Goal: Communication & Community: Answer question/provide support

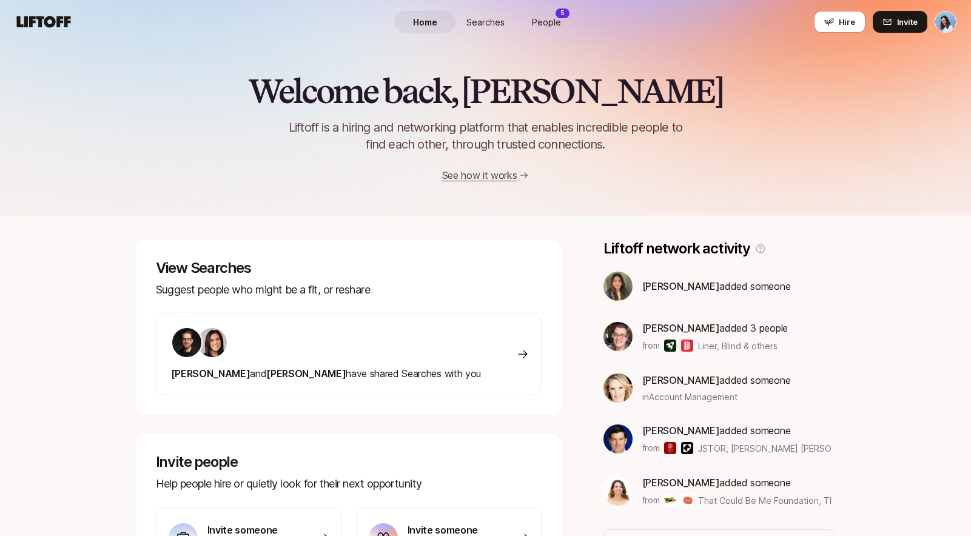
click at [538, 22] on span "People" at bounding box center [546, 22] width 29 height 13
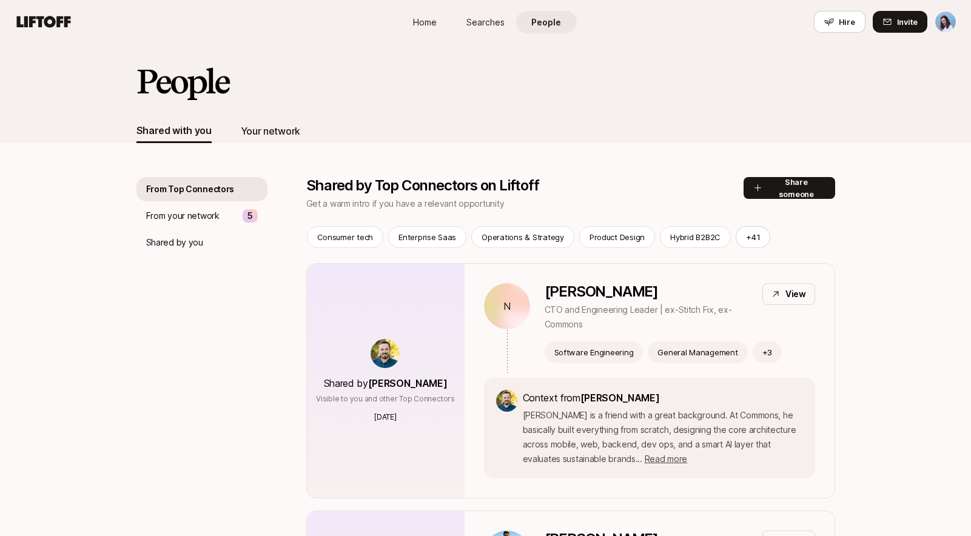
click at [272, 130] on div "Your network" at bounding box center [270, 131] width 59 height 16
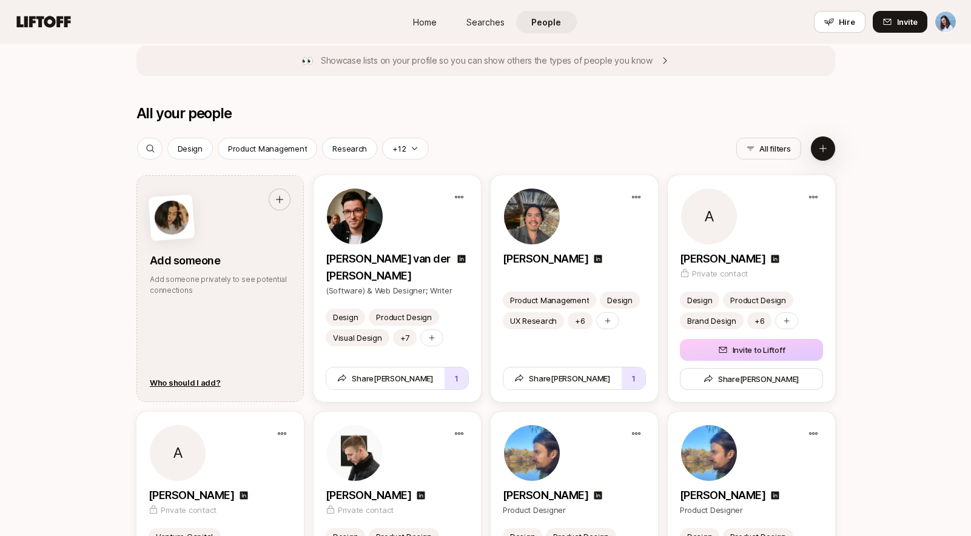
scroll to position [1610, 0]
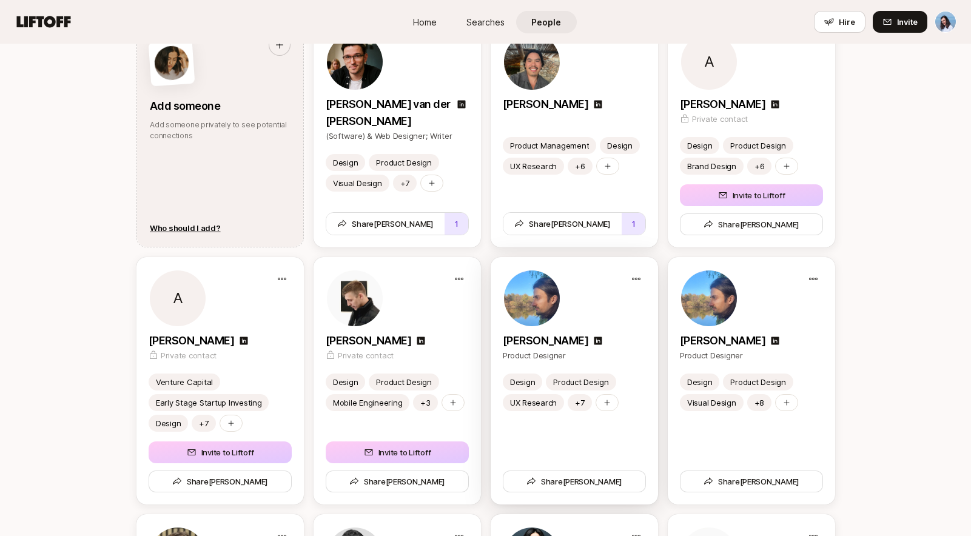
click at [604, 303] on div at bounding box center [574, 298] width 143 height 58
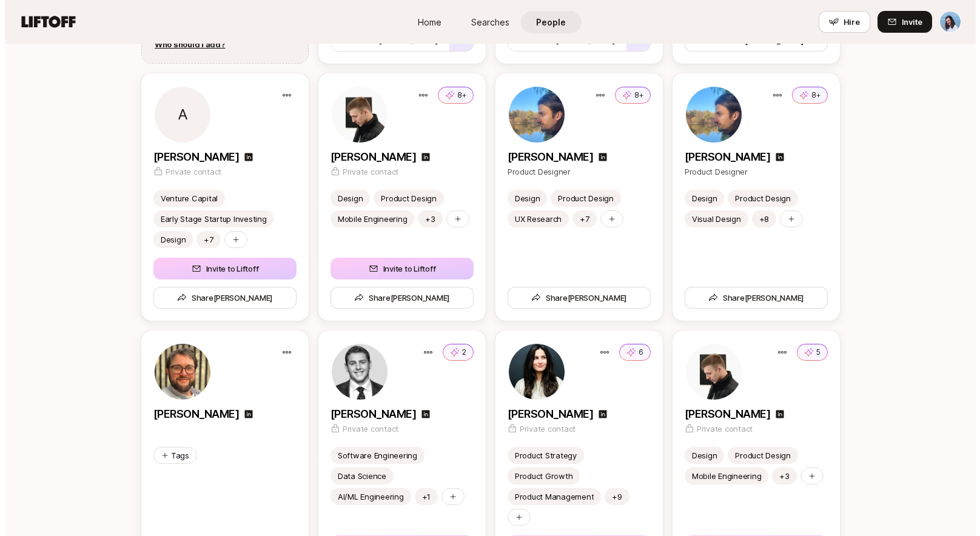
scroll to position [1790, 0]
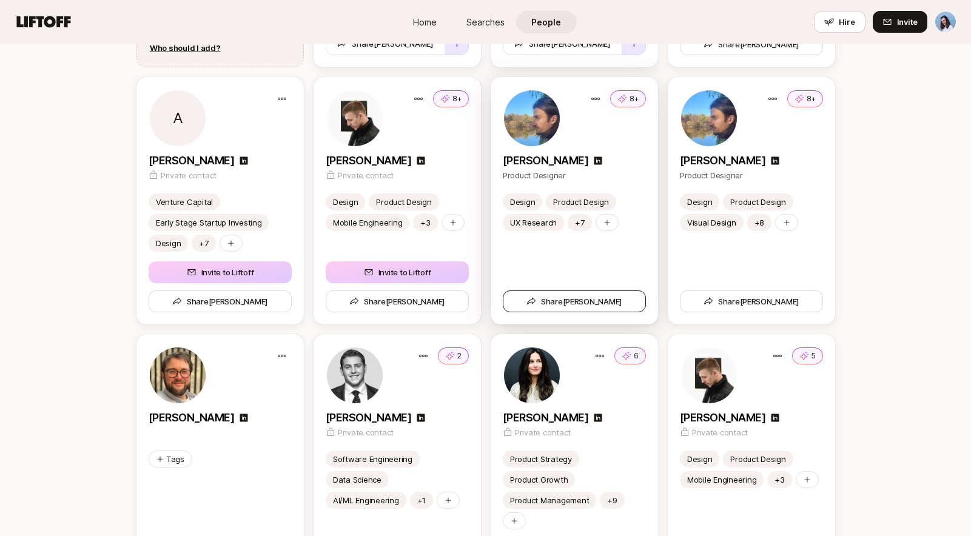
click at [572, 305] on span "Share Alex" at bounding box center [574, 301] width 96 height 12
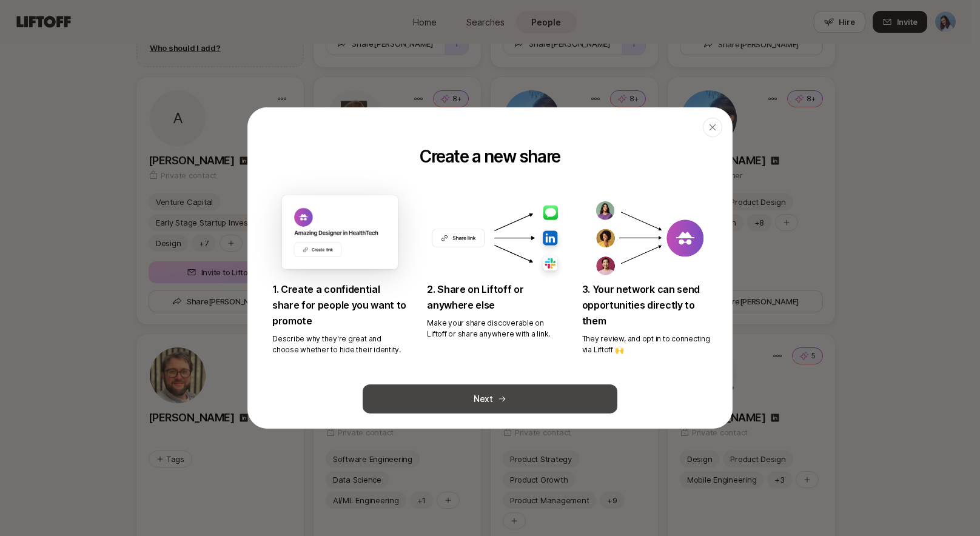
click at [479, 398] on button "Next" at bounding box center [490, 399] width 255 height 29
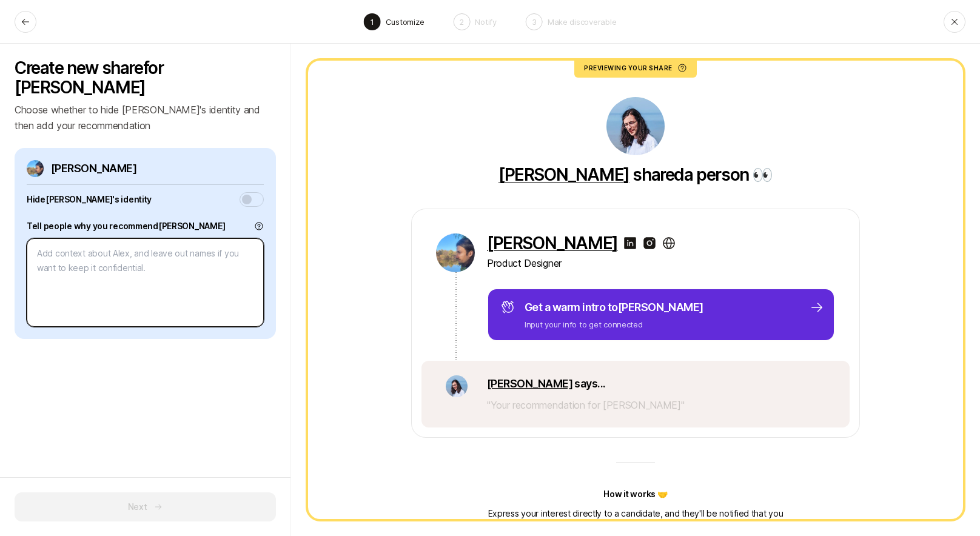
click at [122, 244] on textarea at bounding box center [145, 282] width 237 height 89
type textarea "x"
type textarea "A"
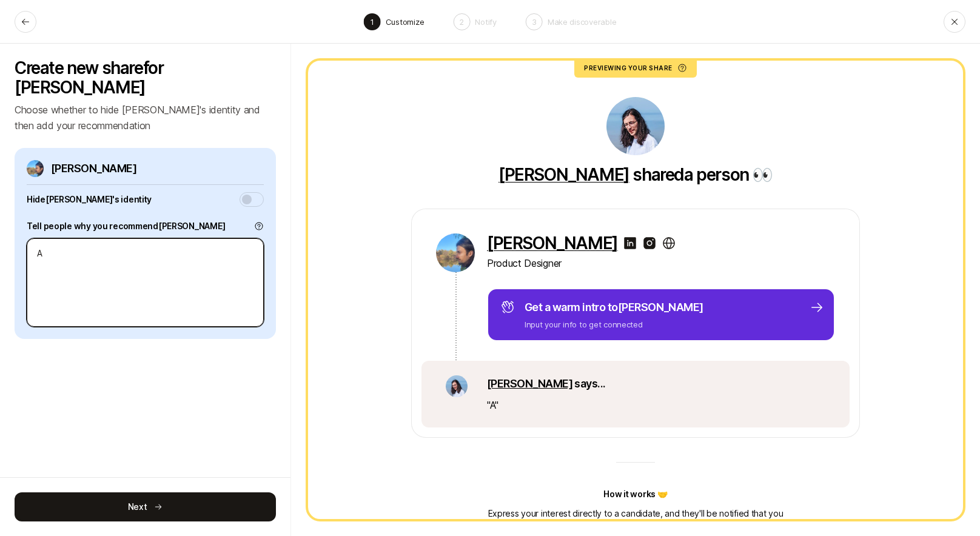
type textarea "x"
type textarea "Al"
type textarea "x"
type textarea "Ale"
type textarea "x"
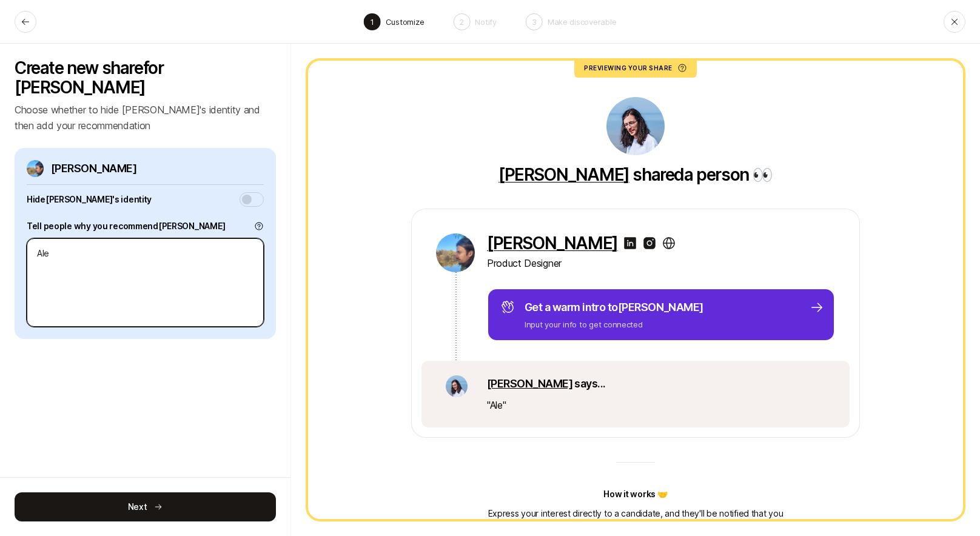
type textarea "[PERSON_NAME]"
type textarea "x"
type textarea "[PERSON_NAME]"
type textarea "x"
type textarea "Alex i"
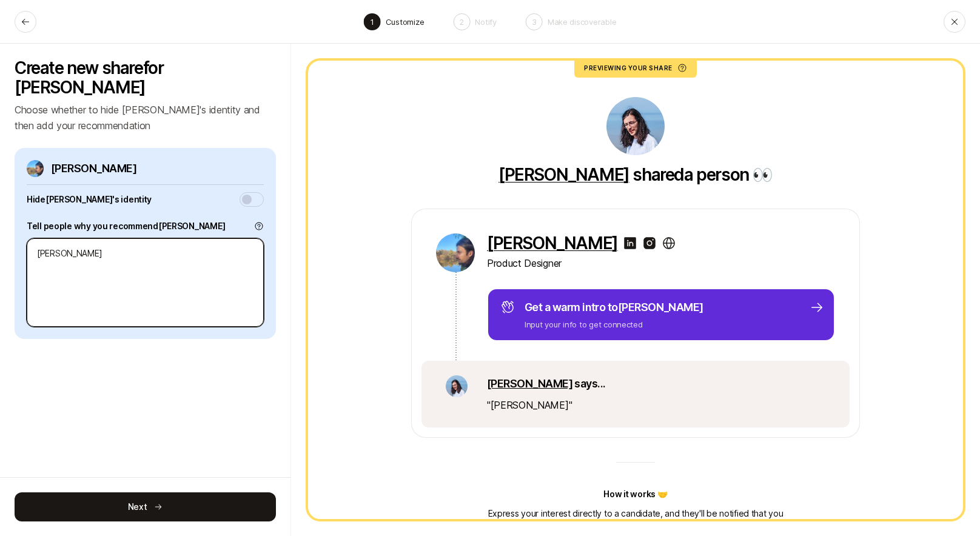
type textarea "x"
type textarea "Alex is"
type textarea "x"
type textarea "Alex is"
type textarea "x"
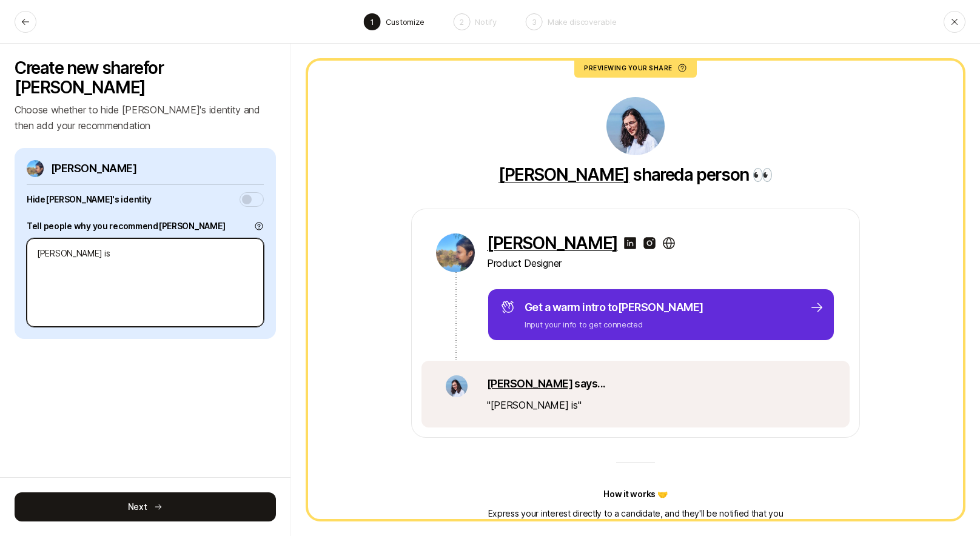
type textarea "Alex is a"
type textarea "x"
type textarea "Alex is an"
type textarea "x"
type textarea "Alex is an"
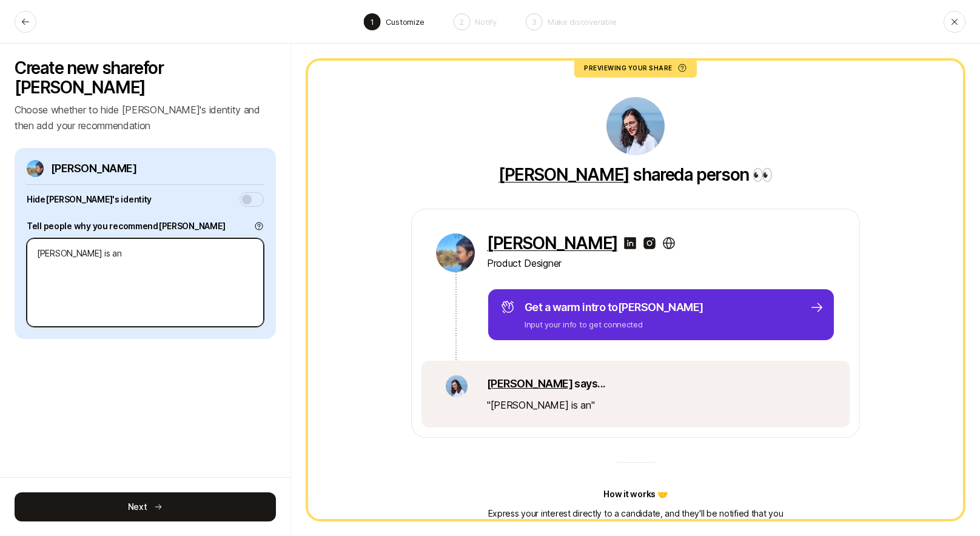
type textarea "x"
type textarea "Alex is an i"
type textarea "x"
type textarea "Alex is an in"
type textarea "x"
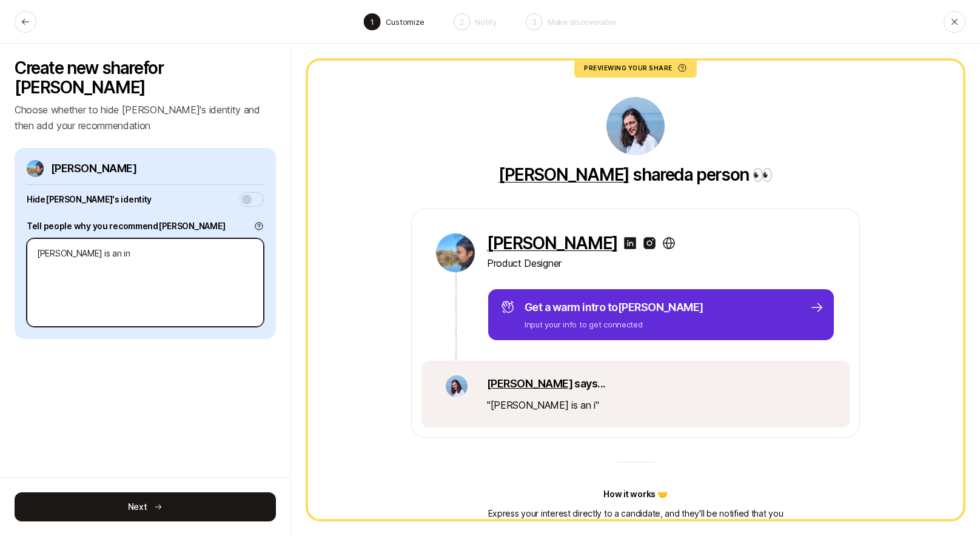
type textarea "Alex is an inc"
type textarea "x"
type textarea "Alex is an incr"
type textarea "x"
type textarea "Alex is an incre"
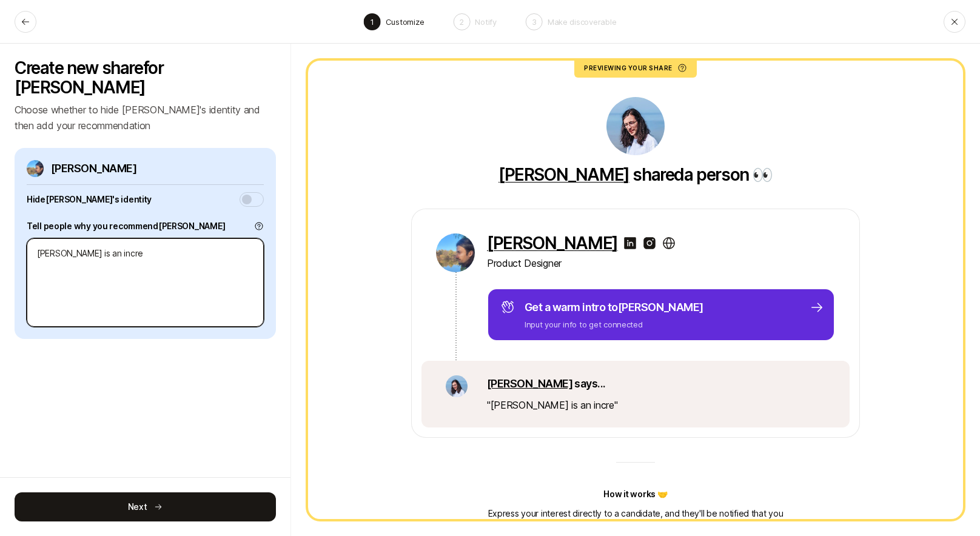
type textarea "x"
type textarea "Alex is an incred"
type textarea "x"
type textarea "Alex is an incredi"
type textarea "x"
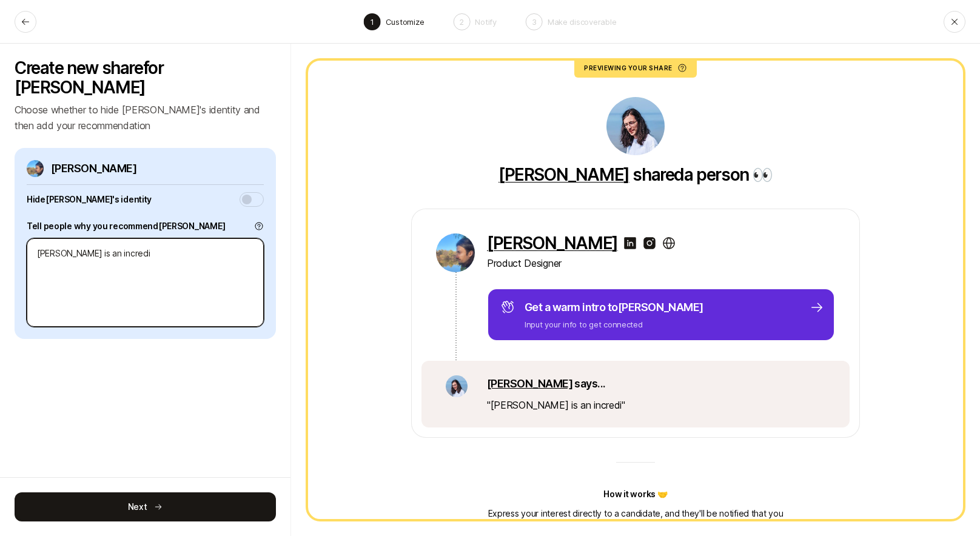
type textarea "Alex is an incredib"
type textarea "x"
type textarea "Alex is an incredibl"
type textarea "x"
type textarea "Alex is an incredible"
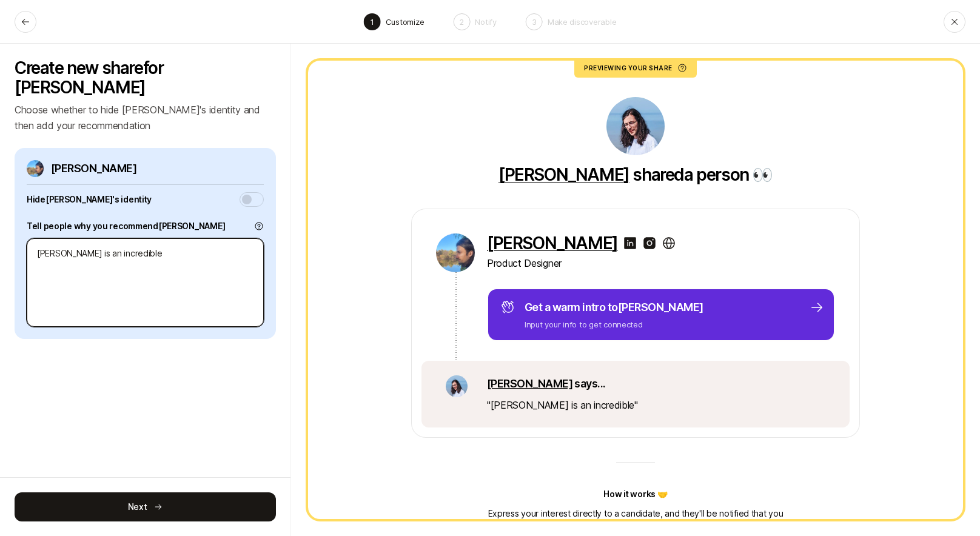
type textarea "x"
type textarea "Alex is an incredible"
type textarea "x"
type textarea "Alex is an incredible c"
type textarea "x"
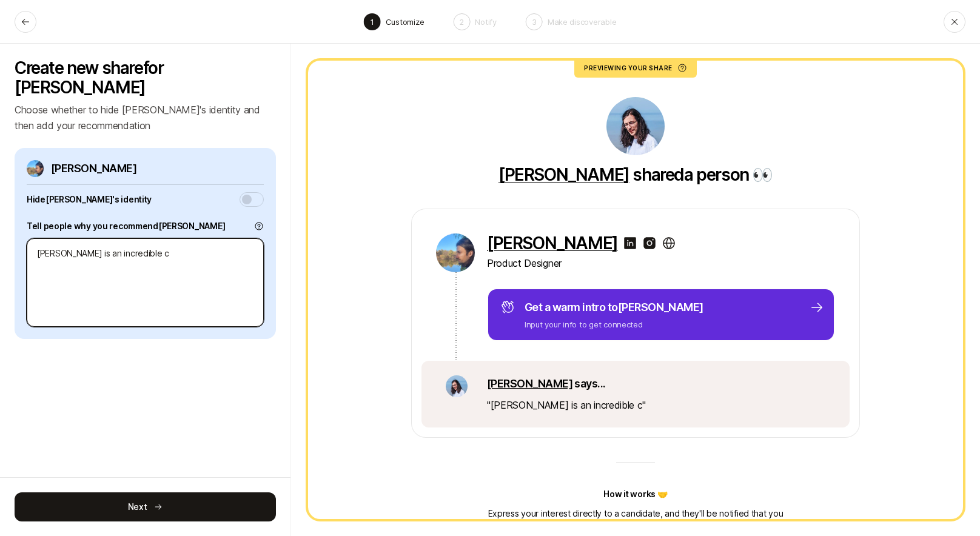
type textarea "Alex is an incredible cr"
type textarea "x"
type textarea "Alex is an incredible cre"
type textarea "x"
type textarea "Alex is an incredible crea"
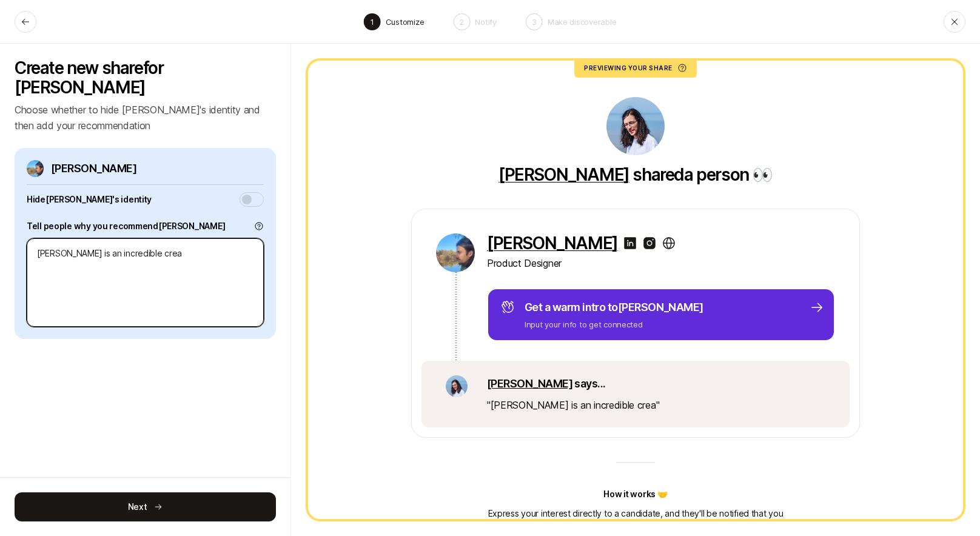
type textarea "x"
type textarea "Alex is an incredible creat"
type textarea "x"
type textarea "Alex is an incredible creati"
type textarea "x"
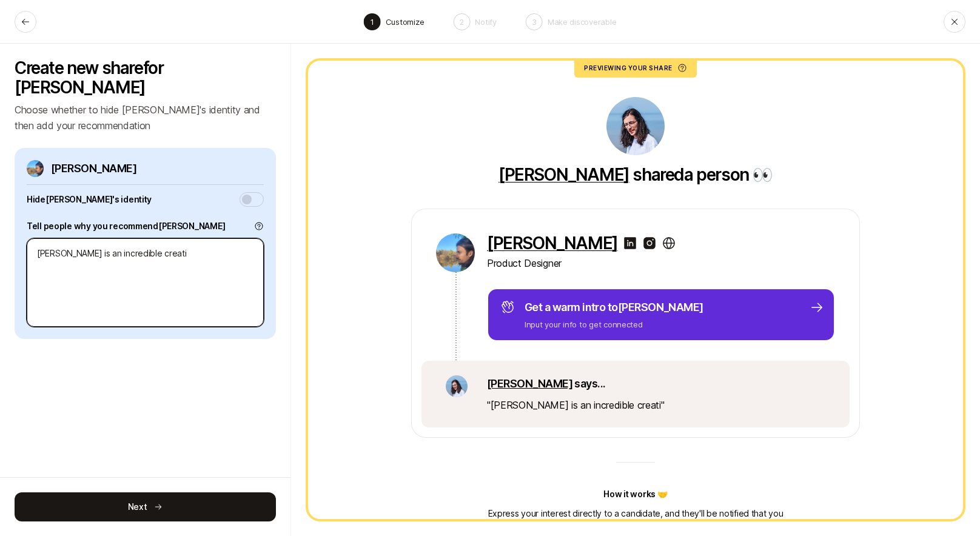
type textarea "Alex is an incredible creativ"
type textarea "x"
type textarea "Alex is an incredible creative"
type textarea "x"
type textarea "Alex is an incredible creative"
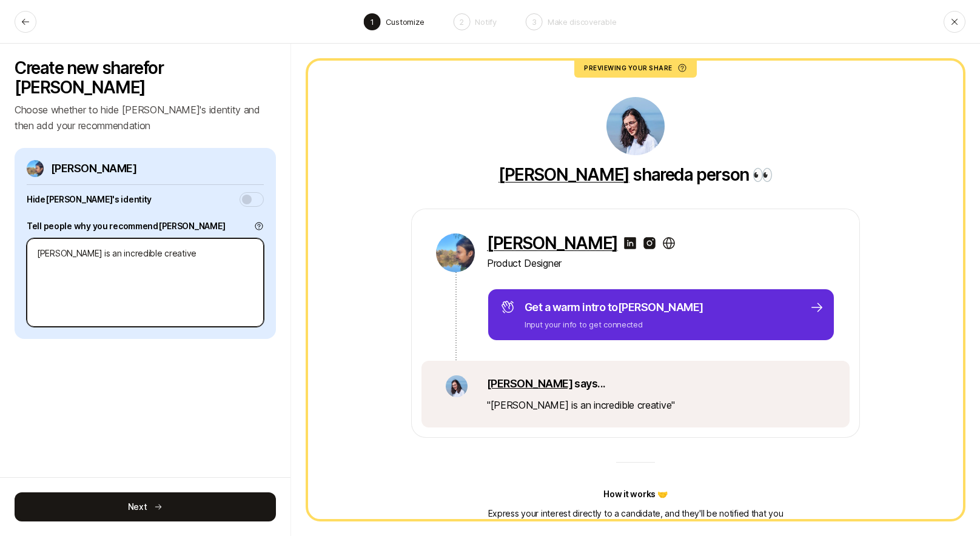
type textarea "x"
type textarea "I"
type textarea "x"
type textarea "Iț"
type textarea "x"
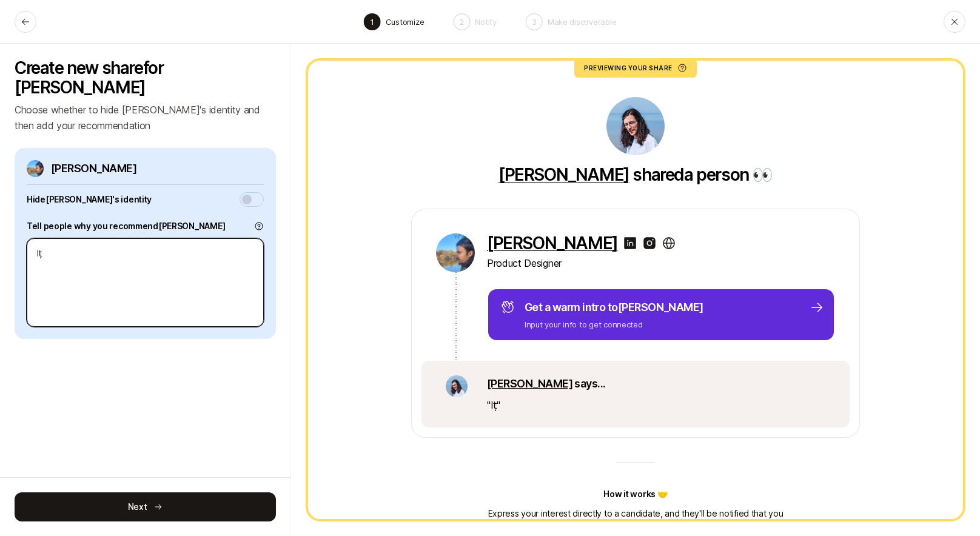
type textarea "Ițv"
type textarea "x"
type textarea "Ițve"
type textarea "x"
type textarea "Ițve"
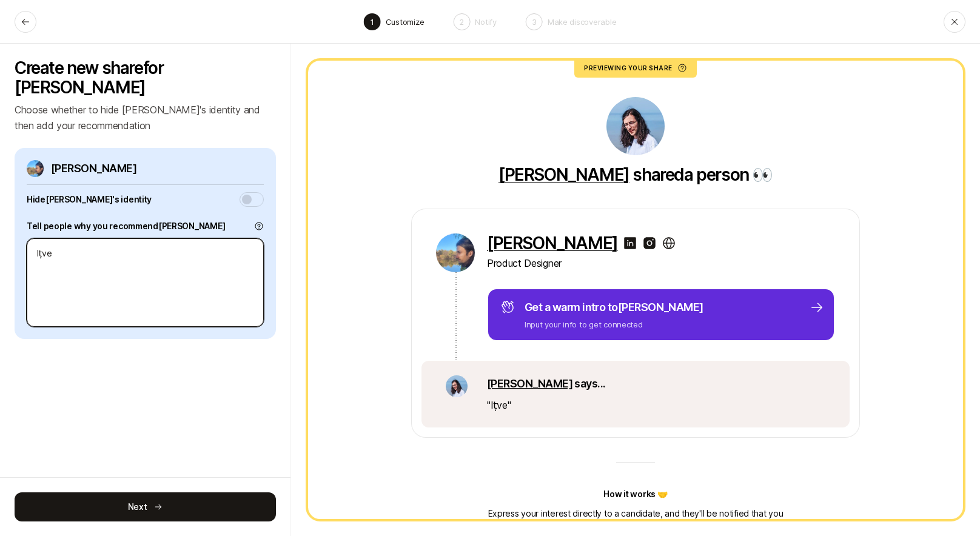
type textarea "x"
type textarea "Ițve w"
type textarea "x"
type textarea "Ițve wo"
type textarea "x"
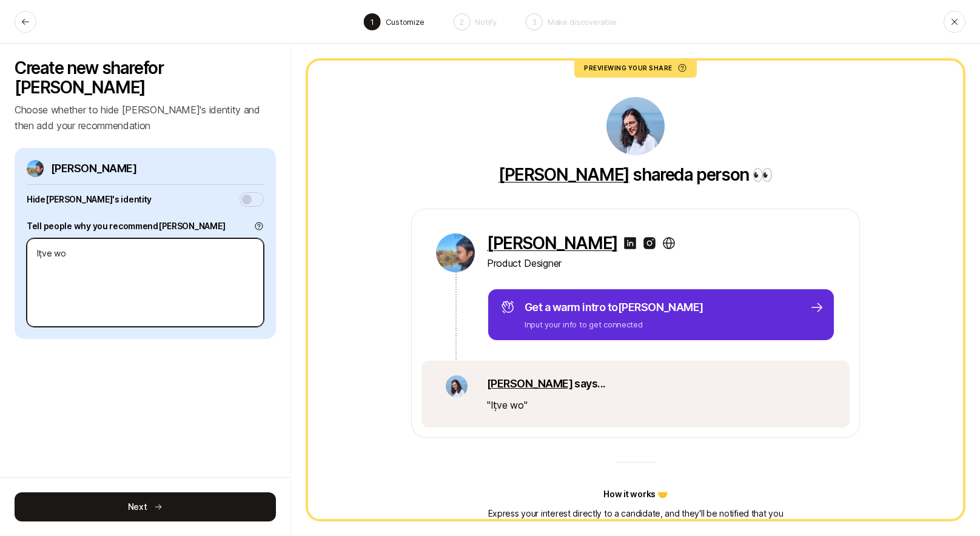
type textarea "Ițve w"
type textarea "x"
type textarea "Ițve"
type textarea "x"
type textarea "Ițve"
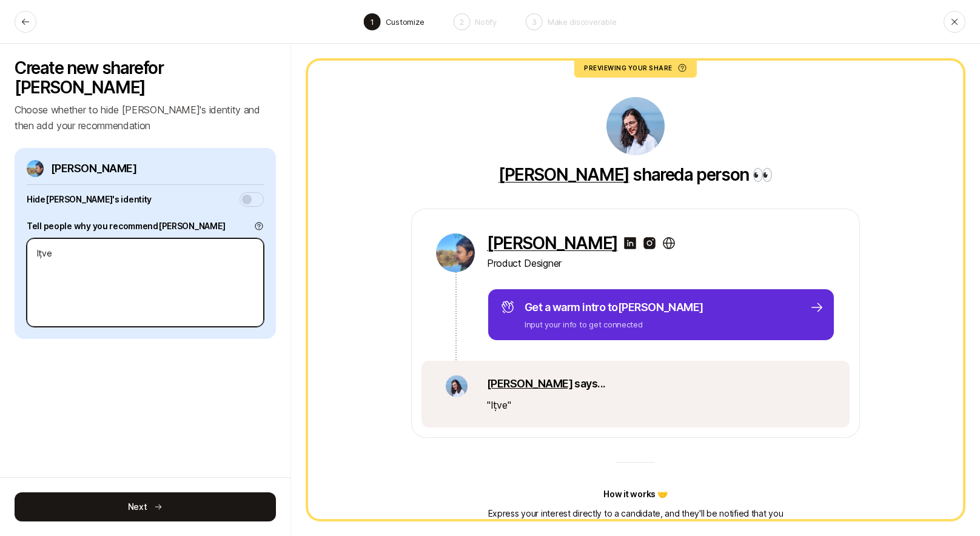
type textarea "x"
type textarea "Ițv"
type textarea "x"
type textarea "Iț"
type textarea "x"
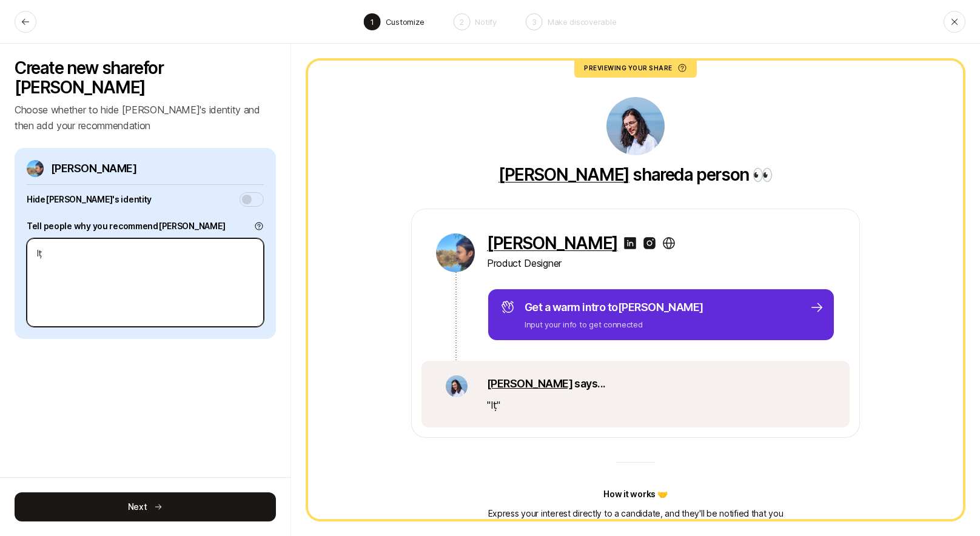
type textarea "I"
type textarea "x"
type textarea "If"
type textarea "x"
type textarea "If"
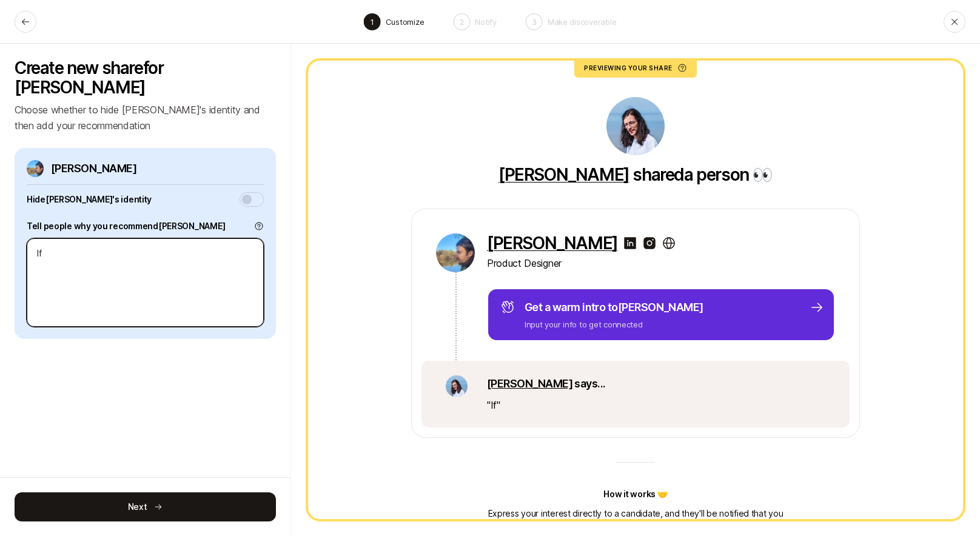
type textarea "x"
type textarea "If y"
type textarea "x"
type textarea "If yo"
type textarea "x"
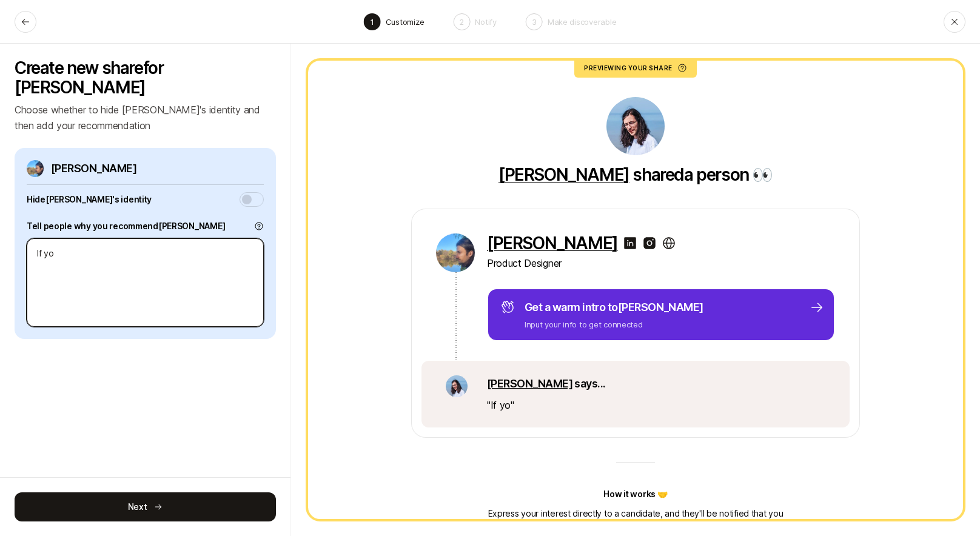
type textarea "If you"
type textarea "x"
type textarea "If youț"
type textarea "x"
type textarea "If youțr"
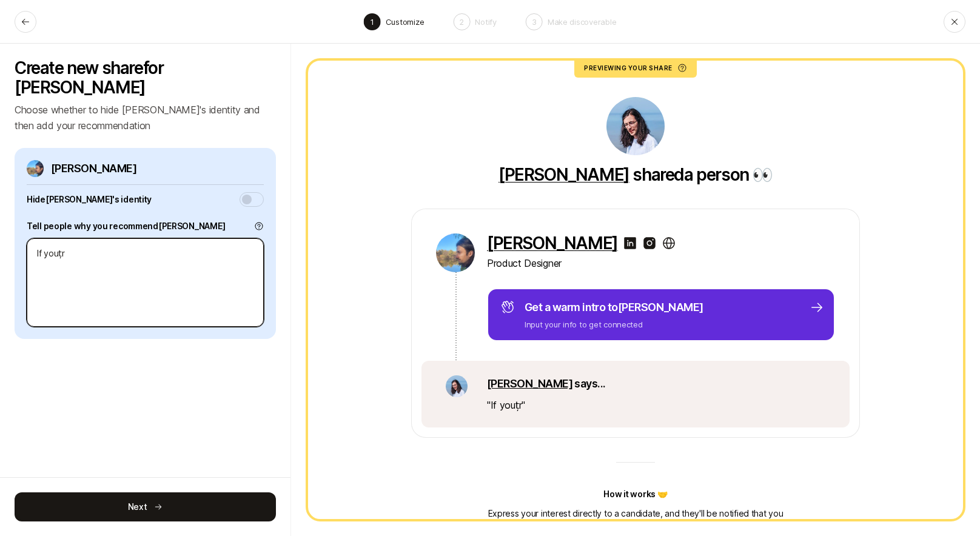
type textarea "x"
type textarea "If youțre"
type textarea "x"
type textarea "If youțre"
type textarea "x"
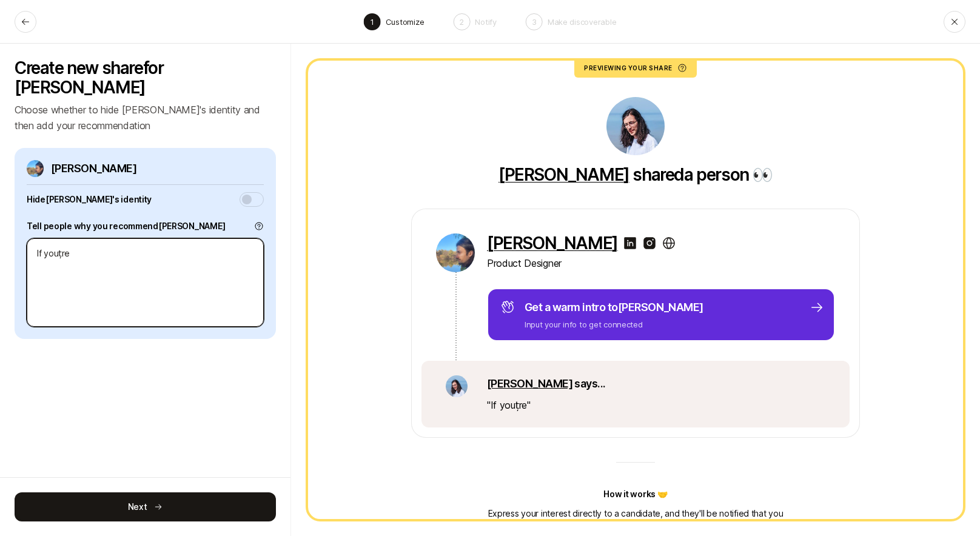
type textarea "If youțre l"
type textarea "x"
type textarea "If youțre"
type textarea "x"
type textarea "If youțre"
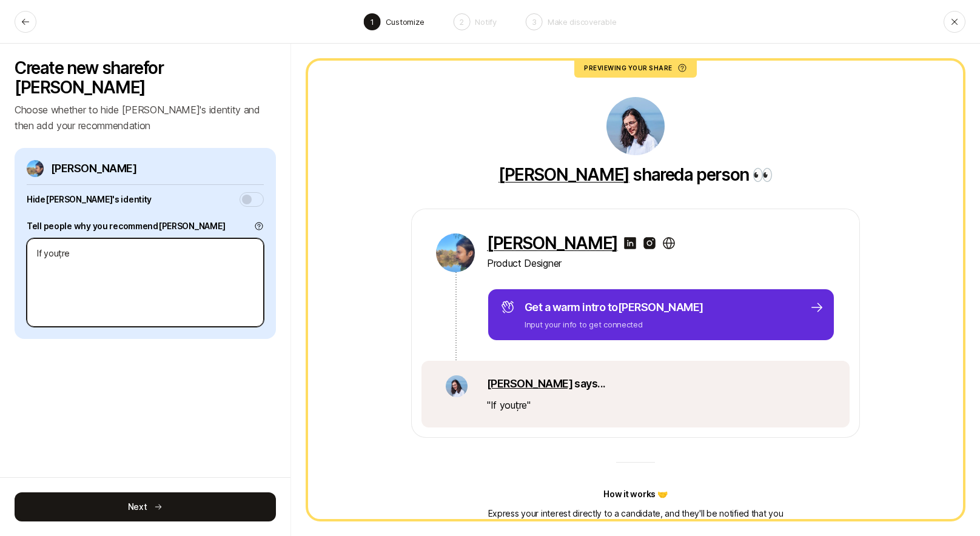
type textarea "x"
type textarea "If youțr"
type textarea "x"
type textarea "If youț"
type textarea "x"
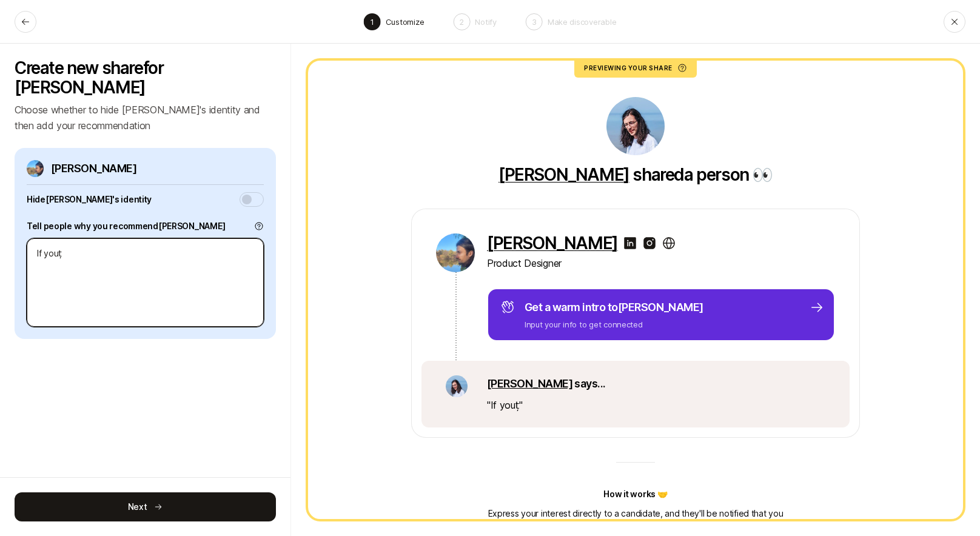
type textarea "If you"
type textarea "x"
type textarea "If you'"
type textarea "x"
type textarea "If you'r"
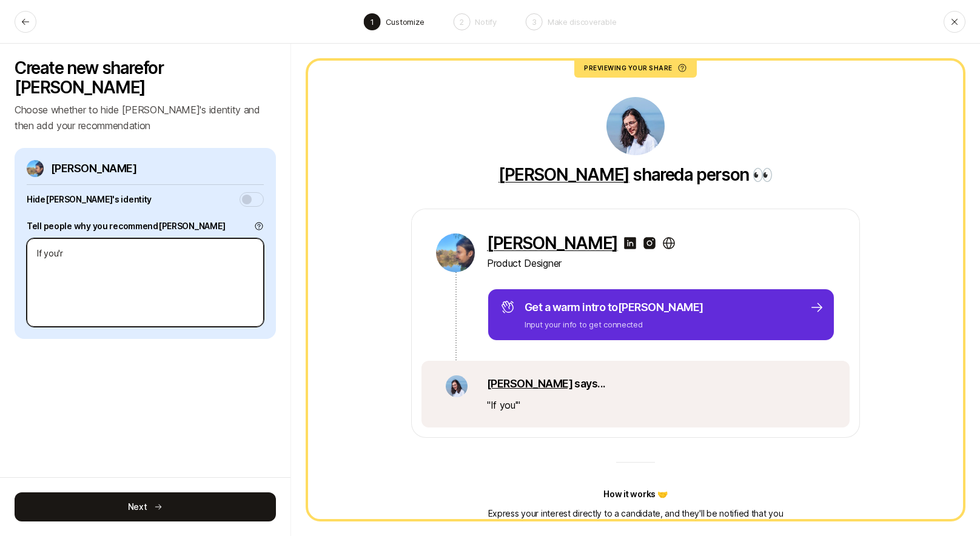
type textarea "x"
type textarea "If you're"
type textarea "x"
type textarea "If you're l"
type textarea "x"
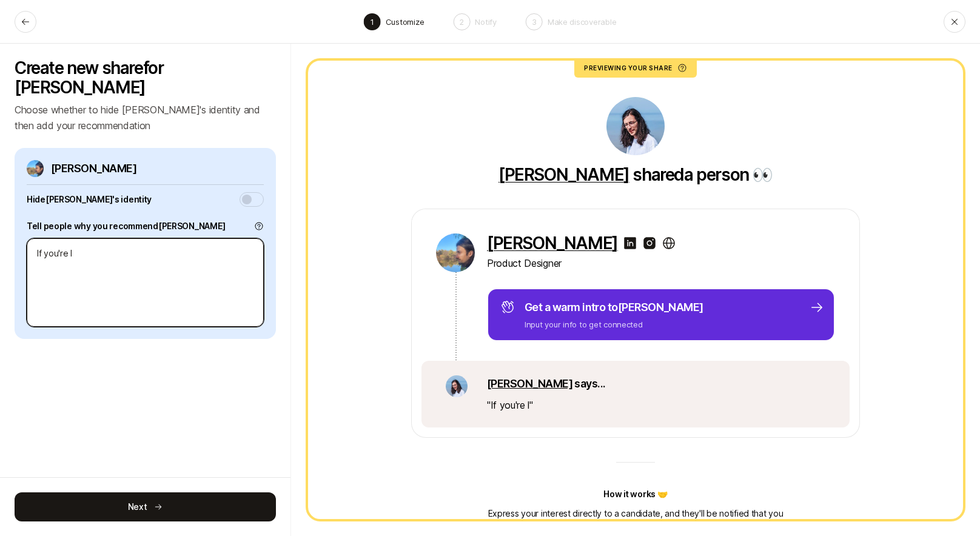
type textarea "If you're lo"
type textarea "x"
type textarea "If you're loo"
type textarea "x"
type textarea "If you're look"
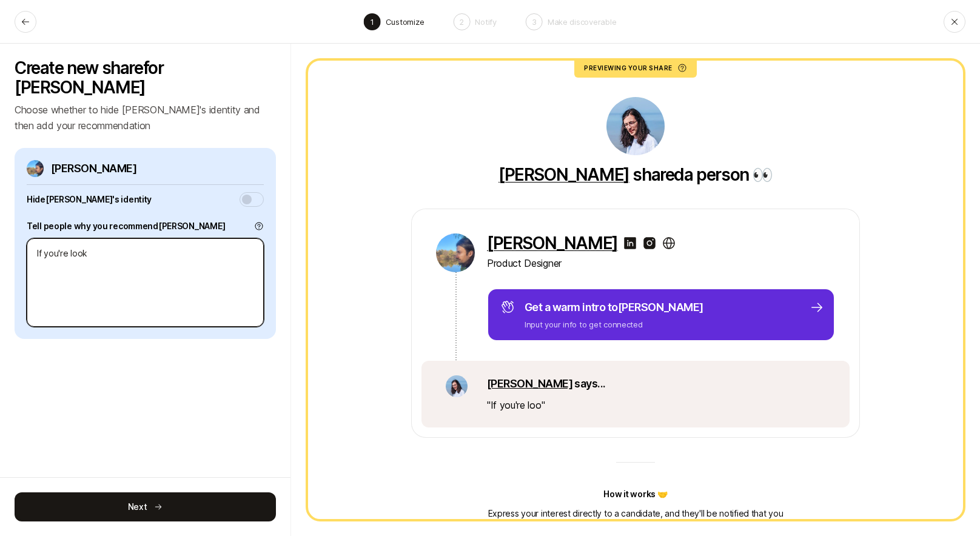
type textarea "x"
type textarea "If you're looki"
type textarea "x"
type textarea "If you're lookin"
type textarea "x"
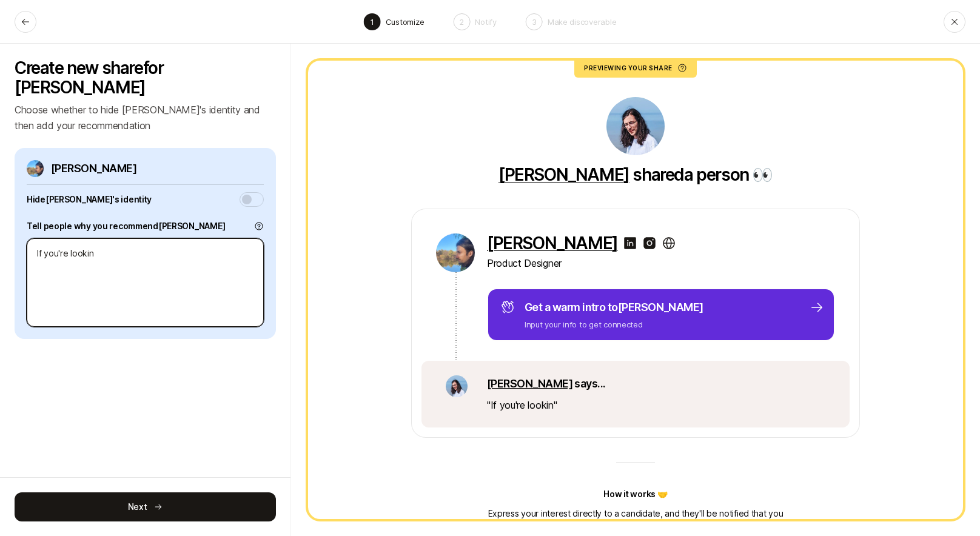
type textarea "If you're looking"
type textarea "x"
type textarea "If you're looking"
type textarea "x"
type textarea "If you're looking t"
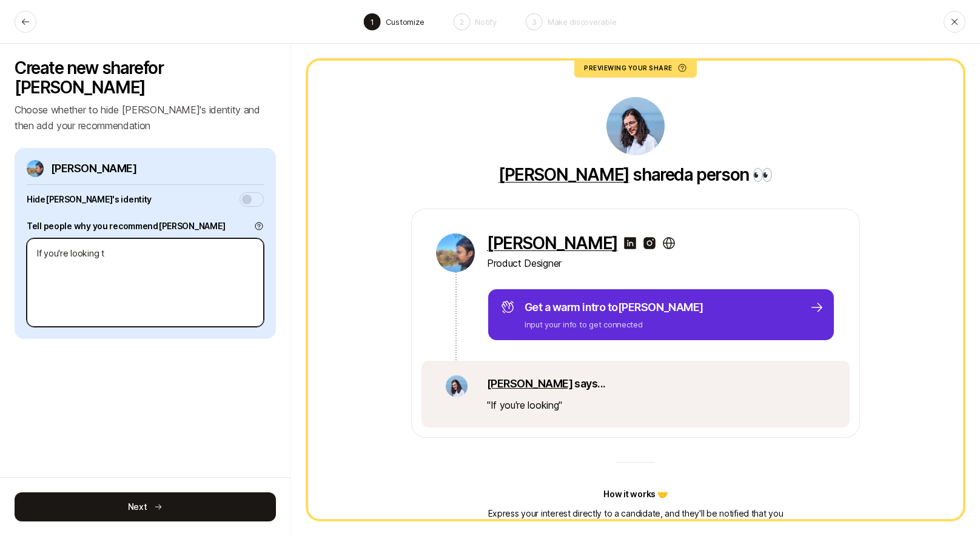
type textarea "x"
type textarea "If you're looking to"
type textarea "x"
type textarea "If you're looking to"
type textarea "x"
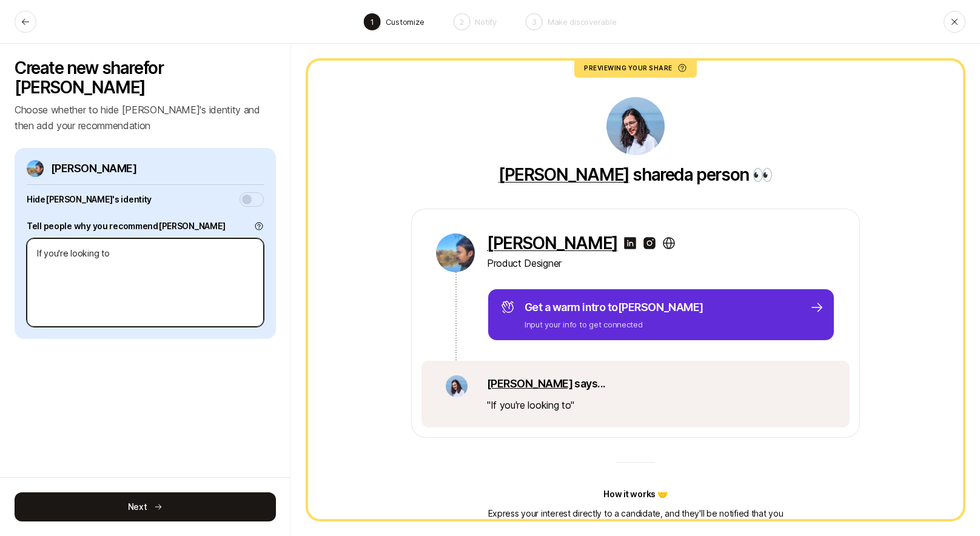
type textarea "If you're looking to"
type textarea "x"
type textarea "If you're looking t"
type textarea "x"
type textarea "If you're looking"
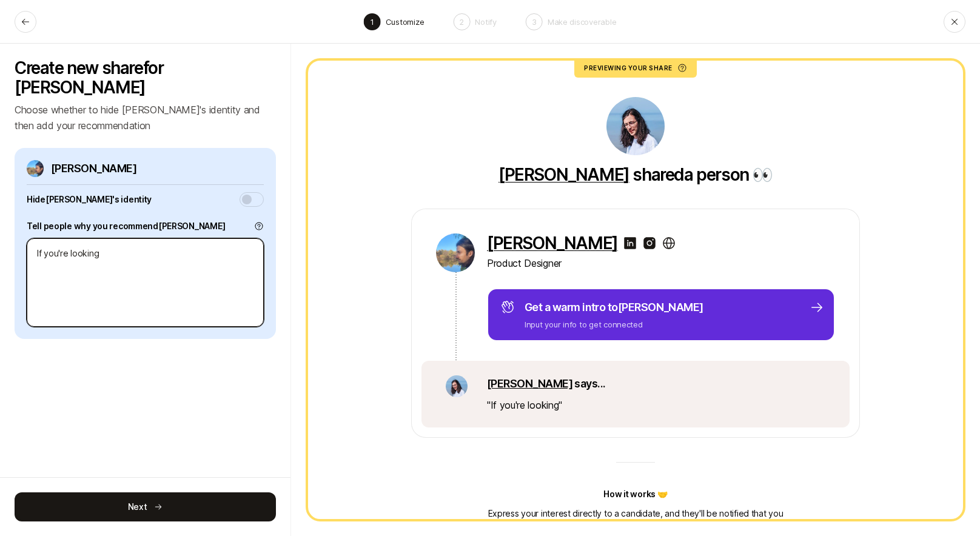
type textarea "x"
type textarea "If you're looking f"
type textarea "x"
type textarea "If you're looking fo"
type textarea "x"
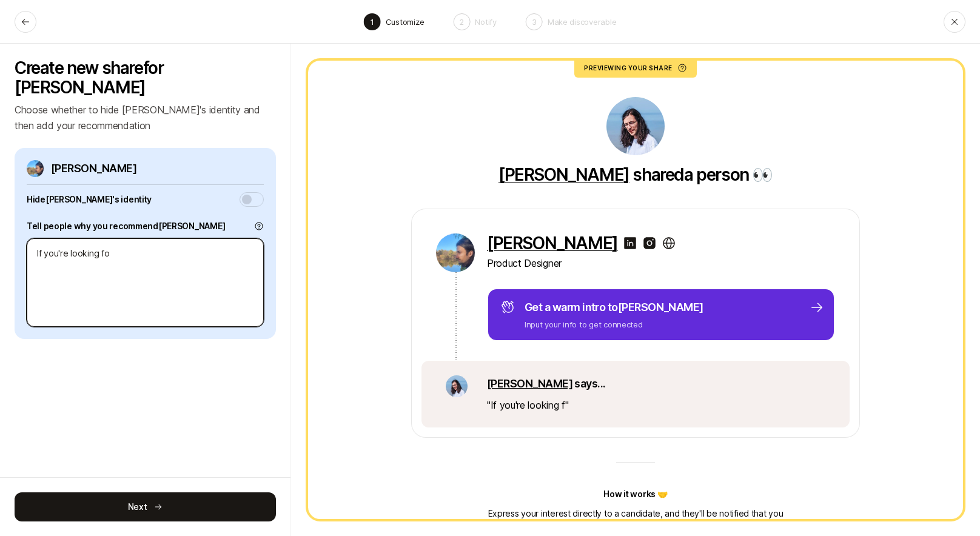
type textarea "If you're looking for"
type textarea "x"
type textarea "If you're looking for"
type textarea "x"
type textarea "If you're looking for a"
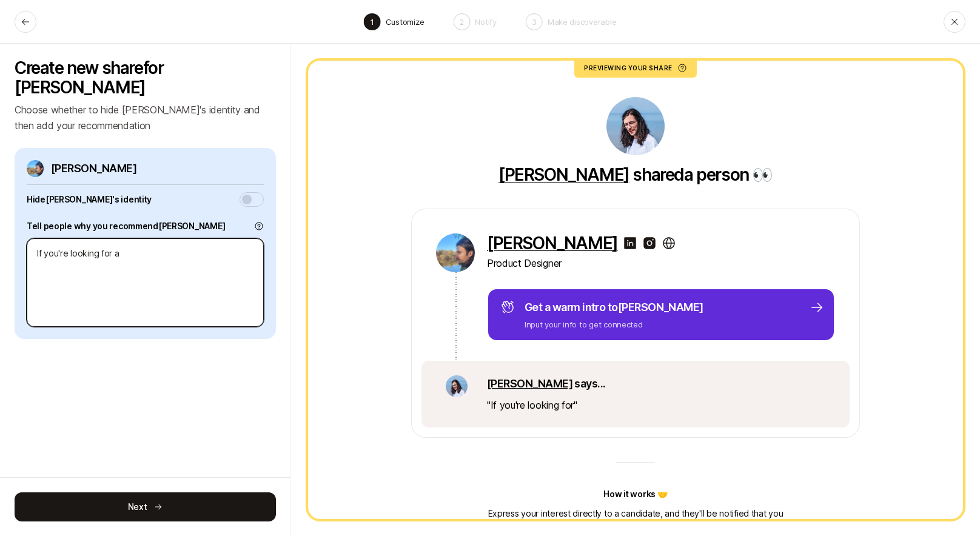
type textarea "x"
type textarea "If you're looking for a d"
type textarea "x"
type textarea "If you're looking for a de"
type textarea "x"
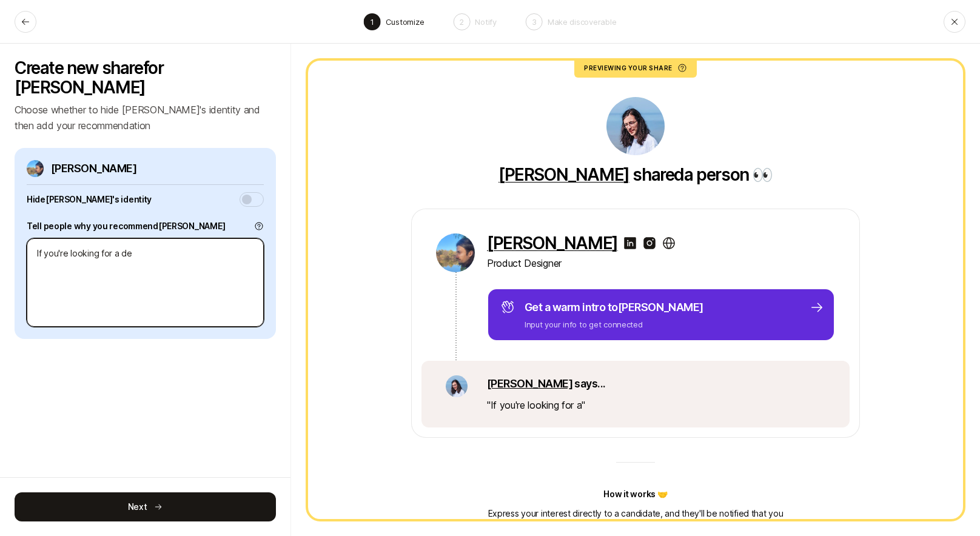
type textarea "If you're looking for a des"
type textarea "x"
type textarea "If you're looking for a desi"
type textarea "x"
type textarea "If you're looking for a desig"
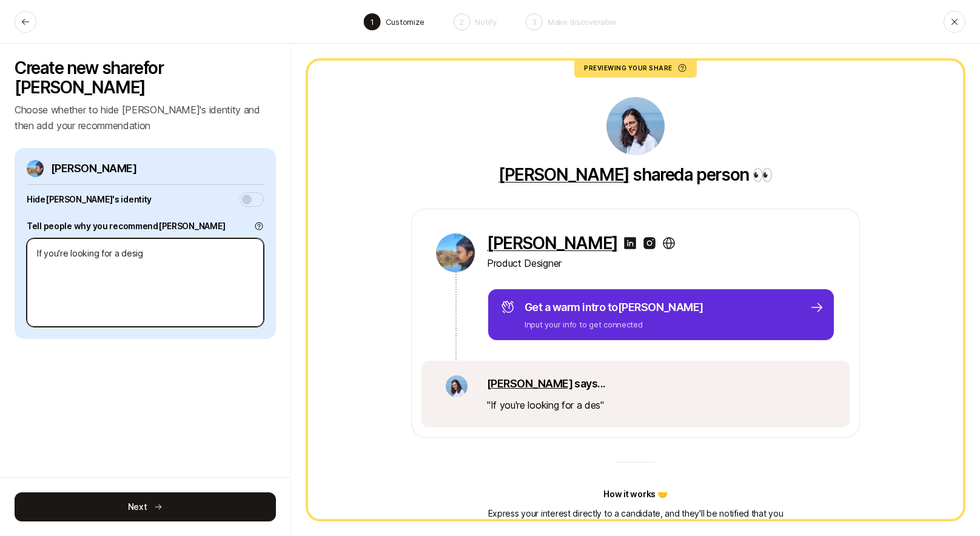
type textarea "x"
type textarea "If you're looking for a design"
type textarea "x"
type textarea "If you're looking for a design"
type textarea "x"
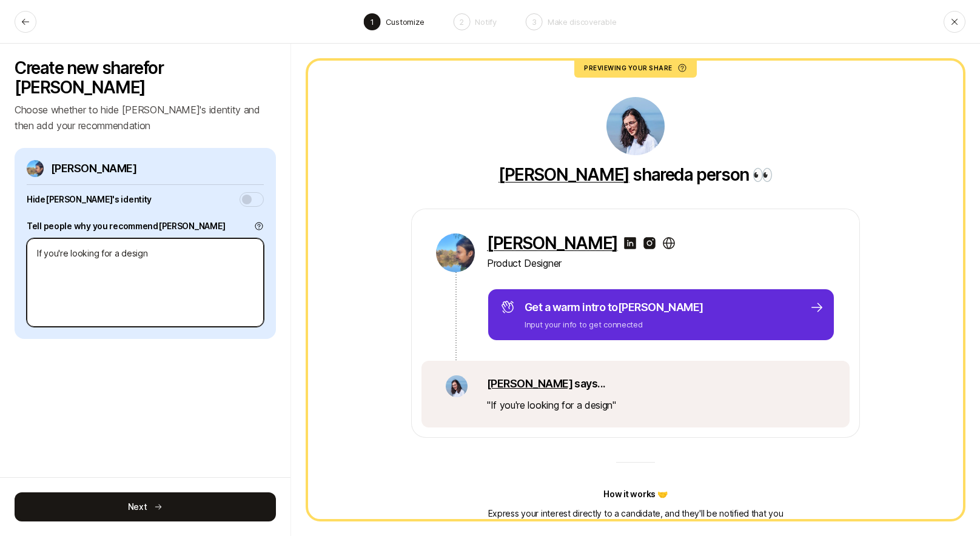
type textarea "If you're looking for a design o"
type textarea "x"
type textarea "If you're looking for a design oa"
type textarea "x"
type textarea "If you're looking for a design oar"
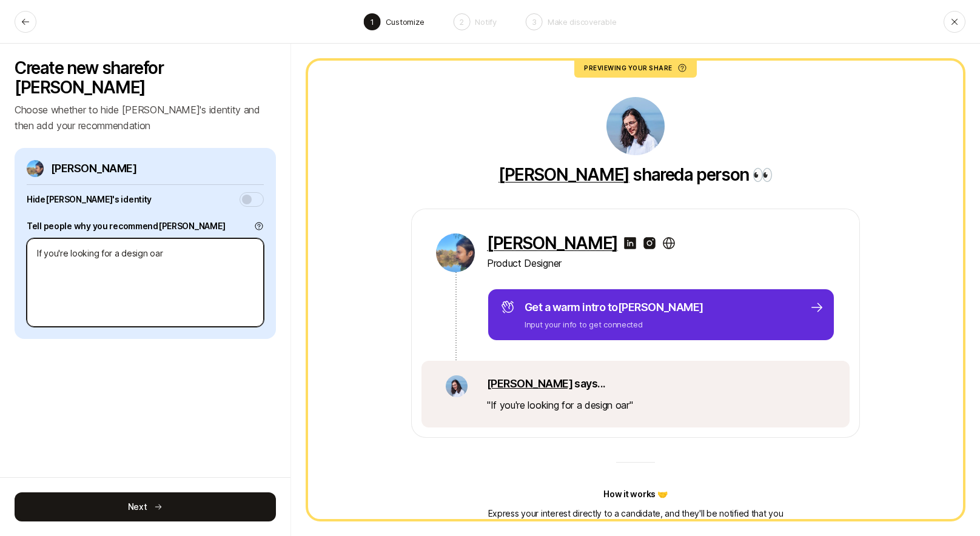
type textarea "x"
type textarea "If you're looking for a design oart"
type textarea "x"
type textarea "If you're looking for a design oar"
type textarea "x"
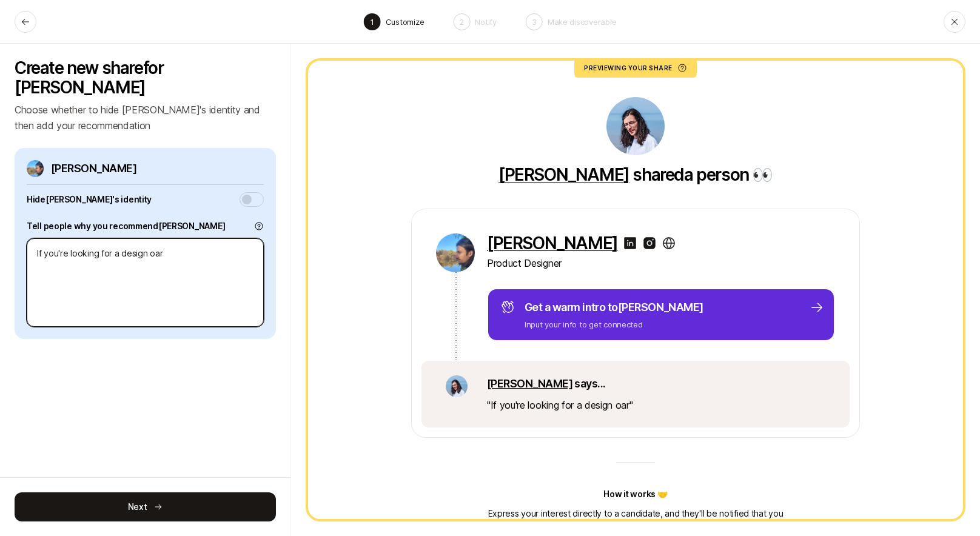
type textarea "If you're looking for a design oa"
type textarea "x"
type textarea "If you're looking for a design o"
type textarea "x"
type textarea "If you're looking for a design"
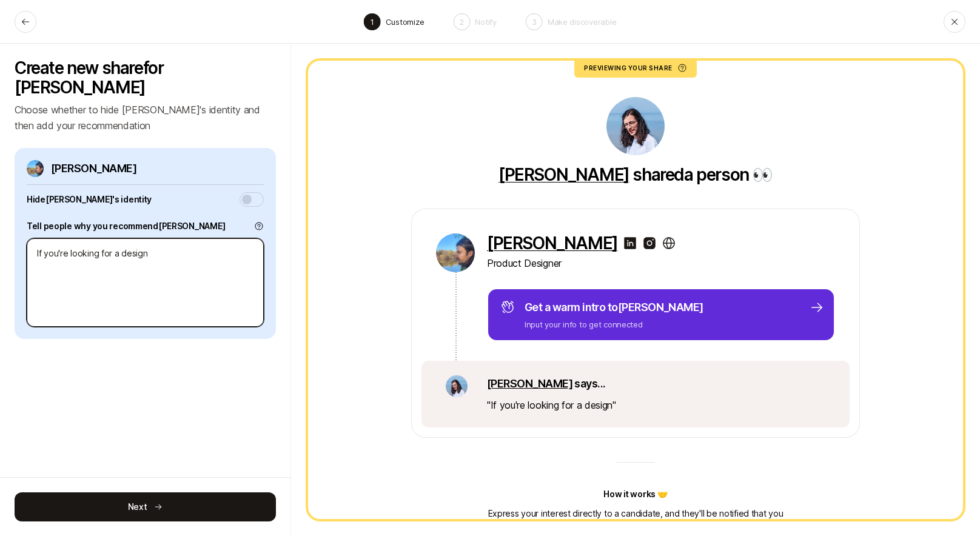
type textarea "x"
type textarea "If you're looking for a design p"
type textarea "x"
type textarea "If you're looking for a design pa"
type textarea "x"
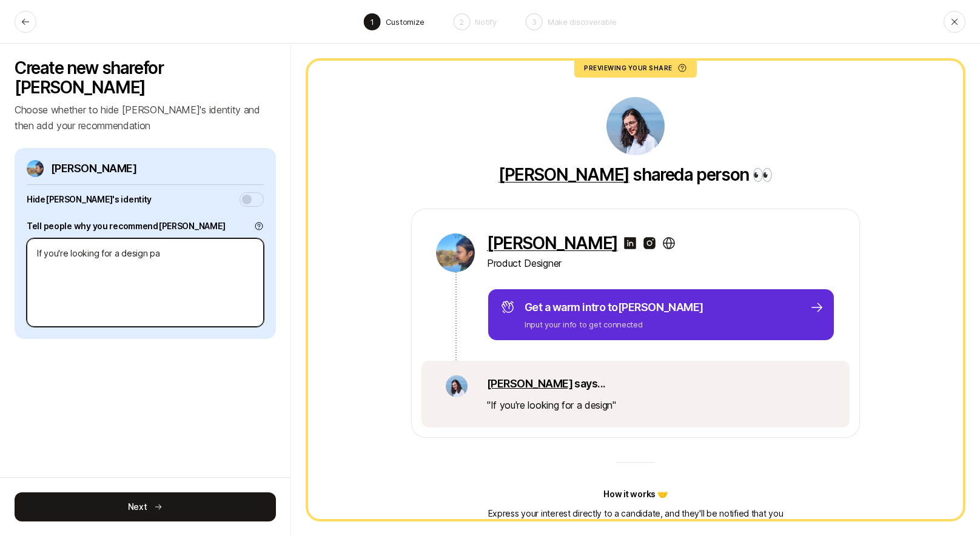
type textarea "If you're looking for a design par"
type textarea "x"
type textarea "If you're looking for a design partn"
drag, startPoint x: 89, startPoint y: 252, endPoint x: 26, endPoint y: 249, distance: 63.2
click at [27, 249] on textarea "If you're looking for a design partner to upgrade your brand," at bounding box center [145, 282] width 237 height 89
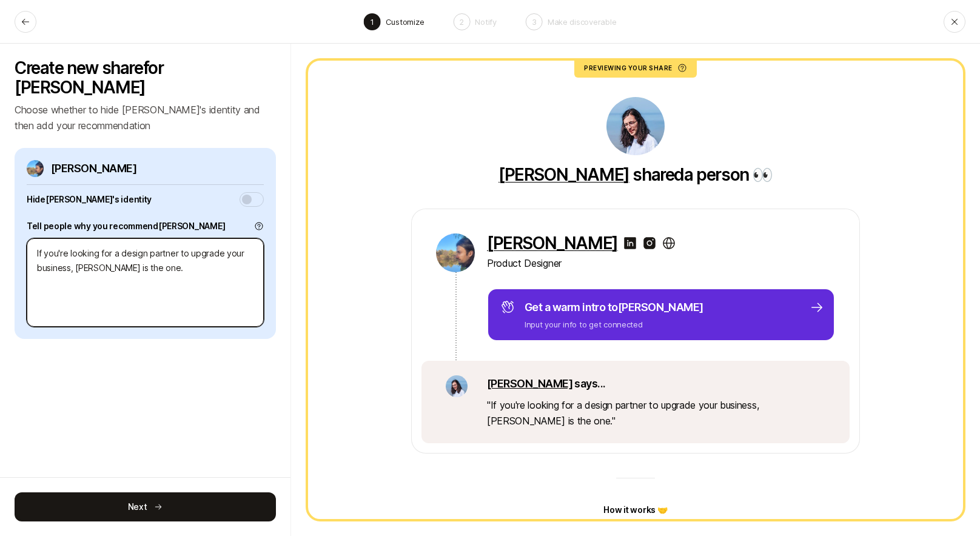
click at [165, 246] on textarea "If you're looking for a design partner to upgrade your business, Alex is the on…" at bounding box center [145, 282] width 237 height 89
click at [174, 248] on textarea "If you're looking for a design partner to upgrade your business, Alex is the on…" at bounding box center [145, 282] width 237 height 89
click at [170, 252] on textarea "If you're looking for a design partner to upgrade your business, Alex is the on…" at bounding box center [145, 282] width 237 height 89
click at [159, 250] on textarea "If you're looking for a design partner to upgrade your business, Alex is the on…" at bounding box center [145, 282] width 237 height 89
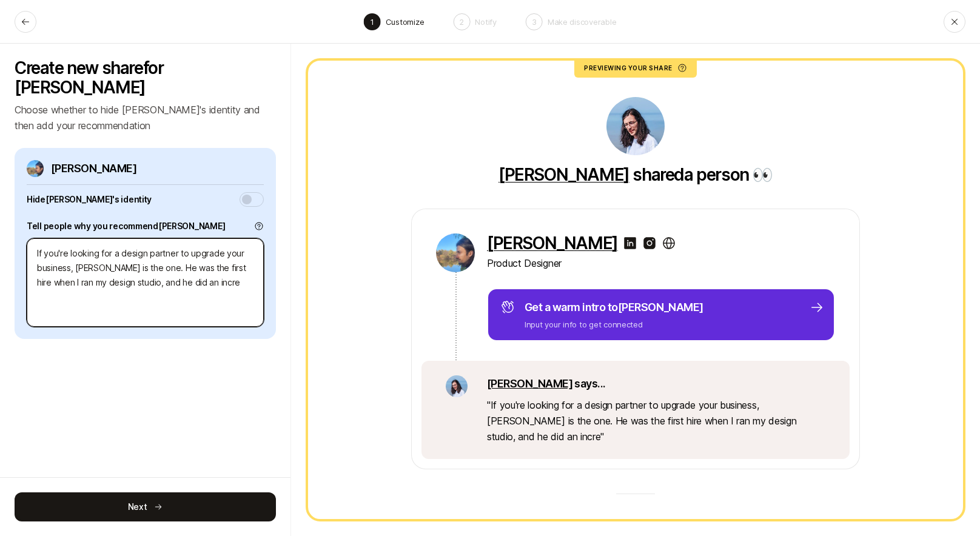
drag, startPoint x: 186, startPoint y: 259, endPoint x: 136, endPoint y: 248, distance: 51.5
click at [136, 248] on textarea "If you're looking for a design partner to upgrade your business, Alex is the on…" at bounding box center [145, 282] width 237 height 89
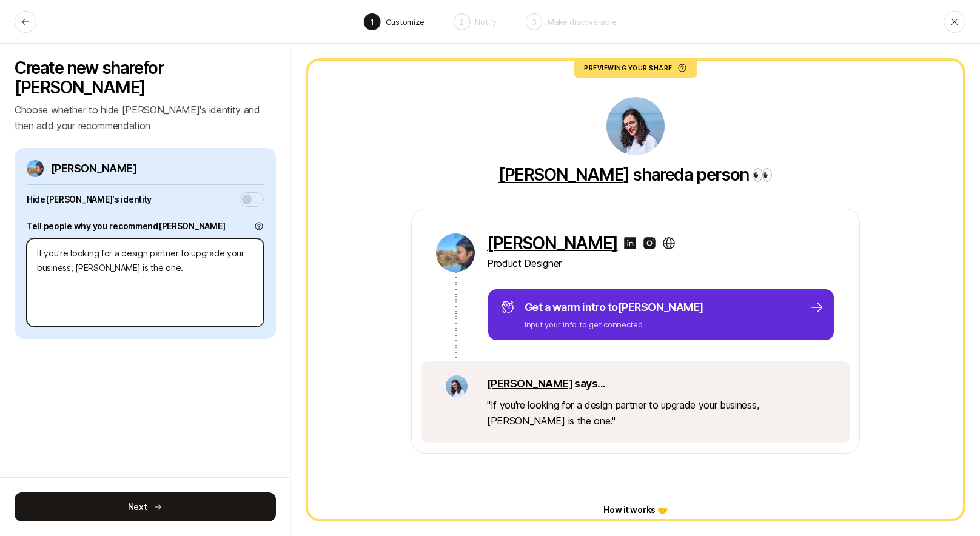
click at [146, 245] on textarea "If you're looking for a design partner to upgrade your business, Alex is the on…" at bounding box center [145, 282] width 237 height 89
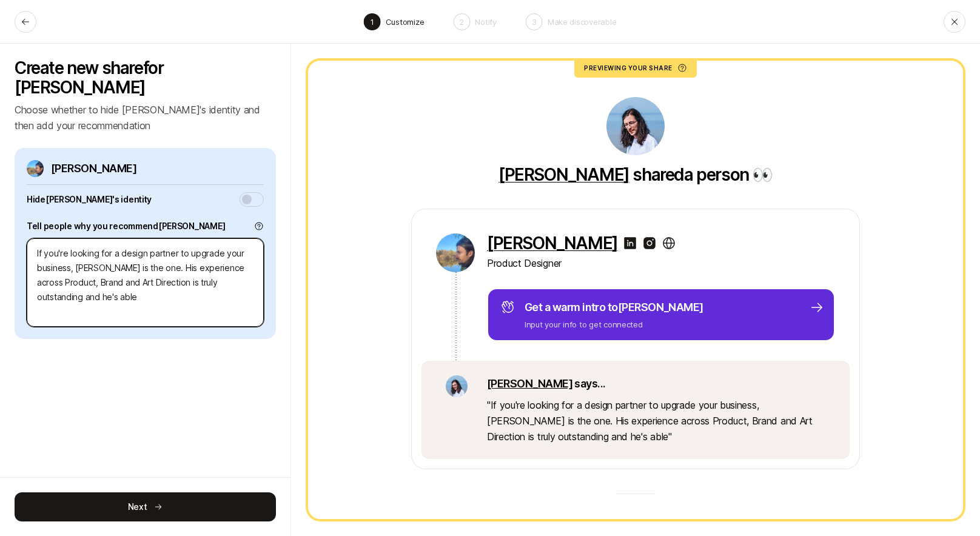
click at [95, 266] on textarea "If you're looking for a design partner to upgrade your business, Alex is the on…" at bounding box center [145, 282] width 237 height 89
click at [106, 262] on textarea "If you're looking for a design partner to upgrade your business, Alex is the on…" at bounding box center [145, 282] width 237 height 89
click at [147, 263] on textarea "If you're looking for a design partner to upgrade your business, Alex is the on…" at bounding box center [145, 282] width 237 height 89
click at [174, 272] on textarea "If you're looking for a design partner to upgrade your business, Alex is the on…" at bounding box center [145, 282] width 237 height 89
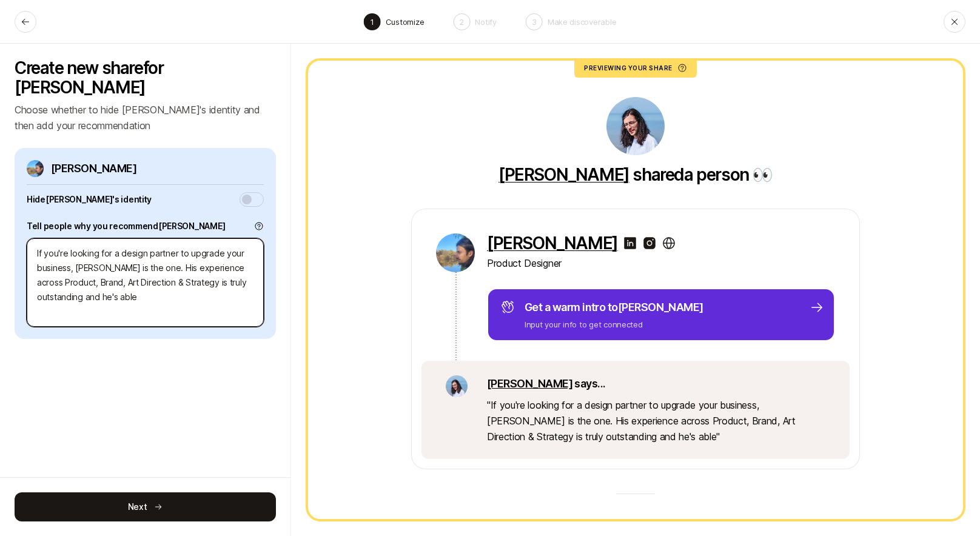
drag, startPoint x: 164, startPoint y: 275, endPoint x: 200, endPoint y: 268, distance: 37.1
click at [200, 268] on textarea "If you're looking for a design partner to upgrade your business, Alex is the on…" at bounding box center [145, 282] width 237 height 89
drag, startPoint x: 213, startPoint y: 277, endPoint x: 170, endPoint y: 278, distance: 42.5
click at [170, 278] on textarea "If you're looking for a design partner to upgrade your business, Alex is the on…" at bounding box center [145, 282] width 237 height 89
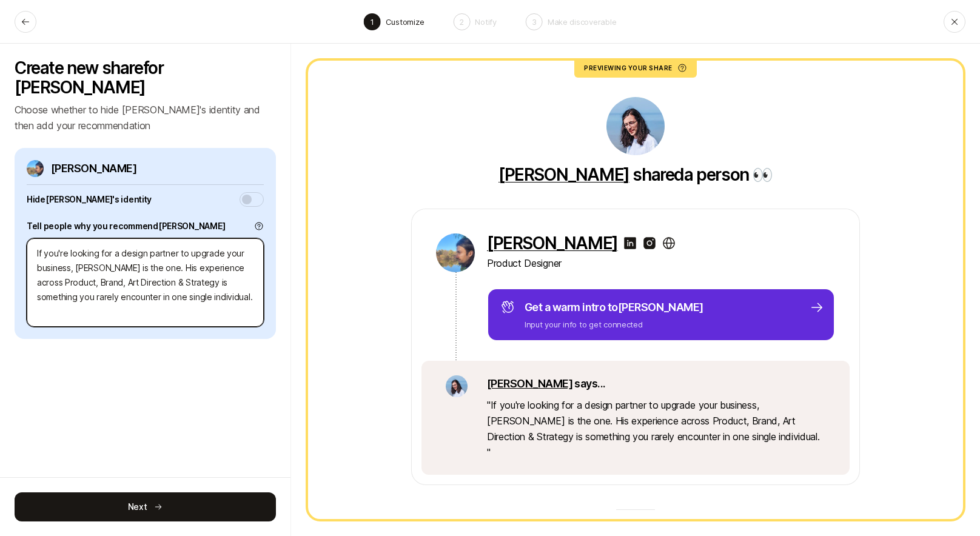
scroll to position [15, 0]
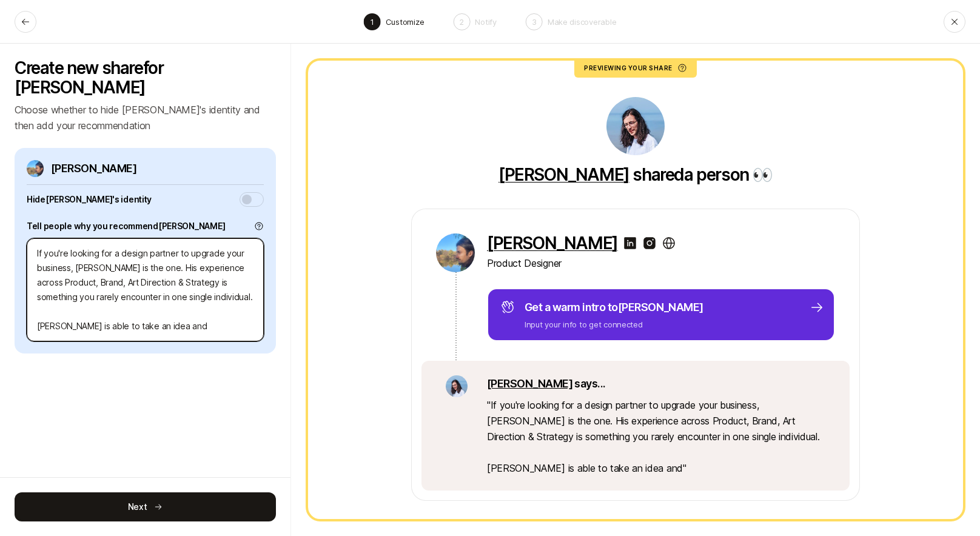
drag, startPoint x: 184, startPoint y: 297, endPoint x: 130, endPoint y: 305, distance: 54.0
click at [123, 304] on textarea "If you're looking for a design partner to upgrade your business, Alex is the on…" at bounding box center [145, 289] width 237 height 103
click at [188, 306] on textarea "If you're looking for a design partner to upgrade your business, Alex is the on…" at bounding box center [145, 289] width 237 height 103
drag, startPoint x: 181, startPoint y: 308, endPoint x: 114, endPoint y: 311, distance: 67.4
click at [114, 311] on textarea "If you're looking for a design partner to upgrade your business, Alex is the on…" at bounding box center [145, 289] width 237 height 103
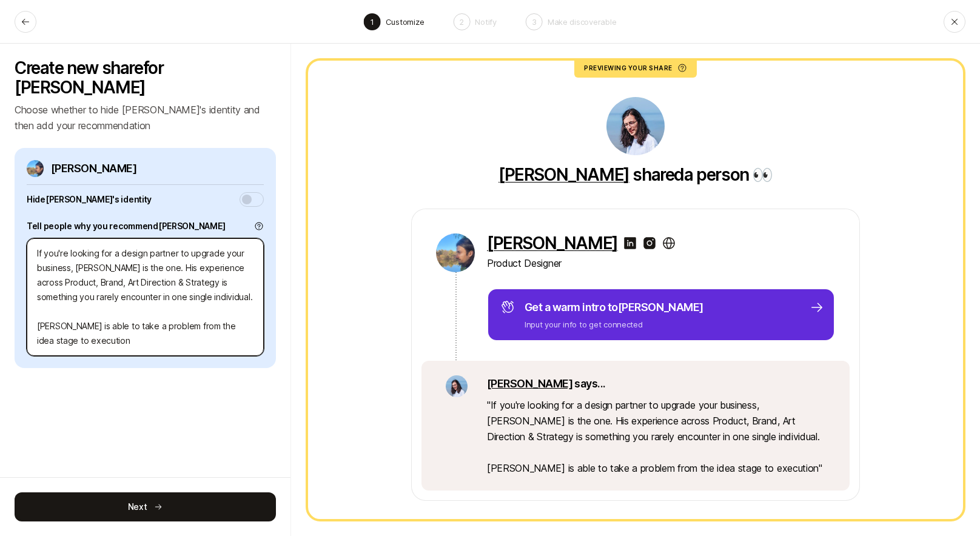
drag, startPoint x: 97, startPoint y: 325, endPoint x: 75, endPoint y: 325, distance: 22.5
click at [75, 325] on textarea "If you're looking for a design partner to upgrade your business, Alex is the on…" at bounding box center [145, 297] width 237 height 118
click at [101, 321] on textarea "If you're looking for a design partner to upgrade your business, Alex is the on…" at bounding box center [145, 297] width 237 height 118
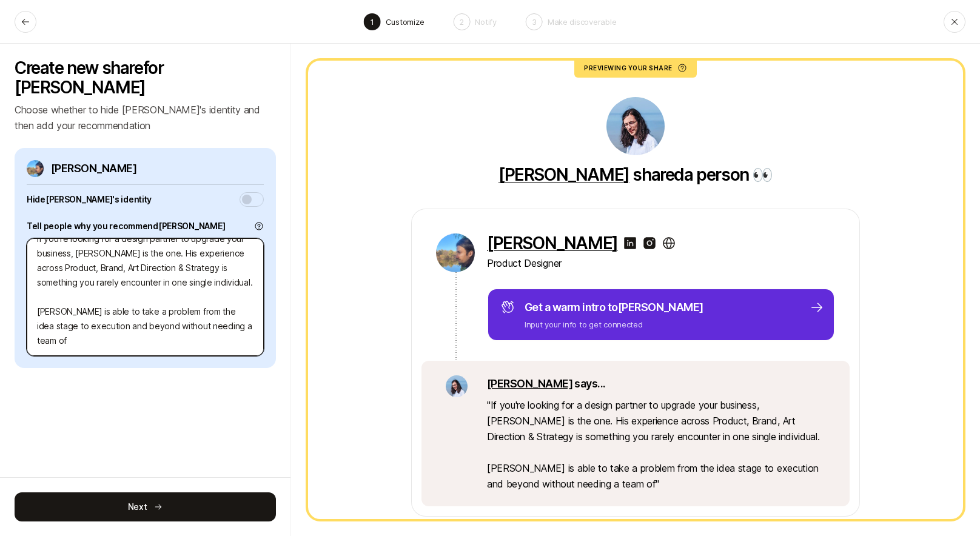
scroll to position [29, 0]
drag, startPoint x: 152, startPoint y: 291, endPoint x: 204, endPoint y: 323, distance: 61.0
click at [204, 323] on textarea "If you're looking for a design partner to upgrade your business, Alex is the on…" at bounding box center [145, 297] width 237 height 118
click at [211, 324] on textarea "If you're looking for a design partner to upgrade your business, Alex is the on…" at bounding box center [145, 297] width 237 height 118
click at [194, 291] on textarea "If you're looking for a design partner to upgrade your business, Alex is the on…" at bounding box center [145, 297] width 237 height 118
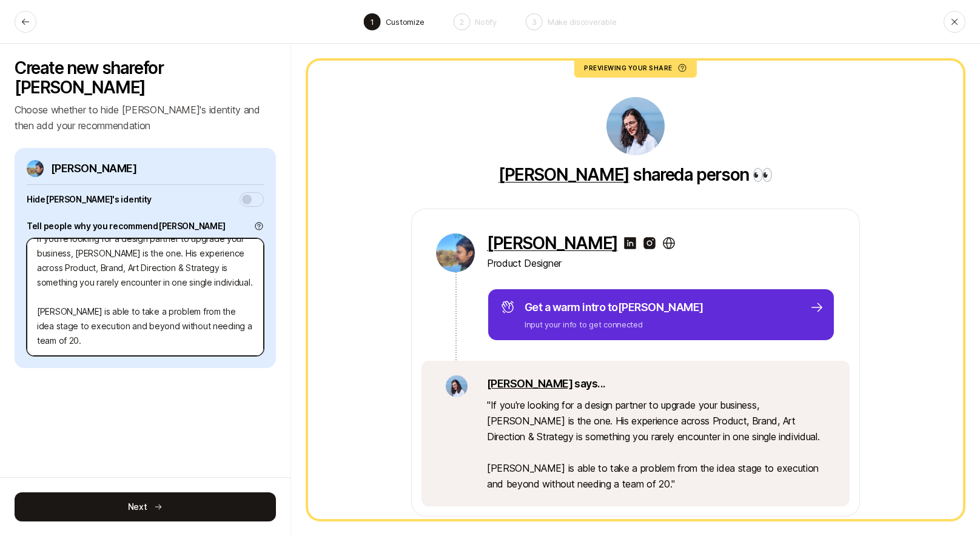
click at [194, 291] on textarea "If you're looking for a design partner to upgrade your business, Alex is the on…" at bounding box center [145, 297] width 237 height 118
click at [149, 319] on textarea "If you're looking for a design partner to upgrade your business, Alex is the on…" at bounding box center [145, 297] width 237 height 118
drag, startPoint x: 100, startPoint y: 317, endPoint x: 184, endPoint y: 294, distance: 86.8
click at [184, 294] on textarea "If you're looking for a design partner to upgrade your business, Alex is the on…" at bounding box center [145, 297] width 237 height 118
click at [171, 321] on textarea "If you're looking for a design partner to upgrade your business, Alex is the on…" at bounding box center [145, 297] width 237 height 118
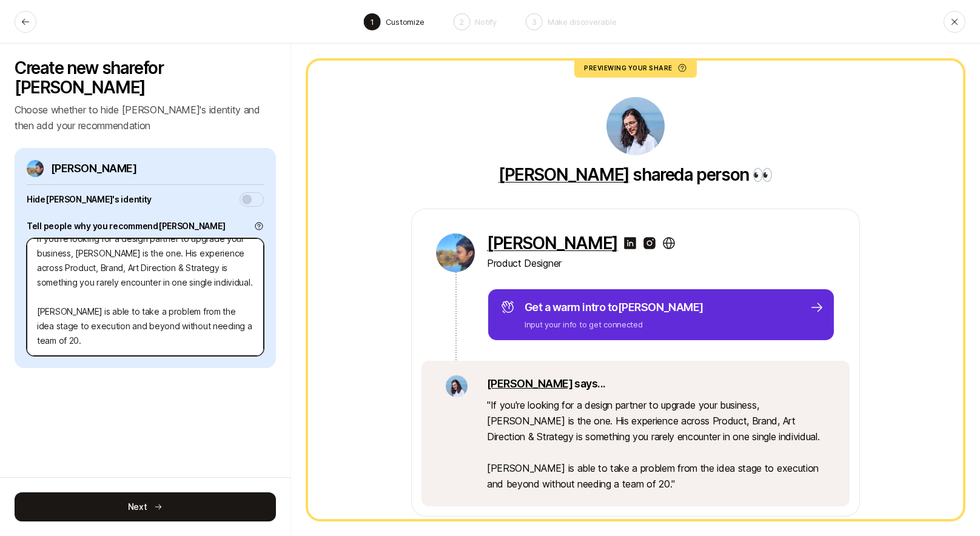
drag, startPoint x: 118, startPoint y: 322, endPoint x: 37, endPoint y: 294, distance: 85.8
click at [37, 294] on textarea "If you're looking for a design partner to upgrade your business, Alex is the on…" at bounding box center [145, 297] width 237 height 118
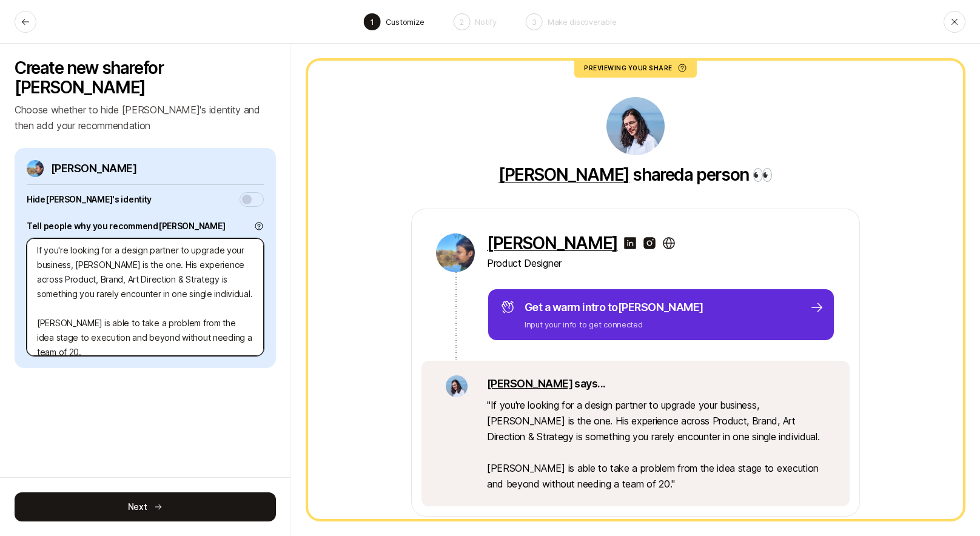
scroll to position [0, 0]
click at [200, 249] on textarea "If you're looking for a design partner to upgrade your business, Alex is the on…" at bounding box center [145, 297] width 237 height 118
click at [216, 266] on textarea "If you're looking for a design partner to upgrade your business, Alex is the on…" at bounding box center [145, 297] width 237 height 118
drag, startPoint x: 81, startPoint y: 261, endPoint x: 252, endPoint y: 264, distance: 171.1
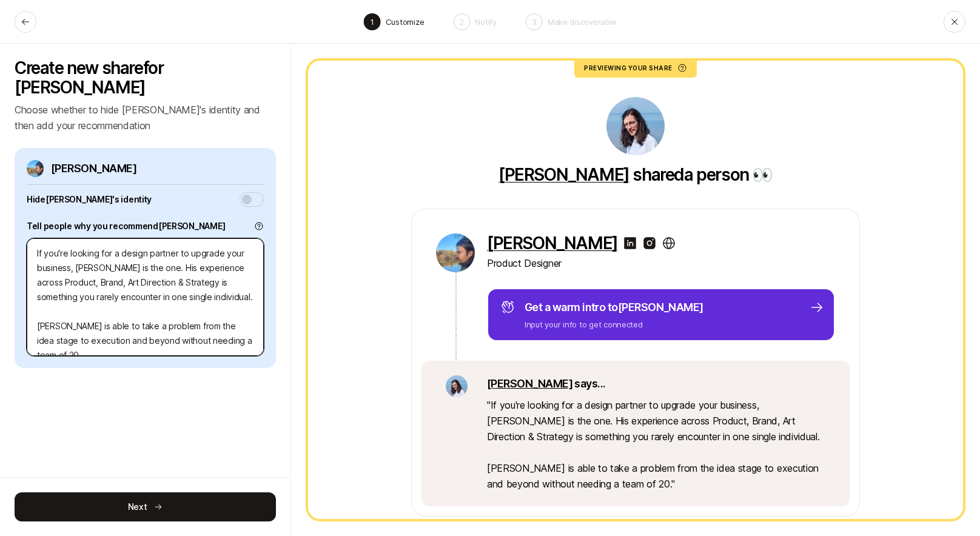
click at [240, 265] on textarea "If you're looking for a design partner to upgrade your business, Alex is the on…" at bounding box center [145, 297] width 237 height 118
drag, startPoint x: 142, startPoint y: 278, endPoint x: 206, endPoint y: 280, distance: 64.3
click at [178, 278] on textarea "If you're looking for a design partner to upgrade your business, Alex is the on…" at bounding box center [145, 297] width 237 height 118
click at [207, 280] on textarea "If you're looking for a design partner to upgrade your business, Alex is the on…" at bounding box center [145, 297] width 237 height 118
click at [99, 294] on textarea "If you're looking for a design partner to upgrade your business, Alex is the on…" at bounding box center [145, 297] width 237 height 118
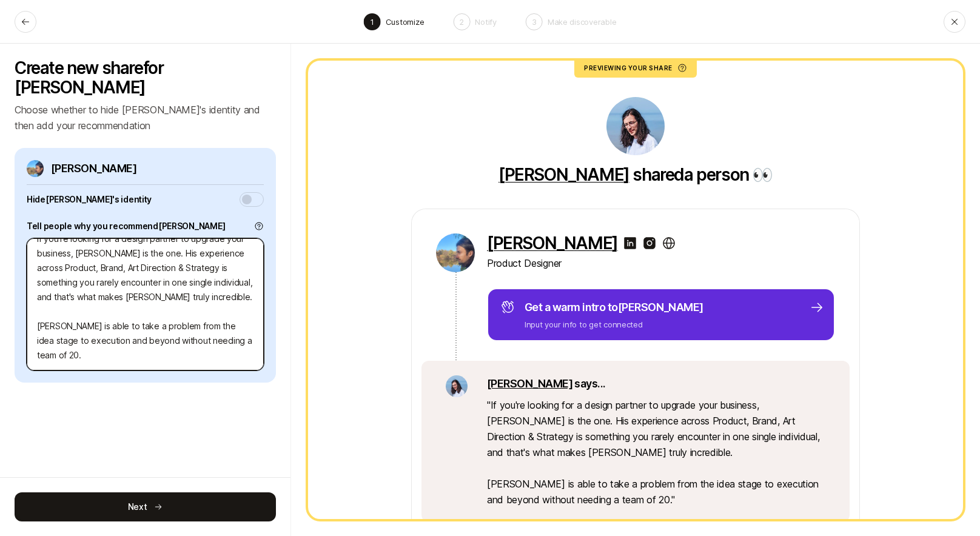
scroll to position [29, 0]
drag, startPoint x: 67, startPoint y: 337, endPoint x: 32, endPoint y: 312, distance: 43.1
click at [32, 312] on textarea "If you're looking for a design partner to upgrade your business, Alex is the on…" at bounding box center [145, 304] width 237 height 132
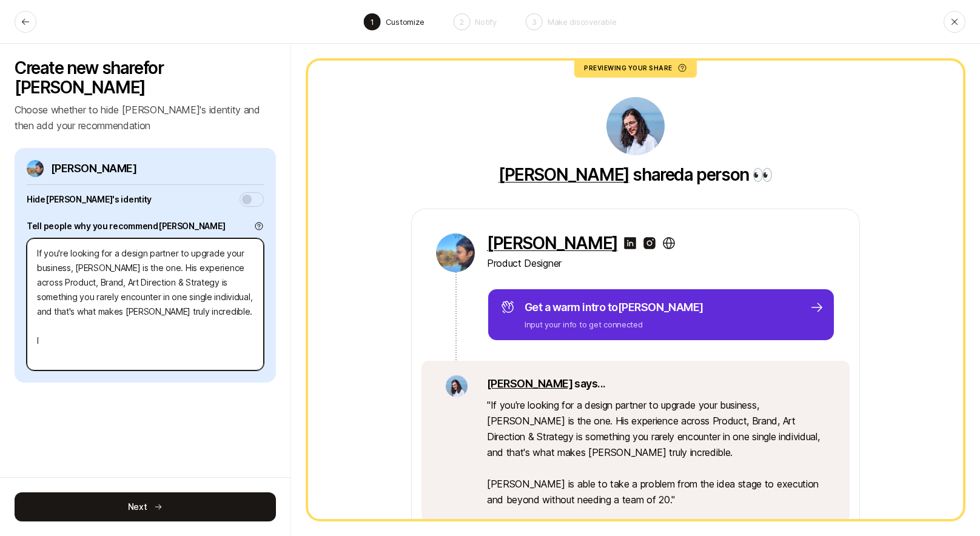
scroll to position [0, 0]
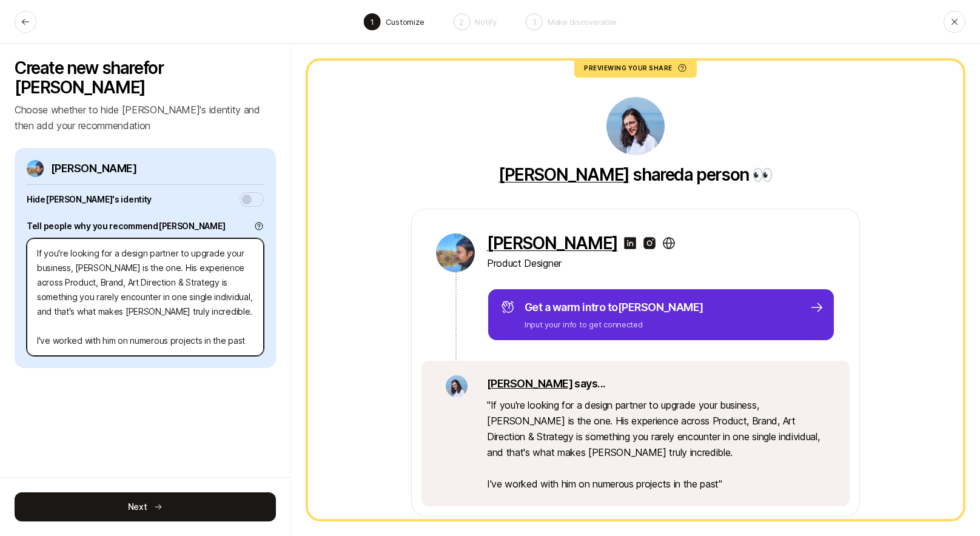
drag, startPoint x: 78, startPoint y: 263, endPoint x: 236, endPoint y: 280, distance: 159.3
click at [236, 278] on textarea "If you're looking for a design partner to upgrade your business, Alex is the on…" at bounding box center [145, 297] width 237 height 118
click at [228, 290] on textarea "If you're looking for a design partner to upgrade your business, Alex is the on…" at bounding box center [145, 297] width 237 height 118
drag, startPoint x: 90, startPoint y: 293, endPoint x: 204, endPoint y: 292, distance: 114.7
click at [186, 292] on textarea "If you're looking for a design partner to upgrade your business, Alex is the on…" at bounding box center [145, 297] width 237 height 118
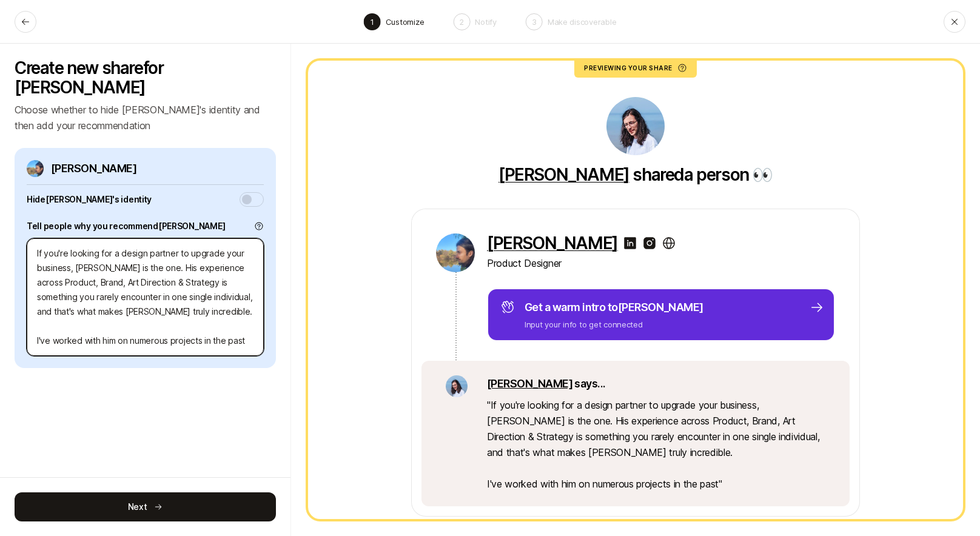
click at [237, 292] on textarea "If you're looking for a design partner to upgrade your business, Alex is the on…" at bounding box center [145, 297] width 237 height 118
click at [115, 292] on textarea "If you're looking for a design partner to upgrade your business, Alex is the on…" at bounding box center [145, 297] width 237 height 118
click at [209, 297] on textarea "If you're looking for a design partner to upgrade your business, Alex is the on…" at bounding box center [145, 297] width 237 height 118
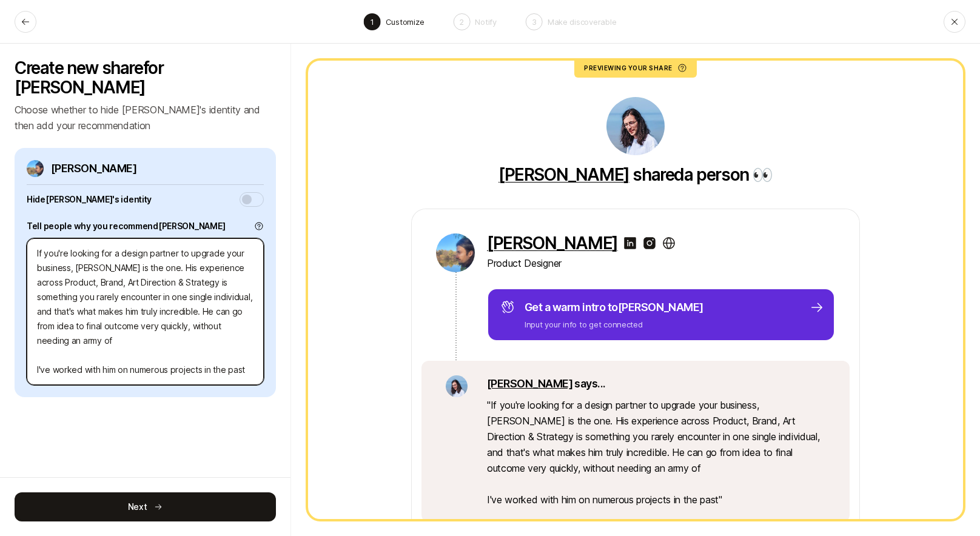
drag, startPoint x: 99, startPoint y: 311, endPoint x: 214, endPoint y: 329, distance: 116.7
click at [213, 329] on textarea "If you're looking for a design partner to upgrade your business, Alex is the on…" at bounding box center [145, 311] width 237 height 147
click at [218, 330] on textarea "If you're looking for a design partner to upgrade your business, Alex is the on…" at bounding box center [145, 311] width 237 height 147
click at [200, 308] on textarea "If you're looking for a design partner to upgrade your business, Alex is the on…" at bounding box center [145, 311] width 237 height 147
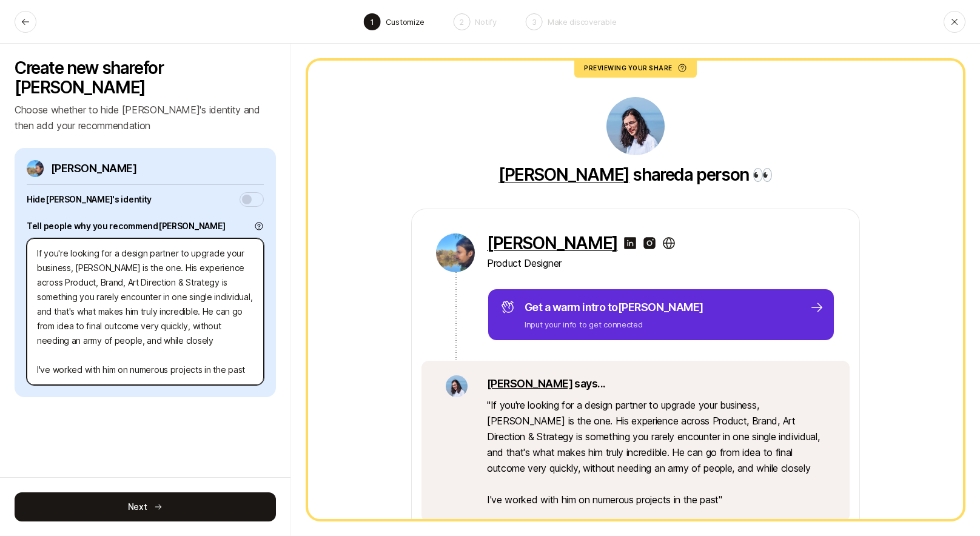
click at [124, 319] on textarea "If you're looking for a design partner to upgrade your business, Alex is the on…" at bounding box center [145, 311] width 237 height 147
drag, startPoint x: 152, startPoint y: 297, endPoint x: 203, endPoint y: 311, distance: 52.8
click at [201, 306] on textarea "If you're looking for a design partner to upgrade your business, Alex is the on…" at bounding box center [145, 311] width 237 height 147
click at [203, 314] on textarea "If you're looking for a design partner to upgrade your business, Alex is the on…" at bounding box center [145, 311] width 237 height 147
click at [78, 292] on textarea "If you're looking for a design partner to upgrade your business, Alex is the on…" at bounding box center [145, 311] width 237 height 147
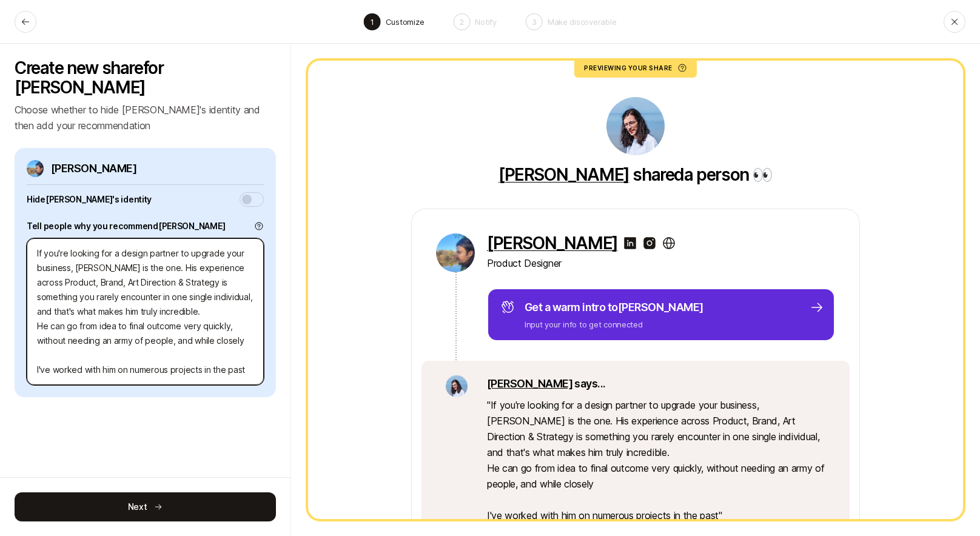
scroll to position [44, 0]
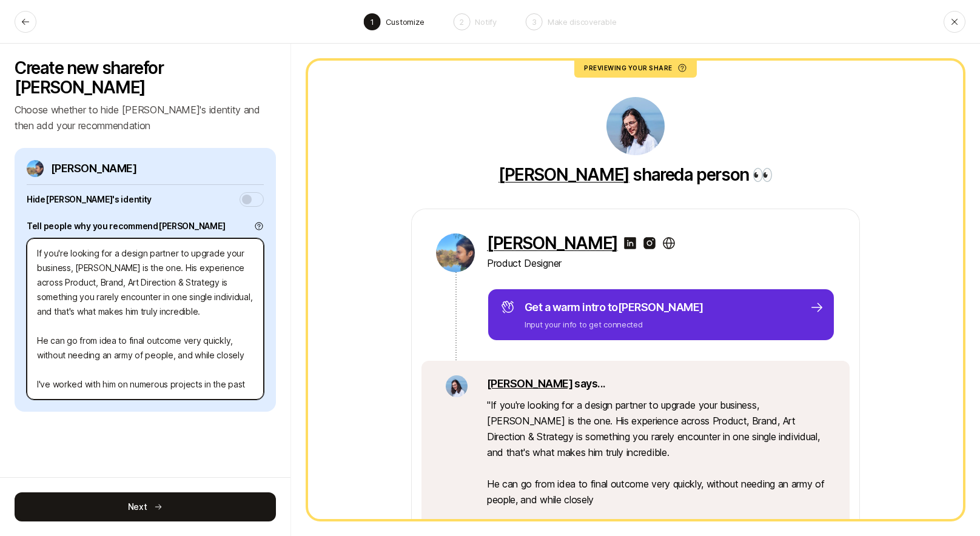
drag, startPoint x: 62, startPoint y: 316, endPoint x: 33, endPoint y: 288, distance: 40.8
click at [33, 288] on textarea "If you're looking for a design partner to upgrade your business, Alex is the on…" at bounding box center [145, 318] width 237 height 161
click at [93, 270] on textarea "If you're looking for a design partner to upgrade your business, Alex is the on…" at bounding box center [145, 318] width 237 height 161
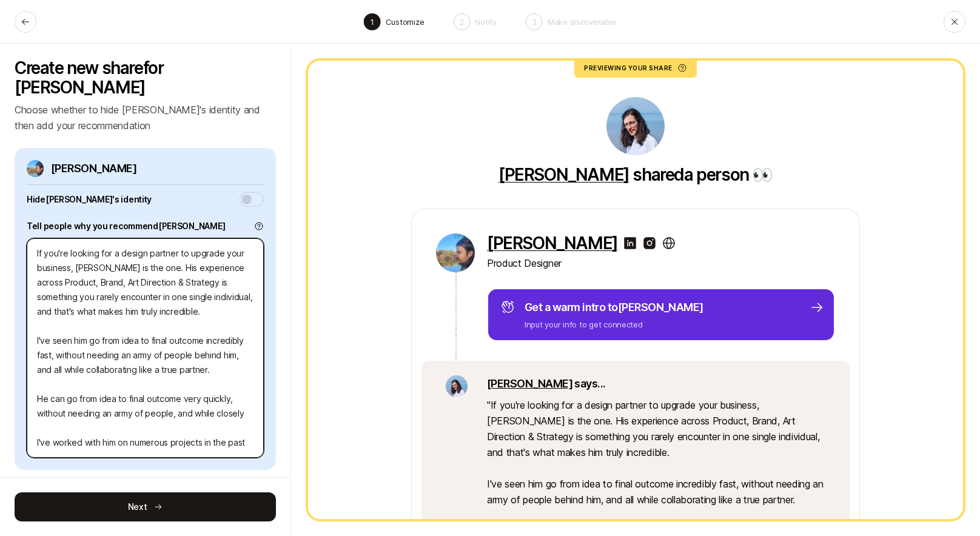
scroll to position [58, 0]
drag, startPoint x: 62, startPoint y: 421, endPoint x: 35, endPoint y: 349, distance: 77.2
click at [35, 349] on textarea "If you're looking for a design partner to upgrade your business, Alex is the on…" at bounding box center [145, 348] width 237 height 220
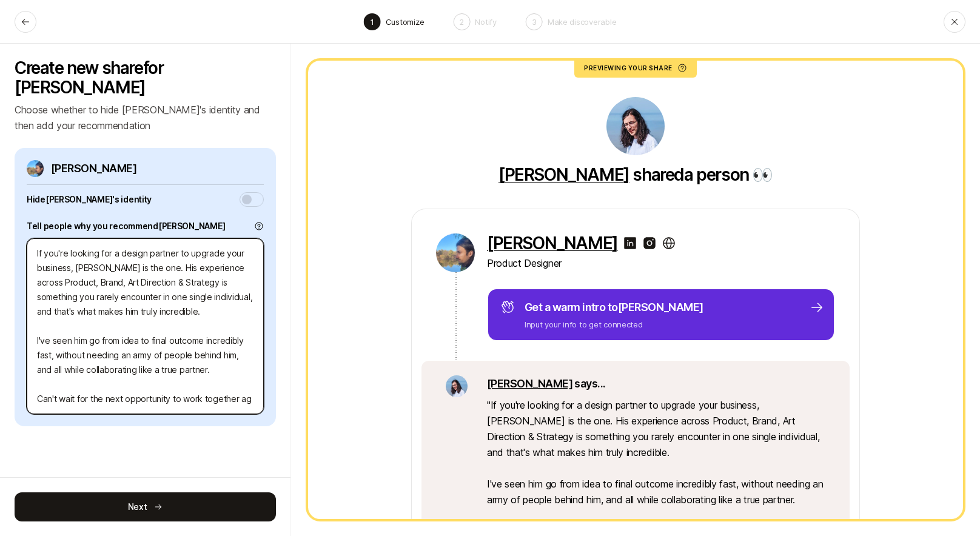
scroll to position [29, 0]
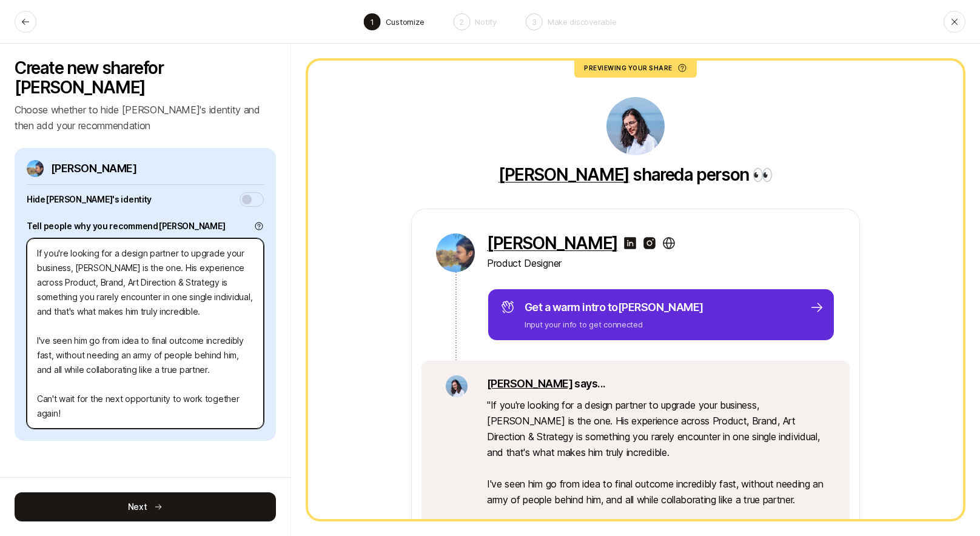
click at [116, 396] on textarea "If you're looking for a design partner to upgrade your business, Alex is the on…" at bounding box center [145, 333] width 237 height 191
drag, startPoint x: 79, startPoint y: 241, endPoint x: 188, endPoint y: 294, distance: 120.8
click at [191, 292] on textarea "If you're looking for a design partner to upgrade your business, Alex is the on…" at bounding box center [145, 333] width 237 height 191
click at [174, 295] on textarea "If you're looking for a design partner to upgrade your business, Alex is the on…" at bounding box center [145, 333] width 237 height 191
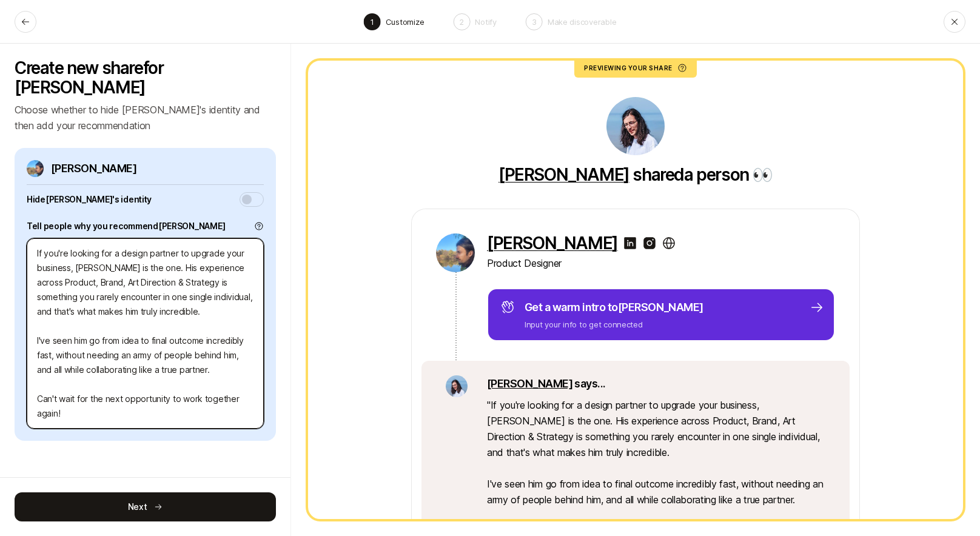
drag, startPoint x: 76, startPoint y: 262, endPoint x: 202, endPoint y: 306, distance: 133.7
click at [201, 301] on textarea "If you're looking for a design partner to upgrade your business, Alex is the on…" at bounding box center [145, 333] width 237 height 191
click at [202, 307] on textarea "If you're looking for a design partner to upgrade your business, Alex is the on…" at bounding box center [145, 333] width 237 height 191
drag, startPoint x: 91, startPoint y: 309, endPoint x: 221, endPoint y: 328, distance: 131.2
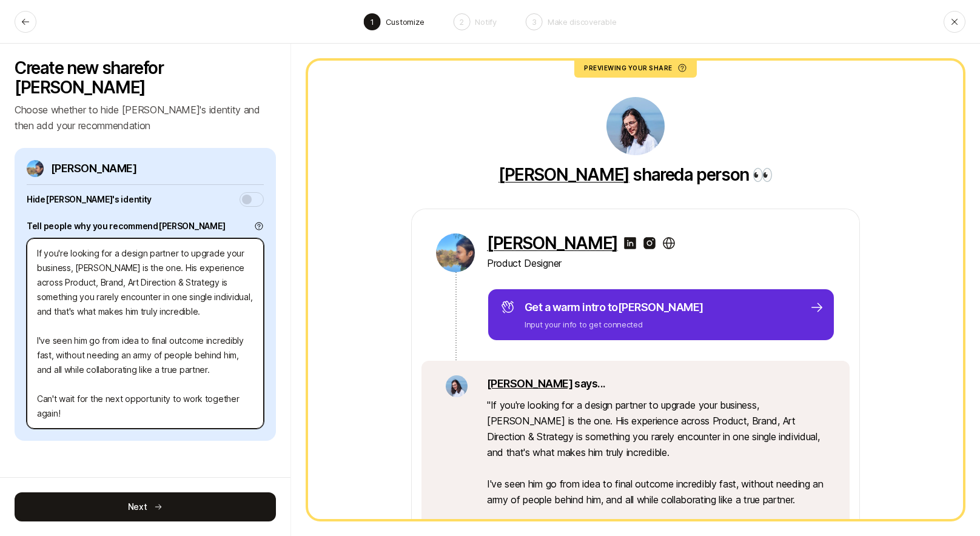
click at [220, 328] on textarea "If you're looking for a design partner to upgrade your business, Alex is the on…" at bounding box center [145, 333] width 237 height 191
click at [221, 328] on textarea "If you're looking for a design partner to upgrade your business, Alex is the on…" at bounding box center [145, 333] width 237 height 191
drag, startPoint x: 89, startPoint y: 337, endPoint x: 174, endPoint y: 354, distance: 86.6
click at [174, 353] on textarea "If you're looking for a design partner to upgrade your business, Alex is the on…" at bounding box center [145, 333] width 237 height 191
click at [115, 359] on textarea "If you're looking for a design partner to upgrade your business, Alex is the on…" at bounding box center [145, 333] width 237 height 191
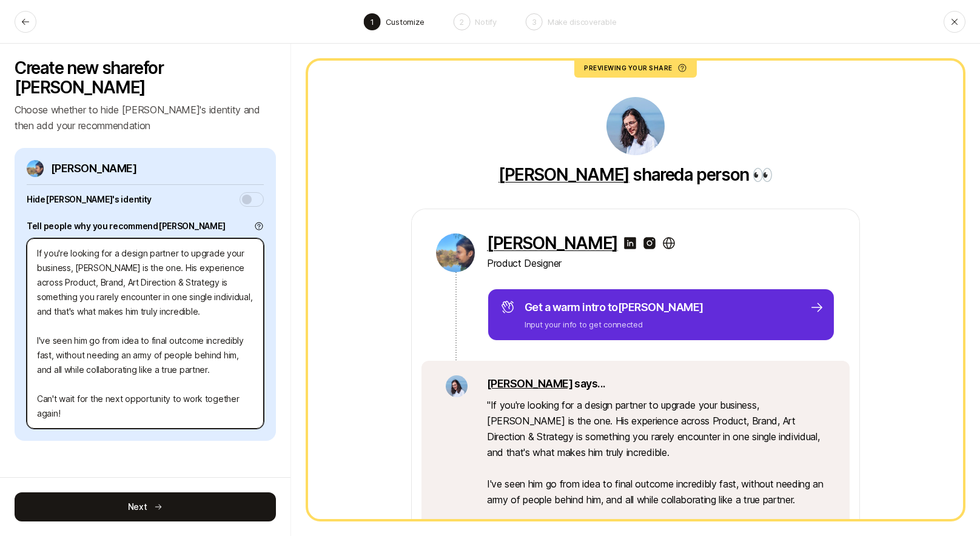
click at [118, 397] on textarea "If you're looking for a design partner to upgrade your business, Alex is the on…" at bounding box center [145, 333] width 237 height 191
drag, startPoint x: 106, startPoint y: 395, endPoint x: 33, endPoint y: 366, distance: 78.2
click at [33, 366] on textarea "If you're looking for a design partner to upgrade your business, Alex is the on…" at bounding box center [145, 333] width 237 height 191
click at [149, 351] on textarea "If you're looking for a design partner to upgrade your business, Alex is the on…" at bounding box center [145, 333] width 237 height 191
drag, startPoint x: 79, startPoint y: 325, endPoint x: 183, endPoint y: 335, distance: 104.2
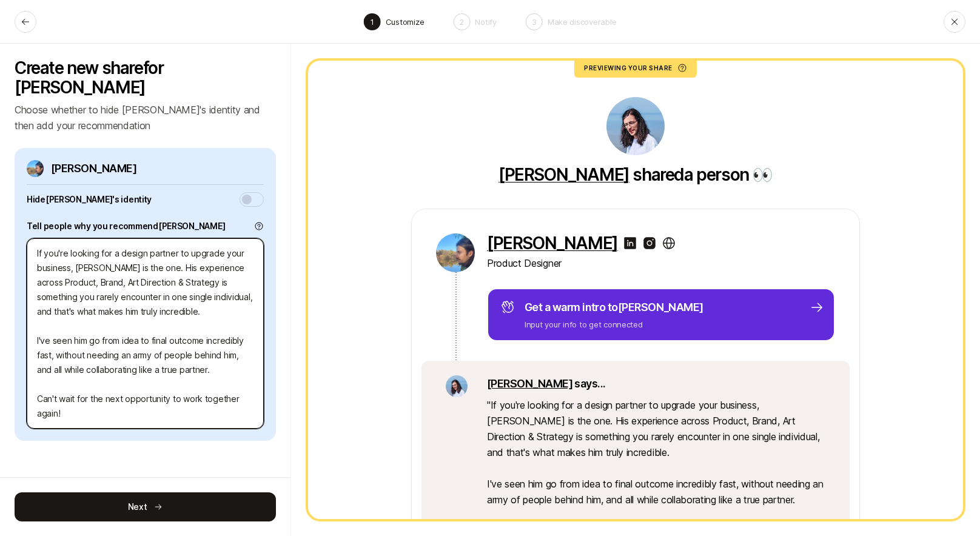
click at [180, 334] on textarea "If you're looking for a design partner to upgrade your business, Alex is the on…" at bounding box center [145, 333] width 237 height 191
click at [184, 335] on textarea "If you're looking for a design partner to upgrade your business, Alex is the on…" at bounding box center [145, 333] width 237 height 191
click at [91, 349] on textarea "If you're looking for a design partner to upgrade your business, Alex is the on…" at bounding box center [145, 333] width 237 height 191
drag, startPoint x: 53, startPoint y: 263, endPoint x: 197, endPoint y: 307, distance: 150.5
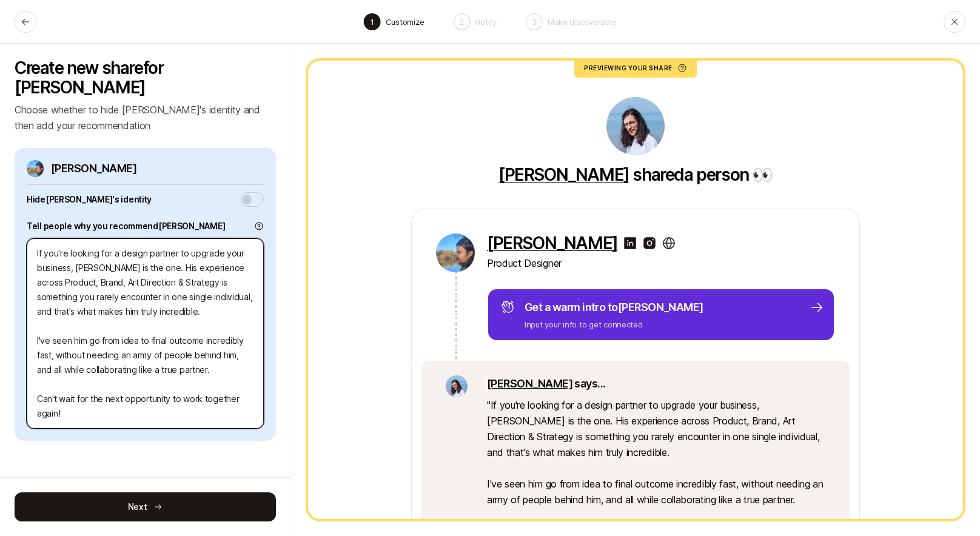
click at [200, 303] on textarea "If you're looking for a design partner to upgrade your business, Alex is the on…" at bounding box center [145, 333] width 237 height 191
click at [197, 308] on textarea "If you're looking for a design partner to upgrade your business, Alex is the on…" at bounding box center [145, 333] width 237 height 191
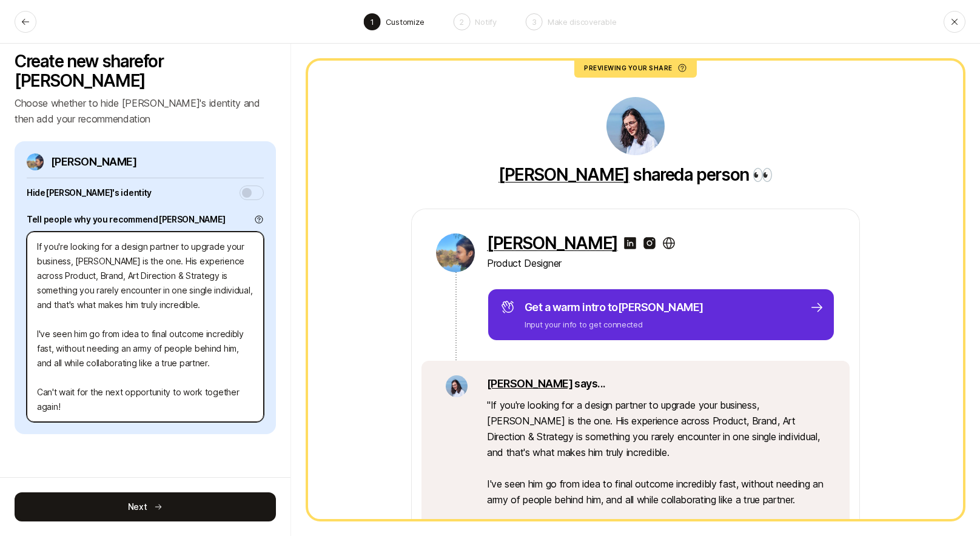
scroll to position [15, 0]
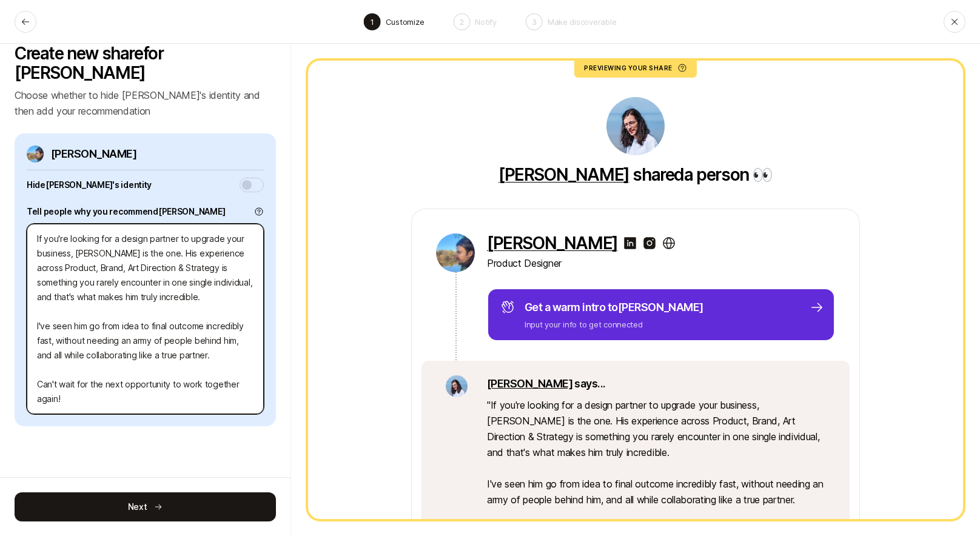
drag, startPoint x: 58, startPoint y: 306, endPoint x: 232, endPoint y: 314, distance: 174.3
click at [231, 314] on textarea "If you're looking for a design partner to upgrade your business, Alex is the on…" at bounding box center [145, 319] width 237 height 191
click at [129, 331] on textarea "If you're looking for a design partner to upgrade your business, Alex is the on…" at bounding box center [145, 319] width 237 height 191
click at [83, 337] on textarea "If you're looking for a design partner to upgrade your business, Alex is the on…" at bounding box center [145, 319] width 237 height 191
drag, startPoint x: 89, startPoint y: 292, endPoint x: 92, endPoint y: 305, distance: 13.0
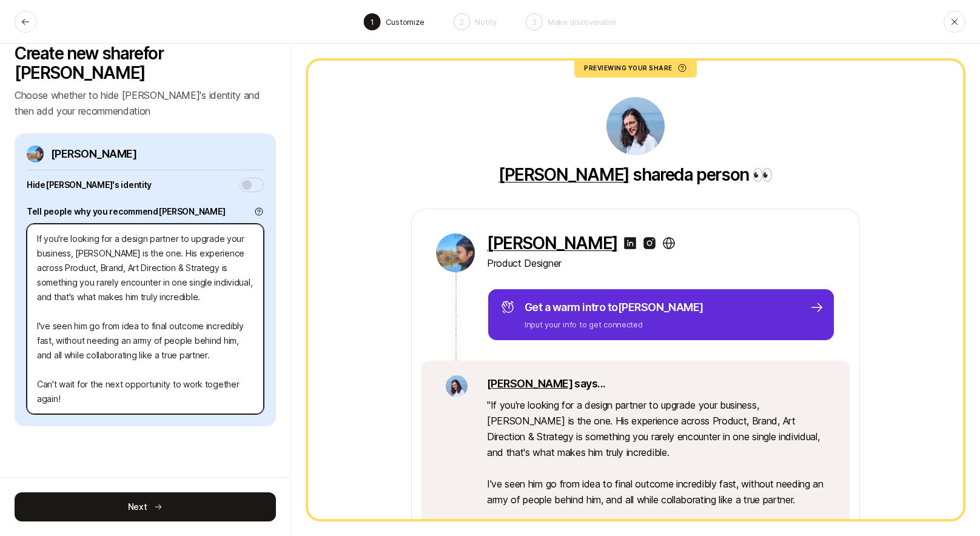
click at [92, 305] on textarea "If you're looking for a design partner to upgrade your business, Alex is the on…" at bounding box center [145, 319] width 237 height 191
click at [79, 305] on textarea "If you're looking for a design partner to upgrade your business, Alex is the on…" at bounding box center [145, 319] width 237 height 191
click at [190, 309] on textarea "If you're looking for a design partner to upgrade your business, Alex is the on…" at bounding box center [145, 319] width 237 height 191
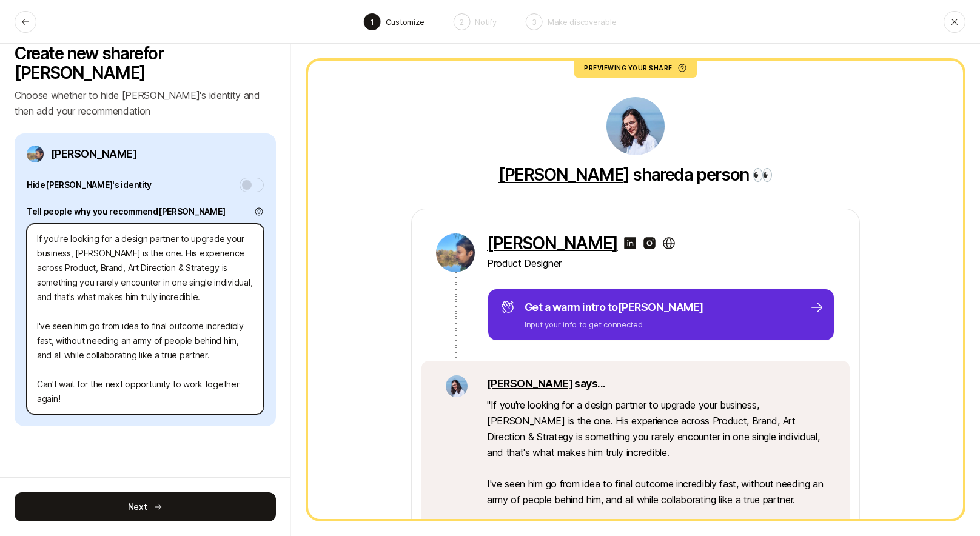
click at [179, 295] on textarea "If you're looking for a design partner to upgrade your business, Alex is the on…" at bounding box center [145, 319] width 237 height 191
drag, startPoint x: 121, startPoint y: 292, endPoint x: 203, endPoint y: 291, distance: 82.5
click at [203, 291] on textarea "If you're looking for a design partner to upgrade your business, Alex is the on…" at bounding box center [145, 319] width 237 height 191
drag, startPoint x: 81, startPoint y: 339, endPoint x: 227, endPoint y: 334, distance: 145.7
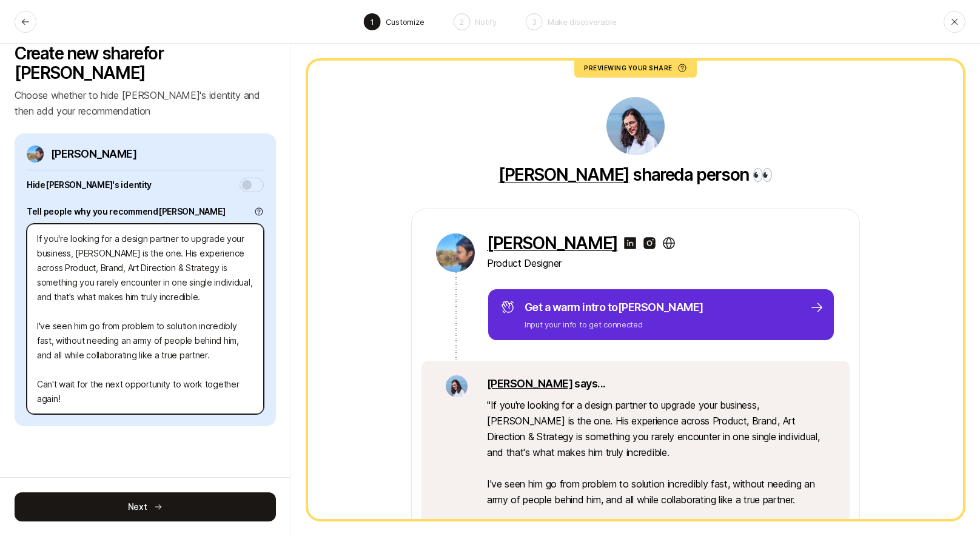
click at [226, 334] on textarea "If you're looking for a design partner to upgrade your business, Alex is the on…" at bounding box center [145, 319] width 237 height 191
click at [230, 334] on textarea "If you're looking for a design partner to upgrade your business, Alex is the on…" at bounding box center [145, 319] width 237 height 191
drag, startPoint x: 98, startPoint y: 381, endPoint x: 8, endPoint y: 206, distance: 197.0
click at [8, 206] on div "Create new share for Alex Choose whether to hide Alex's identity and then add y…" at bounding box center [145, 290] width 291 height 493
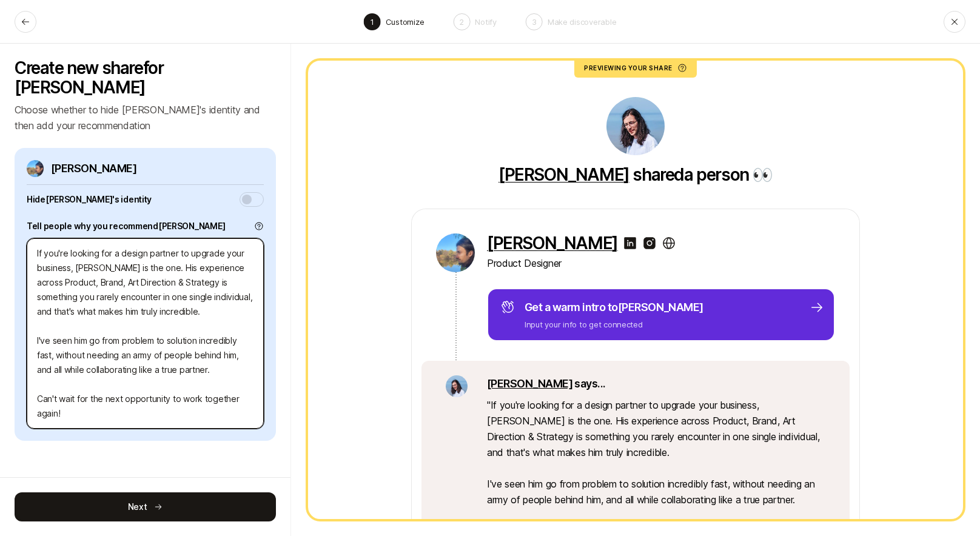
click at [128, 324] on textarea "If you're looking for a design partner to upgrade your business, Alex is the on…" at bounding box center [145, 333] width 237 height 191
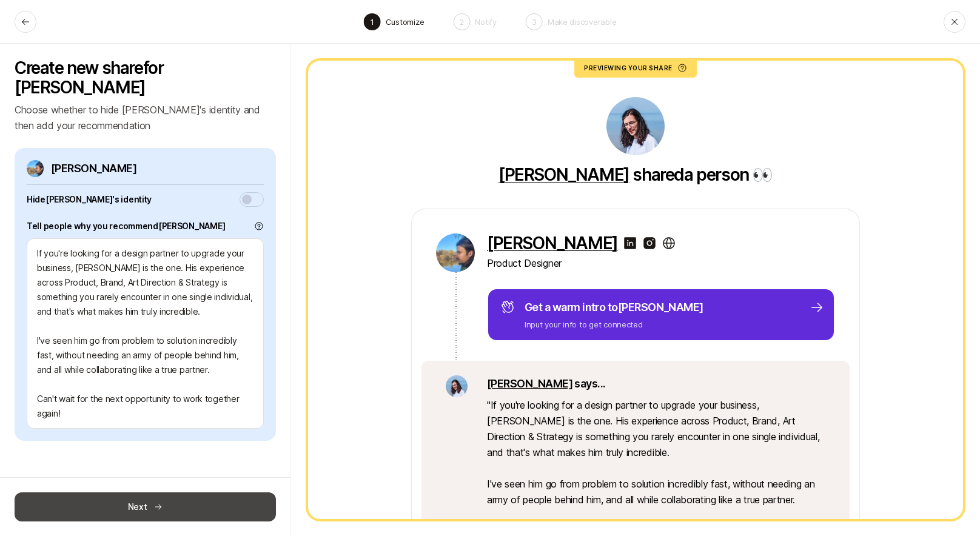
click at [174, 507] on button "Next" at bounding box center [145, 507] width 261 height 29
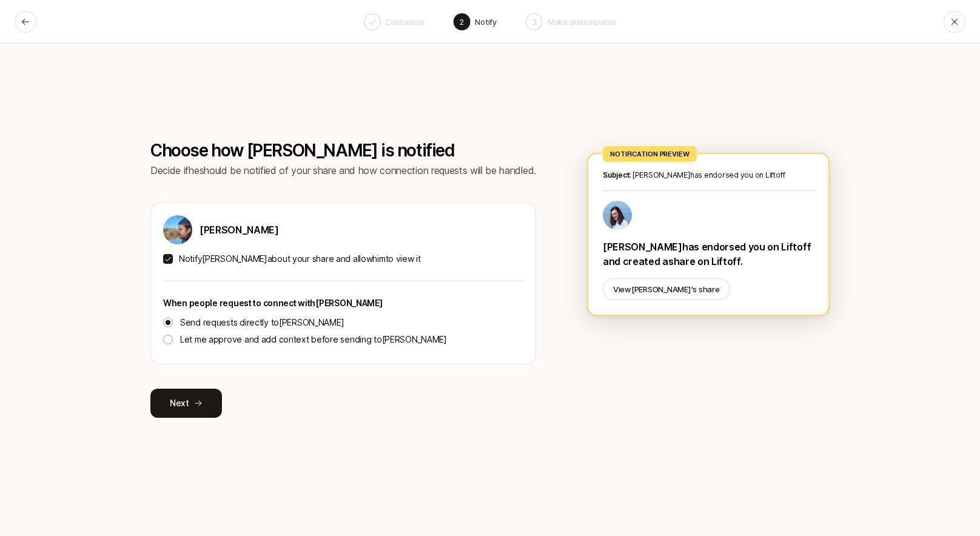
click at [167, 260] on button "Notify Alex about your share and allow him to view it" at bounding box center [168, 259] width 10 height 10
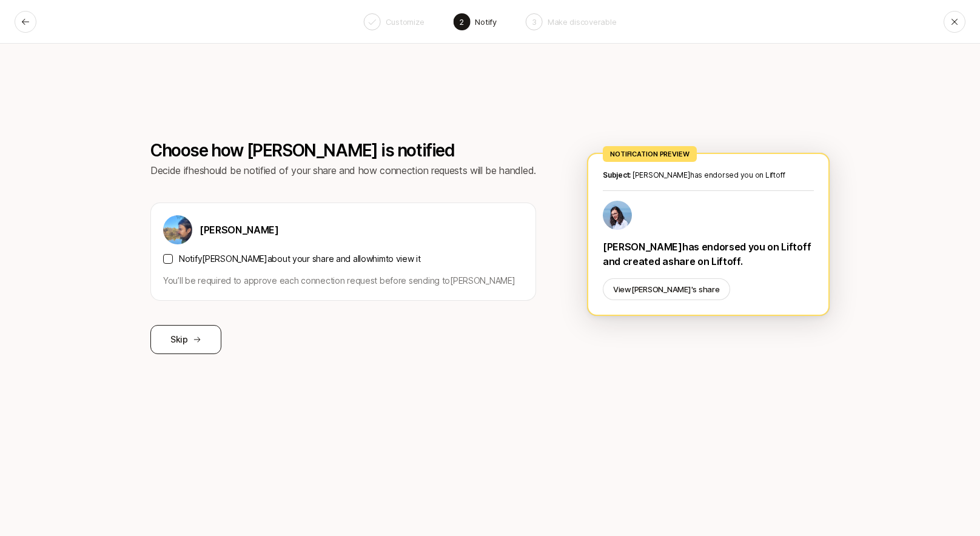
click at [187, 345] on button "Skip" at bounding box center [185, 339] width 71 height 29
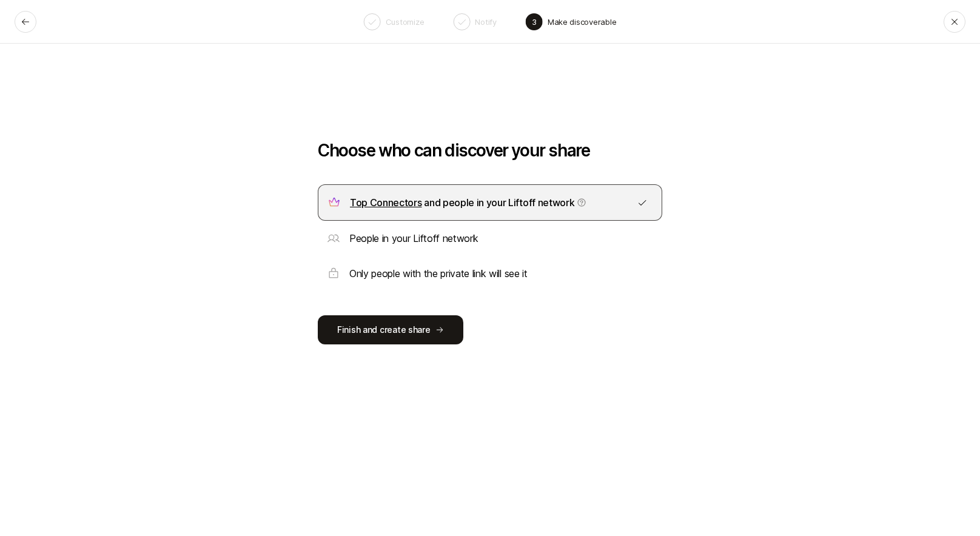
click at [430, 276] on p "Only people with the private link will see it" at bounding box center [438, 274] width 178 height 16
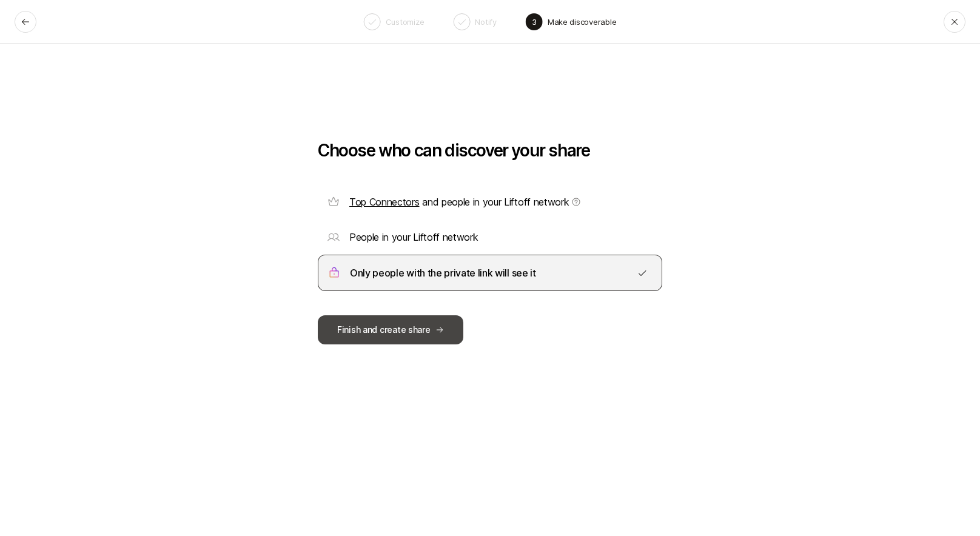
click at [383, 332] on button "Finish and create share" at bounding box center [391, 329] width 146 height 29
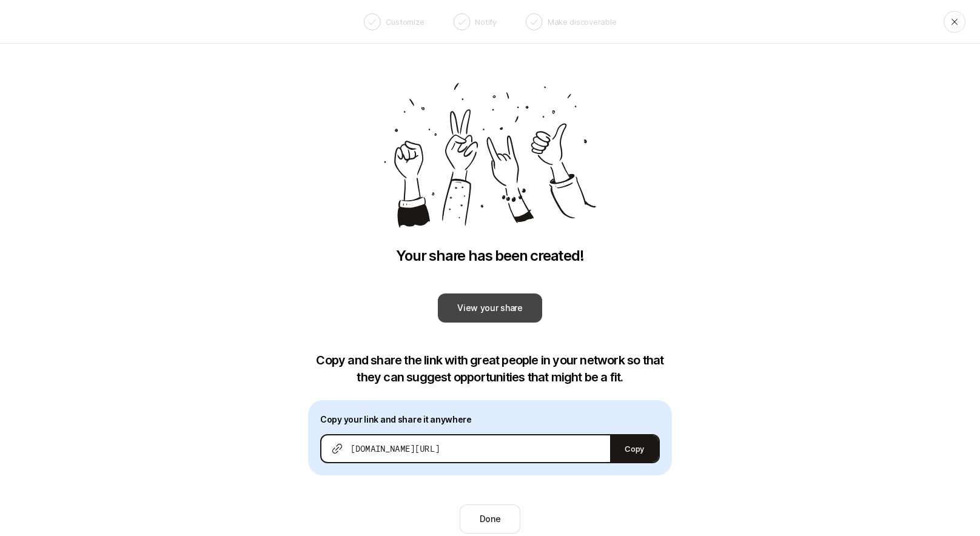
scroll to position [1735, 0]
click at [496, 310] on link "View your share" at bounding box center [490, 308] width 104 height 29
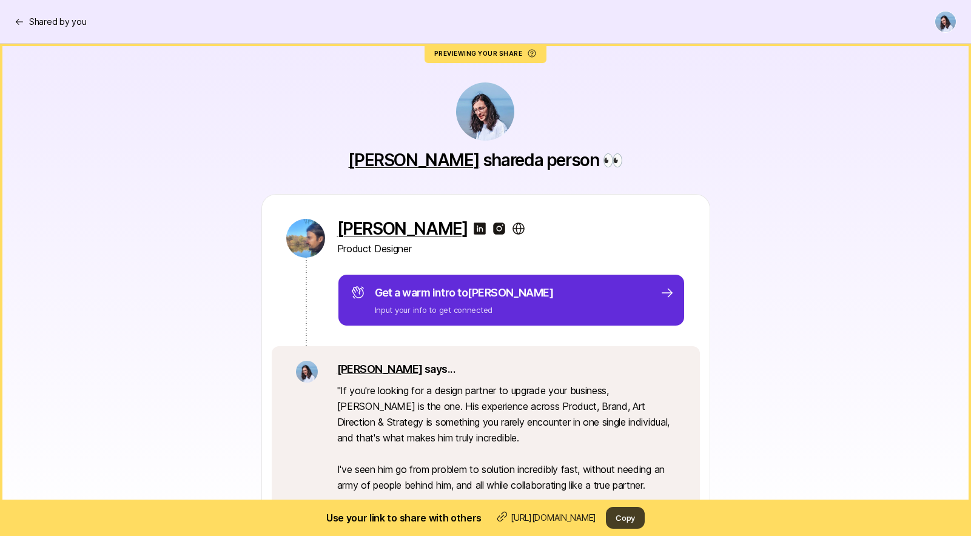
click at [645, 525] on button "Copy" at bounding box center [625, 518] width 39 height 22
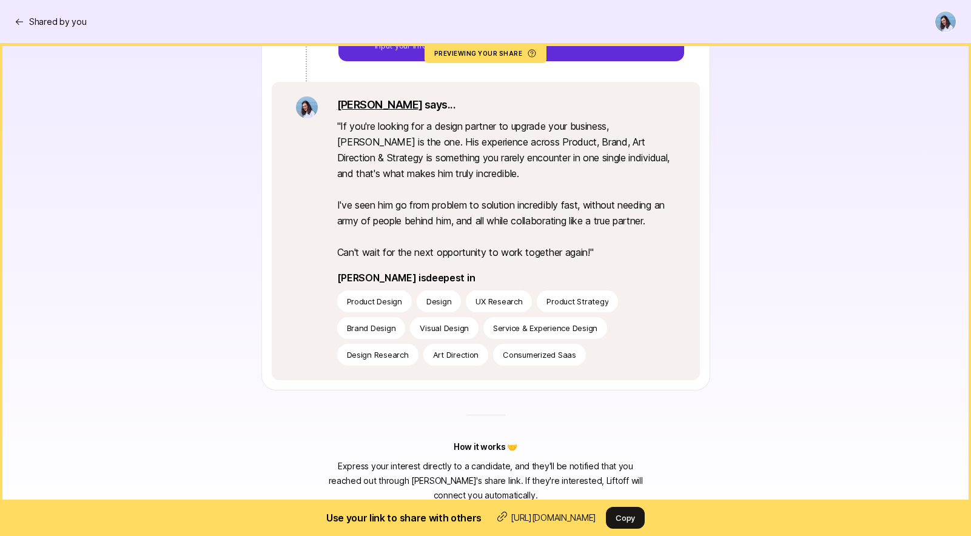
scroll to position [206, 0]
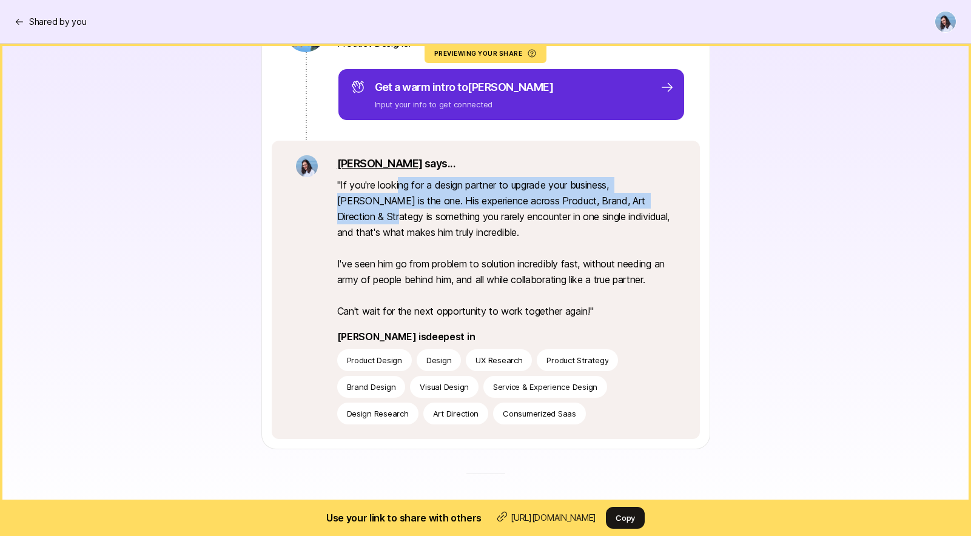
drag, startPoint x: 524, startPoint y: 194, endPoint x: 654, endPoint y: 205, distance: 130.3
click at [652, 205] on p "" If you're looking for a design partner to upgrade your business, Alex is the …" at bounding box center [506, 248] width 339 height 142
click at [660, 206] on p "" If you're looking for a design partner to upgrade your business, Alex is the …" at bounding box center [506, 248] width 339 height 142
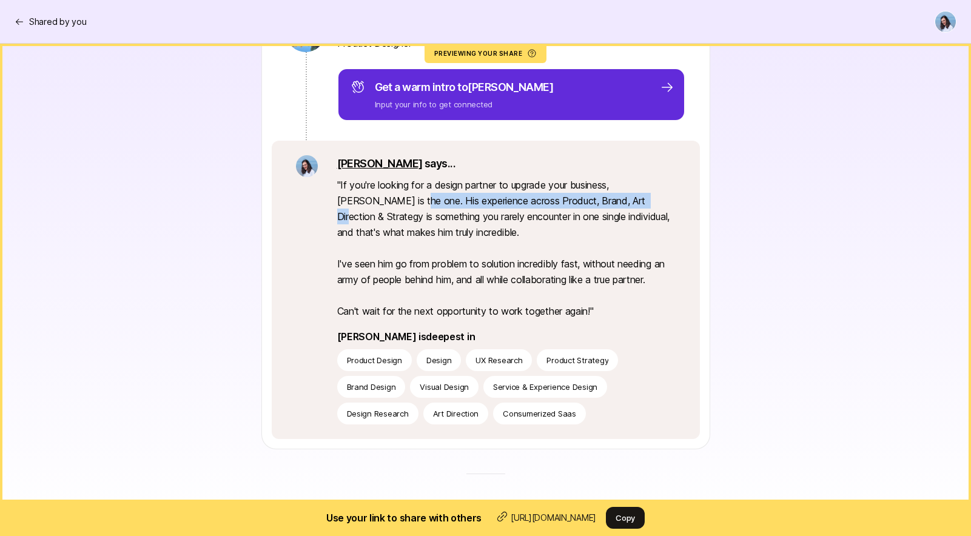
drag, startPoint x: 407, startPoint y: 199, endPoint x: 624, endPoint y: 203, distance: 217.2
click at [619, 203] on p "" If you're looking for a design partner to upgrade your business, Alex is the …" at bounding box center [506, 248] width 339 height 142
click at [638, 202] on p "" If you're looking for a design partner to upgrade your business, Alex is the …" at bounding box center [506, 248] width 339 height 142
drag, startPoint x: 475, startPoint y: 203, endPoint x: 669, endPoint y: 212, distance: 194.4
click at [658, 210] on p "" If you're looking for a design partner to upgrade your business, Alex is the …" at bounding box center [506, 248] width 339 height 142
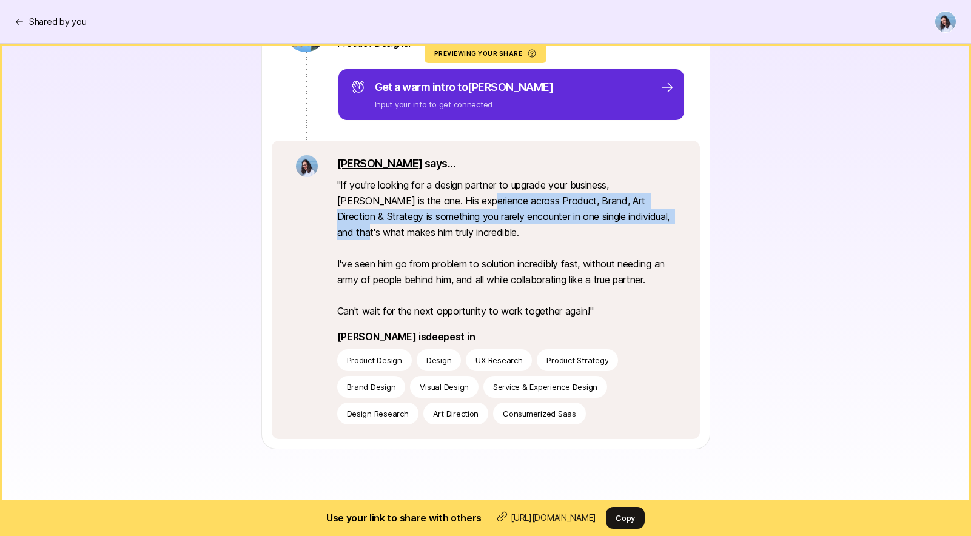
click at [669, 212] on p "" If you're looking for a design partner to upgrade your business, Alex is the …" at bounding box center [506, 248] width 339 height 142
drag, startPoint x: 348, startPoint y: 217, endPoint x: 597, endPoint y: 219, distance: 248.8
click at [586, 219] on p "" If you're looking for a design partner to upgrade your business, Alex is the …" at bounding box center [506, 248] width 339 height 142
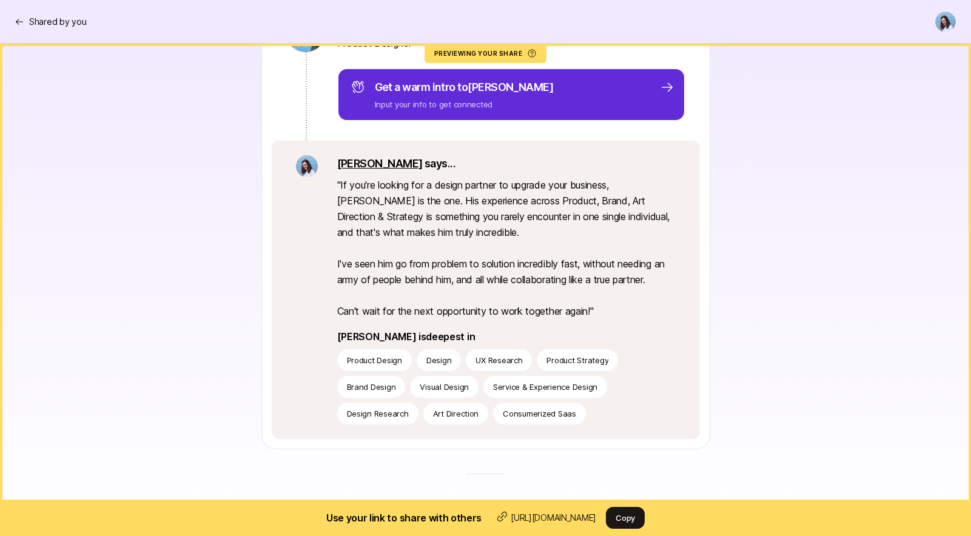
click at [622, 219] on p "" If you're looking for a design partner to upgrade your business, Alex is the …" at bounding box center [506, 248] width 339 height 142
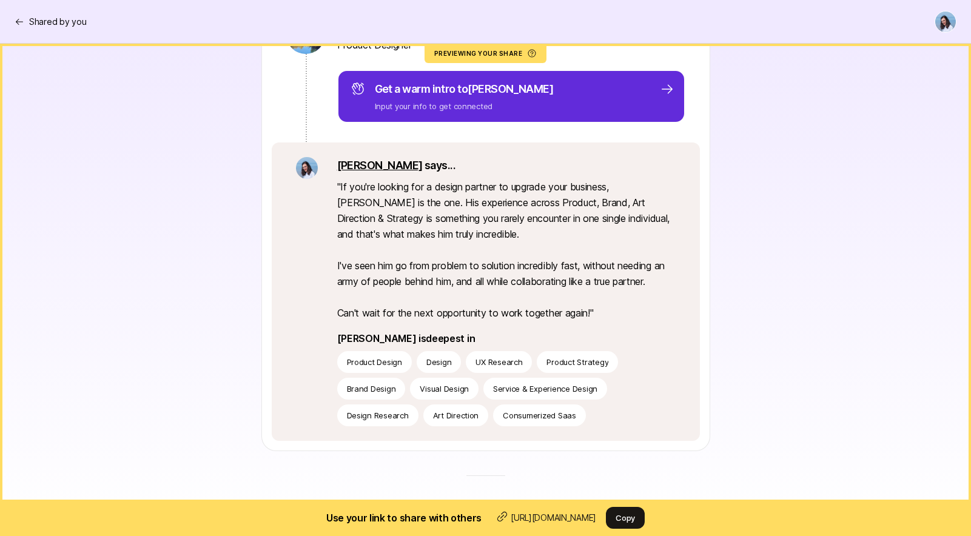
scroll to position [0, 0]
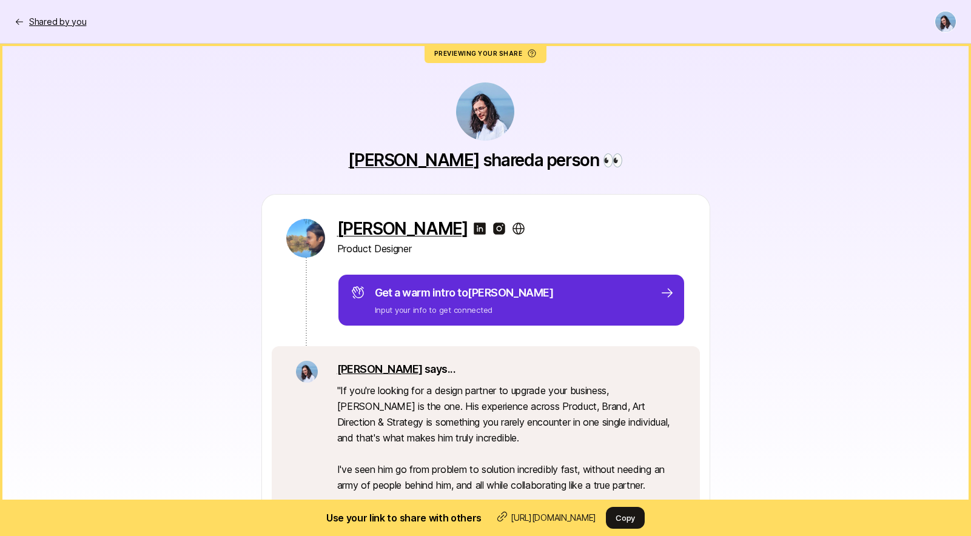
click at [24, 19] on icon at bounding box center [20, 22] width 10 height 10
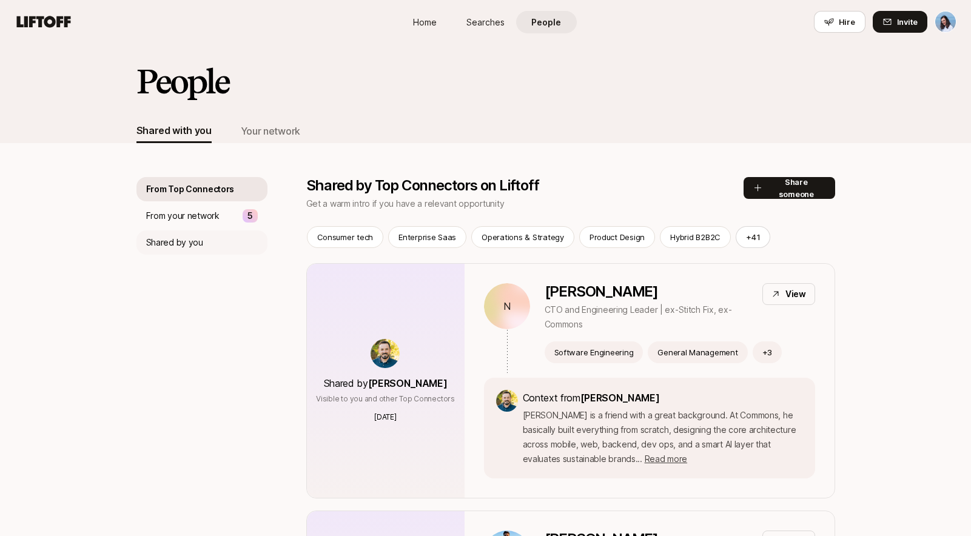
click at [200, 245] on p "Shared by you" at bounding box center [174, 242] width 57 height 15
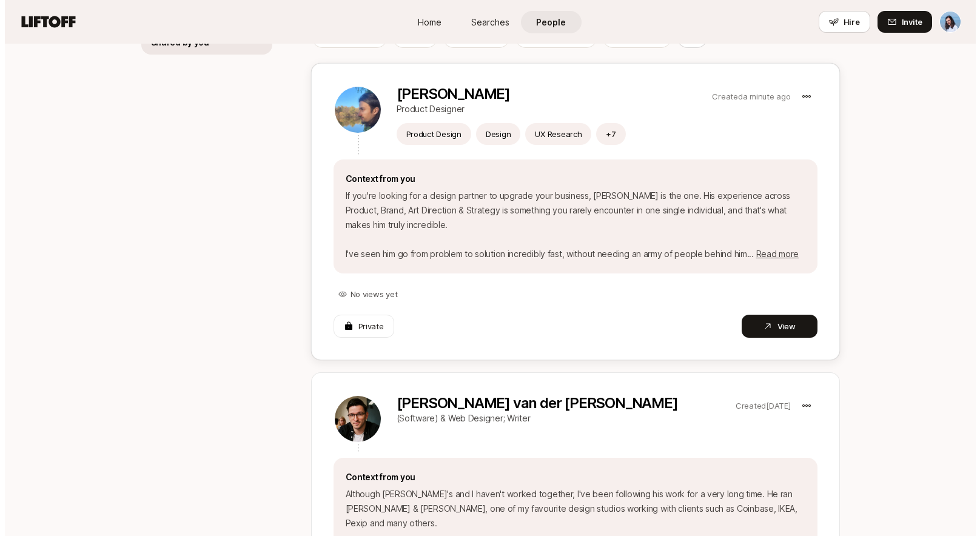
scroll to position [120, 0]
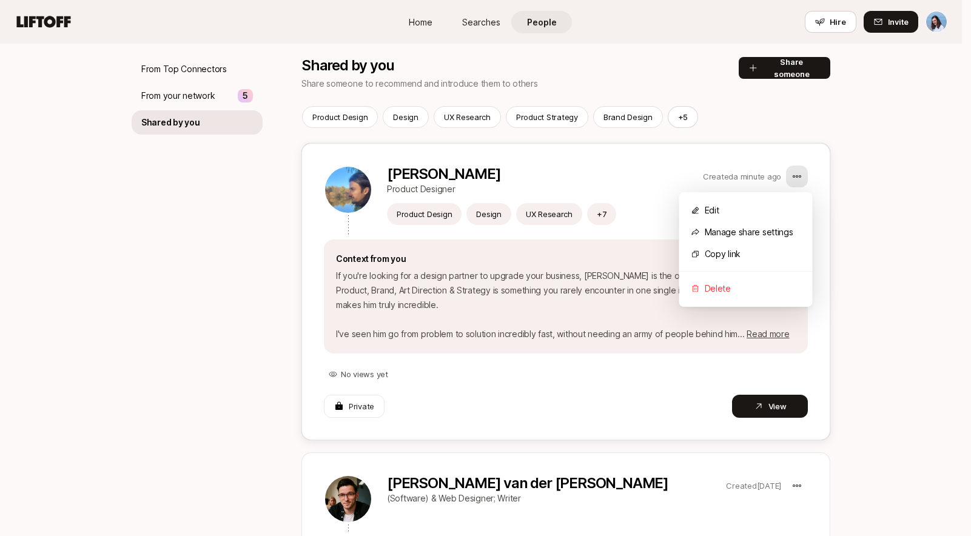
click at [799, 177] on html "Home Searches People Hire Home Searches People Hire Hire Invite People Shared w…" at bounding box center [485, 148] width 971 height 536
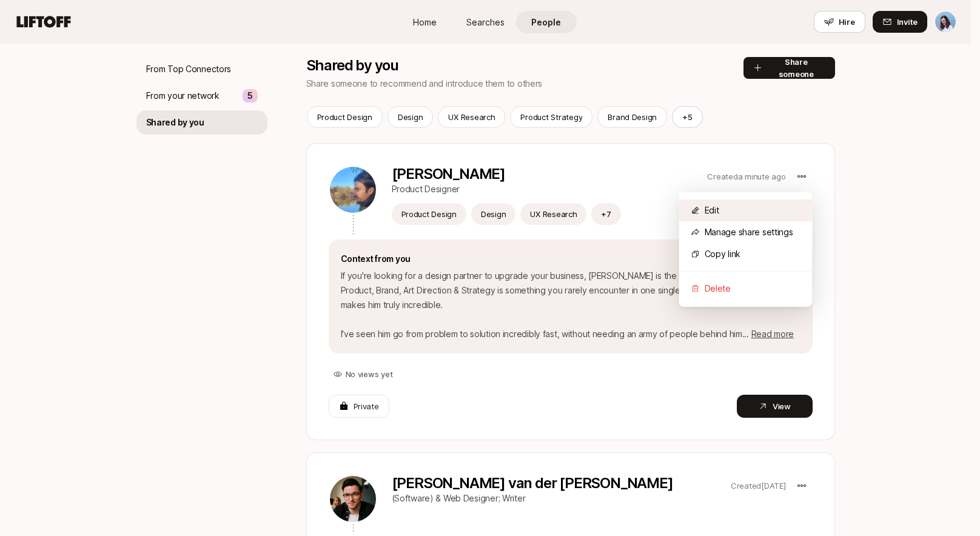
click at [721, 212] on div "Edit" at bounding box center [746, 211] width 133 height 22
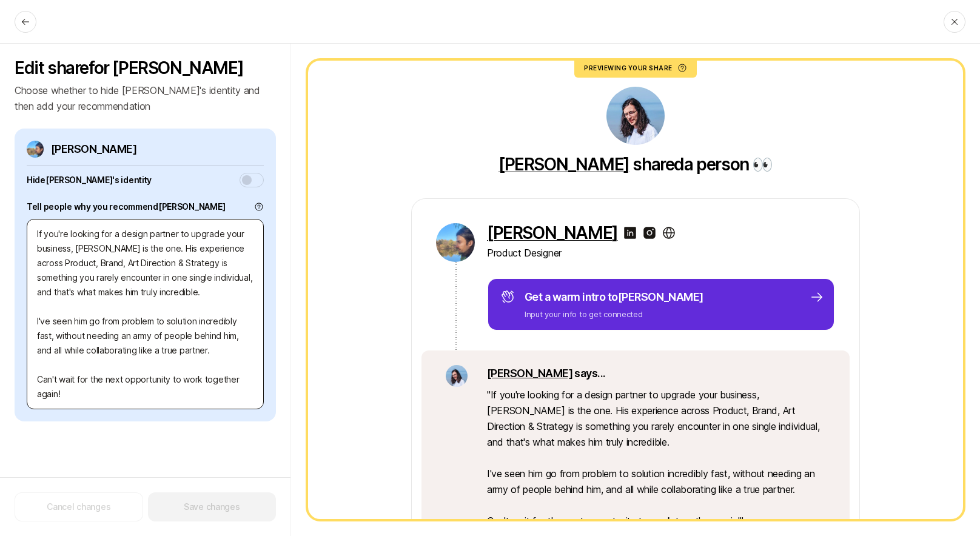
scroll to position [46, 0]
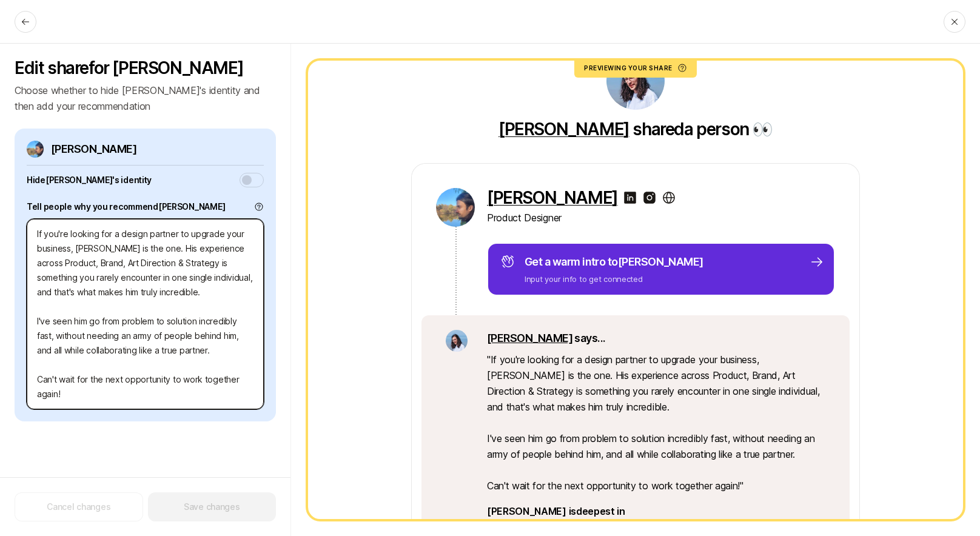
click at [95, 265] on textarea "If you're looking for a design partner to upgrade your business, Alex is the on…" at bounding box center [145, 314] width 237 height 191
type textarea "x"
type textarea "If you're looking for a design partner to upgrade your business, Alex is the on…"
type textarea "x"
type textarea "If you're looking for a design partner to upgrade your business, Alex is the on…"
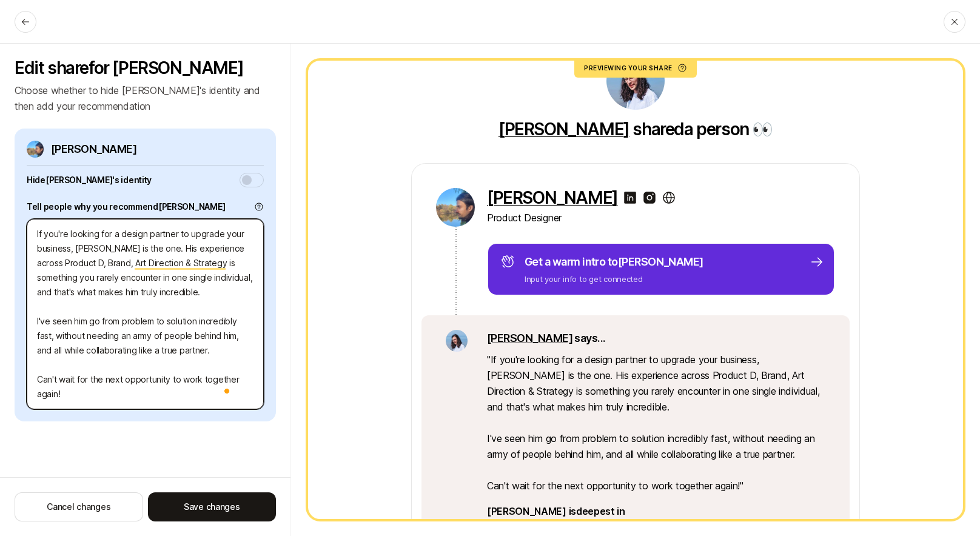
type textarea "x"
type textarea "If you're looking for a design partner to upgrade your business, Alex is the on…"
type textarea "x"
type textarea "If you're looking for a design partner to upgrade your business, Alex is the on…"
type textarea "x"
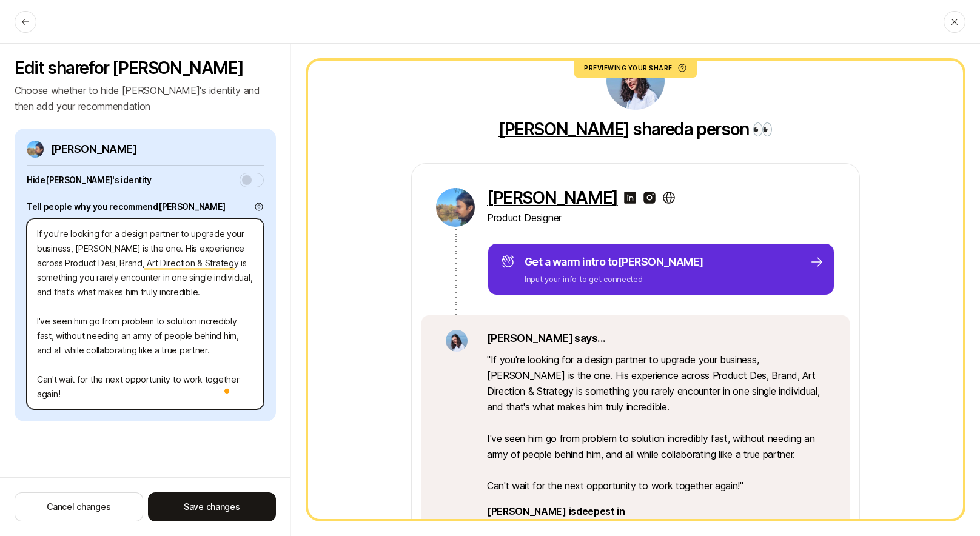
type textarea "If you're looking for a design partner to upgrade your business, Alex is the on…"
type textarea "x"
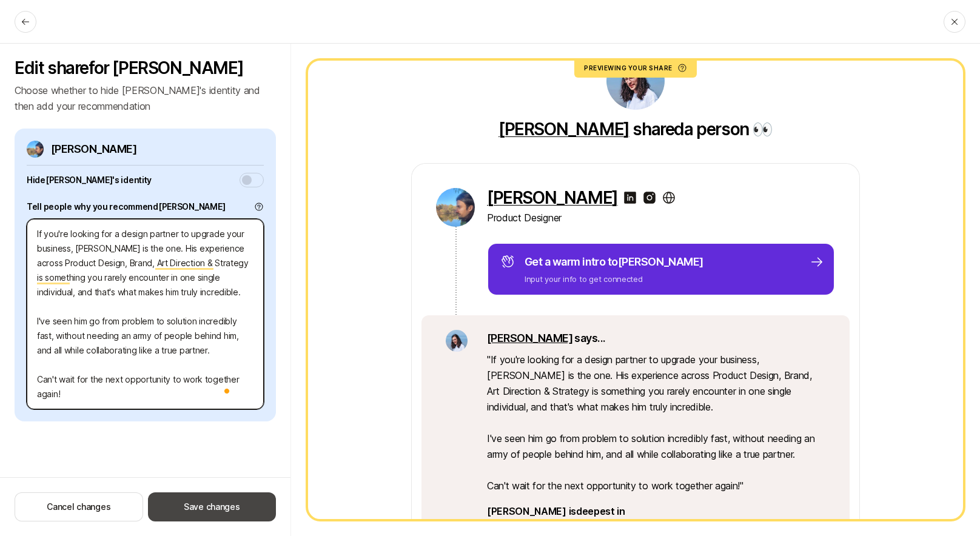
type textarea "If you're looking for a design partner to upgrade your business, [PERSON_NAME] …"
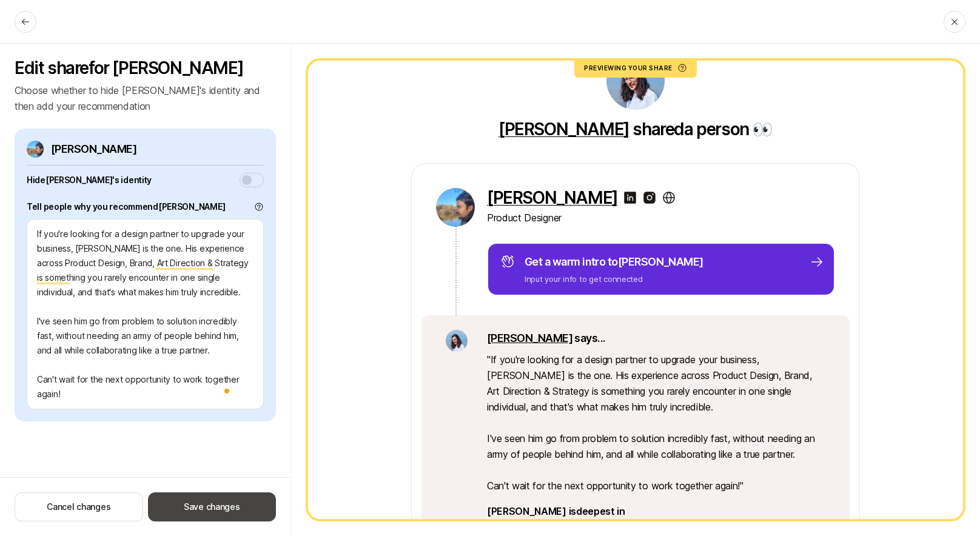
click at [199, 498] on button "Save changes" at bounding box center [212, 507] width 128 height 29
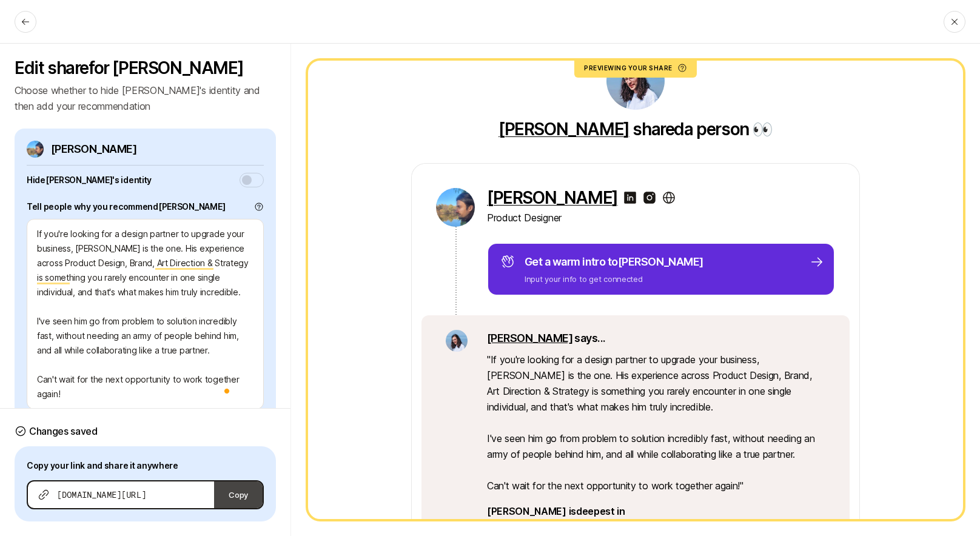
click at [241, 492] on button "Copy" at bounding box center [238, 495] width 49 height 27
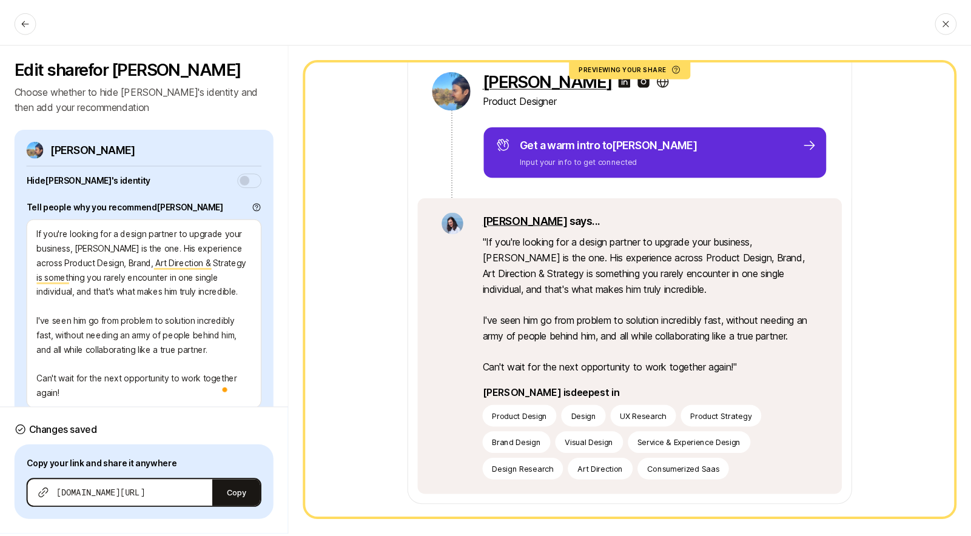
scroll to position [164, 0]
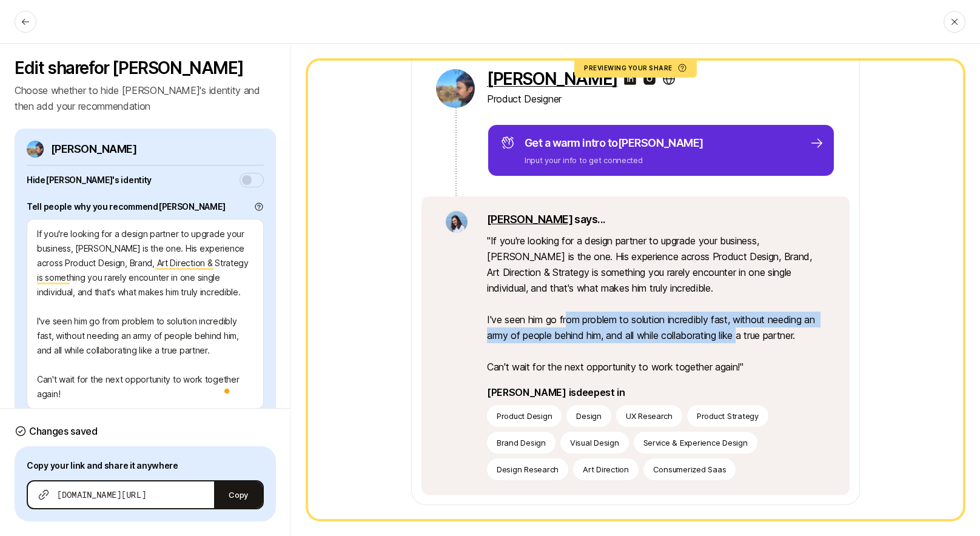
drag, startPoint x: 607, startPoint y: 314, endPoint x: 754, endPoint y: 341, distance: 148.7
click at [749, 341] on p "" If you're looking for a design partner to upgrade your business, Alex is the …" at bounding box center [656, 304] width 339 height 142
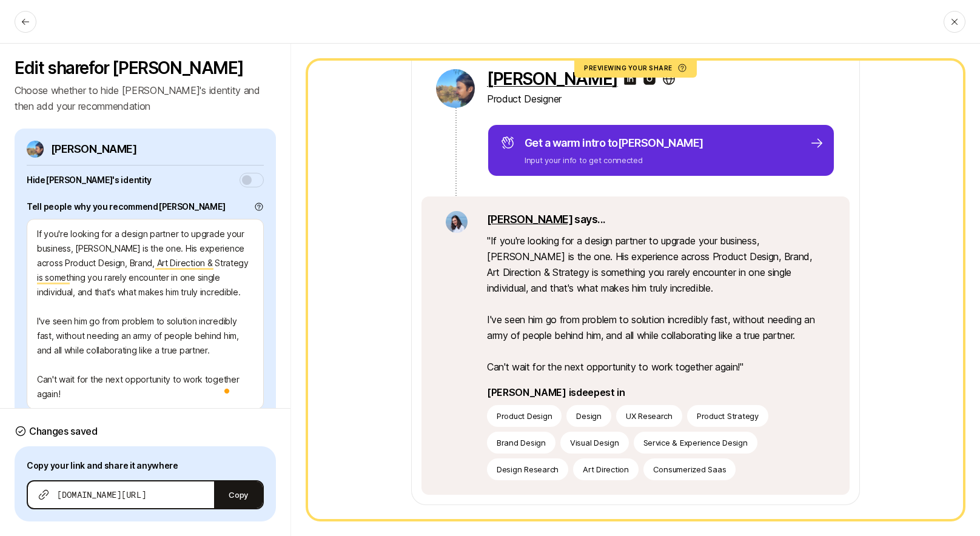
click at [765, 340] on p "" If you're looking for a design partner to upgrade your business, Alex is the …" at bounding box center [656, 304] width 339 height 142
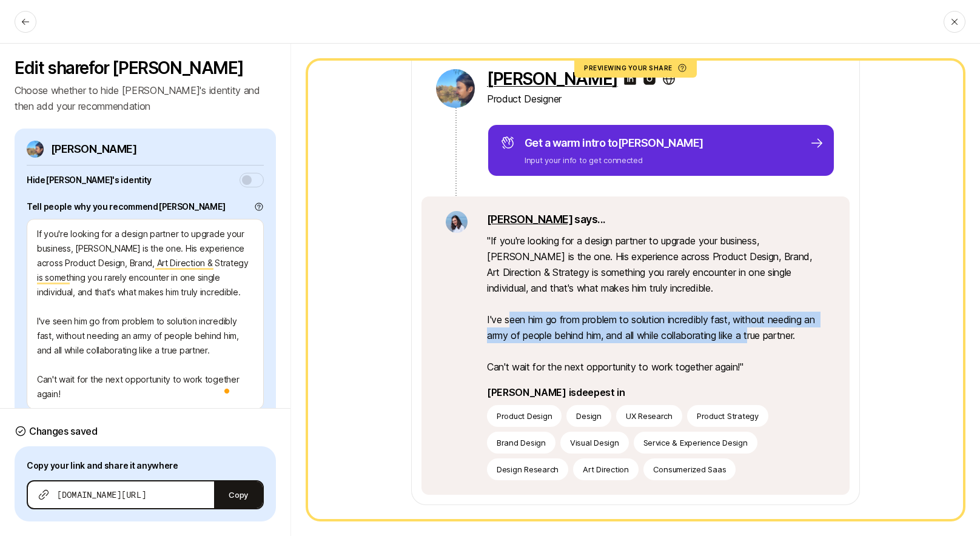
drag, startPoint x: 514, startPoint y: 326, endPoint x: 774, endPoint y: 332, distance: 259.2
click at [766, 332] on p "" If you're looking for a design partner to upgrade your business, Alex is the …" at bounding box center [656, 304] width 339 height 142
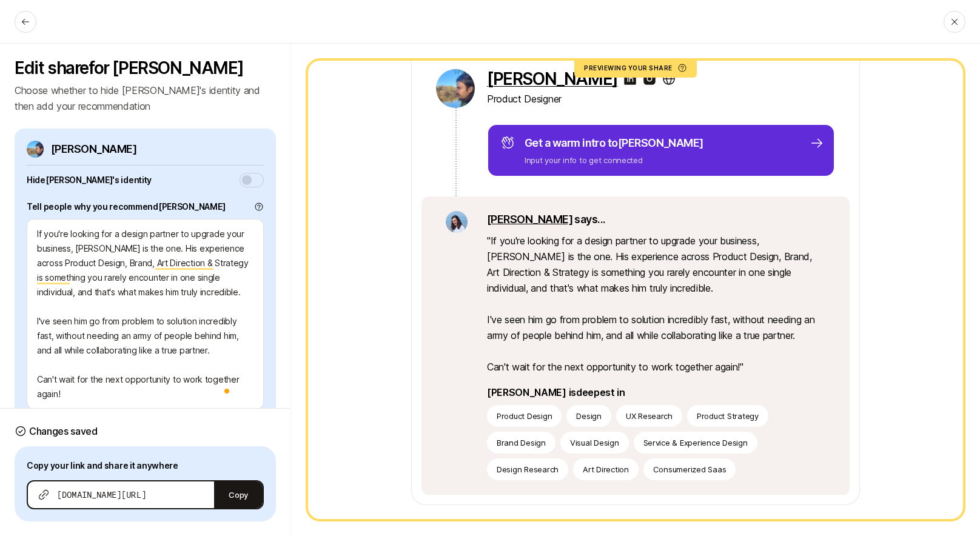
click at [793, 334] on p "" If you're looking for a design partner to upgrade your business, Alex is the …" at bounding box center [656, 304] width 339 height 142
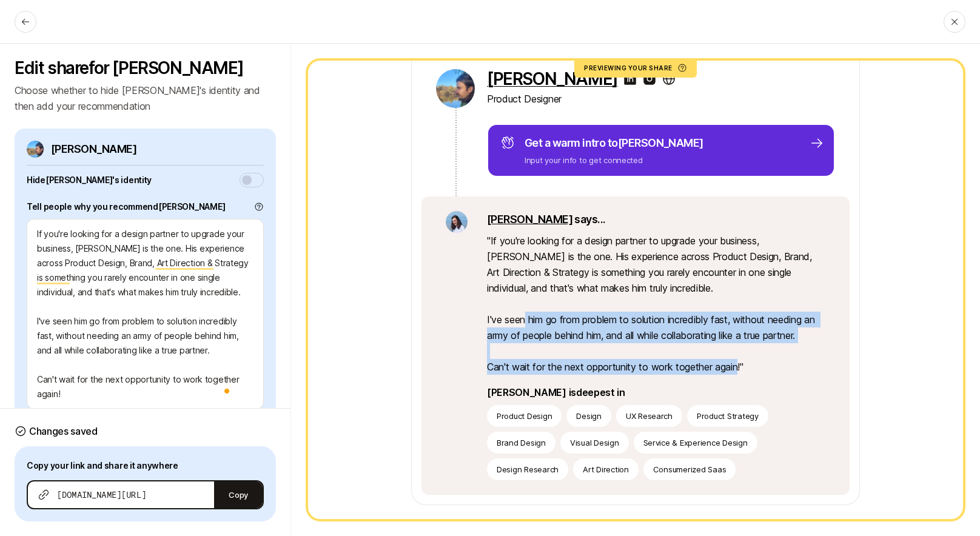
drag, startPoint x: 577, startPoint y: 331, endPoint x: 764, endPoint y: 371, distance: 191.7
click at [751, 369] on p "" If you're looking for a design partner to upgrade your business, Alex is the …" at bounding box center [656, 304] width 339 height 142
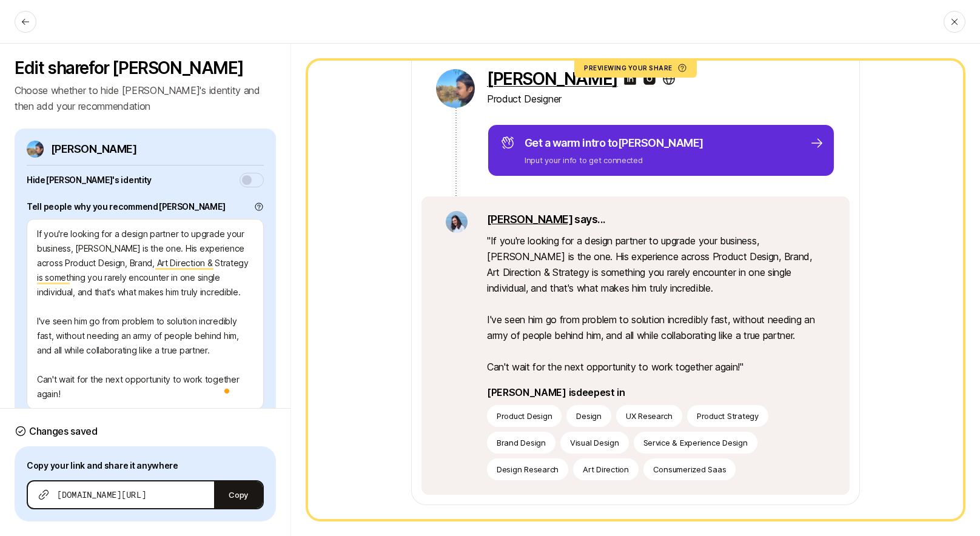
click at [768, 372] on p "" If you're looking for a design partner to upgrade your business, Alex is the …" at bounding box center [656, 304] width 339 height 142
click at [28, 21] on icon at bounding box center [25, 21] width 7 height 6
type textarea "x"
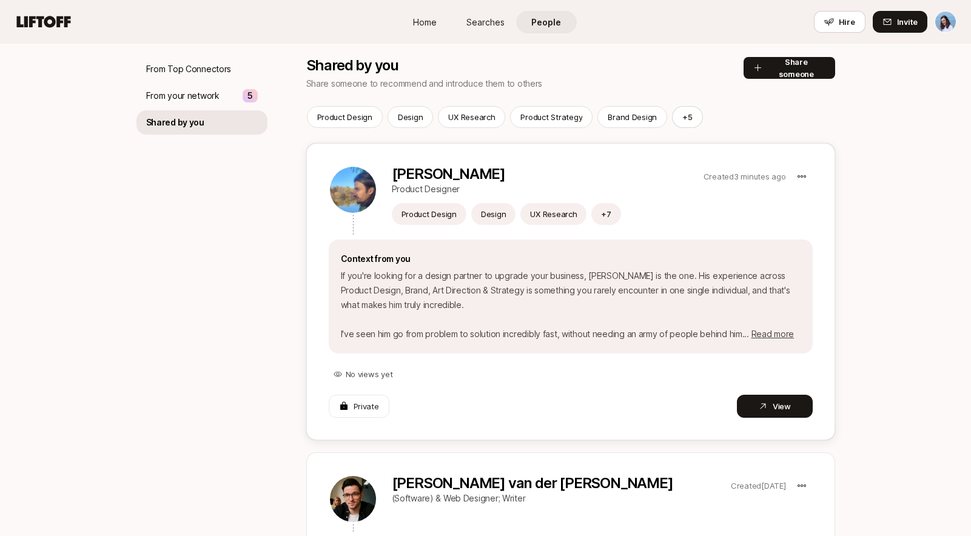
click at [561, 157] on div "Alex Beltechi Product Designer Created 3 minutes ago Product Design Design UX R…" at bounding box center [570, 291] width 529 height 297
click at [758, 410] on icon at bounding box center [763, 407] width 10 height 10
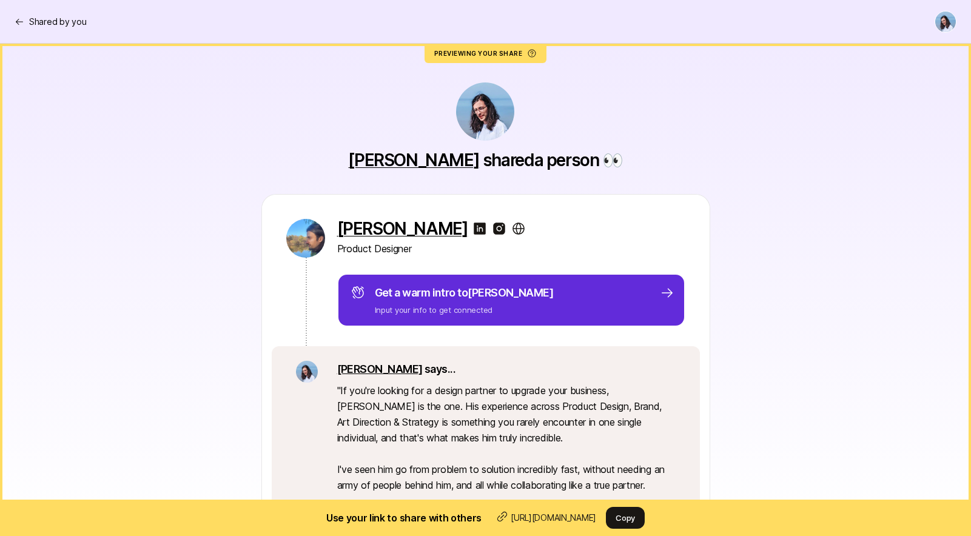
click at [813, 252] on div "Alex Beltechi Product Designer Get a warm intro to Alex Input your info to get …" at bounding box center [486, 424] width 680 height 461
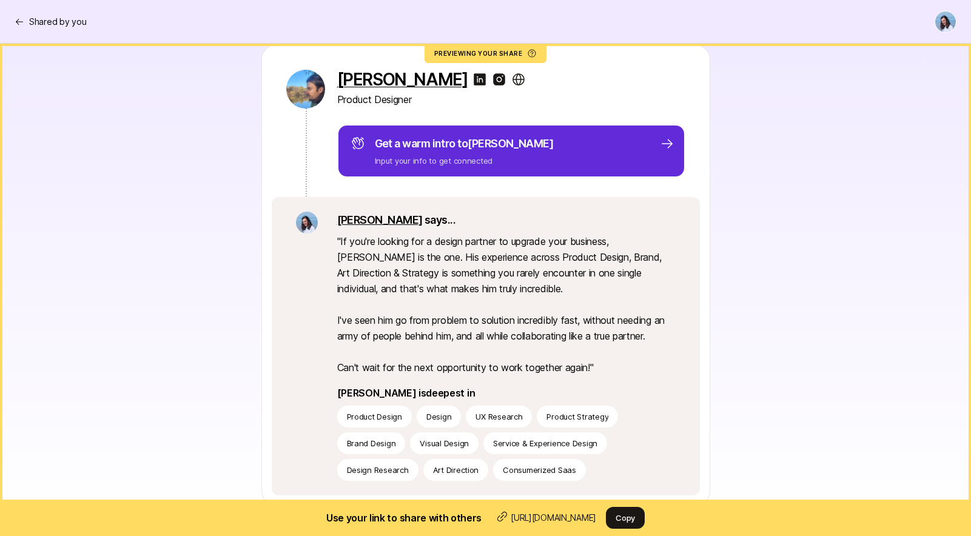
scroll to position [219, 0]
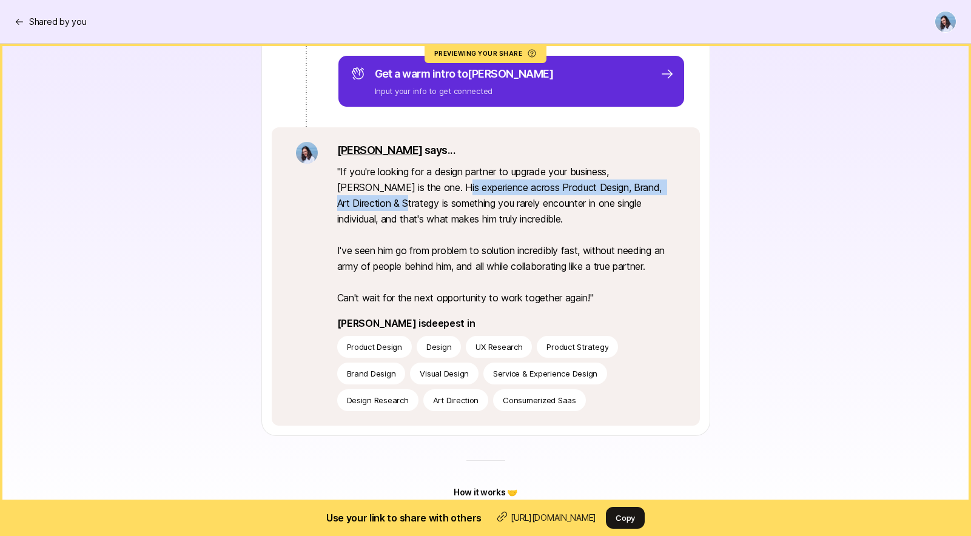
drag, startPoint x: 488, startPoint y: 177, endPoint x: 669, endPoint y: 189, distance: 181.2
click at [670, 187] on p "" If you're looking for a design partner to upgrade your business, Alex is the …" at bounding box center [506, 235] width 339 height 142
drag, startPoint x: 626, startPoint y: 197, endPoint x: 590, endPoint y: 198, distance: 35.2
click at [625, 197] on p "" If you're looking for a design partner to upgrade your business, Alex is the …" at bounding box center [506, 235] width 339 height 142
drag, startPoint x: 498, startPoint y: 195, endPoint x: 672, endPoint y: 201, distance: 174.8
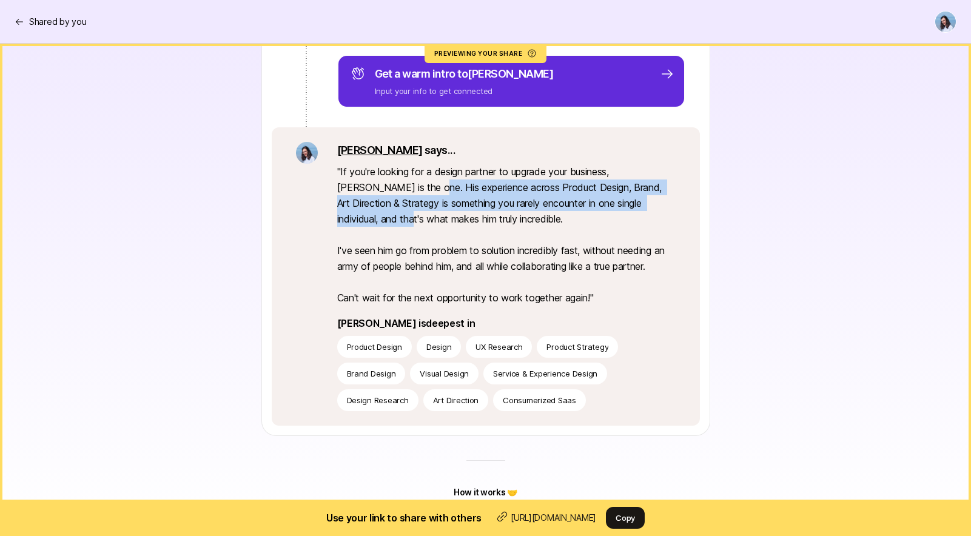
click at [672, 201] on p "" If you're looking for a design partner to upgrade your business, Alex is the …" at bounding box center [506, 235] width 339 height 142
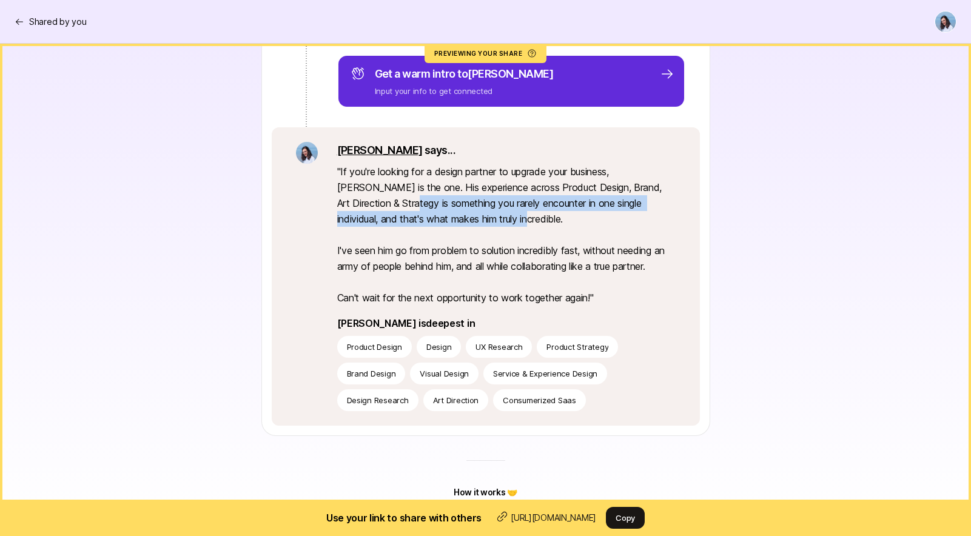
drag, startPoint x: 348, startPoint y: 203, endPoint x: 622, endPoint y: 228, distance: 276.0
click at [609, 226] on p "" If you're looking for a design partner to upgrade your business, Alex is the …" at bounding box center [506, 235] width 339 height 142
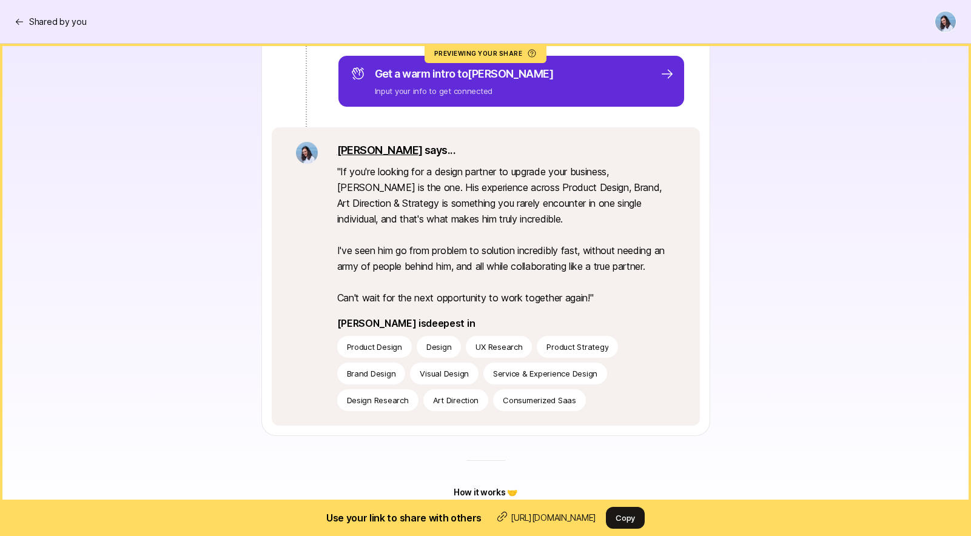
click at [626, 228] on p "" If you're looking for a design partner to upgrade your business, Alex is the …" at bounding box center [506, 235] width 339 height 142
drag, startPoint x: 434, startPoint y: 214, endPoint x: 525, endPoint y: 234, distance: 93.8
click at [518, 232] on p "" If you're looking for a design partner to upgrade your business, Alex is the …" at bounding box center [506, 235] width 339 height 142
click at [560, 234] on p "" If you're looking for a design partner to upgrade your business, Alex is the …" at bounding box center [506, 235] width 339 height 142
drag, startPoint x: 357, startPoint y: 251, endPoint x: 689, endPoint y: 251, distance: 331.9
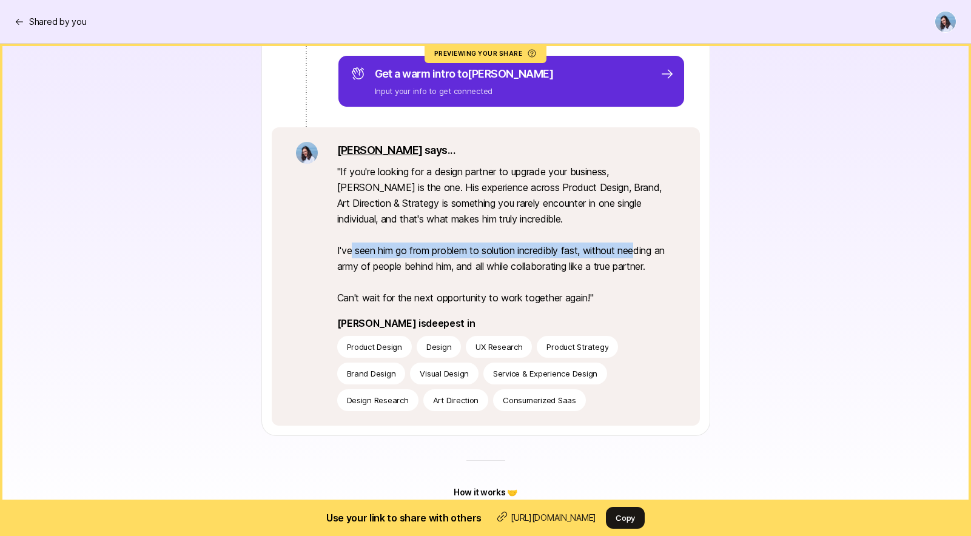
click at [647, 249] on p "" If you're looking for a design partner to upgrade your business, Alex is the …" at bounding box center [506, 235] width 339 height 142
click at [689, 251] on div "Dan says... " If you're looking for a design partner to upgrade your business, …" at bounding box center [486, 276] width 428 height 299
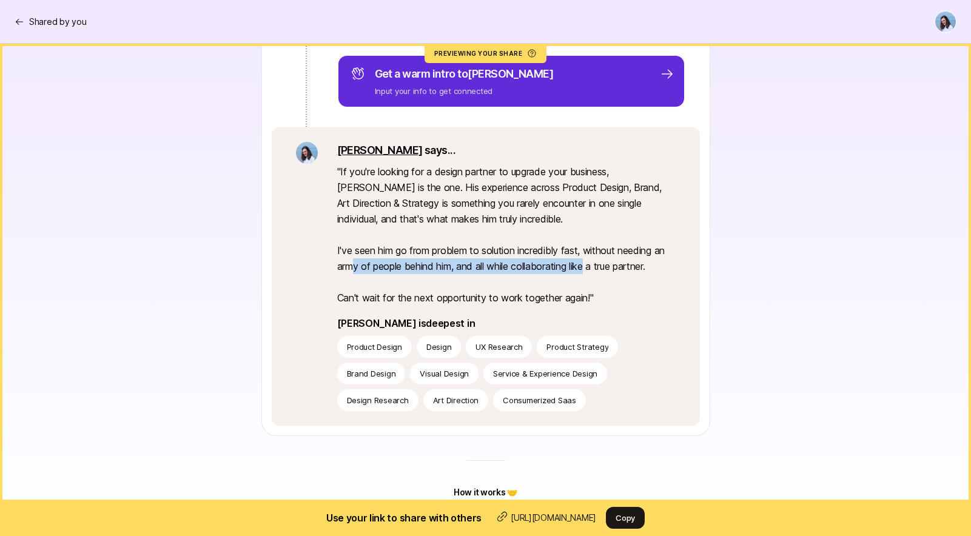
drag, startPoint x: 356, startPoint y: 268, endPoint x: 629, endPoint y: 264, distance: 273.1
click at [596, 265] on p "" If you're looking for a design partner to upgrade your business, Alex is the …" at bounding box center [506, 235] width 339 height 142
click at [629, 264] on p "" If you're looking for a design partner to upgrade your business, Alex is the …" at bounding box center [506, 235] width 339 height 142
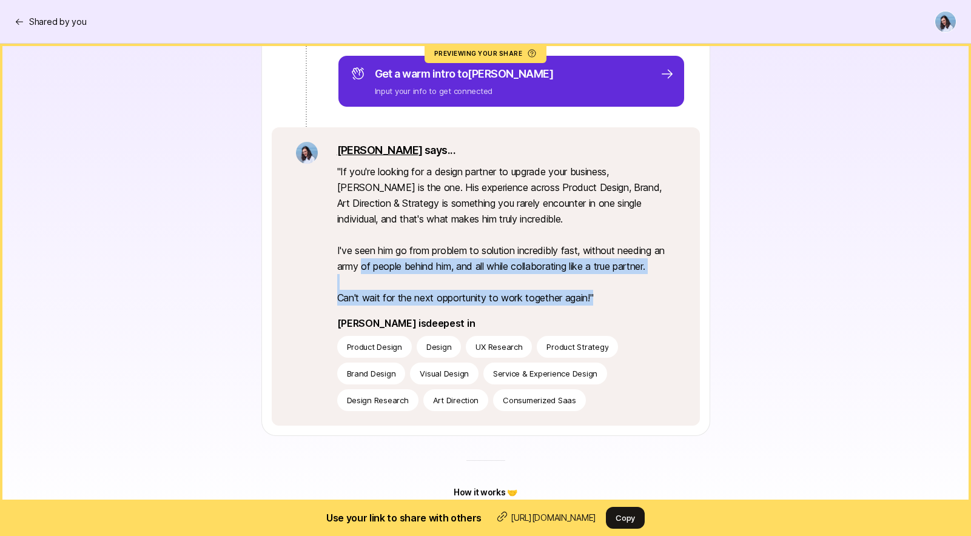
drag, startPoint x: 414, startPoint y: 262, endPoint x: 622, endPoint y: 299, distance: 210.7
click at [621, 298] on p "" If you're looking for a design partner to upgrade your business, Alex is the …" at bounding box center [506, 235] width 339 height 142
click at [622, 299] on p "" If you're looking for a design partner to upgrade your business, Alex is the …" at bounding box center [506, 235] width 339 height 142
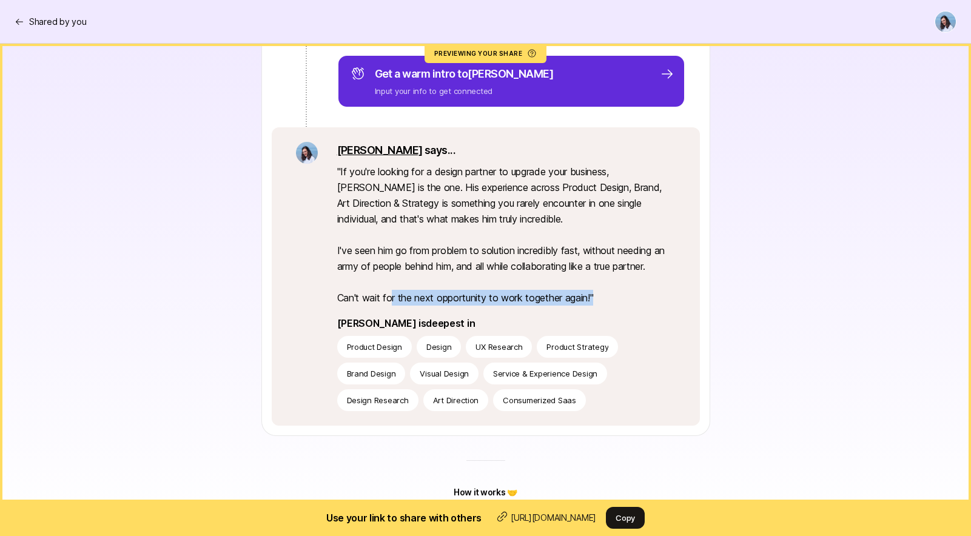
drag, startPoint x: 451, startPoint y: 291, endPoint x: 620, endPoint y: 290, distance: 168.7
click at [620, 290] on p "" If you're looking for a design partner to upgrade your business, Alex is the …" at bounding box center [506, 235] width 339 height 142
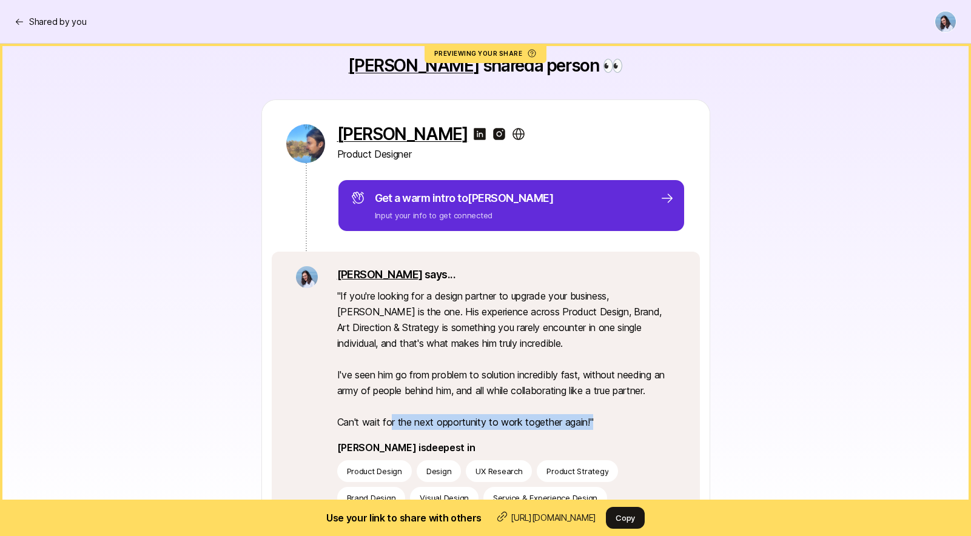
scroll to position [0, 0]
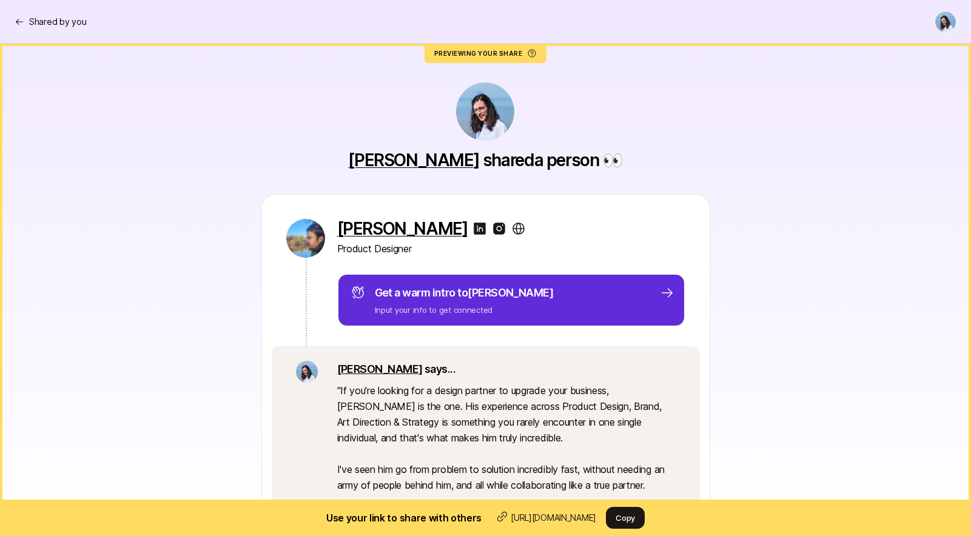
click at [787, 188] on div "Dan Tase shared a person 👀 Alex Beltechi Product Designer Get a warm intro to A…" at bounding box center [486, 430] width 699 height 772
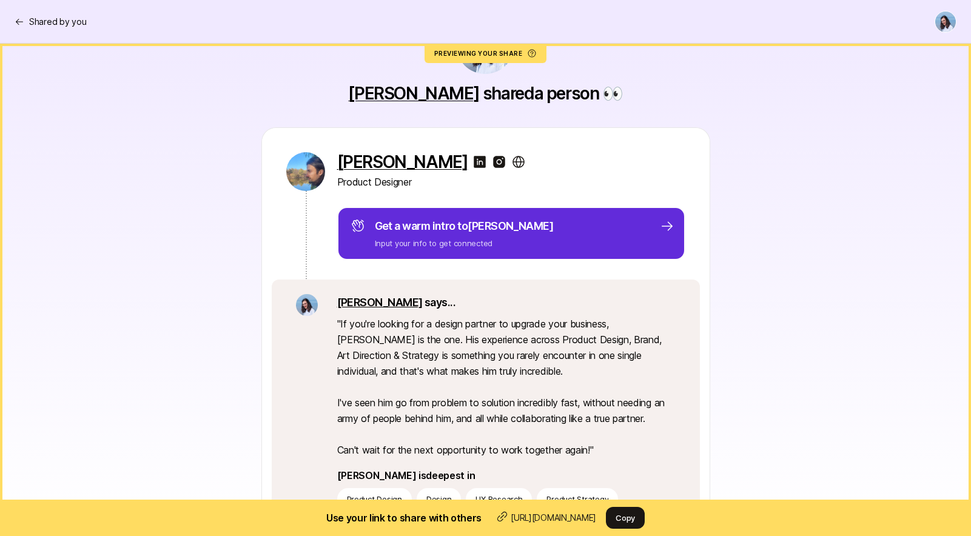
scroll to position [69, 0]
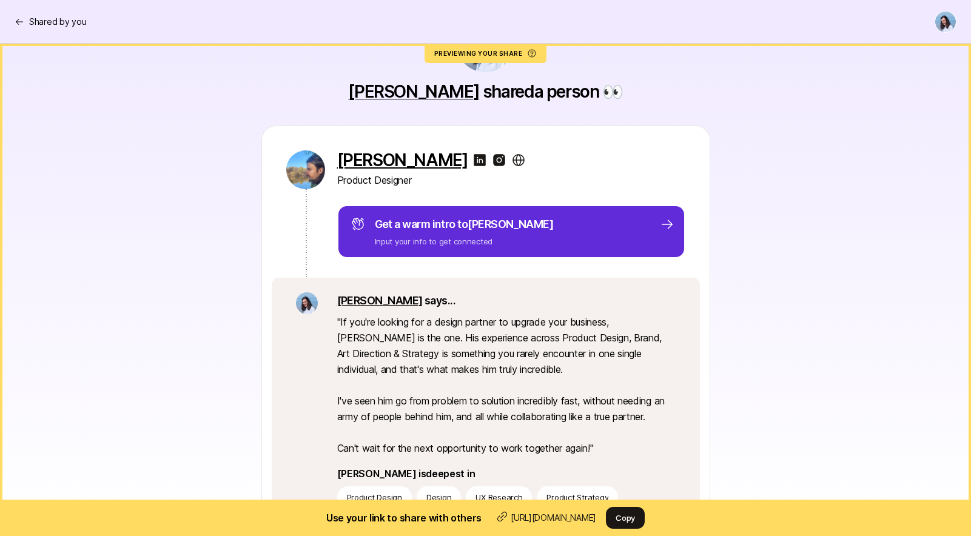
click at [363, 152] on p "[PERSON_NAME]" at bounding box center [402, 159] width 131 height 19
click at [292, 174] on img at bounding box center [305, 169] width 39 height 39
click at [25, 19] on div "Shared by you" at bounding box center [51, 22] width 72 height 15
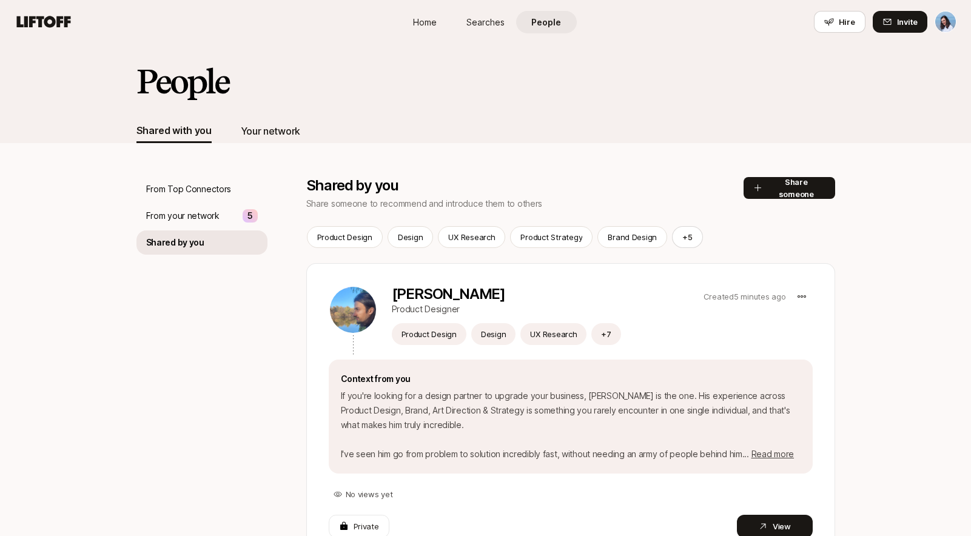
click at [266, 125] on div "Your network" at bounding box center [270, 131] width 59 height 16
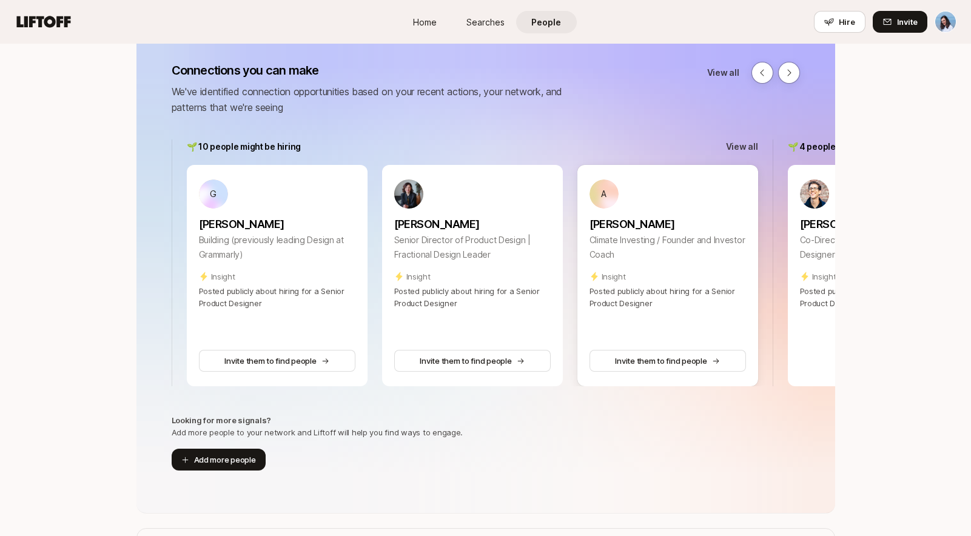
scroll to position [239, 0]
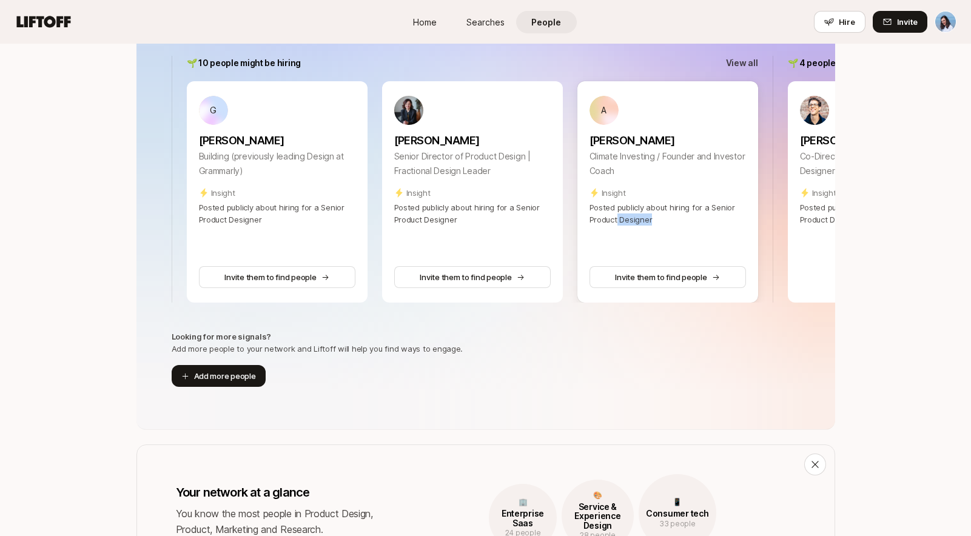
drag, startPoint x: 714, startPoint y: 214, endPoint x: 584, endPoint y: 217, distance: 129.9
click at [596, 217] on p "Posted publicly about hiring for a Senior Product Designer" at bounding box center [668, 213] width 157 height 24
drag, startPoint x: 727, startPoint y: 180, endPoint x: 592, endPoint y: 199, distance: 136.0
click at [592, 199] on div "A Albert Lee Climate Investing / Founder and Investor Coach Insight Posted publ…" at bounding box center [668, 161] width 157 height 130
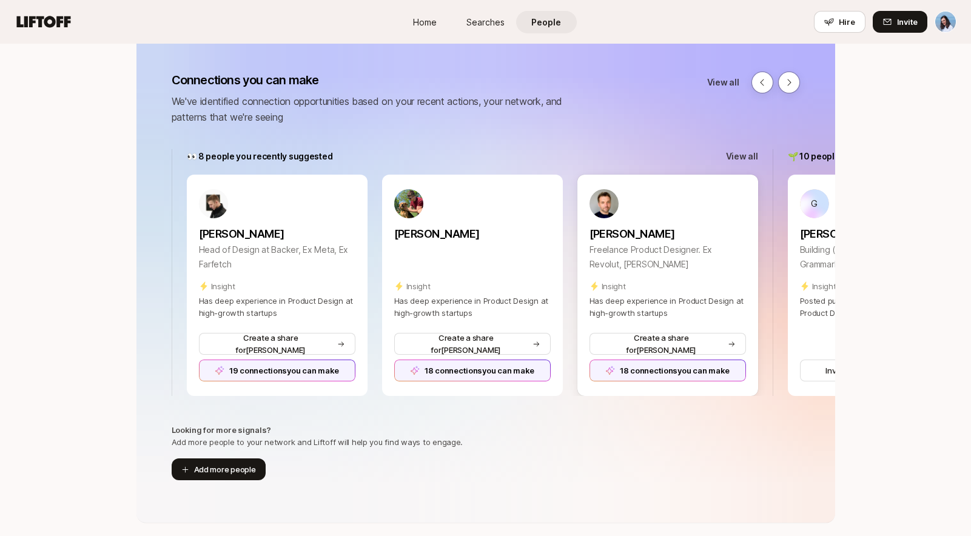
scroll to position [144, 0]
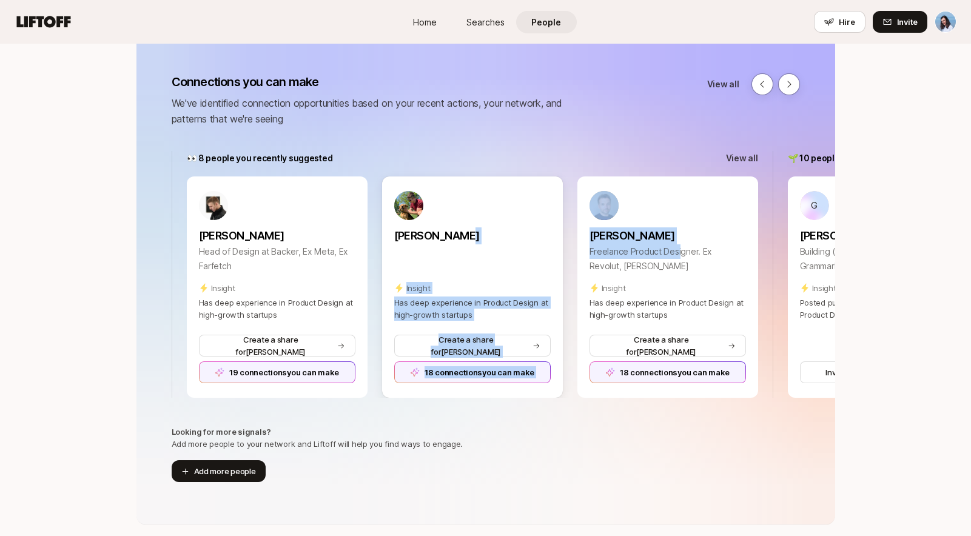
drag, startPoint x: 661, startPoint y: 257, endPoint x: 491, endPoint y: 260, distance: 170.5
click at [498, 259] on div "Alex Artsvuni Head of Design at Backer, Ex Meta, Ex Farfetch Insight Has deep e…" at bounding box center [473, 287] width 572 height 221
click at [696, 199] on div "Chris Suchacki Freelance Product Designer. Ex Revolut, Monzo Insight Has deep e…" at bounding box center [668, 256] width 157 height 130
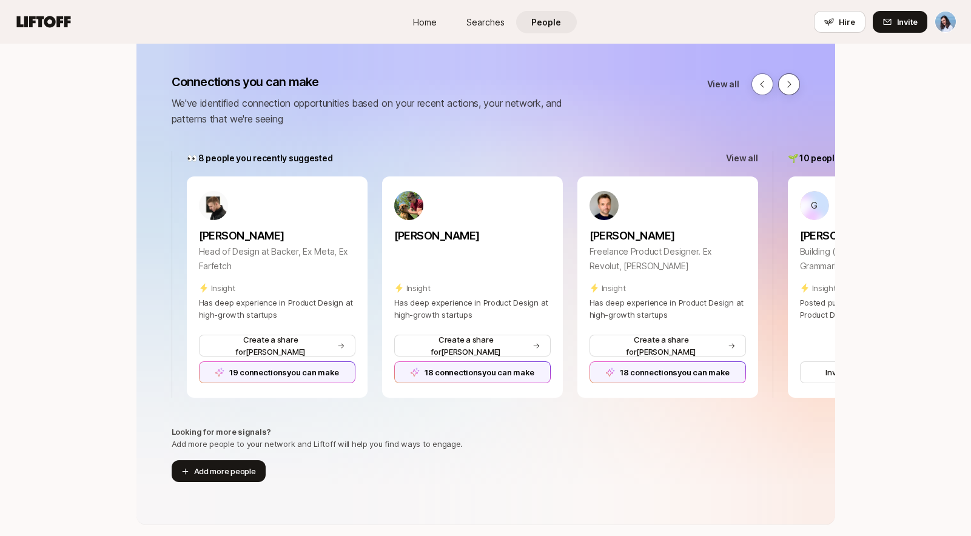
click at [787, 79] on icon at bounding box center [789, 84] width 10 height 10
click at [791, 89] on button at bounding box center [789, 84] width 22 height 22
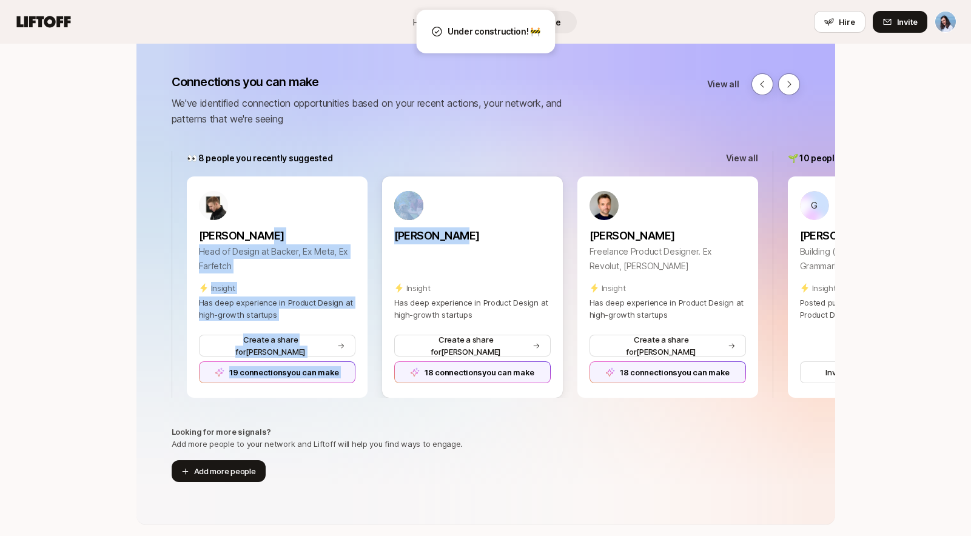
drag, startPoint x: 269, startPoint y: 232, endPoint x: 457, endPoint y: 227, distance: 188.1
click at [457, 231] on div "Alex Artsvuni Head of Design at Backer, Ex Meta, Ex Farfetch Insight Has deep e…" at bounding box center [473, 287] width 572 height 221
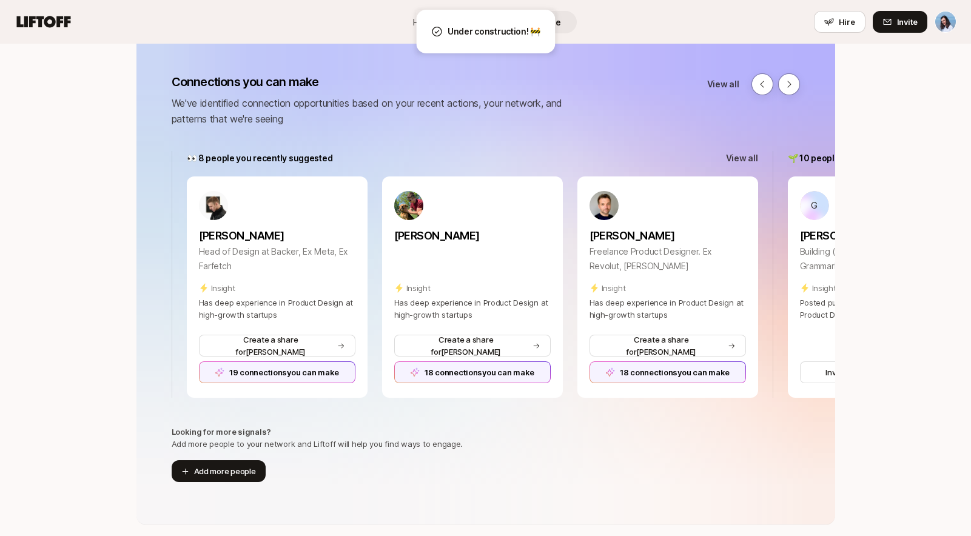
click at [479, 157] on div "👀 8 people you recently suggested View all" at bounding box center [473, 158] width 572 height 15
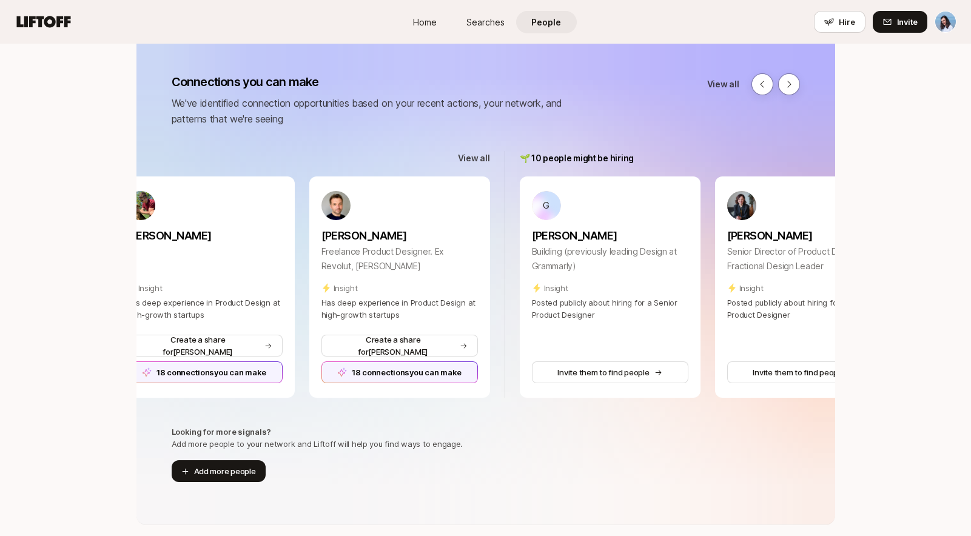
scroll to position [0, 0]
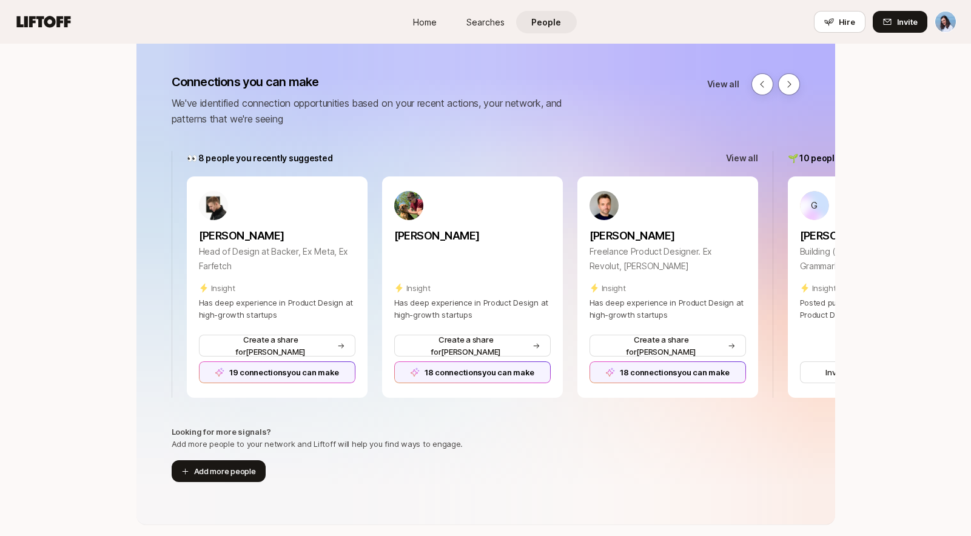
click at [700, 458] on div "Looking for more signals? Add more people to your network and Liftoff will help…" at bounding box center [486, 454] width 699 height 56
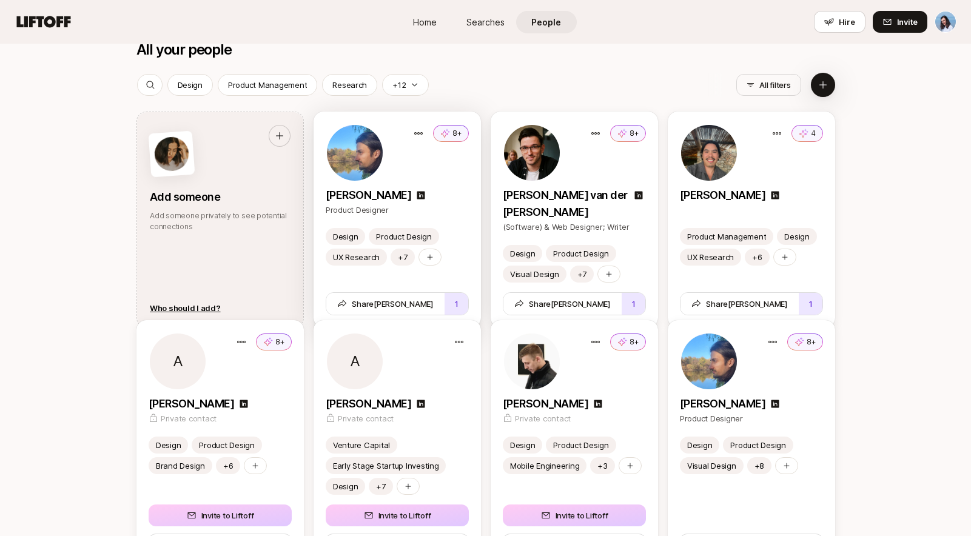
scroll to position [1520, 0]
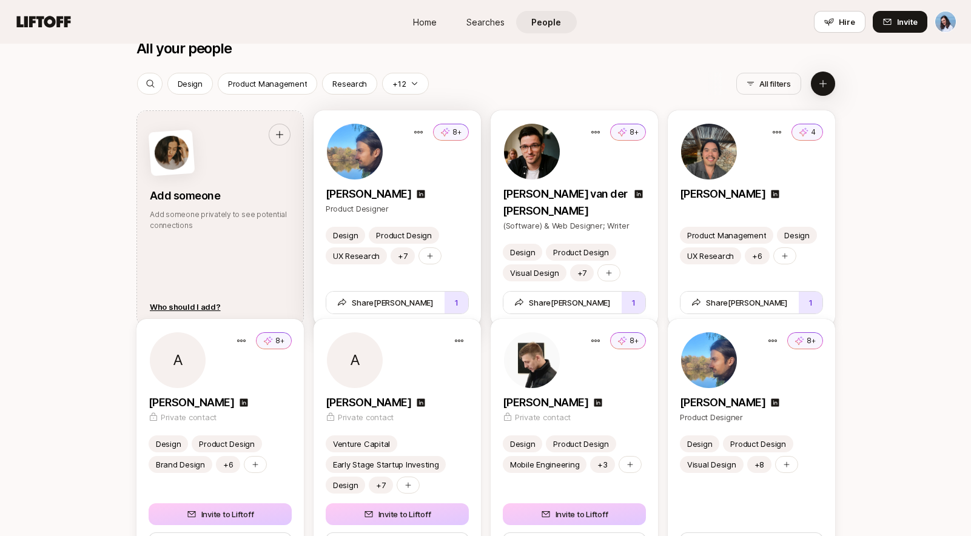
click at [465, 206] on p "Product Designer" at bounding box center [397, 209] width 143 height 12
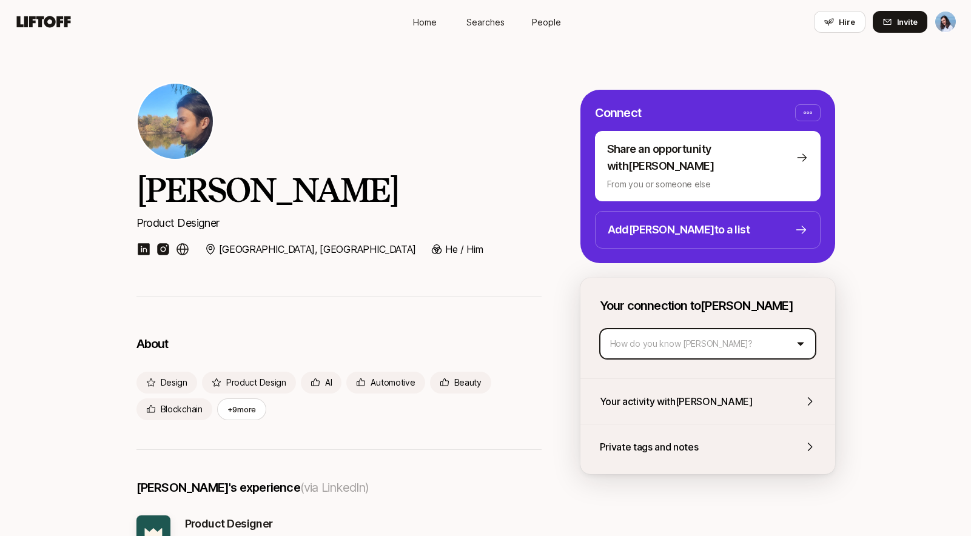
click at [724, 332] on html "Home Searches People Hire Home Searches People Hire Hire Invite Alex Beltechi P…" at bounding box center [485, 268] width 971 height 536
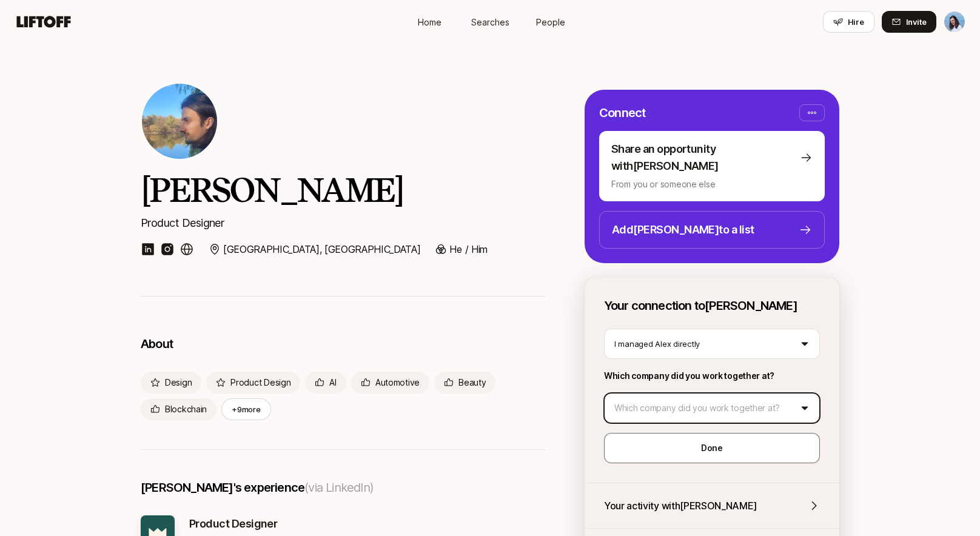
click at [706, 384] on html "Home Searches People Hire Home Searches People Hire Hire Invite Alex Beltechi P…" at bounding box center [490, 268] width 980 height 536
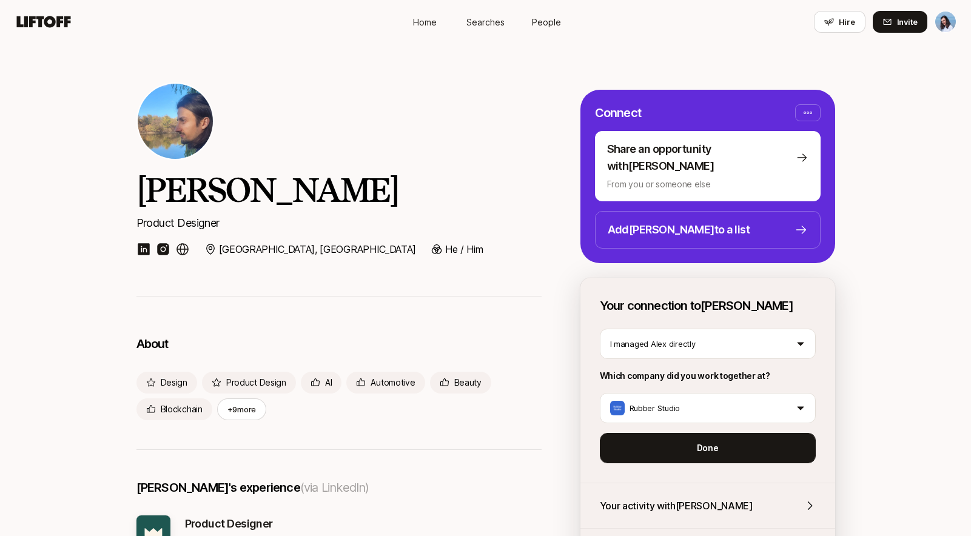
click at [702, 441] on p "Done" at bounding box center [708, 448] width 22 height 15
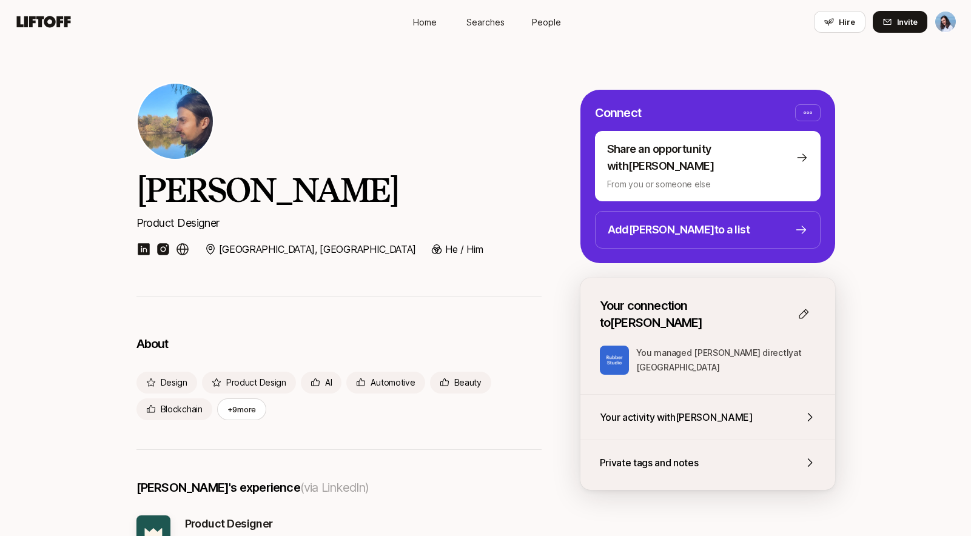
click at [907, 282] on div "Alex Beltechi Product Designer Bucharest, Romania He / Him" at bounding box center [485, 170] width 971 height 252
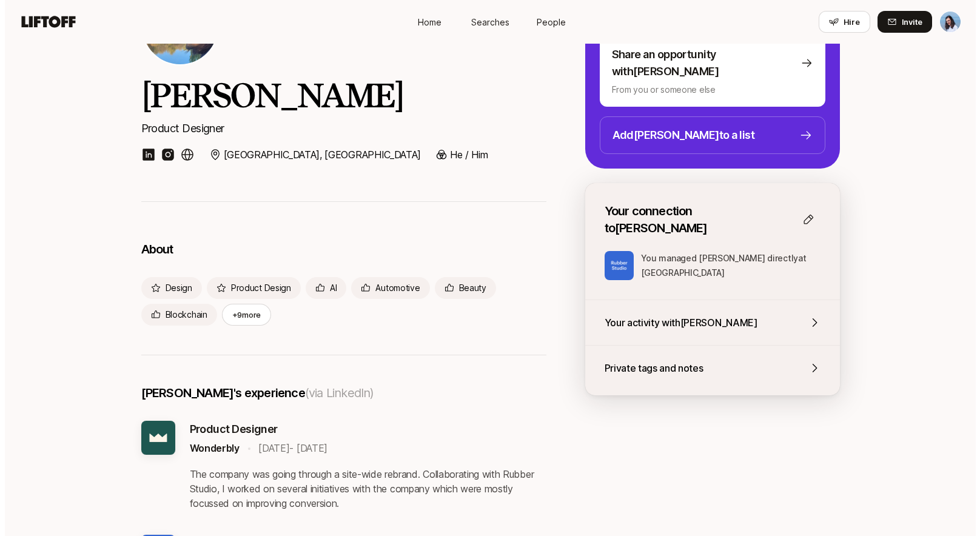
scroll to position [96, 0]
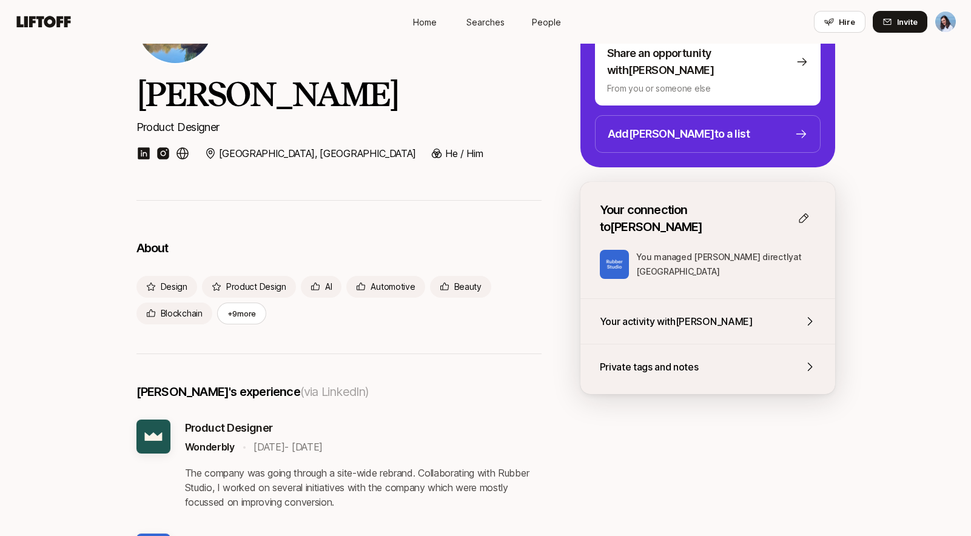
click at [800, 314] on div "Your activity with Alex" at bounding box center [708, 322] width 216 height 16
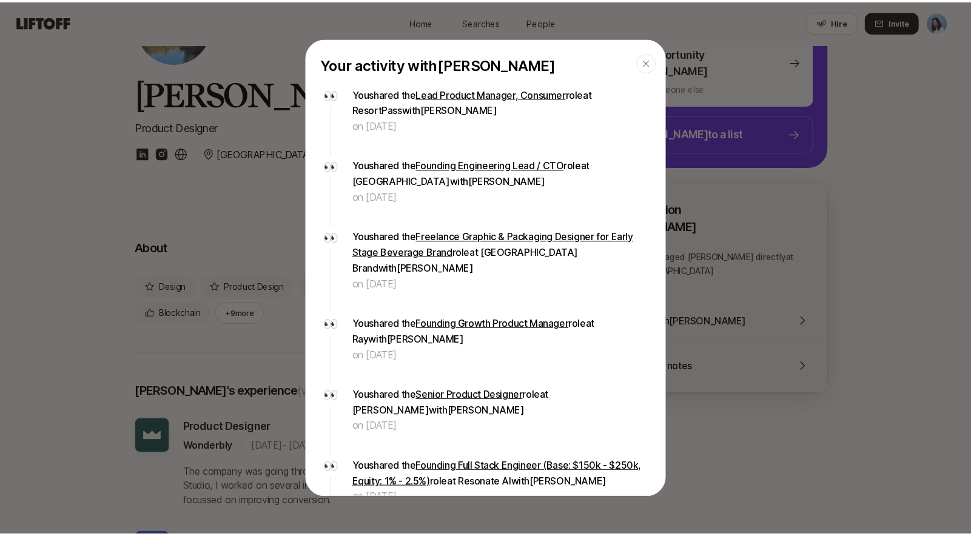
scroll to position [0, 0]
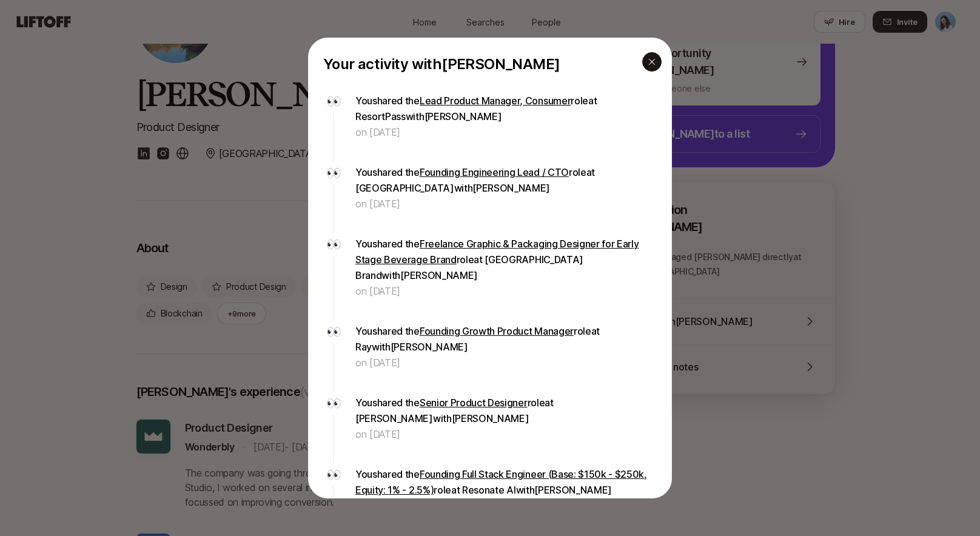
click at [653, 61] on icon "button" at bounding box center [652, 62] width 10 height 10
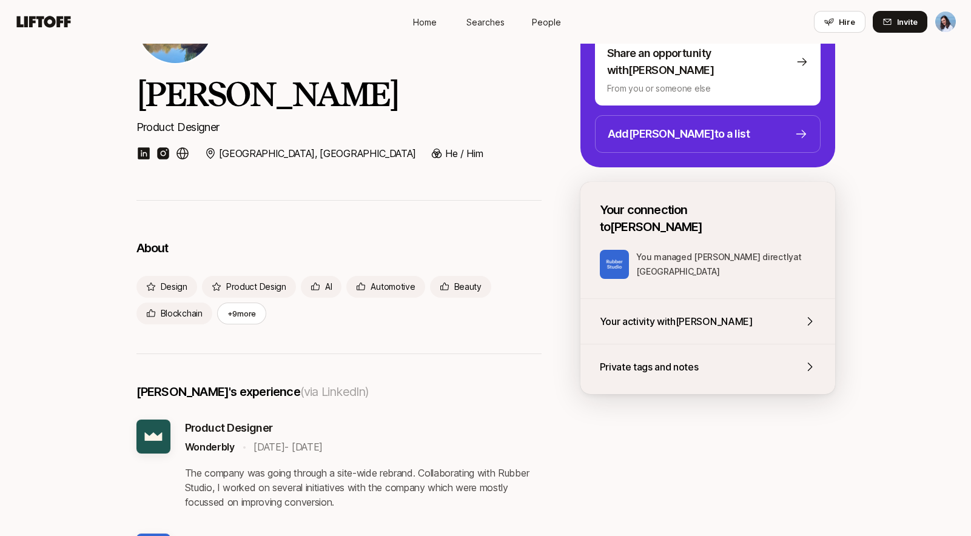
click at [484, 20] on span "Searches" at bounding box center [486, 22] width 38 height 13
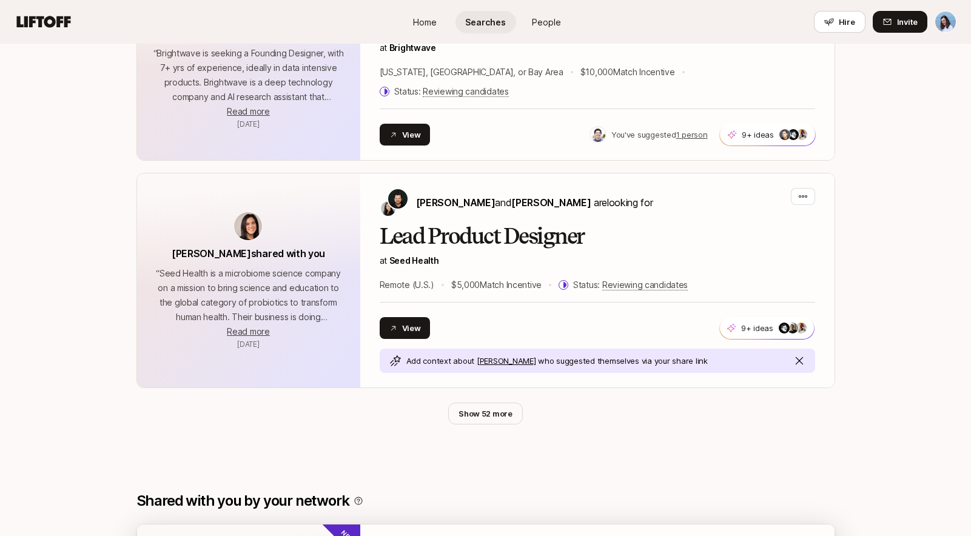
scroll to position [765, 0]
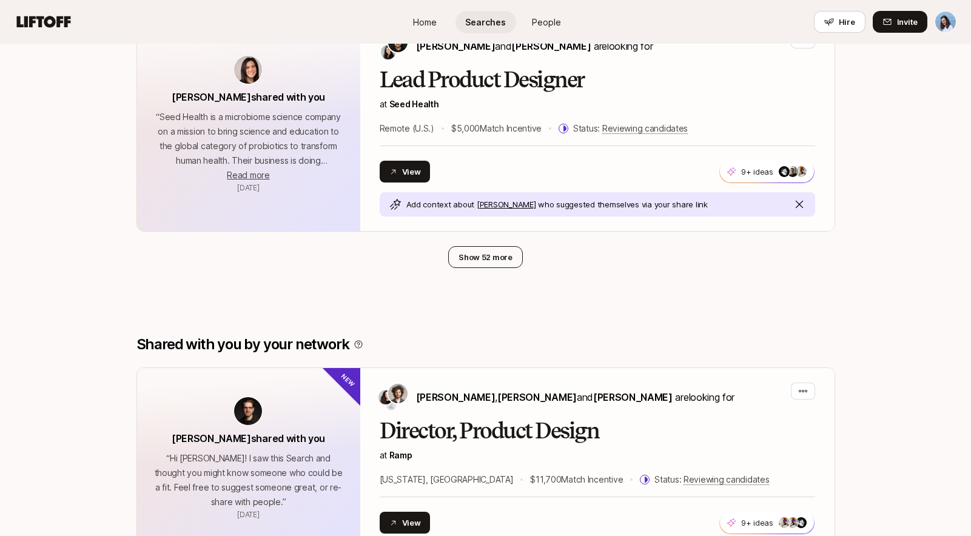
click at [471, 246] on button "Show 52 more" at bounding box center [485, 257] width 75 height 22
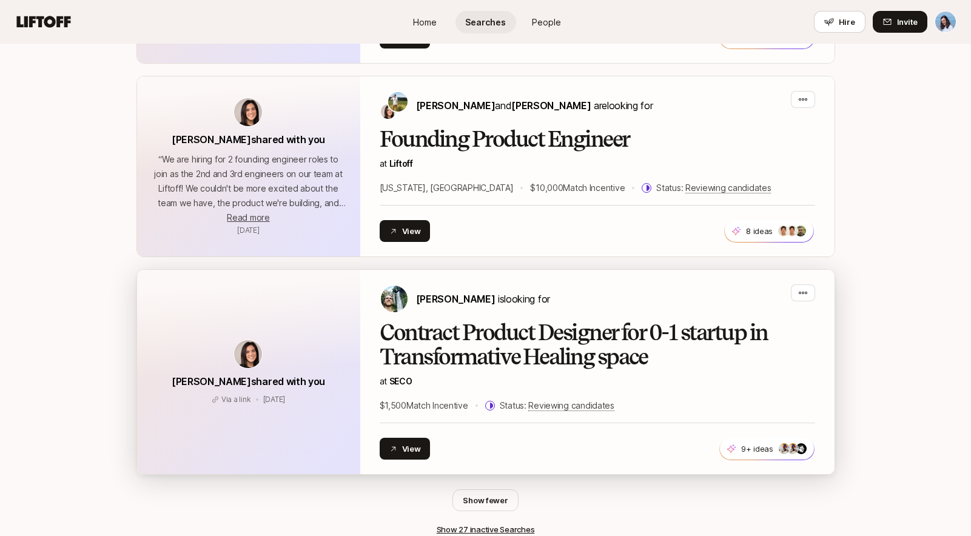
scroll to position [5444, 0]
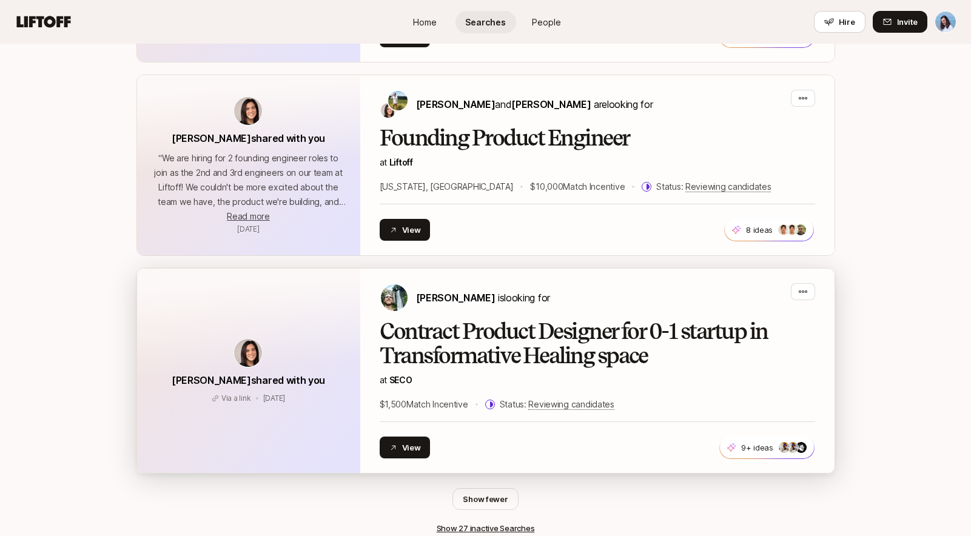
click at [555, 320] on h2 "Contract Product Designer for 0-1 startup in Transformative Healing space" at bounding box center [598, 344] width 436 height 49
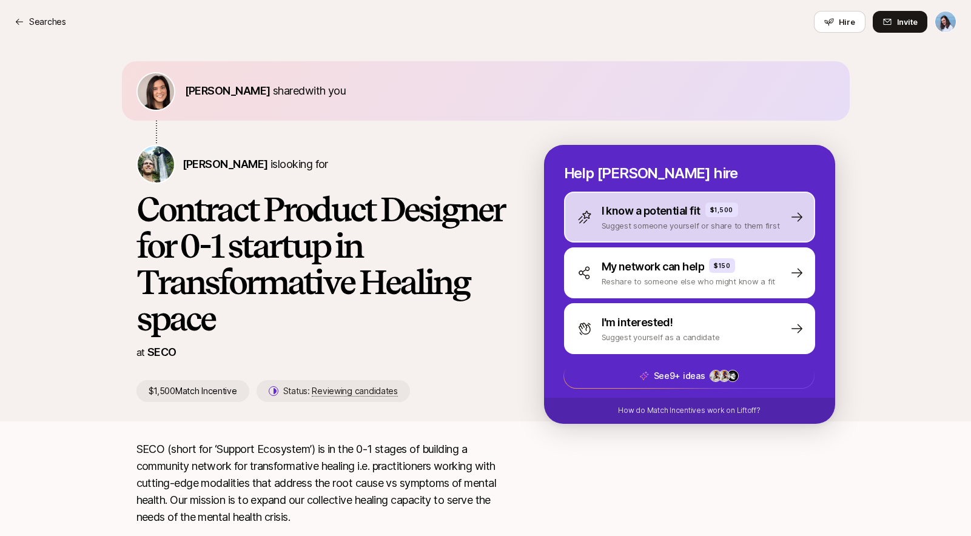
scroll to position [2, 0]
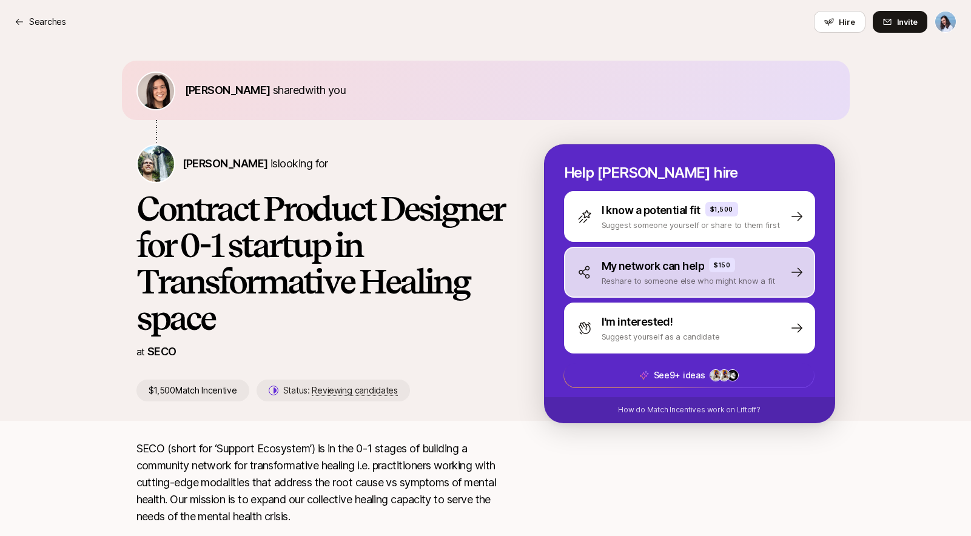
click at [674, 272] on p "My network can help" at bounding box center [653, 266] width 103 height 17
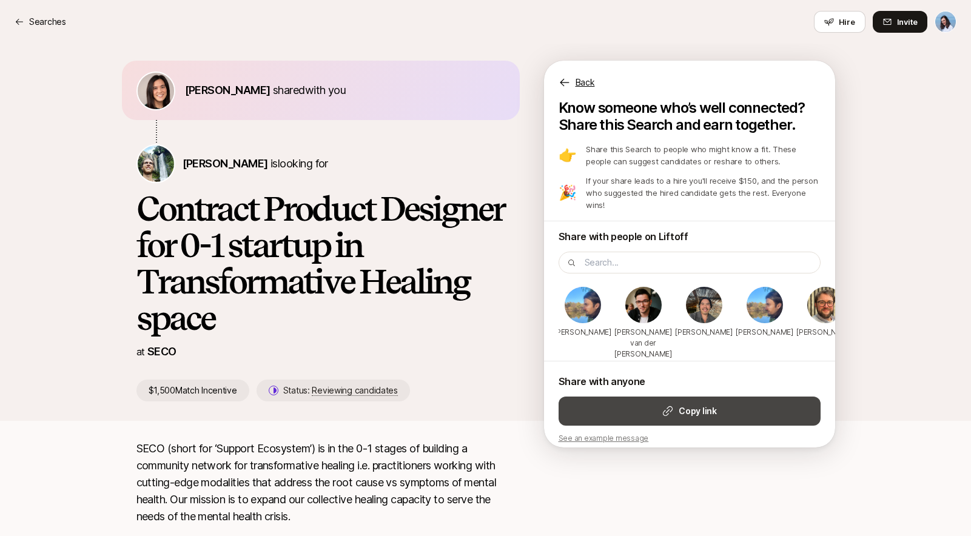
click at [667, 405] on icon at bounding box center [668, 411] width 12 height 12
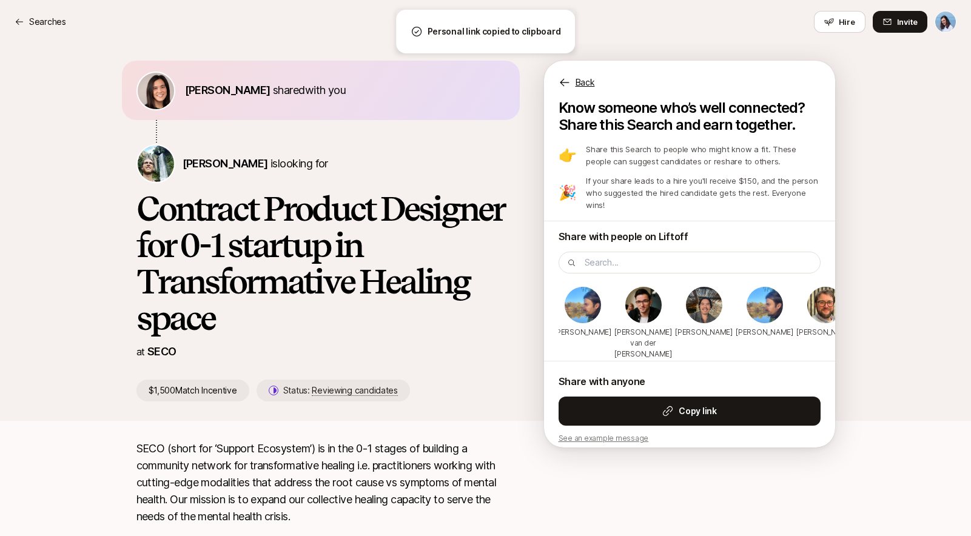
click at [457, 333] on h1 "Contract Product Designer for 0-1 startup in Transformative Healing space" at bounding box center [321, 264] width 369 height 146
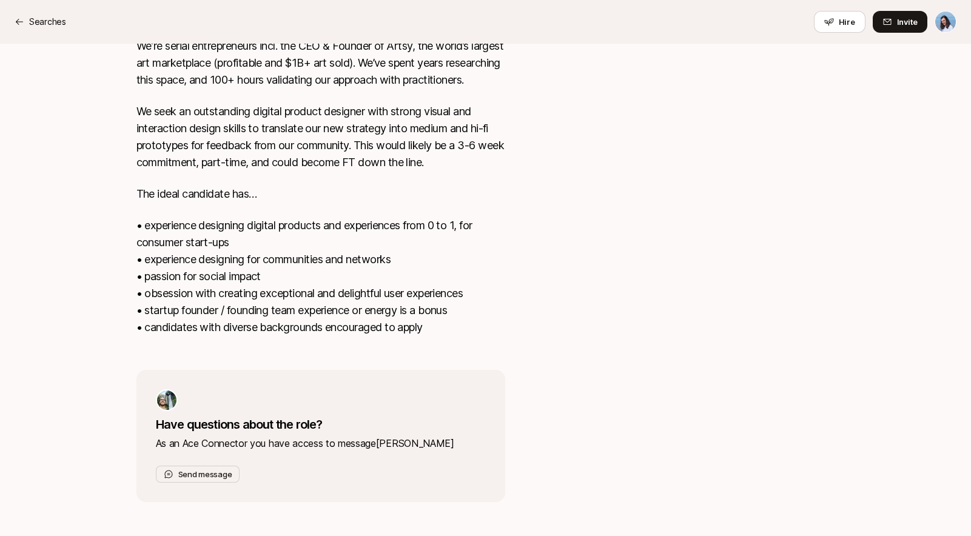
scroll to position [437, 0]
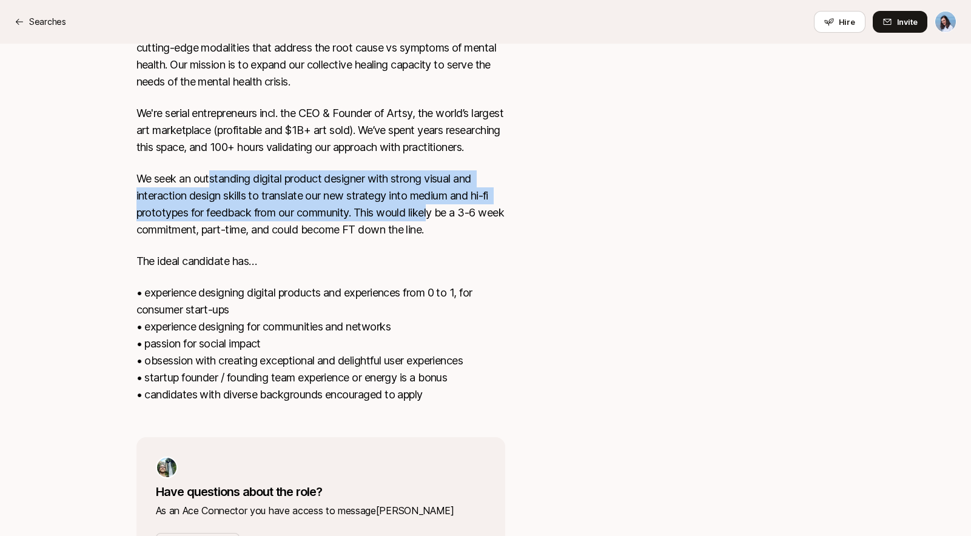
drag, startPoint x: 210, startPoint y: 197, endPoint x: 431, endPoint y: 235, distance: 224.6
click at [433, 235] on p "We seek an outstanding digital product designer with strong visual and interact…" at bounding box center [321, 204] width 369 height 68
drag, startPoint x: 431, startPoint y: 235, endPoint x: 502, endPoint y: 234, distance: 71.0
click at [441, 235] on p "We seek an outstanding digital product designer with strong visual and interact…" at bounding box center [321, 204] width 369 height 68
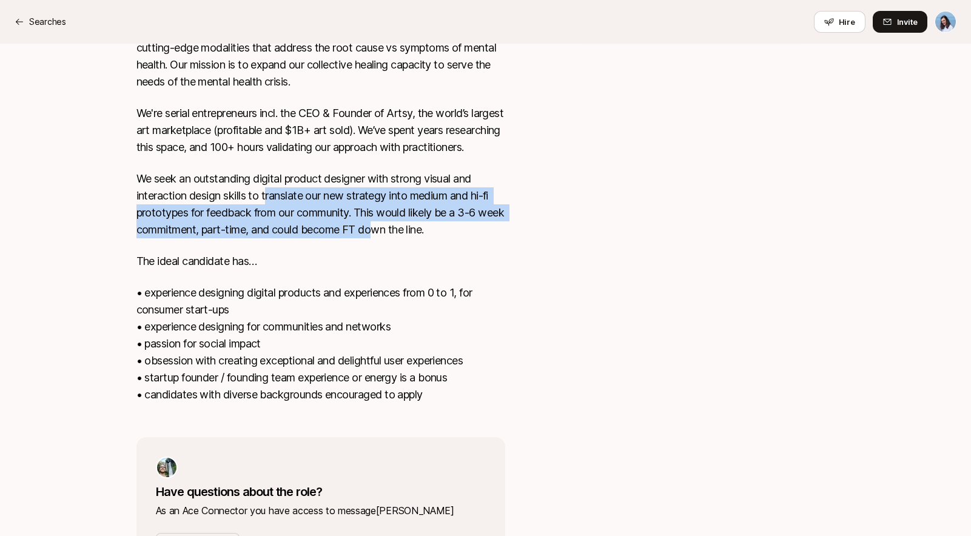
drag, startPoint x: 268, startPoint y: 220, endPoint x: 444, endPoint y: 255, distance: 178.7
click at [426, 238] on p "We seek an outstanding digital product designer with strong visual and interact…" at bounding box center [321, 204] width 369 height 68
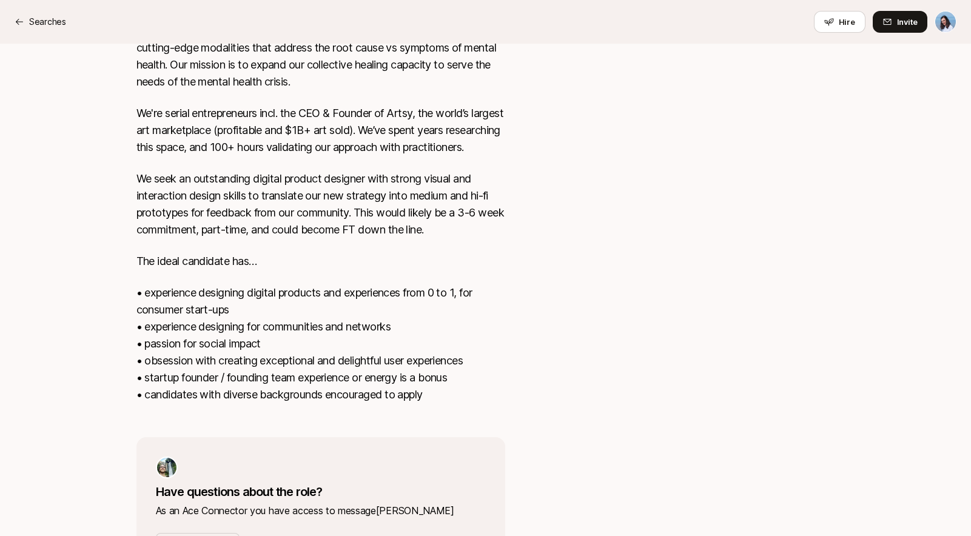
click at [460, 258] on div "SECO (short for ‘Support Ecosystem’) is in the 0-1 stages of building a communi…" at bounding box center [321, 211] width 369 height 413
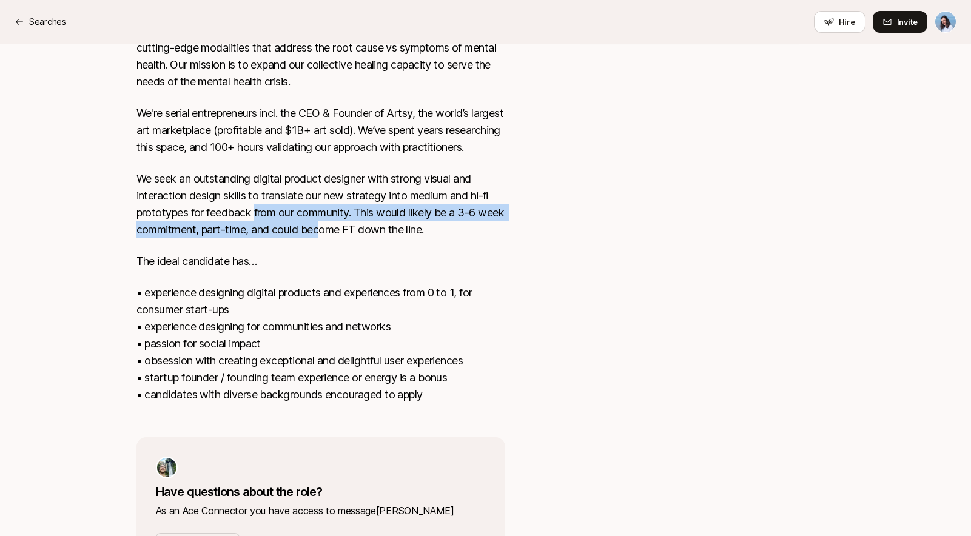
drag, startPoint x: 310, startPoint y: 243, endPoint x: 428, endPoint y: 252, distance: 118.7
click at [396, 238] on p "We seek an outstanding digital product designer with strong visual and interact…" at bounding box center [321, 204] width 369 height 68
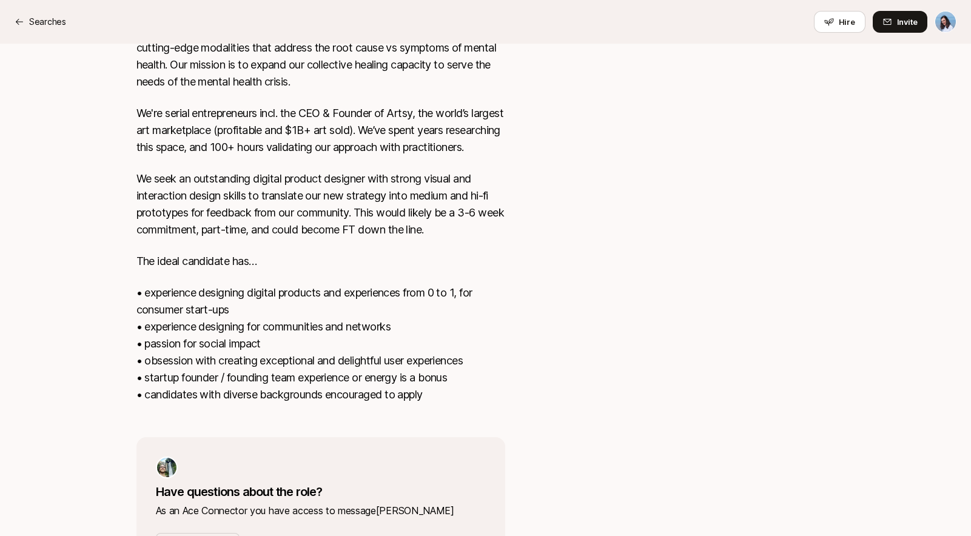
click at [428, 238] on p "We seek an outstanding digital product designer with strong visual and interact…" at bounding box center [321, 204] width 369 height 68
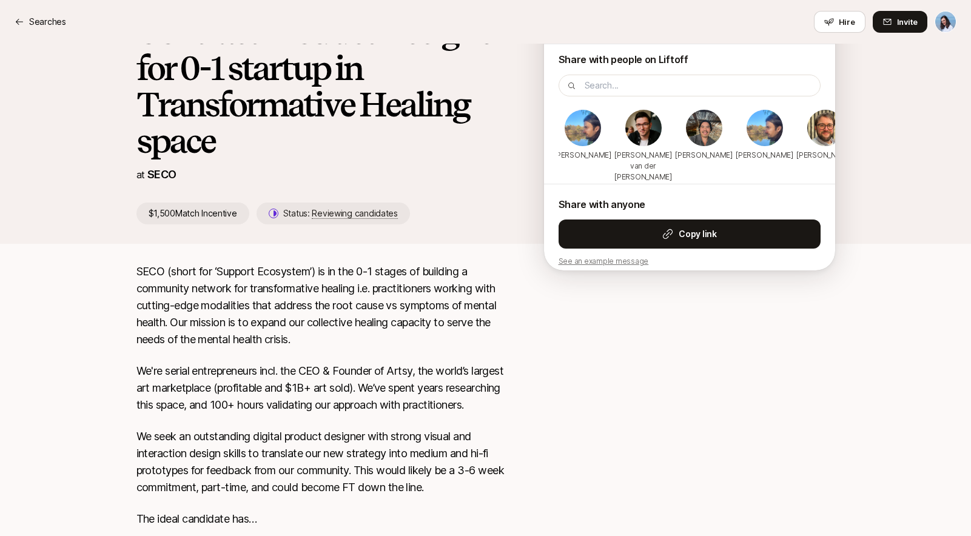
scroll to position [256, 0]
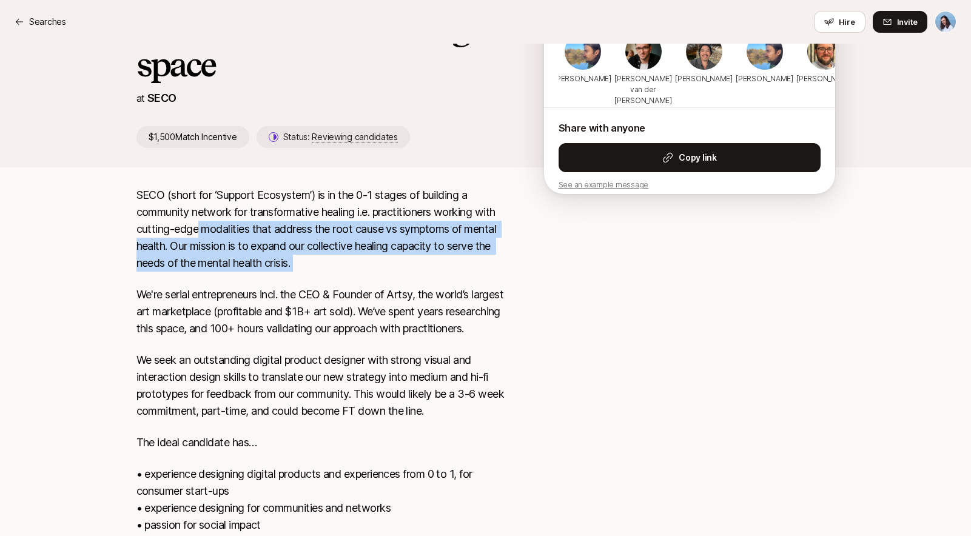
drag, startPoint x: 304, startPoint y: 245, endPoint x: 450, endPoint y: 295, distance: 154.1
click at [408, 282] on div "SECO (short for ‘Support Ecosystem’) is in the 0-1 stages of building a communi…" at bounding box center [321, 393] width 369 height 413
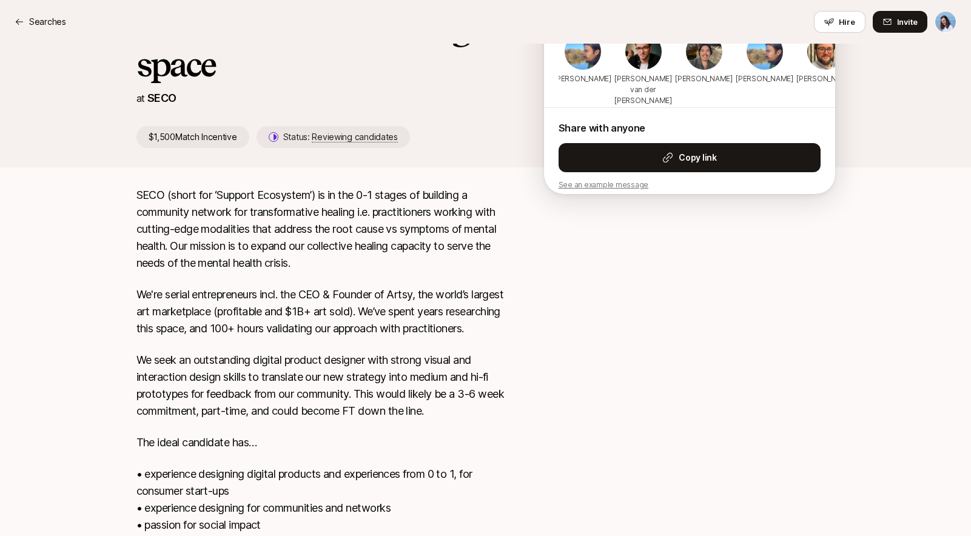
click at [459, 297] on p "We're serial entrepreneurs incl. the CEO & Founder of Artsy, the world’s larges…" at bounding box center [321, 311] width 369 height 51
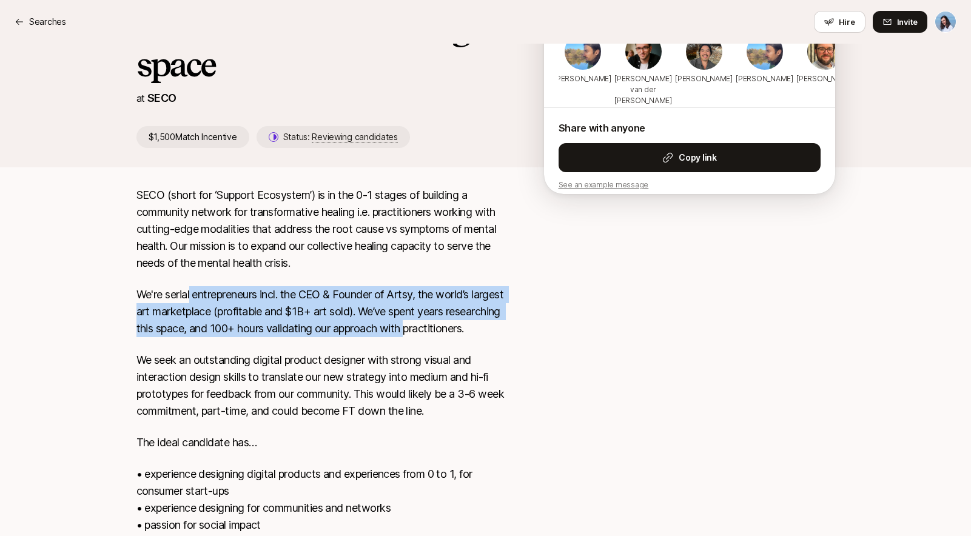
drag, startPoint x: 220, startPoint y: 294, endPoint x: 487, endPoint y: 323, distance: 269.1
click at [487, 323] on p "We're serial entrepreneurs incl. the CEO & Founder of Artsy, the world’s larges…" at bounding box center [321, 311] width 369 height 51
drag, startPoint x: 283, startPoint y: 308, endPoint x: 457, endPoint y: 339, distance: 176.2
click at [433, 336] on p "We're serial entrepreneurs incl. the CEO & Founder of Artsy, the world’s larges…" at bounding box center [321, 311] width 369 height 51
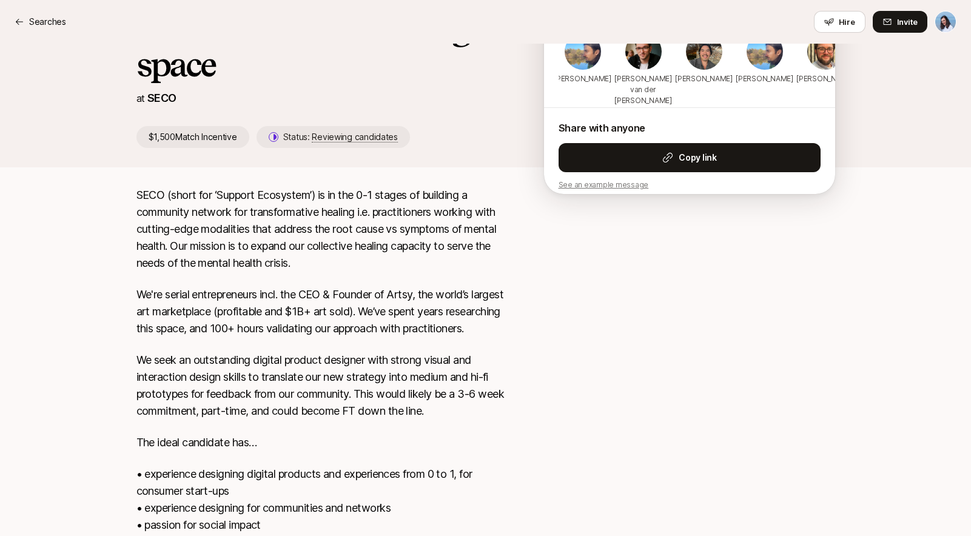
click at [457, 337] on p "We're serial entrepreneurs incl. the CEO & Founder of Artsy, the world’s larges…" at bounding box center [321, 311] width 369 height 51
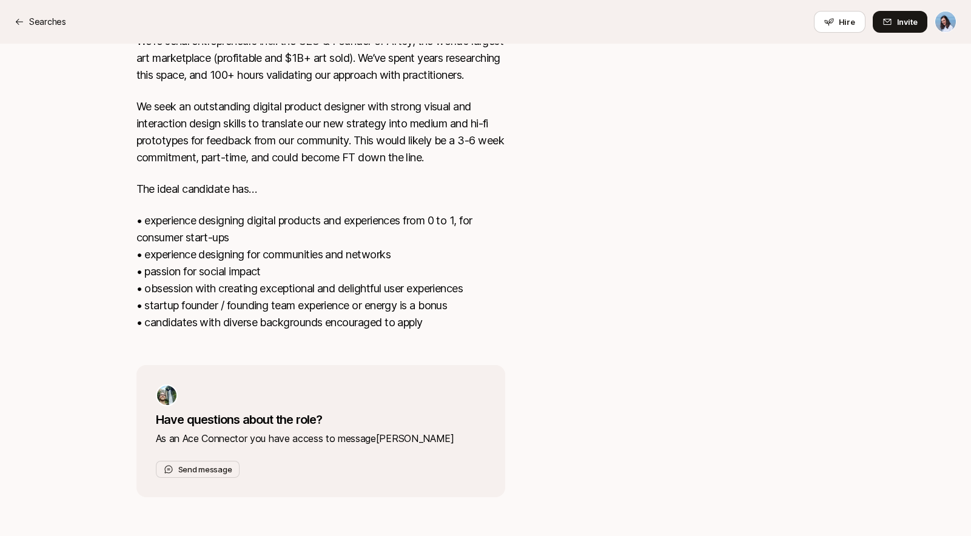
scroll to position [527, 0]
click at [220, 469] on button "Send message" at bounding box center [198, 469] width 84 height 17
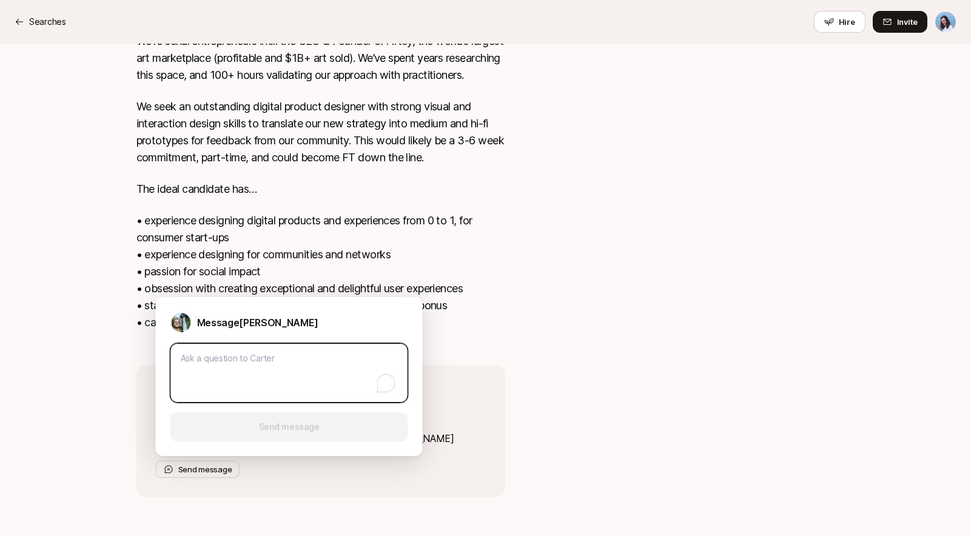
click at [263, 360] on textarea "To enrich screen reader interactions, please activate Accessibility in Grammarl…" at bounding box center [289, 372] width 238 height 59
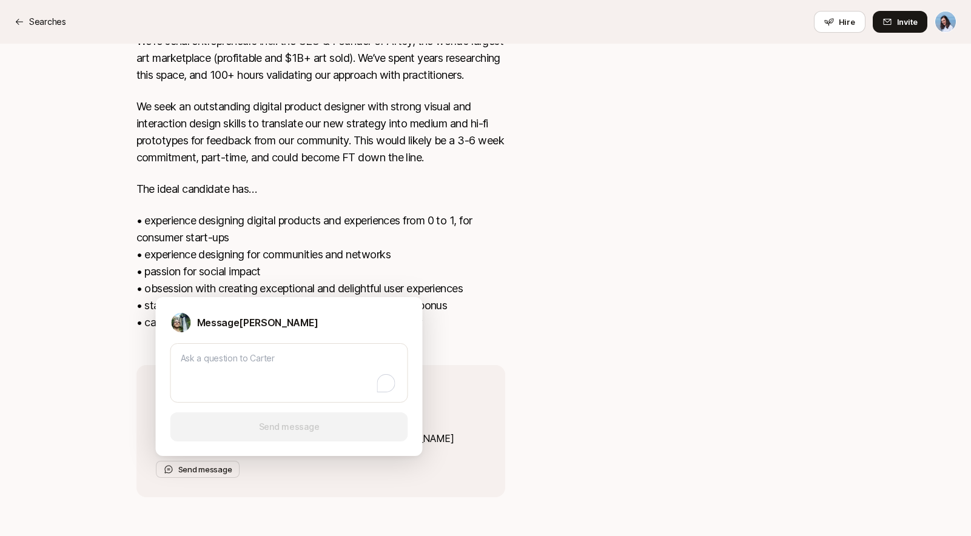
click at [467, 265] on p "•⁠ experience designing digital products and experiences from 0 to 1, for consu…" at bounding box center [321, 271] width 369 height 119
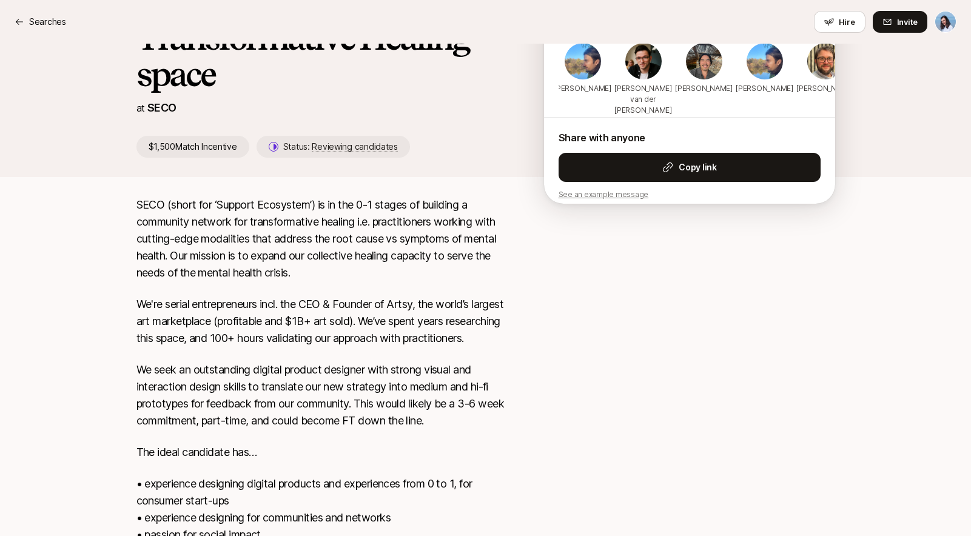
scroll to position [0, 0]
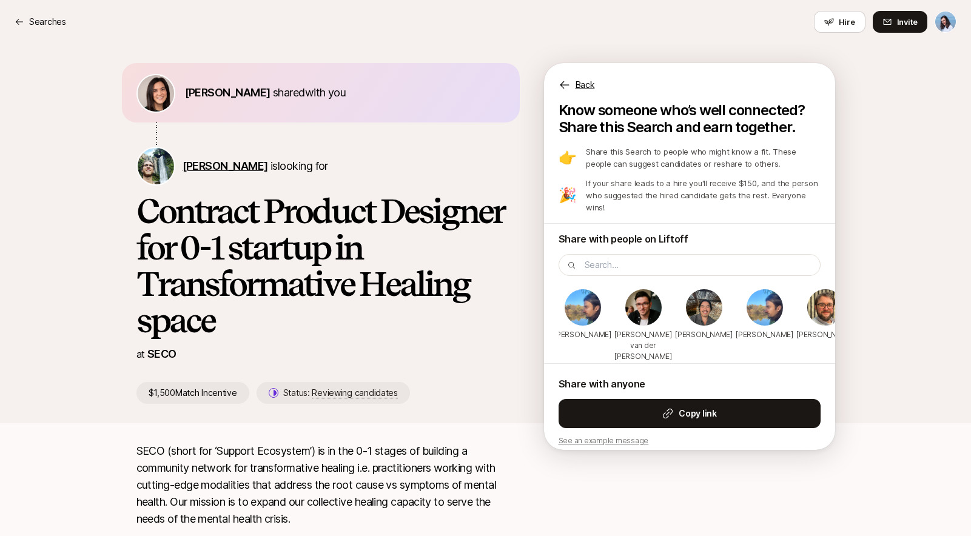
click at [232, 168] on span "[PERSON_NAME]" at bounding box center [226, 166] width 86 height 13
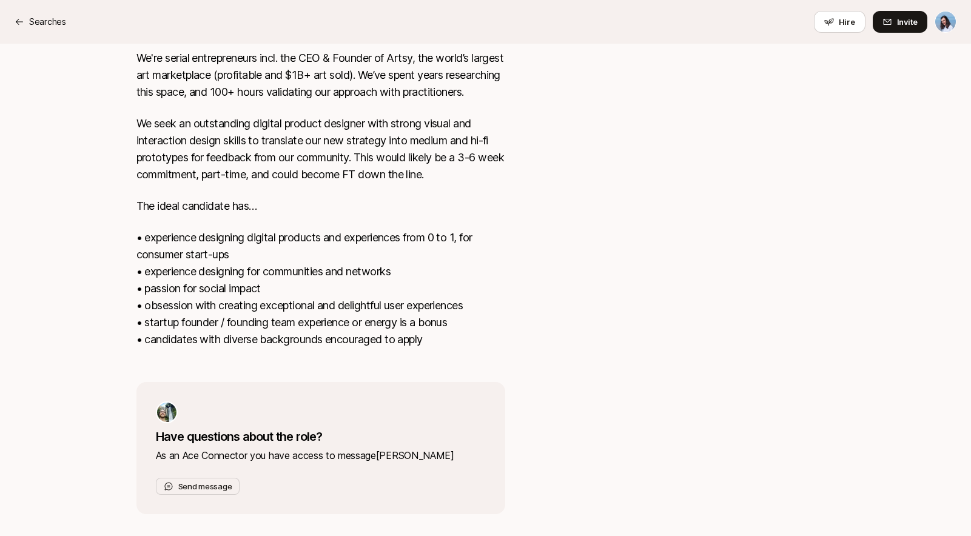
scroll to position [527, 0]
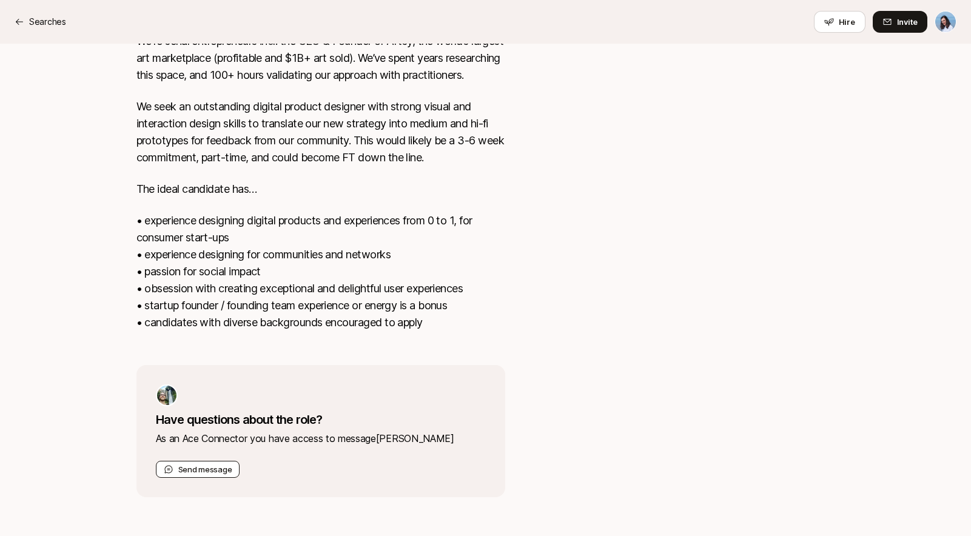
click at [217, 468] on button "Send message" at bounding box center [198, 469] width 84 height 17
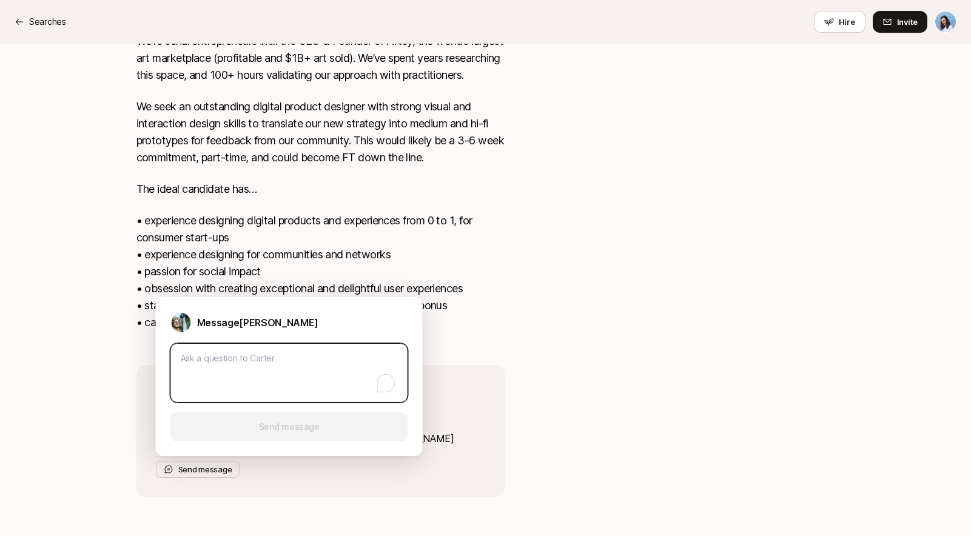
click at [210, 374] on textarea "To enrich screen reader interactions, please activate Accessibility in Grammarl…" at bounding box center [289, 372] width 238 height 59
type textarea "x"
type textarea "H"
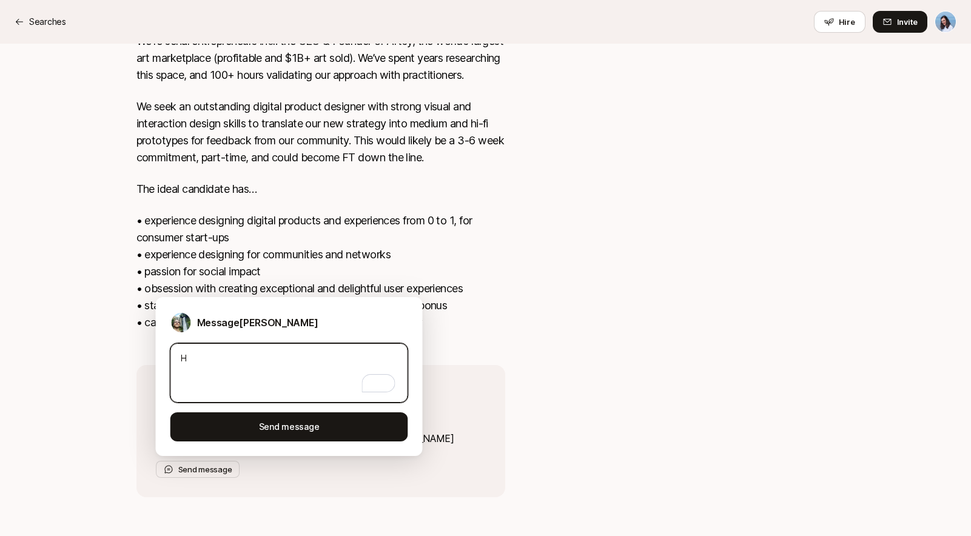
type textarea "x"
type textarea "He"
type textarea "x"
type textarea "Hey"
type textarea "x"
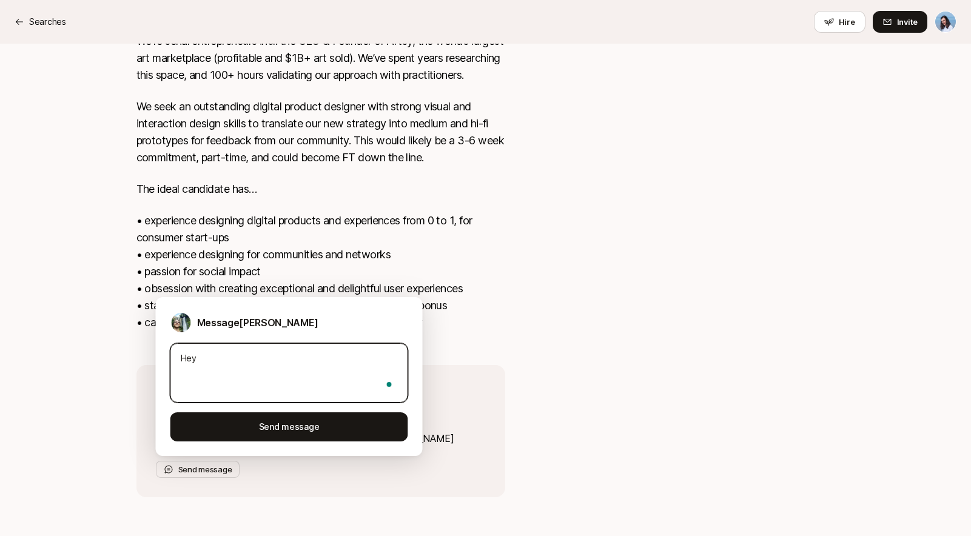
type textarea "Hey"
type textarea "x"
type textarea "Hey C"
type textarea "x"
type textarea "Hey Ca"
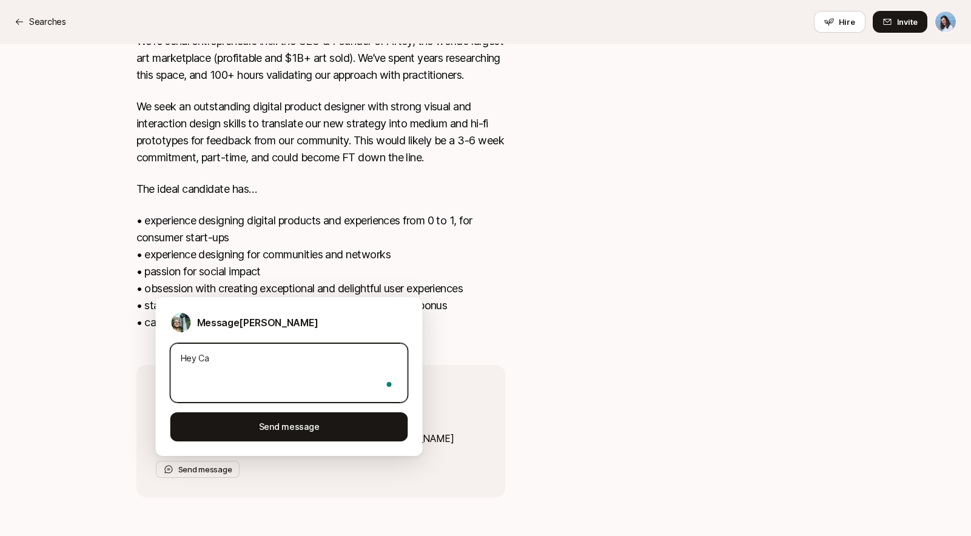
type textarea "x"
type textarea "Hey Car"
type textarea "x"
type textarea "Hey Cart"
type textarea "x"
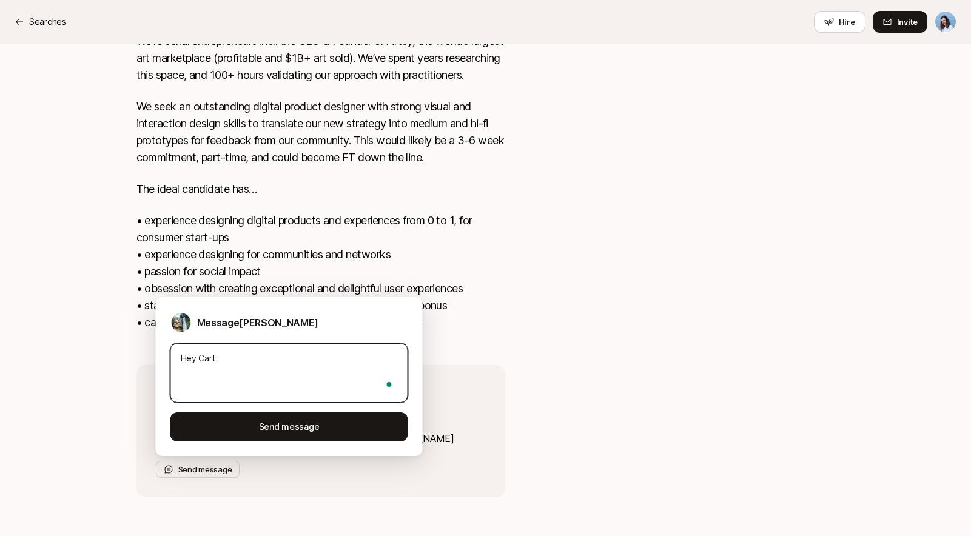
type textarea "Hey Carte"
type textarea "x"
type textarea "Hey Carter"
type textarea "x"
type textarea "Hey Carter,"
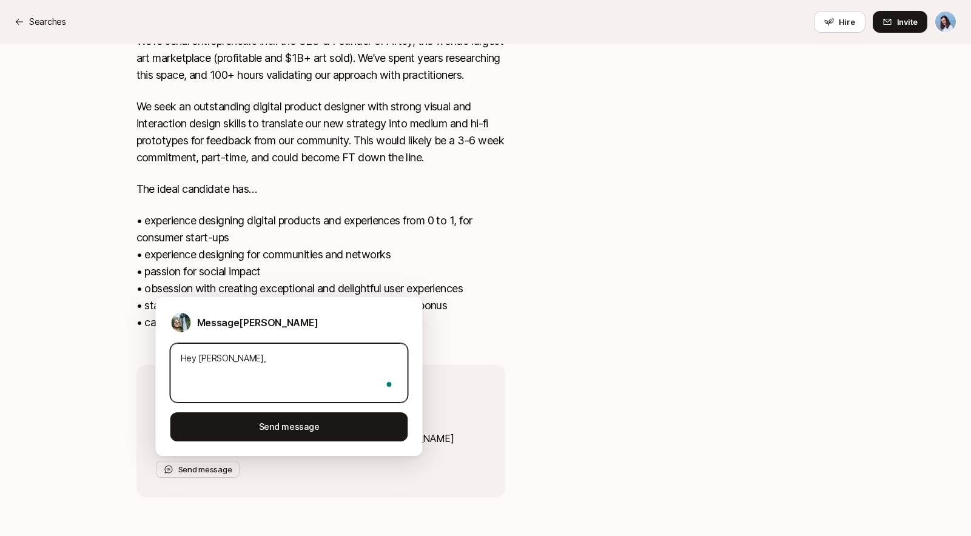
type textarea "x"
type textarea "Hey Carter,"
type textarea "x"
type textarea "Hey Carter, H"
type textarea "x"
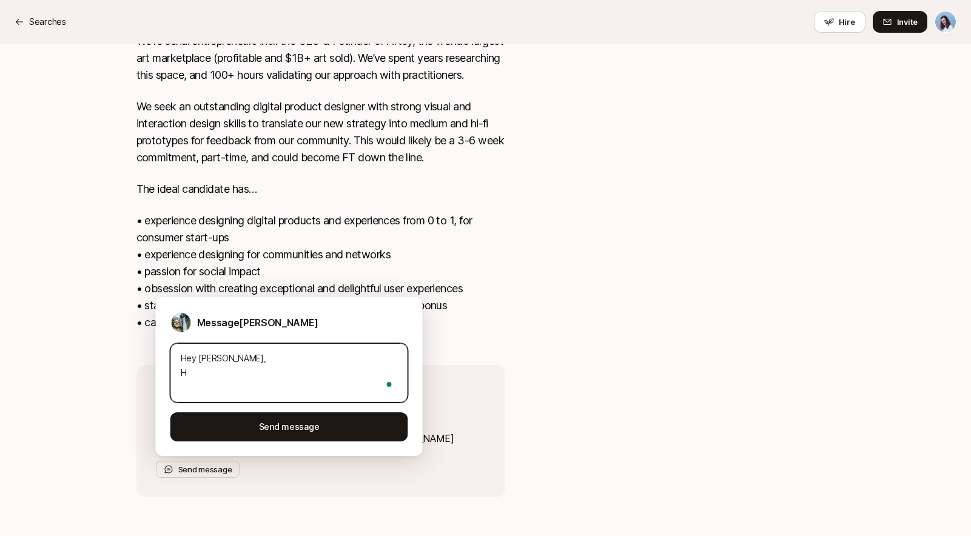
type textarea "Hey Carter, Ho"
type textarea "x"
type textarea "Hey Carter, How"
type textarea "x"
type textarea "Hey Carter, Howț"
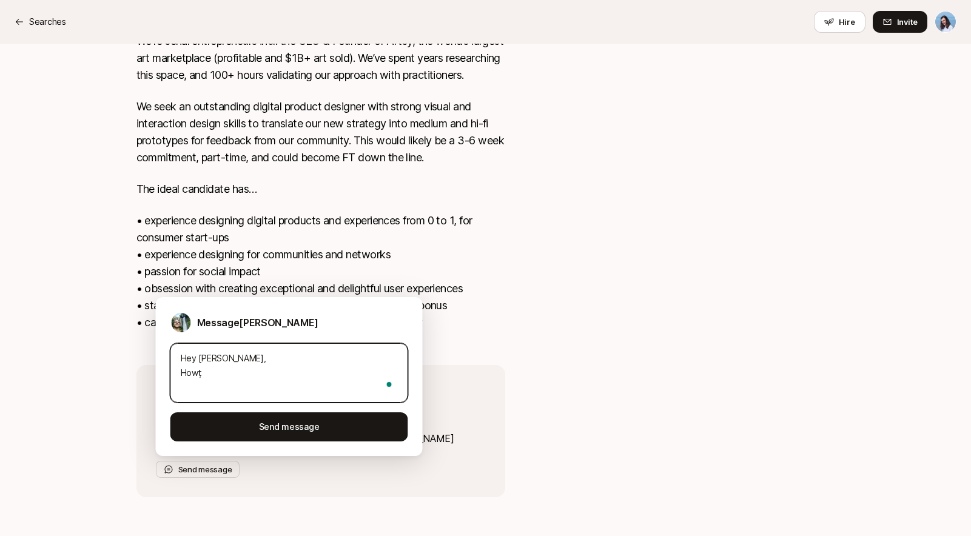
type textarea "x"
type textarea "Hey Carter, Howțs"
type textarea "x"
type textarea "Hey Carter, Howțs"
type textarea "x"
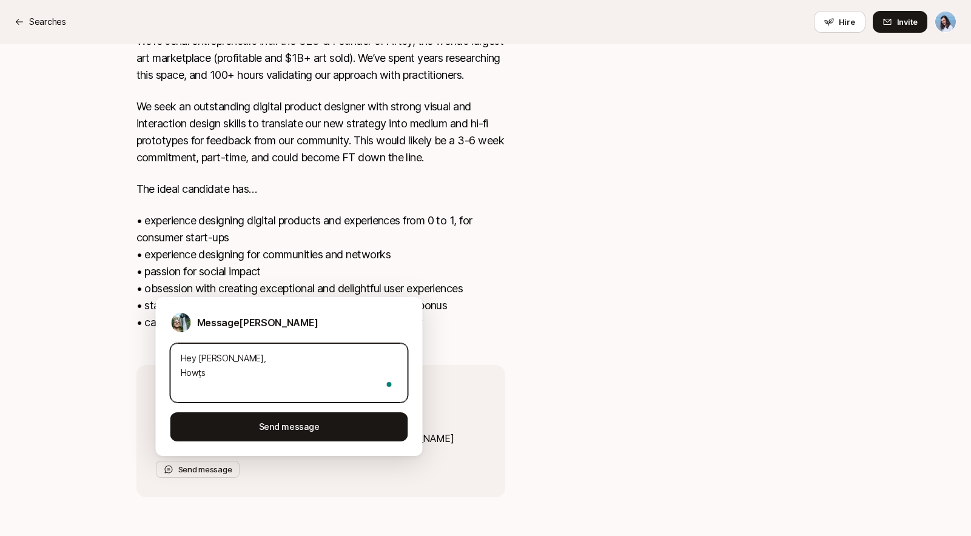
type textarea "Hey Carter, Howțs l"
type textarea "x"
type textarea "Hey Carter, Howțs"
type textarea "x"
type textarea "Hey Carter, Howțs"
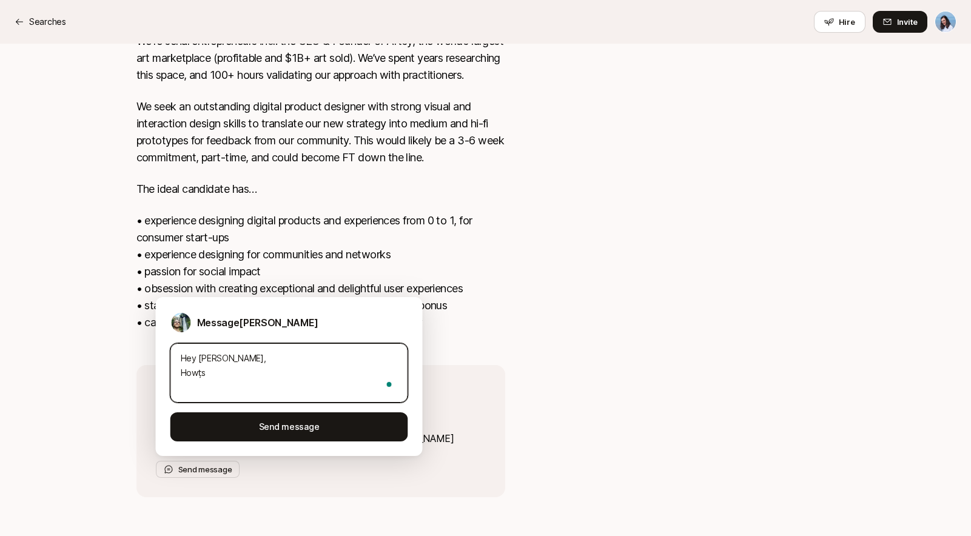
type textarea "x"
type textarea "Hey Carter, Howț"
type textarea "x"
type textarea "Hey Carter, How"
type textarea "x"
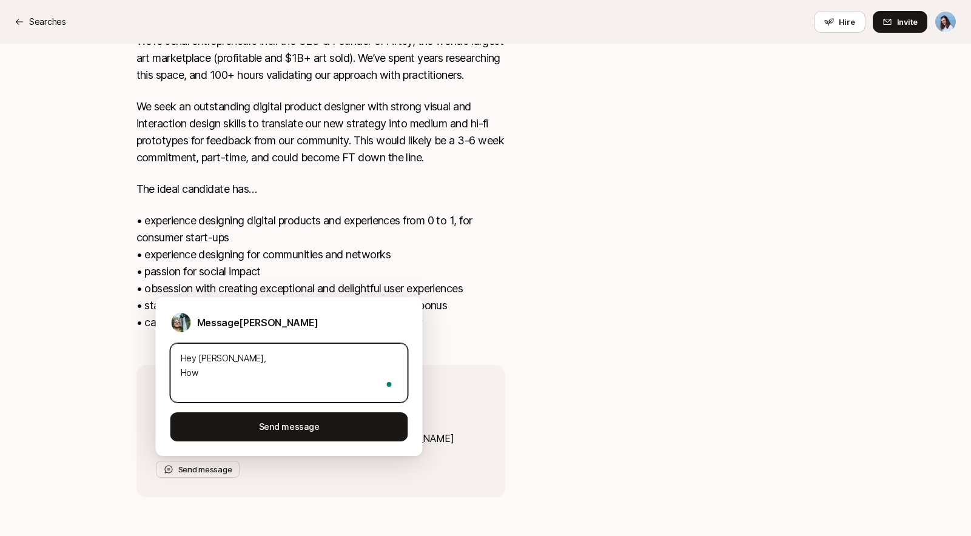
type textarea "Hey Carter, How'"
type textarea "x"
type textarea "Hey Carter, How's"
type textarea "x"
type textarea "Hey Carter, How's"
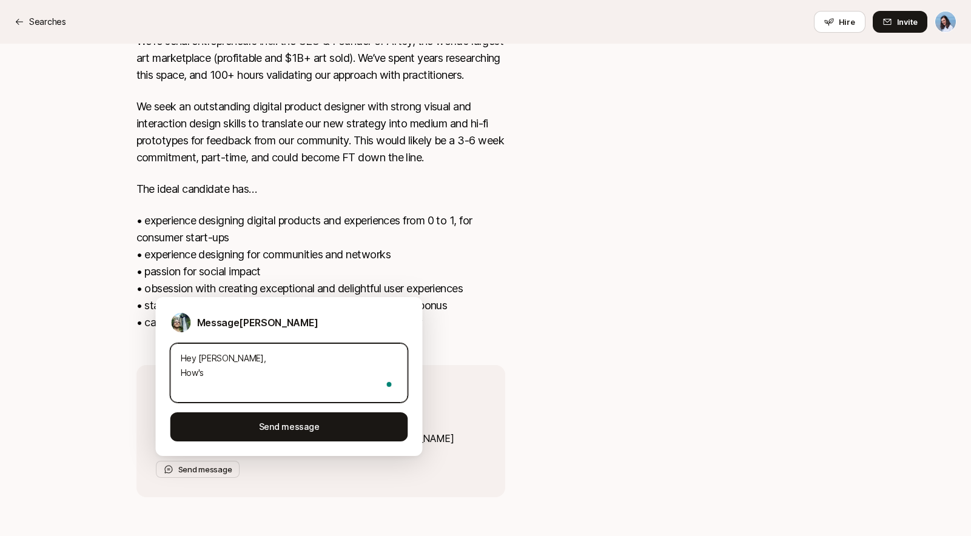
type textarea "x"
type textarea "Hey Carter, How's l"
type textarea "x"
type textarea "Hey Carter, How's li"
type textarea "x"
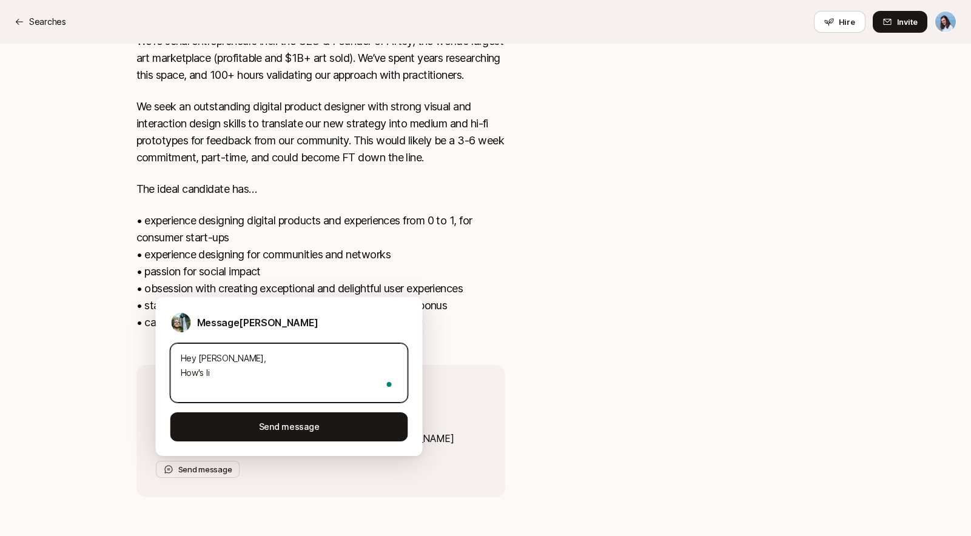
type textarea "Hey Carter, How's lif"
type textarea "x"
type textarea "Hey Carter, How's life"
type textarea "x"
type textarea "Hey Carter, How's life!"
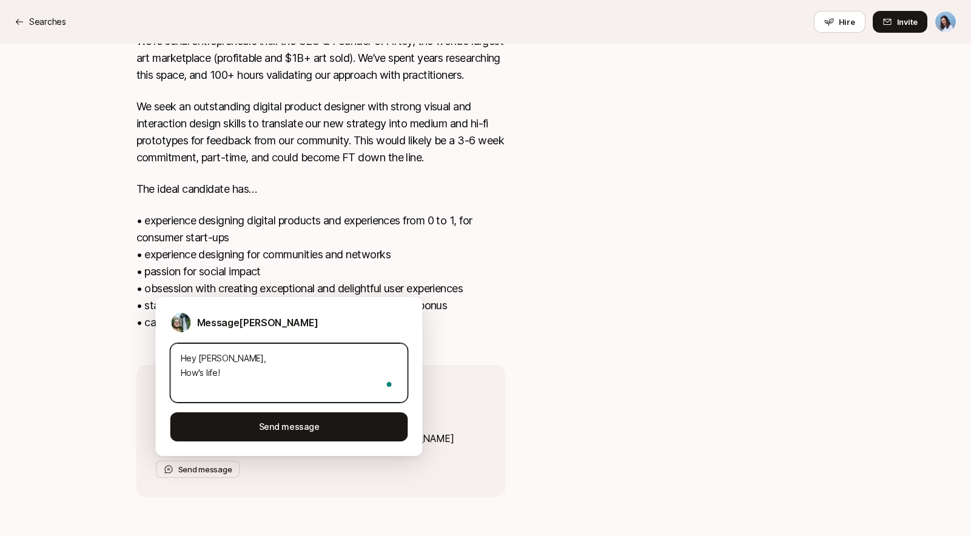
type textarea "x"
type textarea "Hey Carter, How's life!"
type textarea "x"
type textarea "Hey Carter, How's life! I"
type textarea "x"
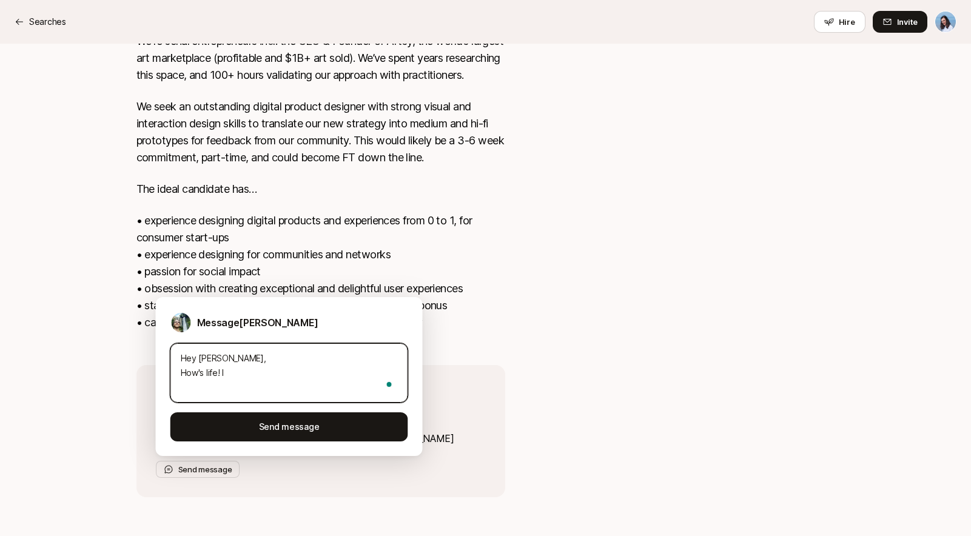
type textarea "Hey Carter, How's life! I'"
type textarea "x"
type textarea "Hey Carter, How's life! I'm"
type textarea "x"
type textarea "Hey Carter, How's life! I'm"
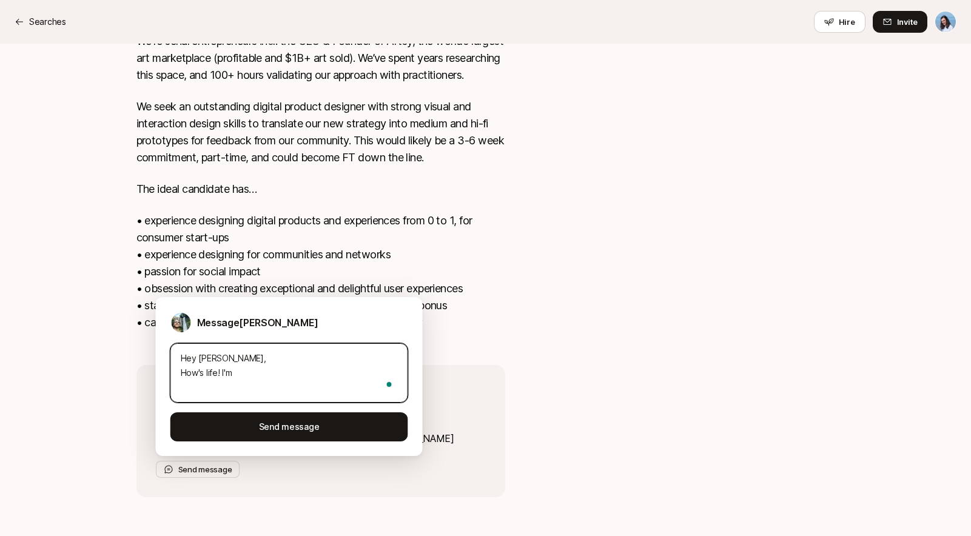
type textarea "x"
type textarea "Hey Carter, How's life! I'm a"
type textarea "x"
type textarea "Hey Carter, How's life! I'm ac"
type textarea "x"
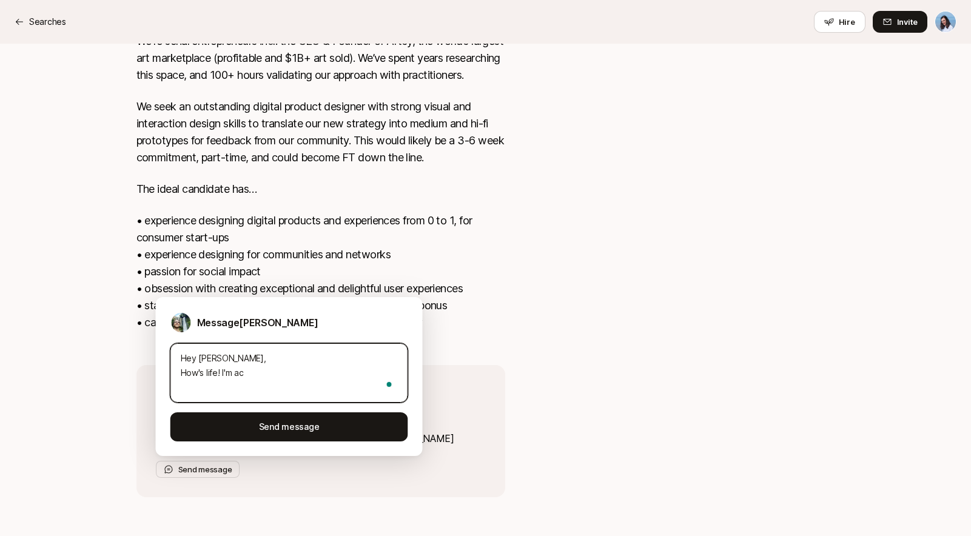
type textarea "Hey Carter, How's life! I'm act"
type textarea "x"
type textarea "Hey Carter, How's life! I'm actu"
type textarea "x"
type textarea "Hey Carter, How's life! I'm actua"
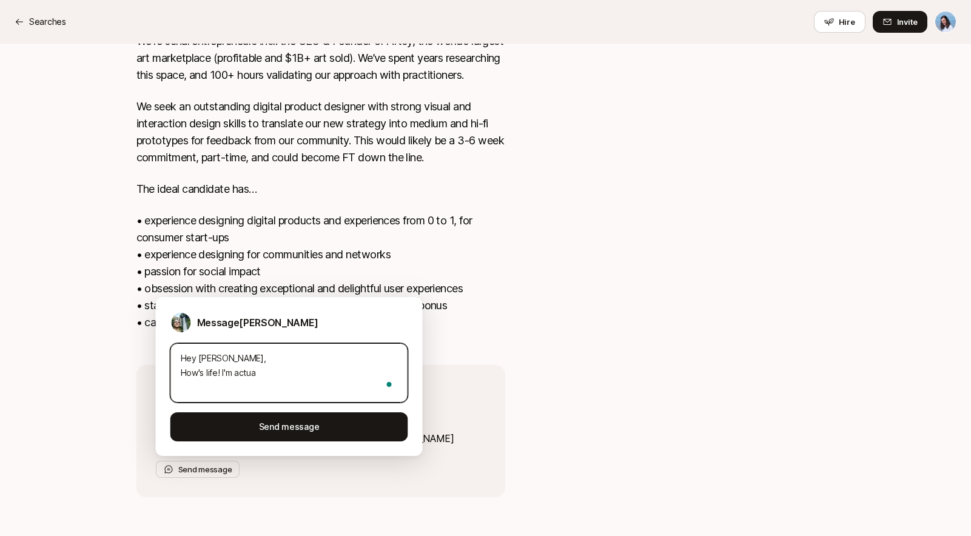
type textarea "x"
type textarea "Hey Carter, How's life! I'm actual"
type textarea "x"
type textarea "Hey Carter, How's life! I'm actuall"
type textarea "x"
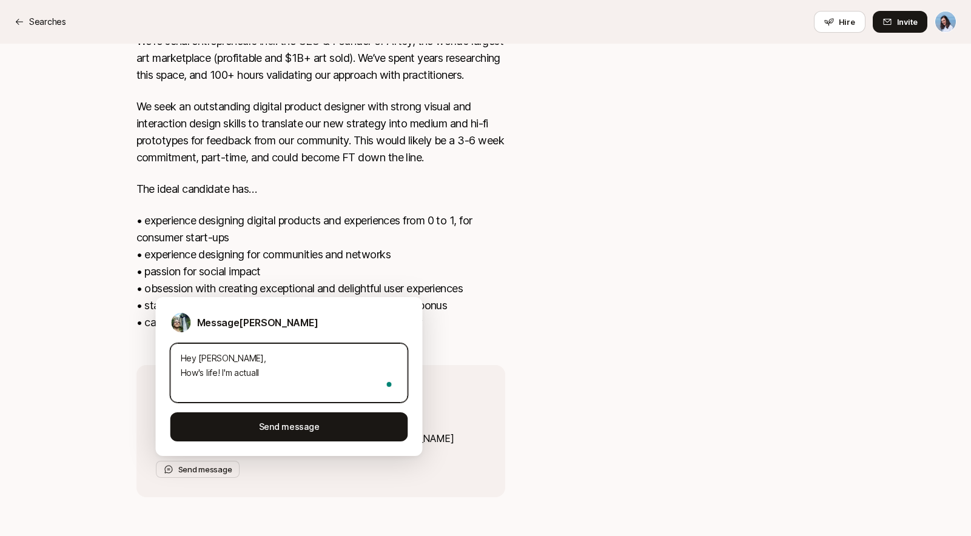
type textarea "Hey Carter, How's life! I'm actually"
type textarea "x"
type textarea "Hey Carter, How's life! I'm actually"
type textarea "x"
type textarea "Hey Carter, How's life! I'm actually wo"
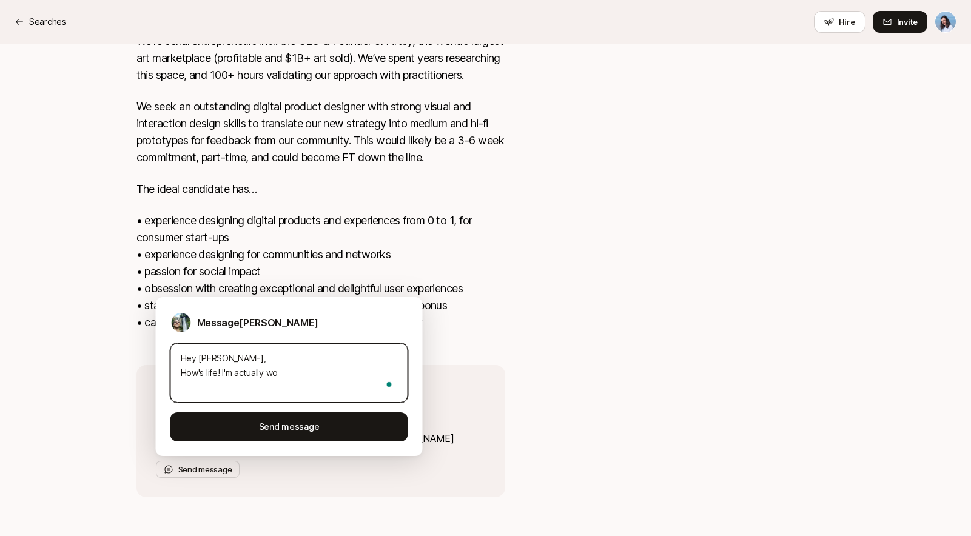
type textarea "x"
type textarea "Hey Carter, How's life! I'm actually wor"
type textarea "x"
type textarea "Hey Carter, How's life! I'm actually work"
type textarea "x"
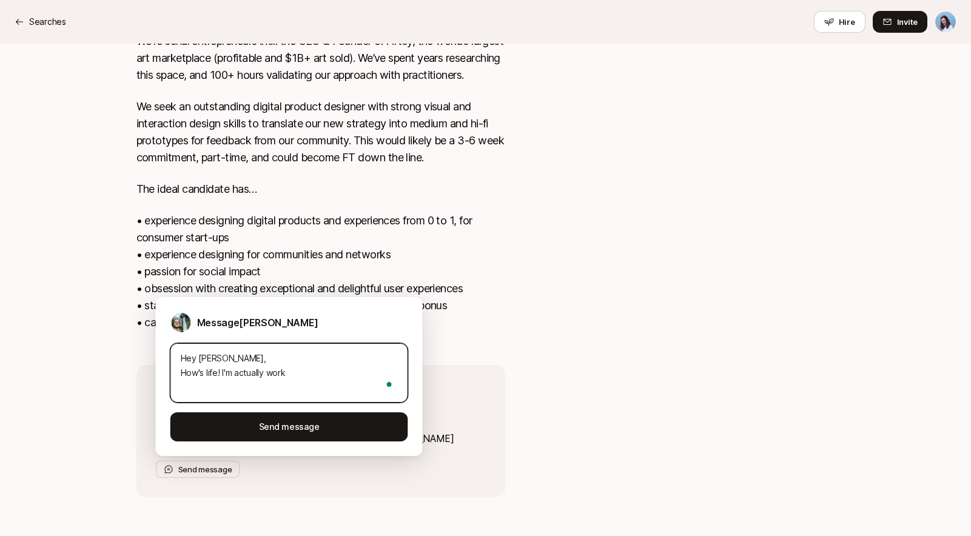
type textarea "Hey Carter, How's life! I'm actually worki"
type textarea "x"
type textarea "Hey Carter, How's life! I'm actually workin"
type textarea "x"
type textarea "Hey Carter, How's life! I'm actually working"
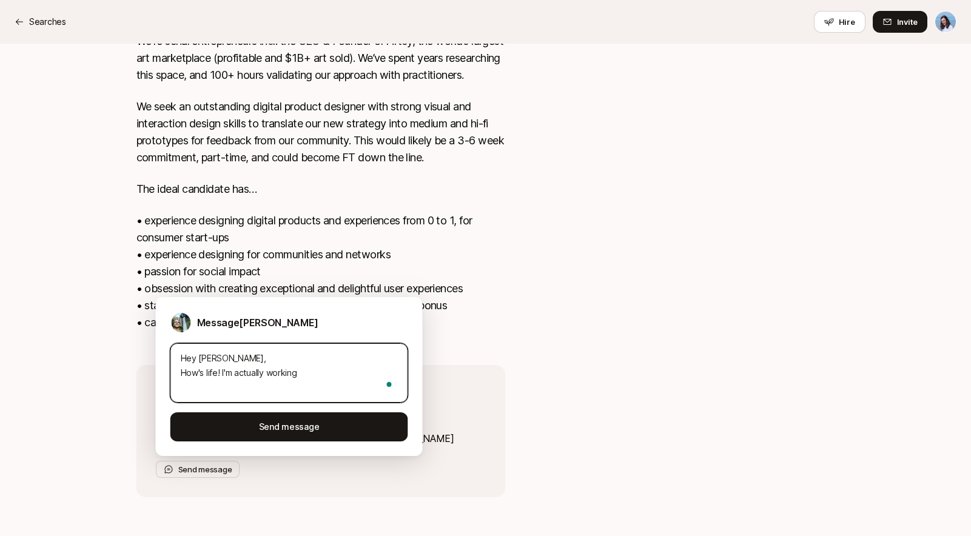
type textarea "x"
type textarea "Hey Carter, How's life! I'm actually working"
type textarea "x"
type textarea "Hey Carter, How's life! I'm actually working wi"
type textarea "x"
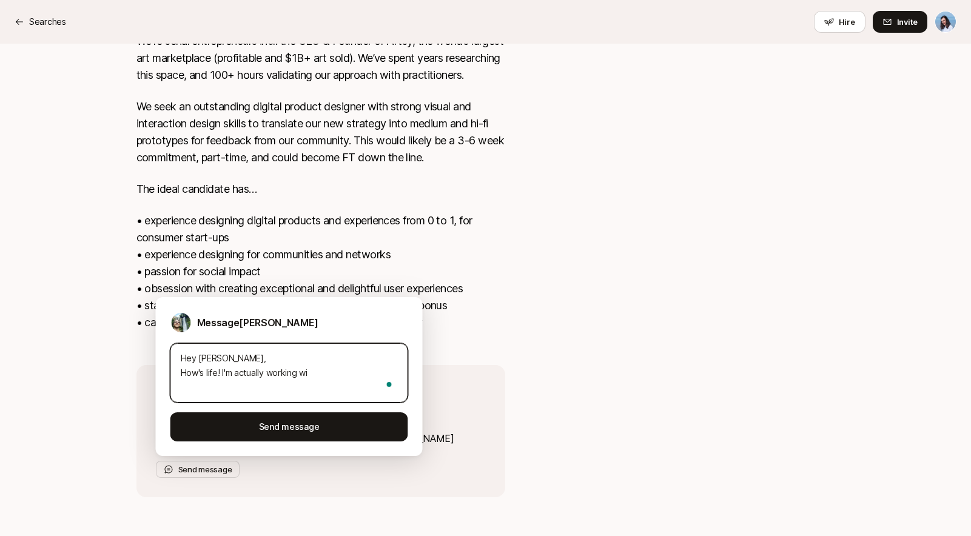
type textarea "Hey Carter, How's life! I'm actually working wit"
type textarea "x"
type textarea "Hey Carter, How's life! I'm actually working with"
type textarea "x"
type textarea "Hey Carter, How's life! I'm actually working with"
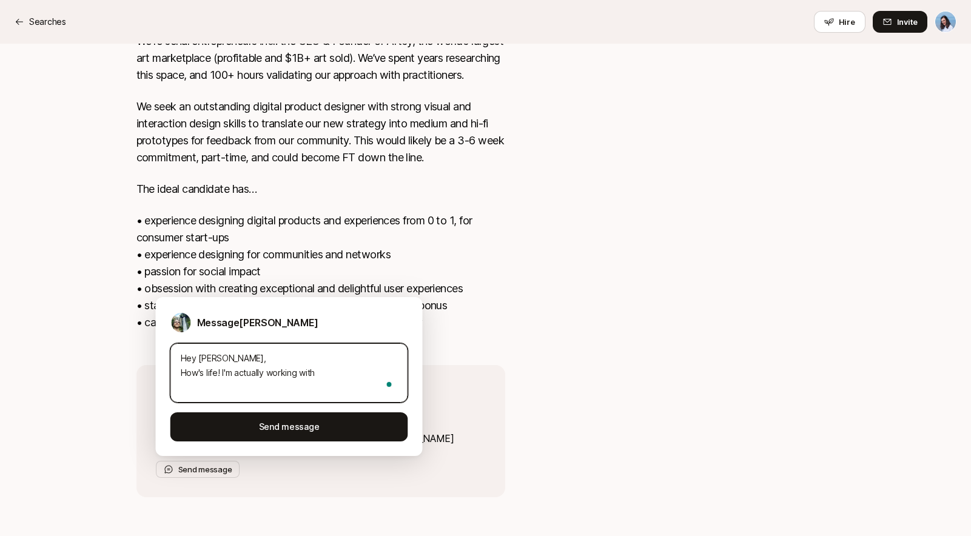
type textarea "x"
type textarea "Hey Carter, How's life! I'm actually working with L"
type textarea "x"
type textarea "Hey Carter, How's life! I'm actually working with Lif"
type textarea "x"
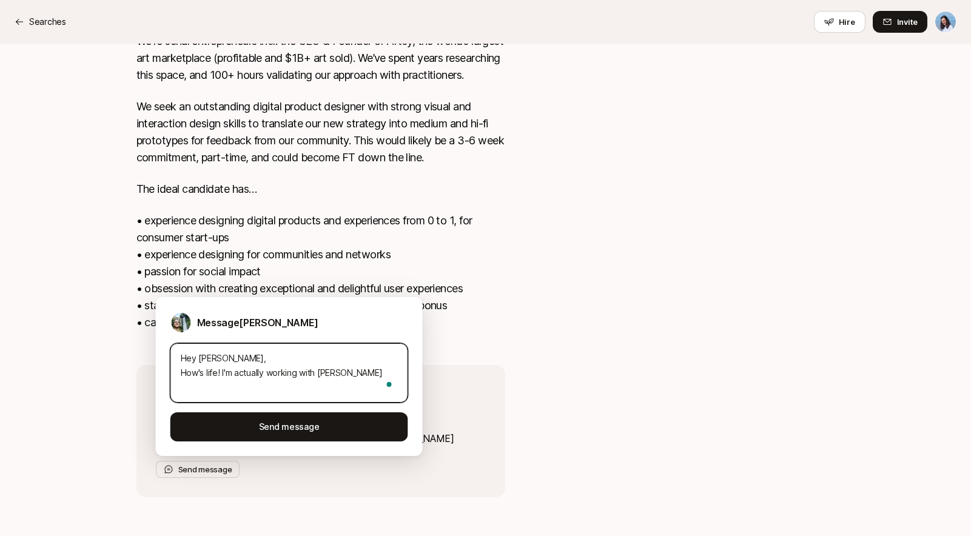
type textarea "Hey Carter, How's life! I'm actually working with Lift"
type textarea "x"
type textarea "Hey Carter, How's life! I'm actually working with Lifto"
type textarea "x"
type textarea "Hey Carter, How's life! I'm actually working with Liftof"
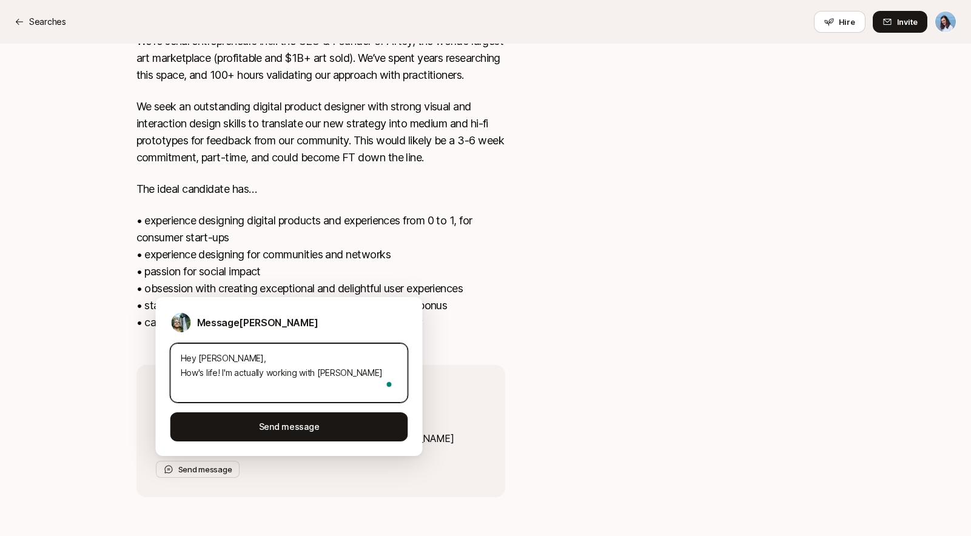
type textarea "x"
type textarea "Hey Carter, How's life! I'm actually working with Liftoff"
type textarea "x"
type textarea "Hey Carter, How's life! I'm actually working with Liftoff"
drag, startPoint x: 221, startPoint y: 373, endPoint x: 399, endPoint y: 369, distance: 177.2
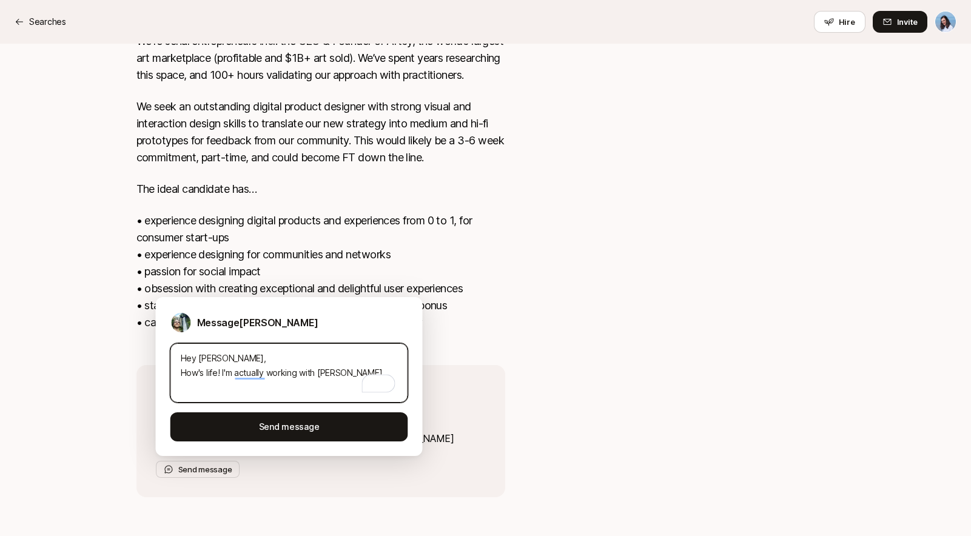
click at [399, 369] on textarea "Hey Carter, How's life! I'm actually working with Liftoff" at bounding box center [289, 372] width 238 height 59
type textarea "x"
type textarea "Hey Carter, How's life! W"
type textarea "x"
type textarea "Hey Carter, How's life! We"
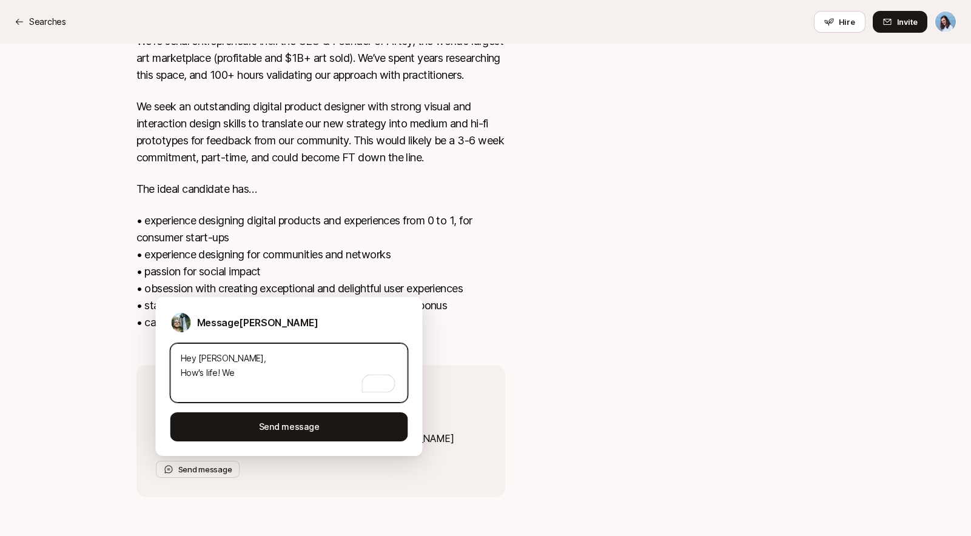
type textarea "x"
type textarea "Hey Carter, How's life! We"
type textarea "x"
type textarea "Hey Carter, How's life! We s"
type textarea "x"
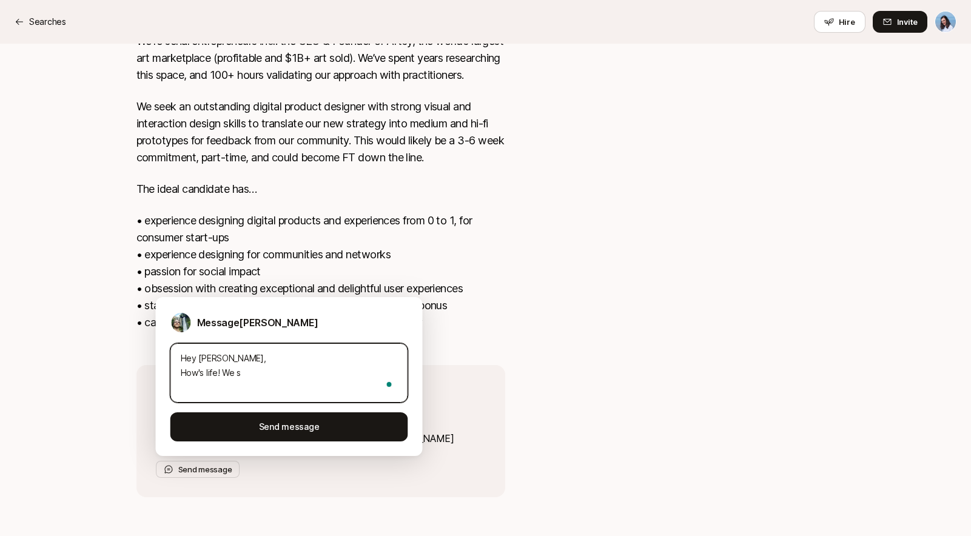
type textarea "Hey Carter, How's life! We sp"
type textarea "x"
type textarea "Hey Carter, How's life! We spo"
type textarea "x"
type textarea "Hey Carter, How's life! We spok"
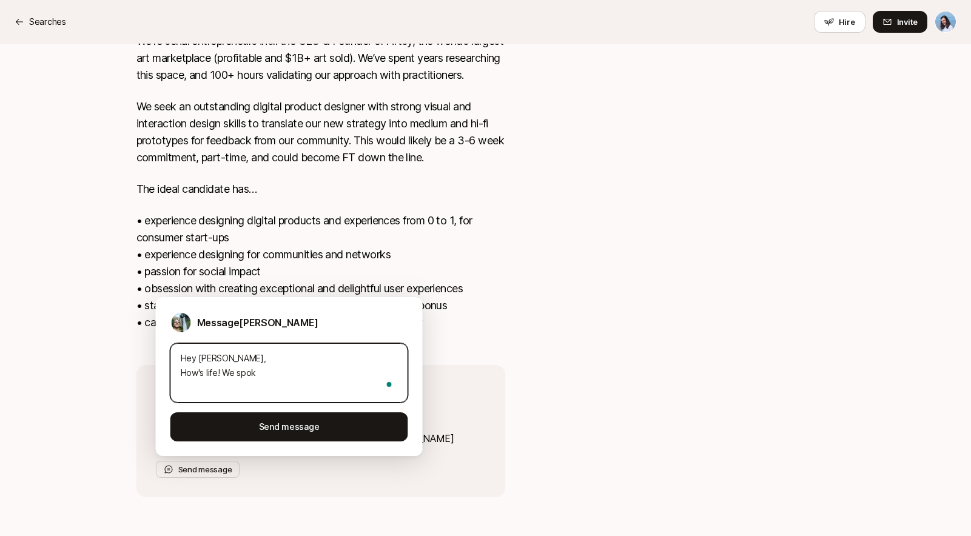
type textarea "x"
type textarea "Hey Carter, How's life! We spoke"
type textarea "x"
type textarea "Hey Carter, How's life! We spoke"
type textarea "x"
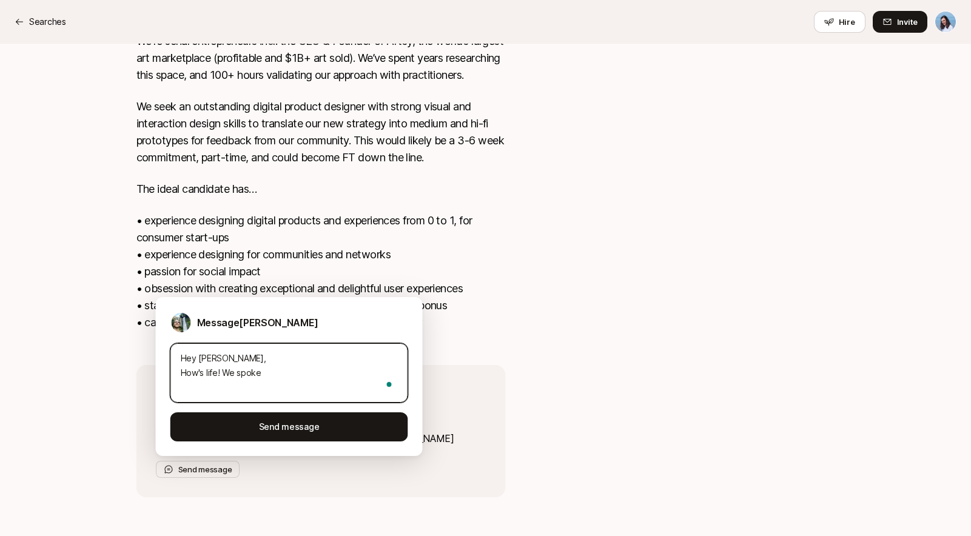
type textarea "Hey Carter, How's life! We spoke a"
type textarea "x"
type textarea "Hey Carter, How's life! We spoke a"
type textarea "x"
type textarea "Hey Carter, How's life! We spoke a l"
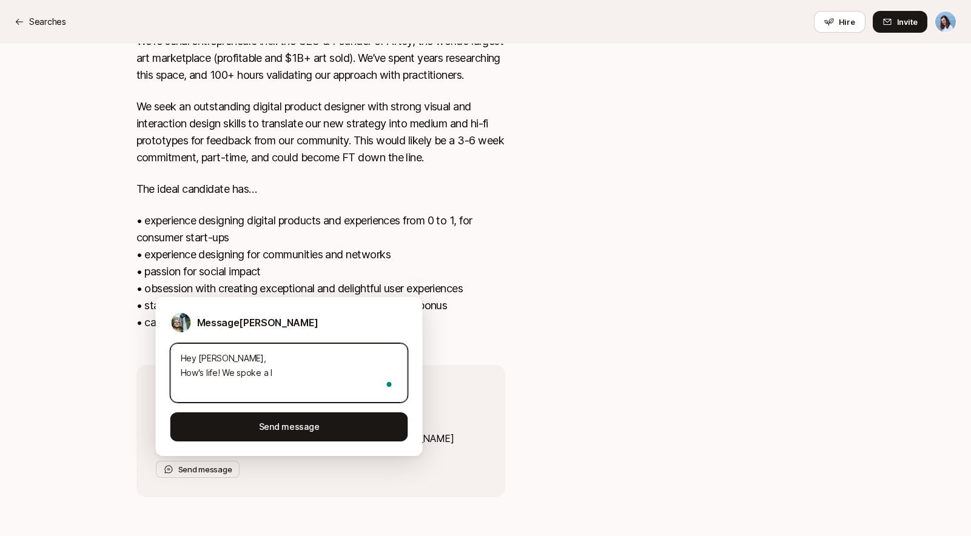
type textarea "x"
type textarea "Hey Carter, How's life! We spoke a lo"
type textarea "x"
type textarea "Hey Carter, How's life! We spoke a long"
type textarea "x"
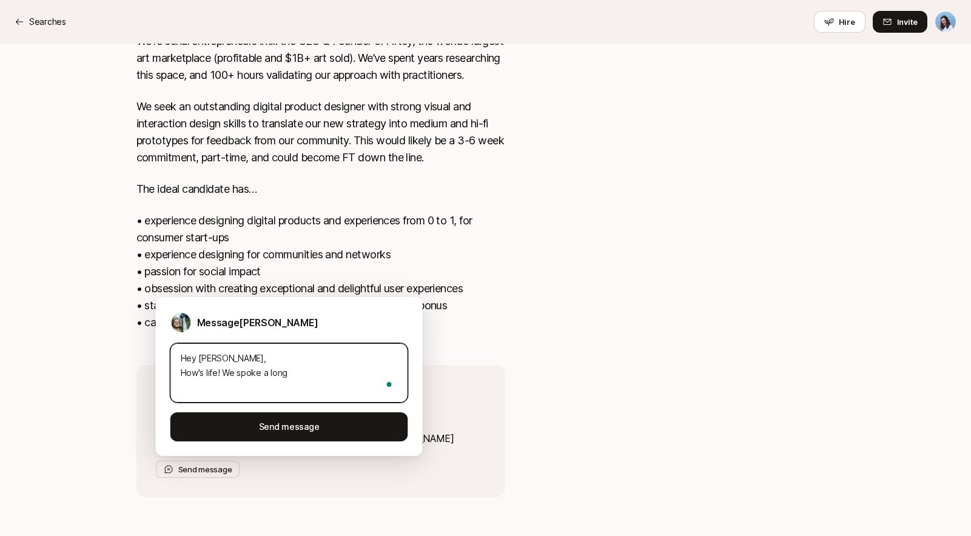
type textarea "Hey Carter, How's life! We spoke a long"
type textarea "x"
type textarea "Hey Carter, How's life! We spoke a long t"
type textarea "x"
type textarea "Hey Carter, How's life! We spoke a long ti"
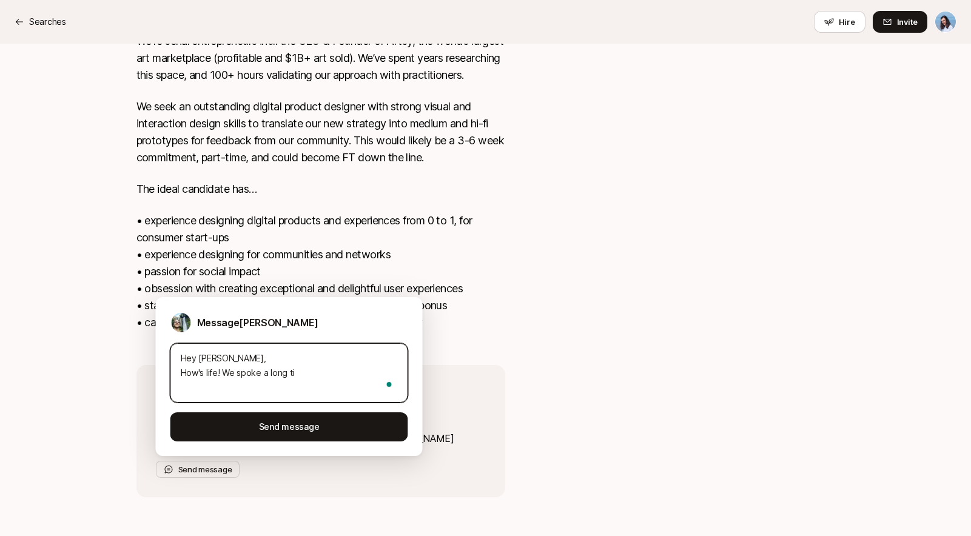
type textarea "x"
type textarea "Hey Carter, How's life! We spoke a long tim"
type textarea "x"
type textarea "Hey Carter, How's life! We spoke a long time"
type textarea "x"
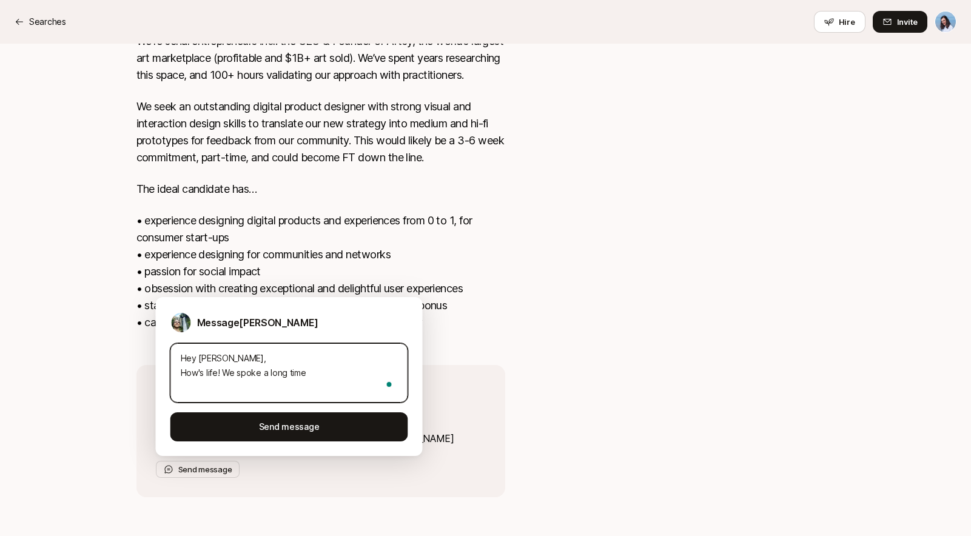
type textarea "Hey Carter, How's life! We spoke a long time"
type textarea "x"
type textarea "Hey Carter, How's life! We spoke a long time a"
type textarea "x"
type textarea "Hey Carter, How's life! We spoke a long time ag"
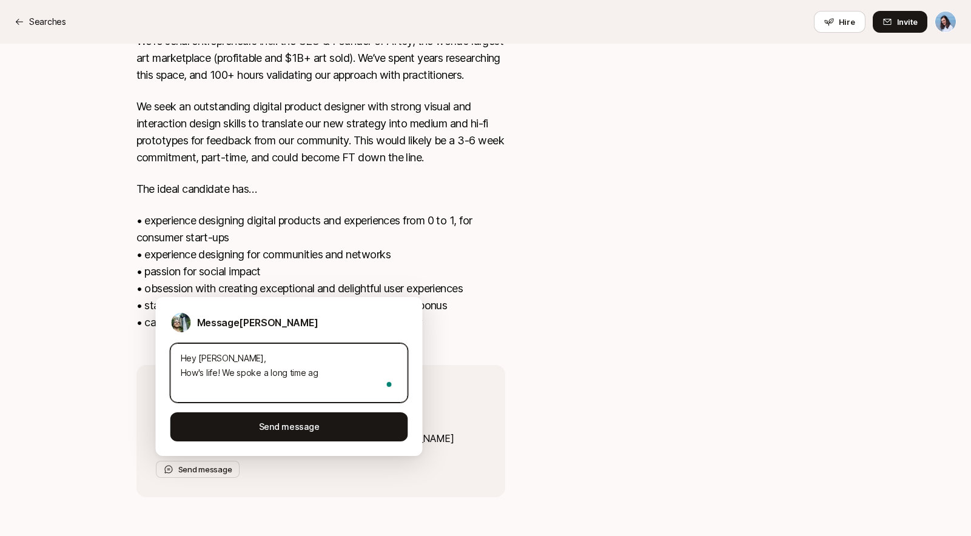
type textarea "x"
type textarea "Hey Carter, How's life! We spoke a long time ago"
type textarea "x"
type textarea "Hey Carter, How's life! We spoke a long time ago"
type textarea "x"
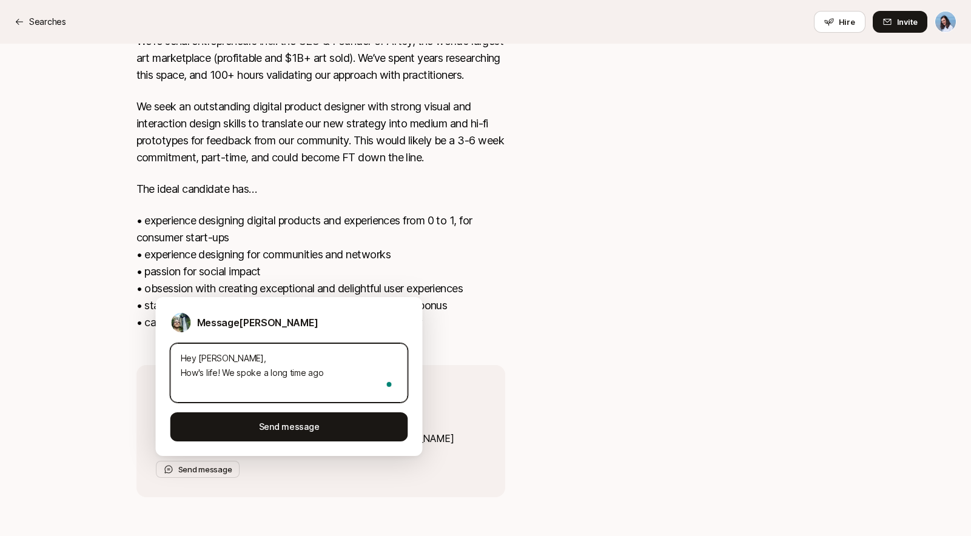
type textarea "Hey Carter, How's life! We spoke a long time ago w"
type textarea "x"
type textarea "Hey Carter, How's life! We spoke a long time ago wh"
type textarea "x"
type textarea "Hey Carter, How's life! We spoke a long time ago whe"
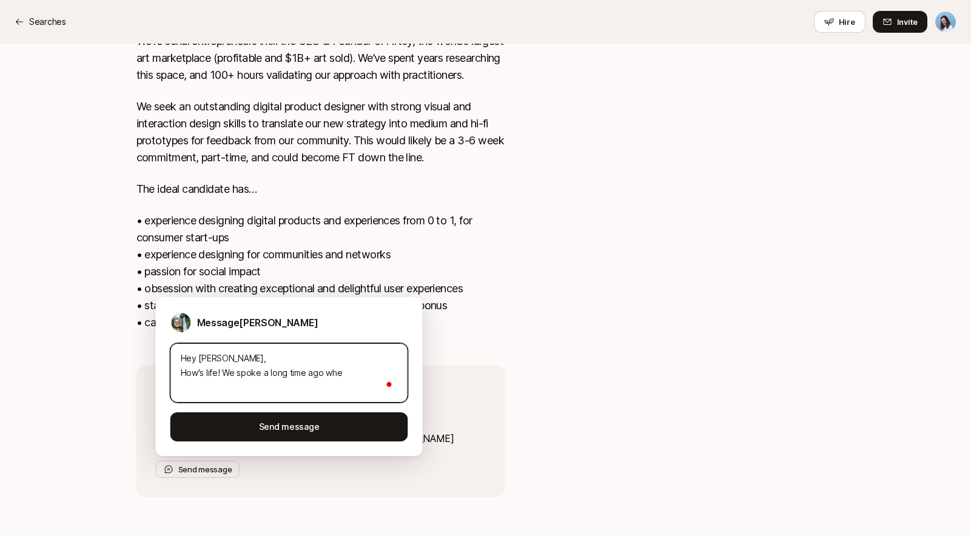
type textarea "x"
type textarea "Hey Carter, How's life! We spoke a long time ago when"
type textarea "x"
type textarea "Hey Carter, How's life! We spoke a long time ago when"
type textarea "x"
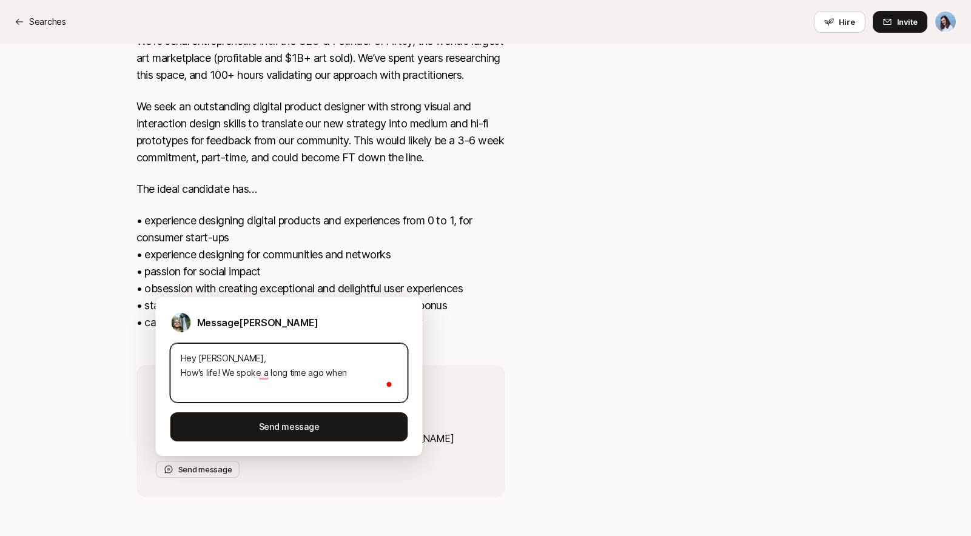
type textarea "Hey Carter, How's life! We spoke a long time ago when u"
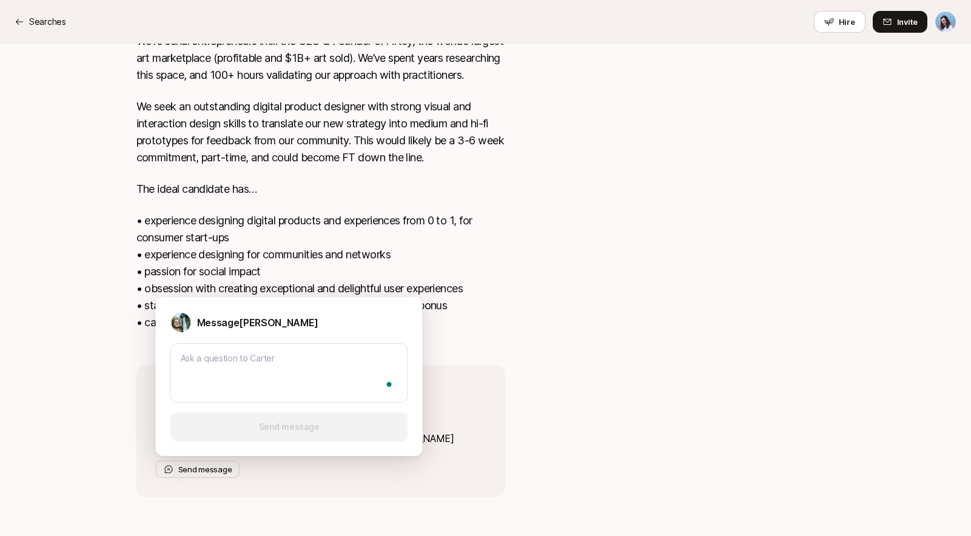
click at [563, 255] on div at bounding box center [689, 208] width 291 height 550
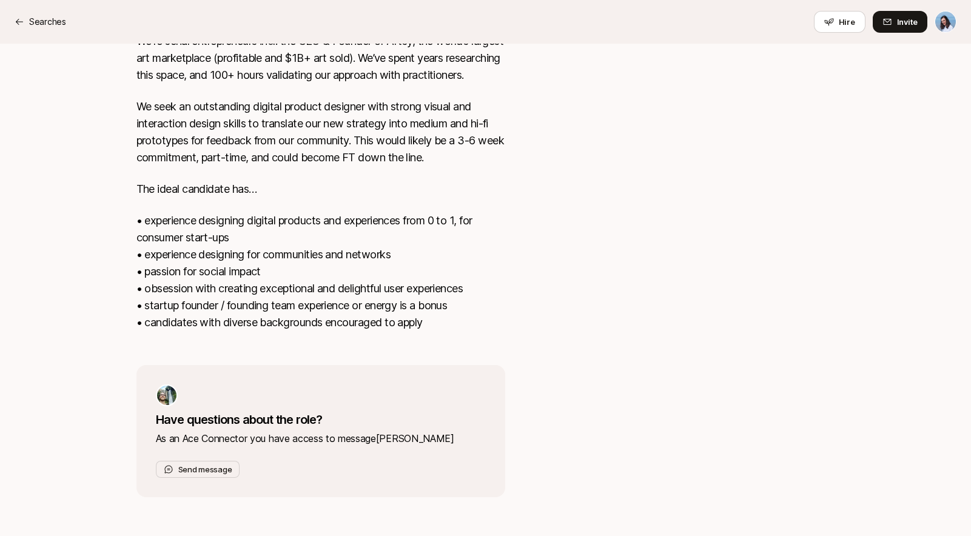
click at [375, 133] on p "We seek an outstanding digital product designer with strong visual and interact…" at bounding box center [321, 132] width 369 height 68
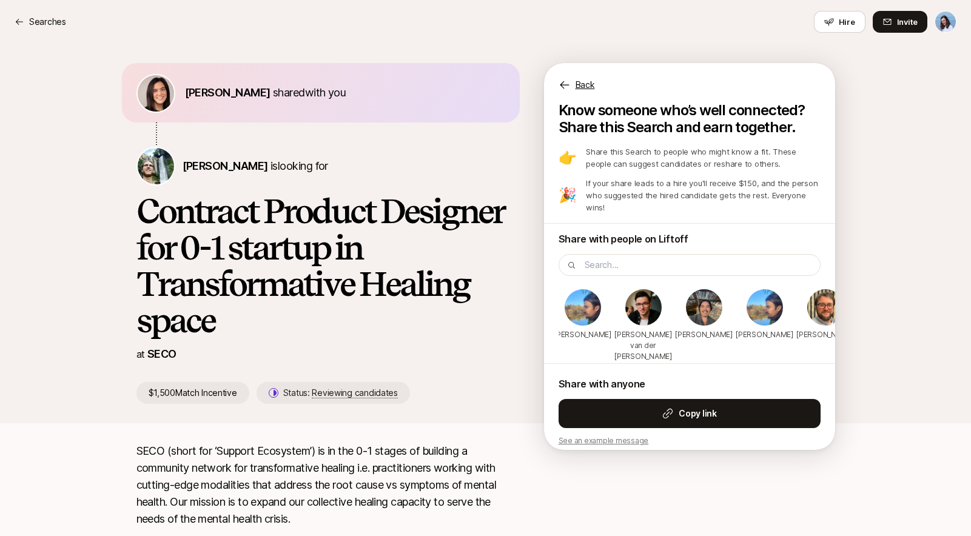
click at [573, 84] on div "Back" at bounding box center [689, 77] width 291 height 29
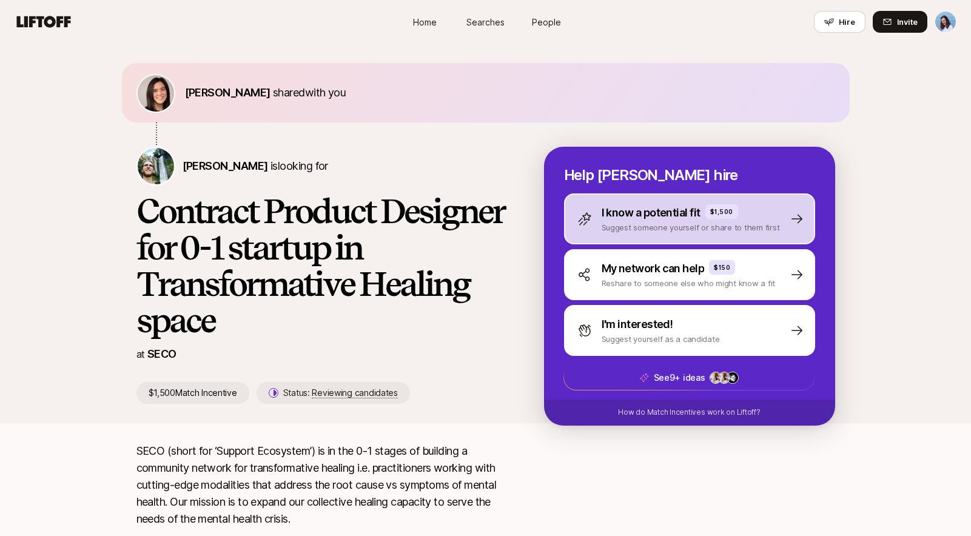
click at [689, 218] on p "I know a potential fit" at bounding box center [651, 212] width 99 height 17
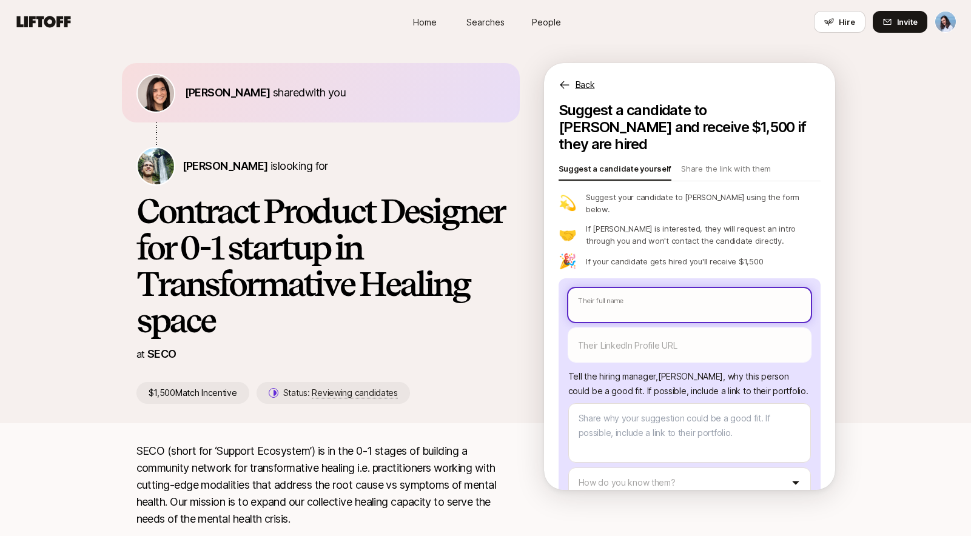
click at [634, 288] on input "text" at bounding box center [689, 305] width 243 height 34
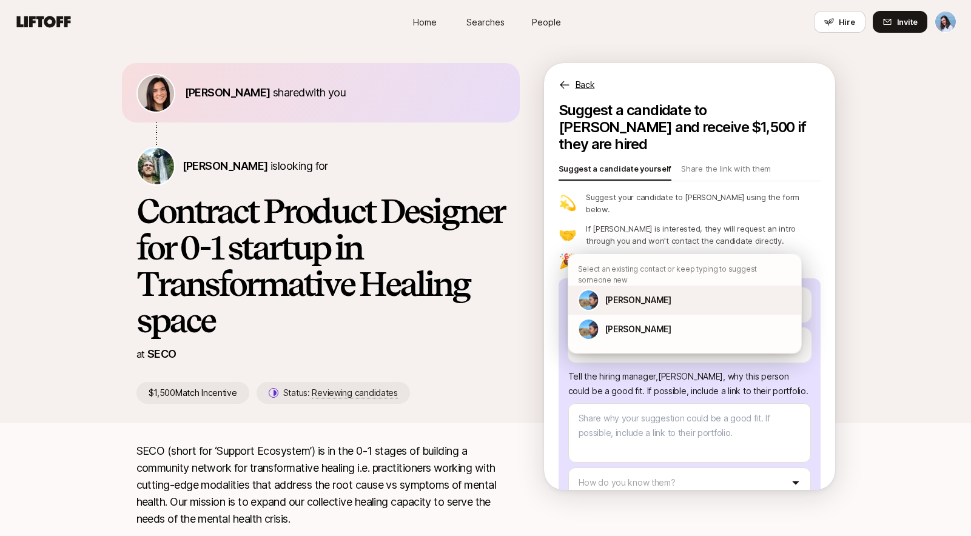
click at [643, 302] on p "[PERSON_NAME]" at bounding box center [638, 300] width 67 height 15
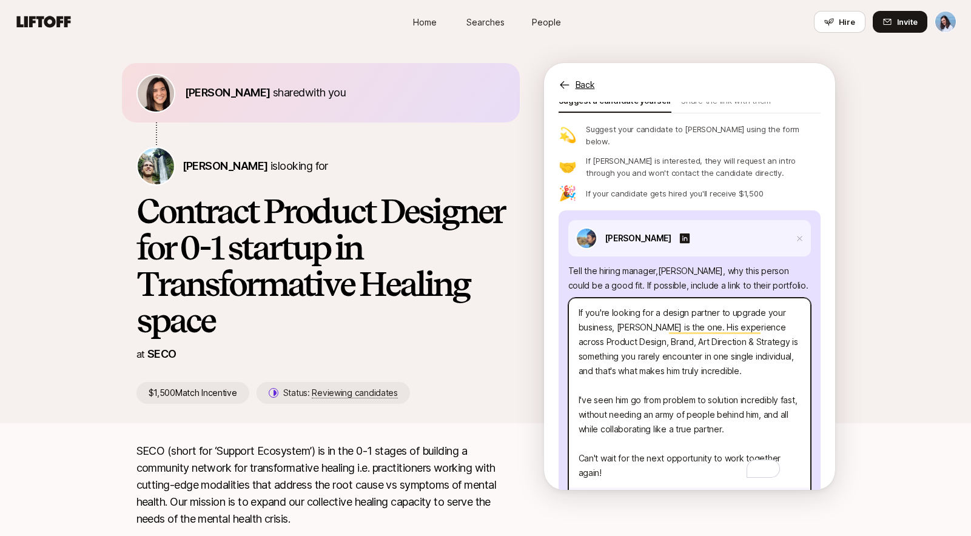
click at [681, 349] on textarea "If you're looking for a design partner to upgrade your business, [PERSON_NAME] …" at bounding box center [689, 409] width 243 height 222
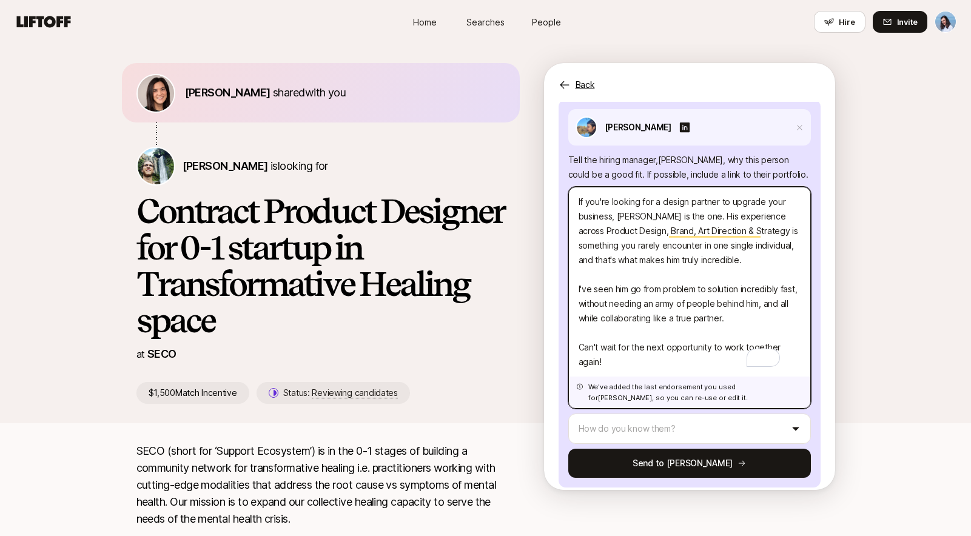
drag, startPoint x: 618, startPoint y: 328, endPoint x: 545, endPoint y: 140, distance: 200.9
click at [545, 140] on div "Suggest a candidate to Carter and receive $1,500 if they are hired Suggest a ca…" at bounding box center [689, 296] width 291 height 388
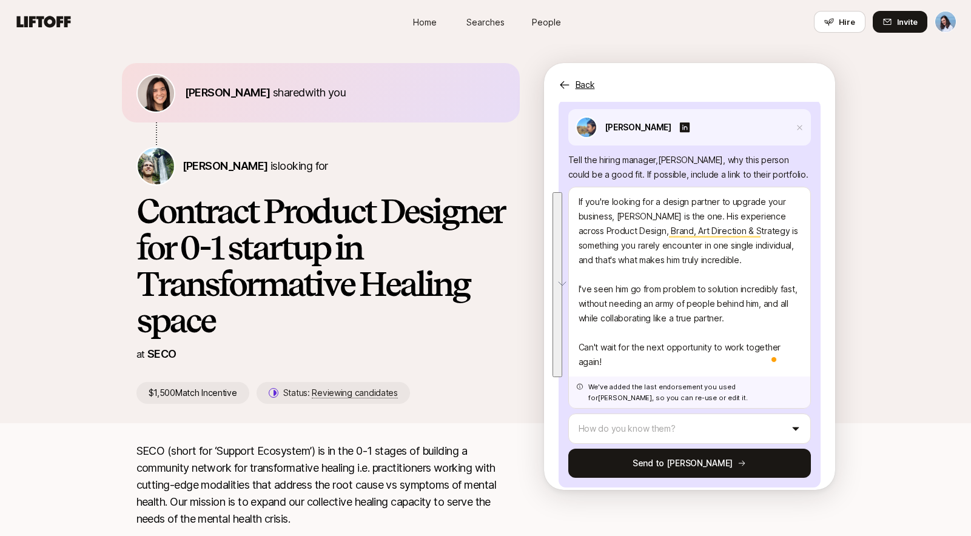
click at [481, 202] on h1 "Contract Product Designer for 0-1 startup in Transformative Healing space" at bounding box center [321, 266] width 369 height 146
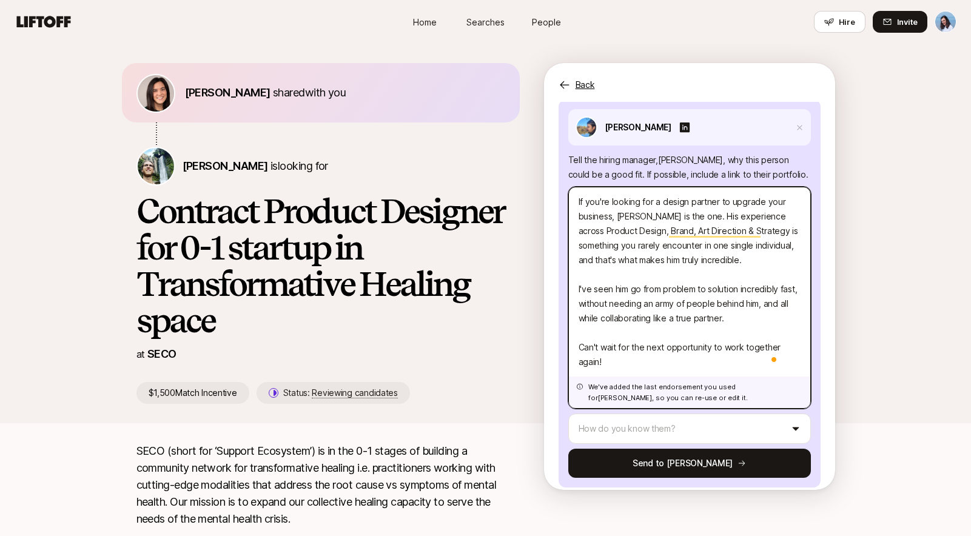
click at [710, 345] on textarea "If you're looking for a design partner to upgrade your business, [PERSON_NAME] …" at bounding box center [689, 298] width 243 height 222
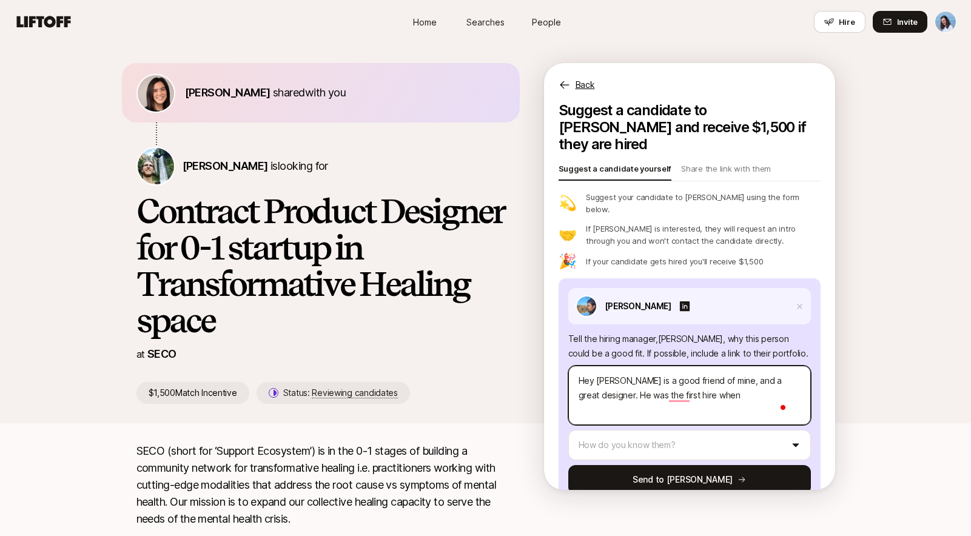
click at [580, 385] on textarea "Hey Carter, Alex is a good friend of mine, and a great designer. He was the fir…" at bounding box center [689, 395] width 243 height 59
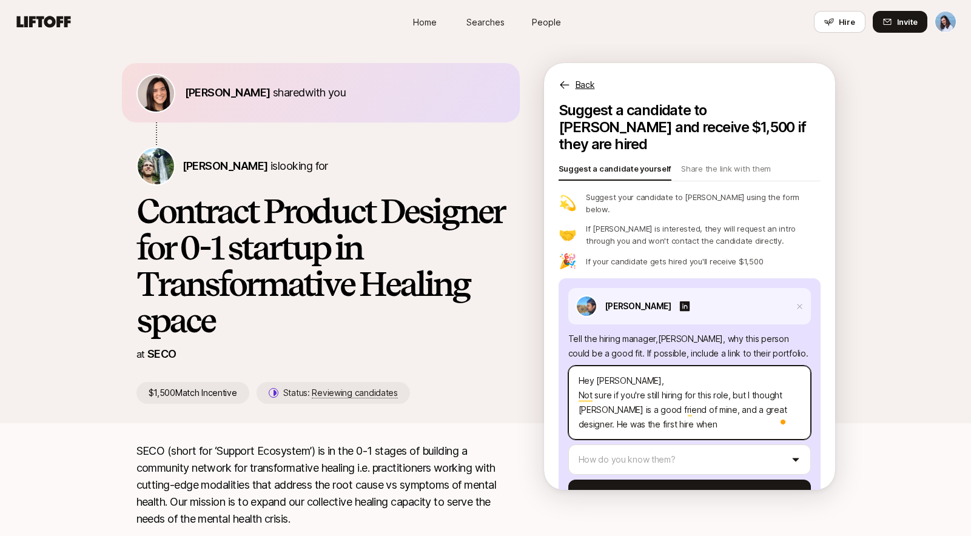
click at [685, 388] on textarea "Hey [PERSON_NAME], Not sure if you're still hiring for this role, but I thought…" at bounding box center [689, 403] width 243 height 74
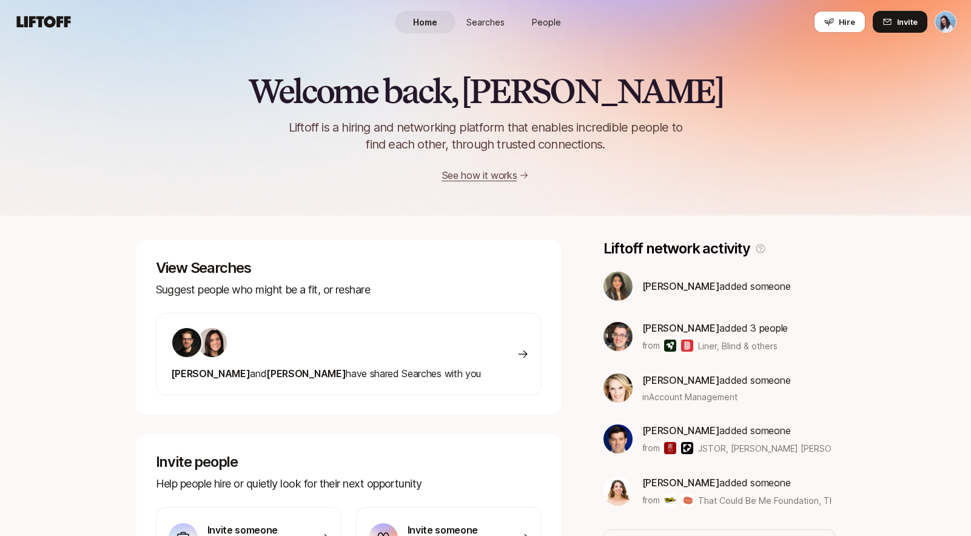
click at [495, 22] on span "Searches" at bounding box center [486, 22] width 38 height 13
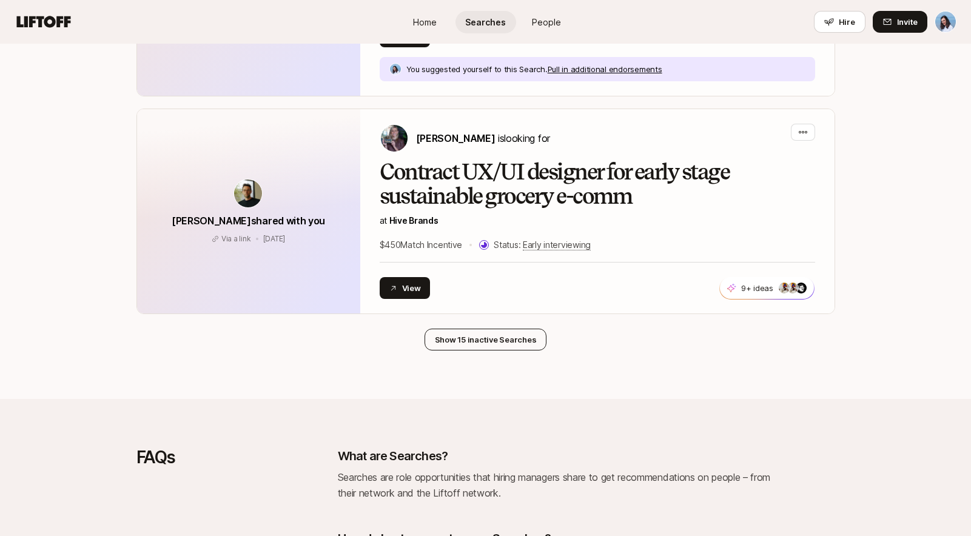
scroll to position [1863, 0]
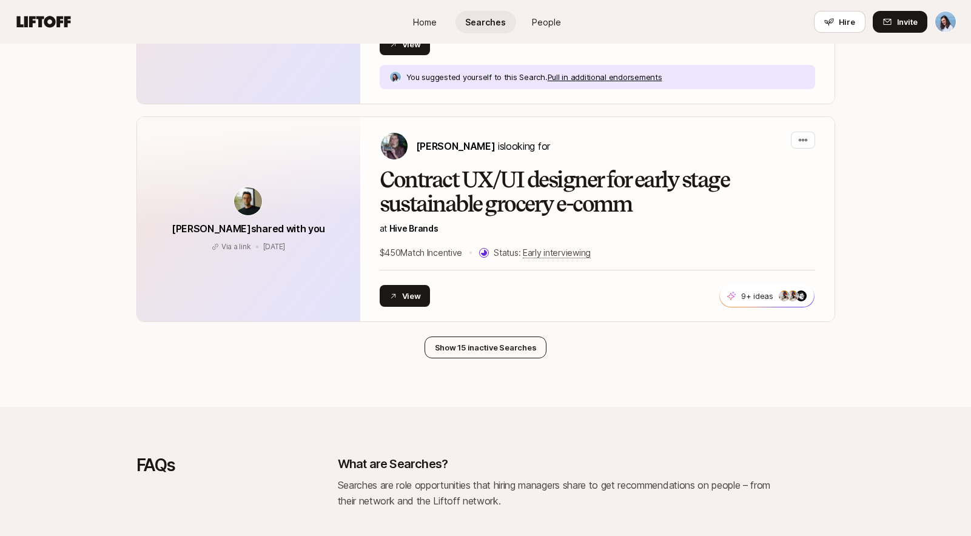
click at [488, 337] on button "Show 15 inactive Searches" at bounding box center [486, 348] width 123 height 22
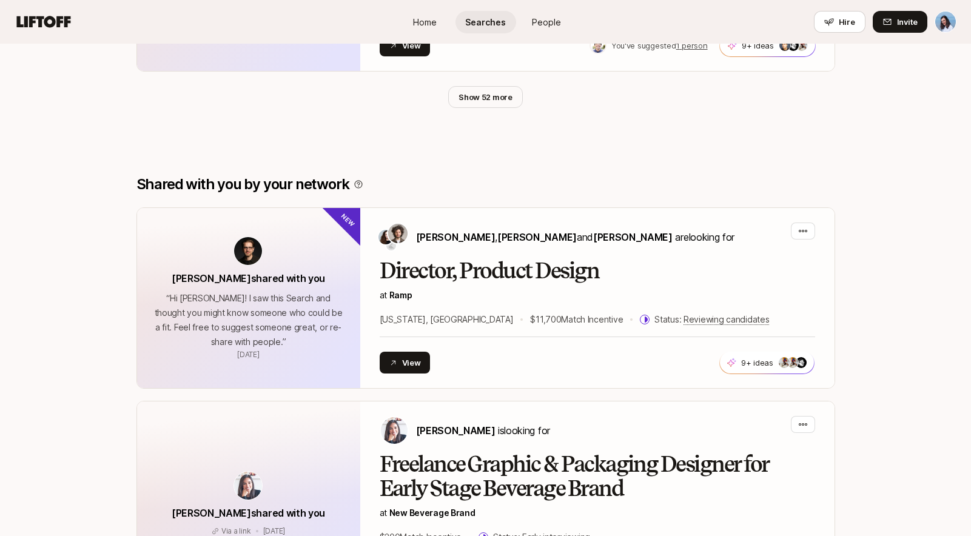
scroll to position [758, 0]
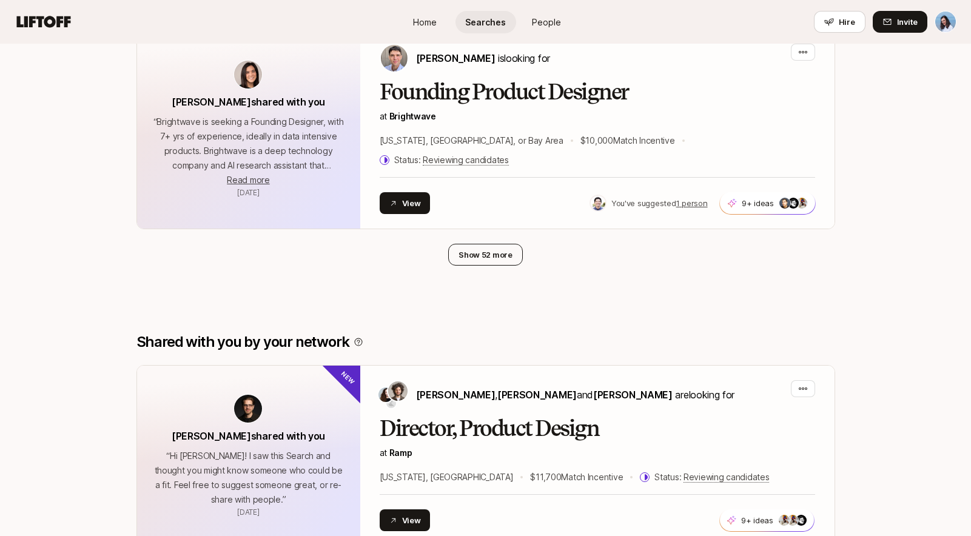
click at [490, 244] on button "Show 52 more" at bounding box center [485, 255] width 75 height 22
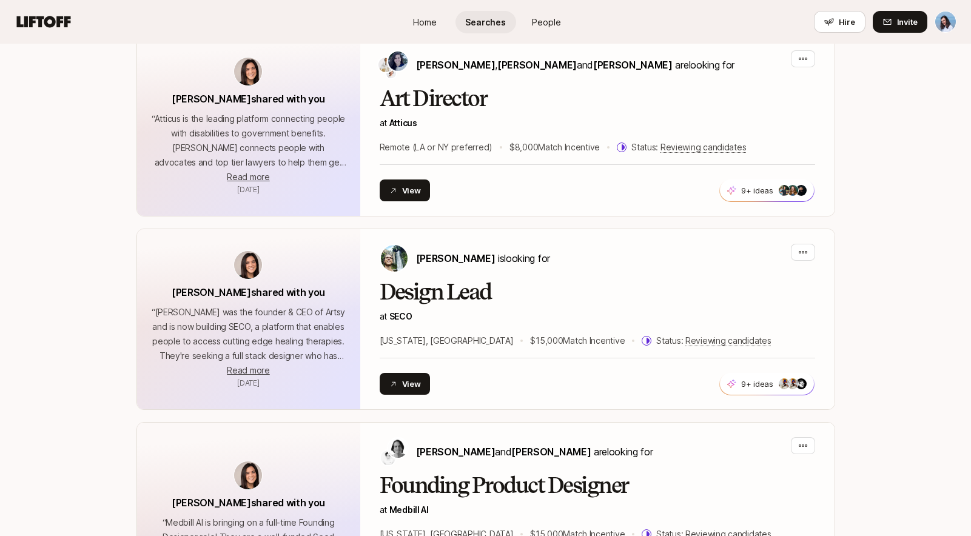
scroll to position [3546, 0]
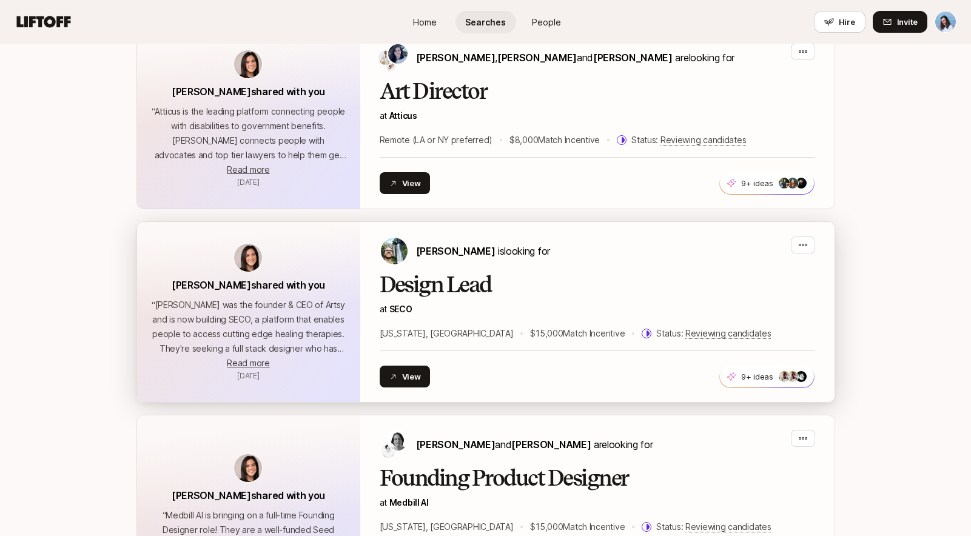
click at [607, 273] on h2 "Design Lead" at bounding box center [598, 285] width 436 height 24
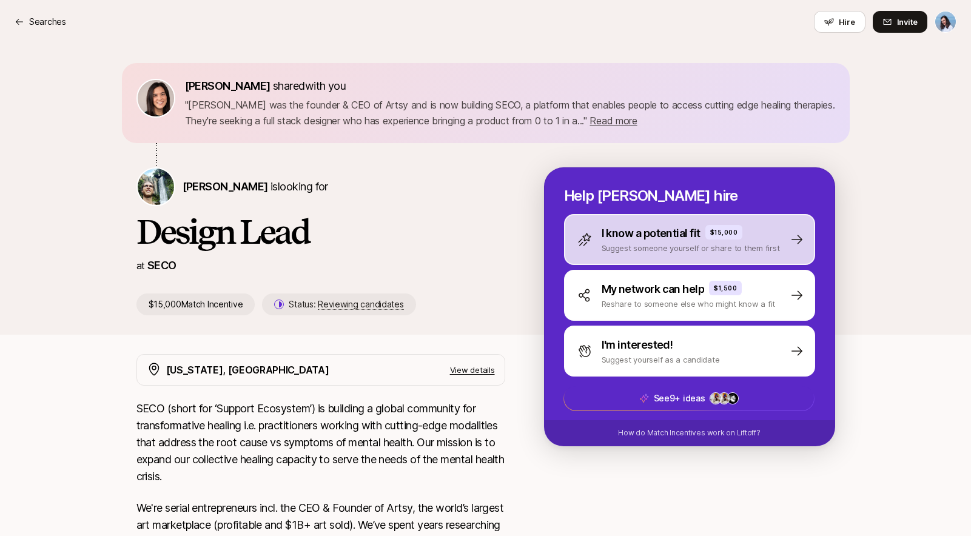
click at [693, 241] on p "I know a potential fit" at bounding box center [651, 233] width 99 height 17
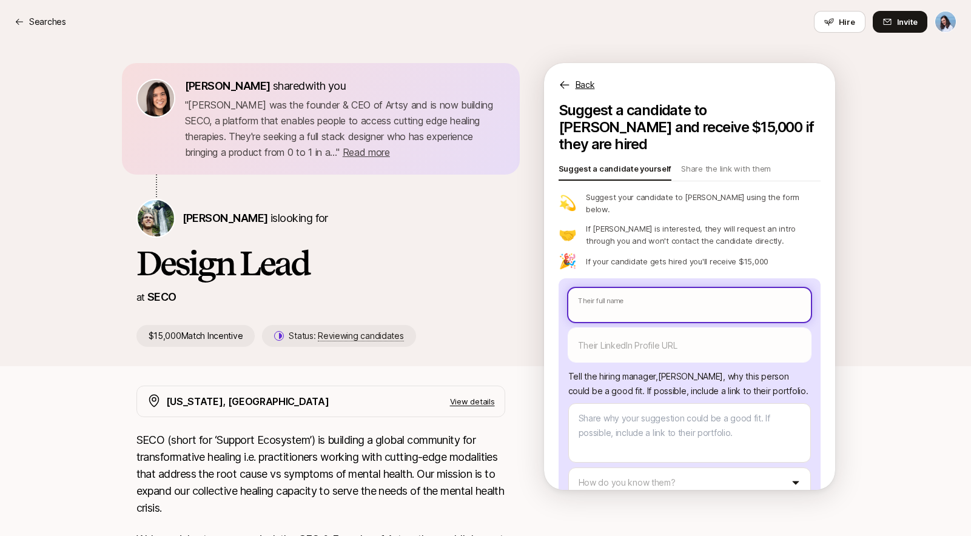
click at [619, 288] on input "text" at bounding box center [689, 305] width 243 height 34
type textarea "x"
type input "A"
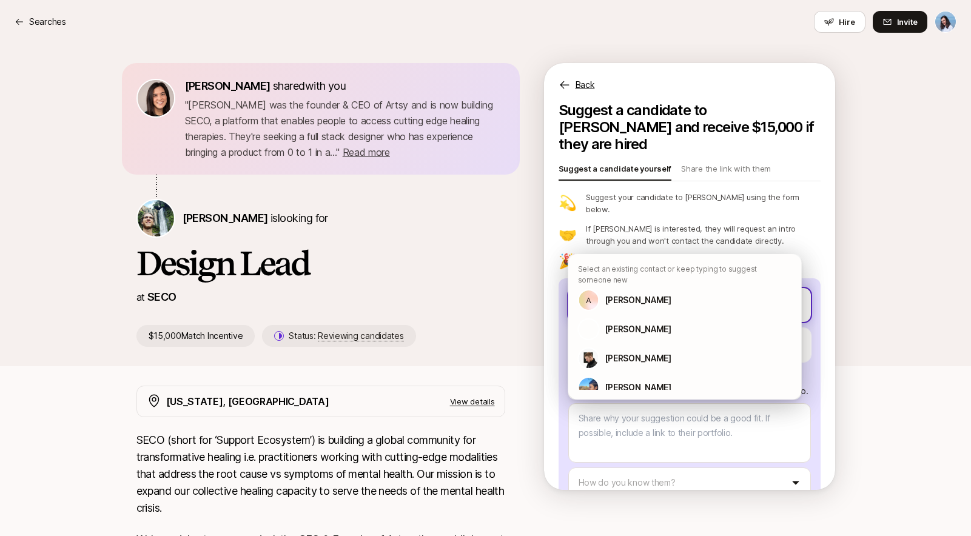
type textarea "x"
type input "Ale"
type textarea "x"
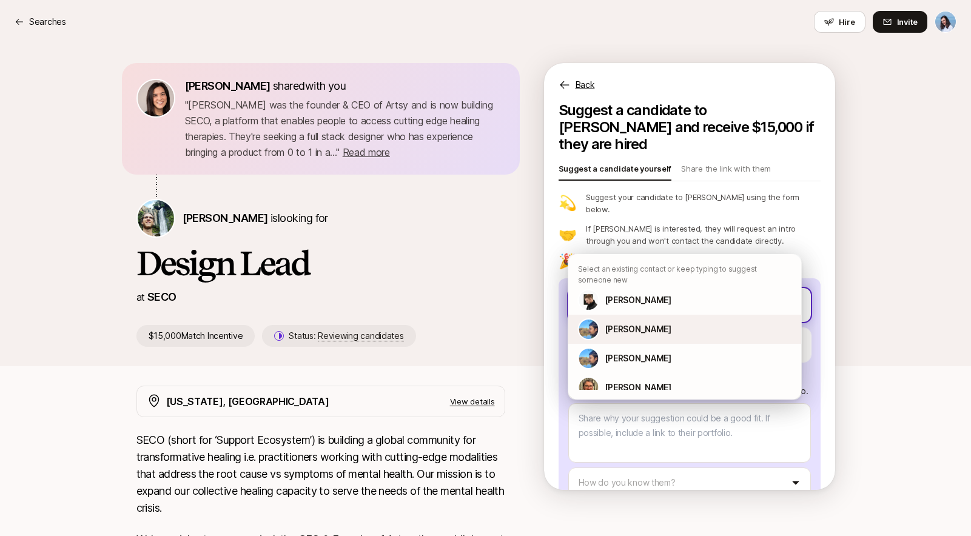
type input "[PERSON_NAME]"
click at [624, 332] on p "[PERSON_NAME]" at bounding box center [638, 329] width 67 height 15
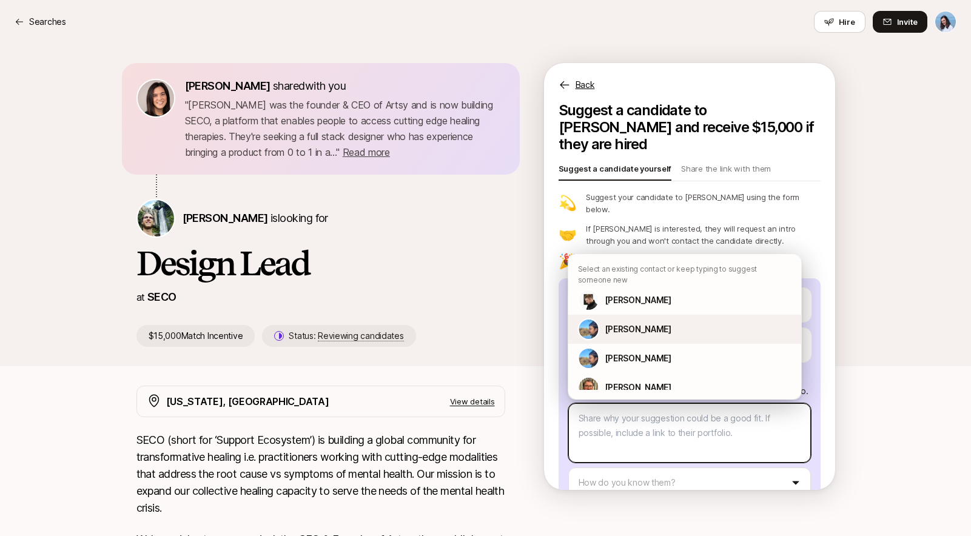
type textarea "x"
type textarea "If you're looking for a design partner to upgrade your business, [PERSON_NAME] …"
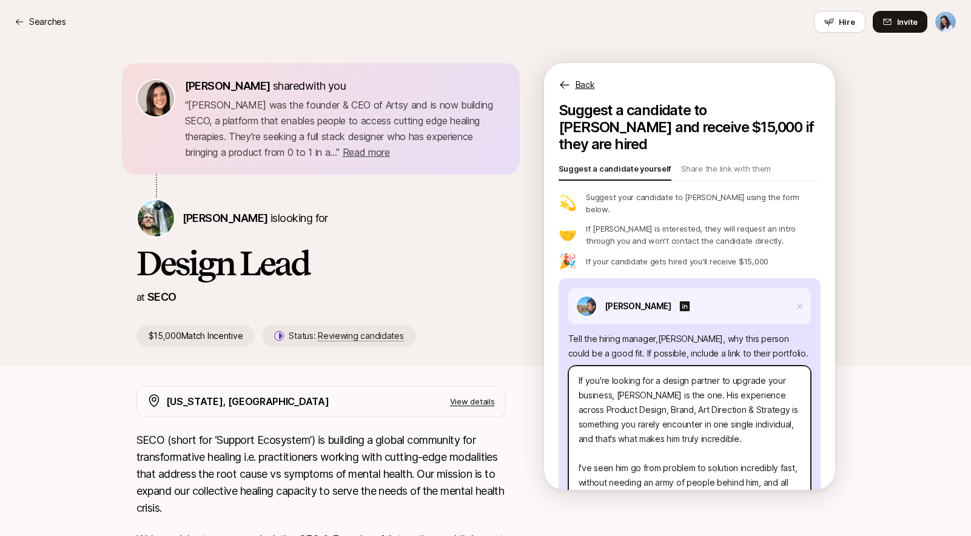
scroll to position [15, 0]
click at [650, 361] on div "If you're looking for a design partner to upgrade your business, [PERSON_NAME] …" at bounding box center [689, 474] width 243 height 227
click at [650, 384] on textarea "If you're looking for a design partner to upgrade your business, [PERSON_NAME] …" at bounding box center [689, 477] width 243 height 222
paste textarea "Hey [PERSON_NAME], Not sure if you're still hiring for this role, but I thought…"
type textarea "x"
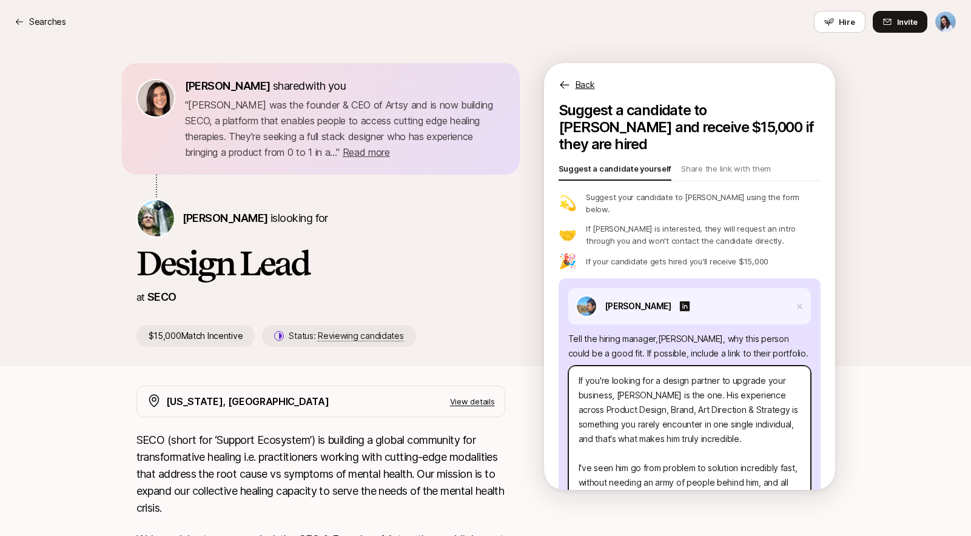
type textarea "Hey [PERSON_NAME], Not sure if you're still hiring for this role, but I thought…"
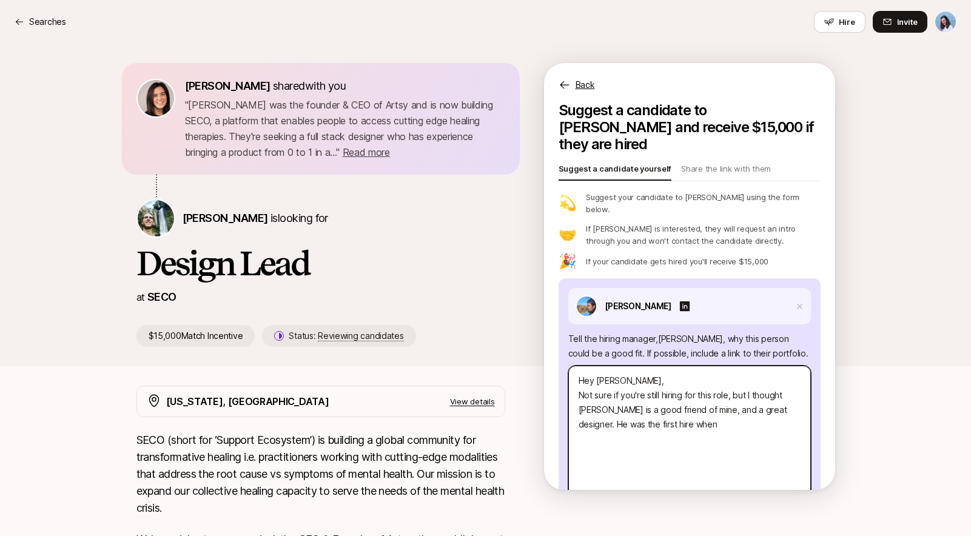
scroll to position [0, 0]
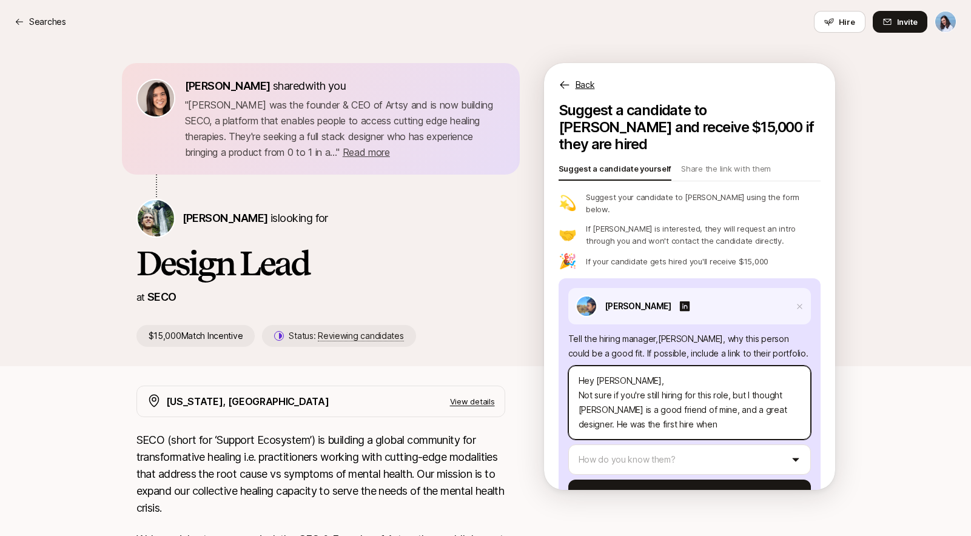
click at [781, 383] on textarea "Hey [PERSON_NAME], Not sure if you're still hiring for this role, but I thought…" at bounding box center [689, 403] width 243 height 74
type textarea "x"
type textarea "Hey [PERSON_NAME], Not sure if you're still hiring for this role, but I thought…"
type textarea "x"
type textarea "Hey [PERSON_NAME], Not sure if you're still hiring for this role, but I thought…"
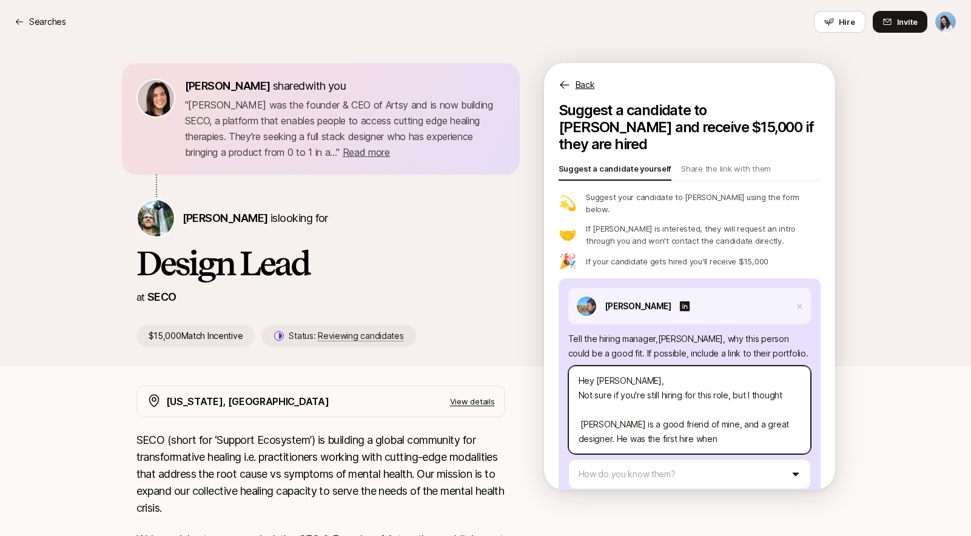
drag, startPoint x: 720, startPoint y: 382, endPoint x: 621, endPoint y: 386, distance: 99.0
click at [621, 386] on textarea "Hey [PERSON_NAME], Not sure if you're still hiring for this role, but I thought…" at bounding box center [689, 410] width 243 height 89
type textarea "x"
type textarea "Hey [PERSON_NAME], Not sure if y [PERSON_NAME] is a good friend of mine, and a …"
type textarea "x"
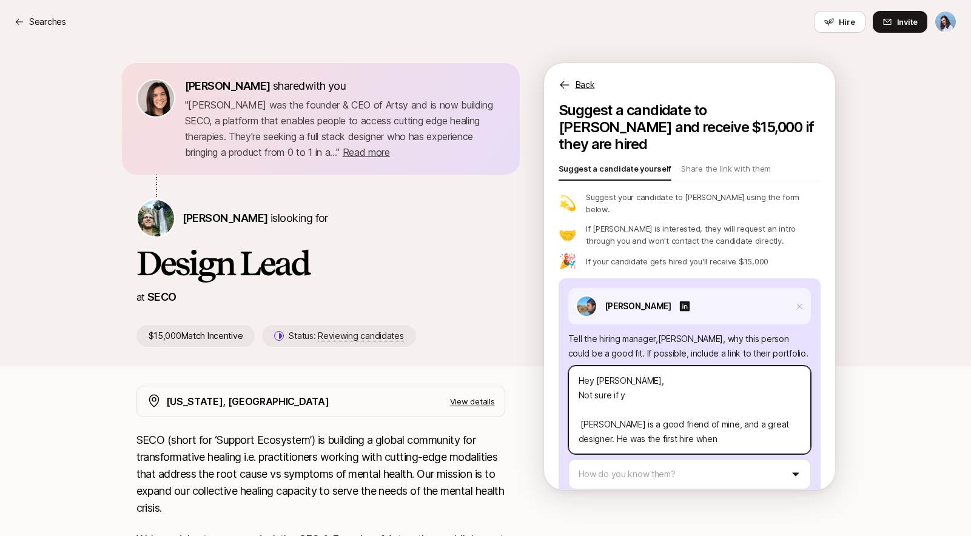
type textarea "Hey [PERSON_NAME], Not sure if yo [PERSON_NAME] is a good friend of mine, and a…"
type textarea "x"
type textarea "Hey [PERSON_NAME], Not sure if you [PERSON_NAME] is a good friend of mine, and …"
type textarea "x"
type textarea "Hey [PERSON_NAME], Not sure if you' [PERSON_NAME] is a good friend of mine, and…"
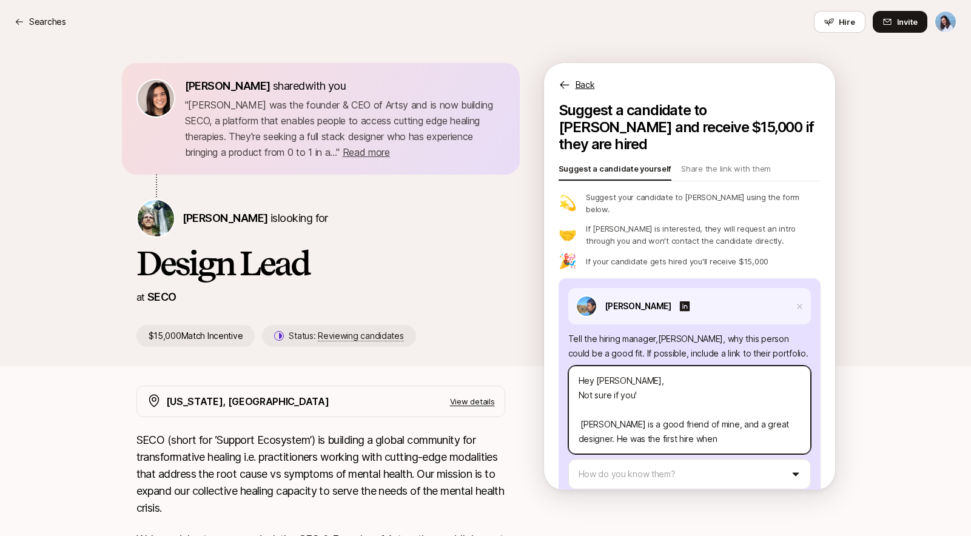
type textarea "x"
type textarea "Hey [PERSON_NAME], Not sure if you'r [PERSON_NAME] is a good friend of mine, an…"
type textarea "x"
type textarea "Hey [PERSON_NAME], Not sure if you're [PERSON_NAME] is a good friend of mine, a…"
type textarea "x"
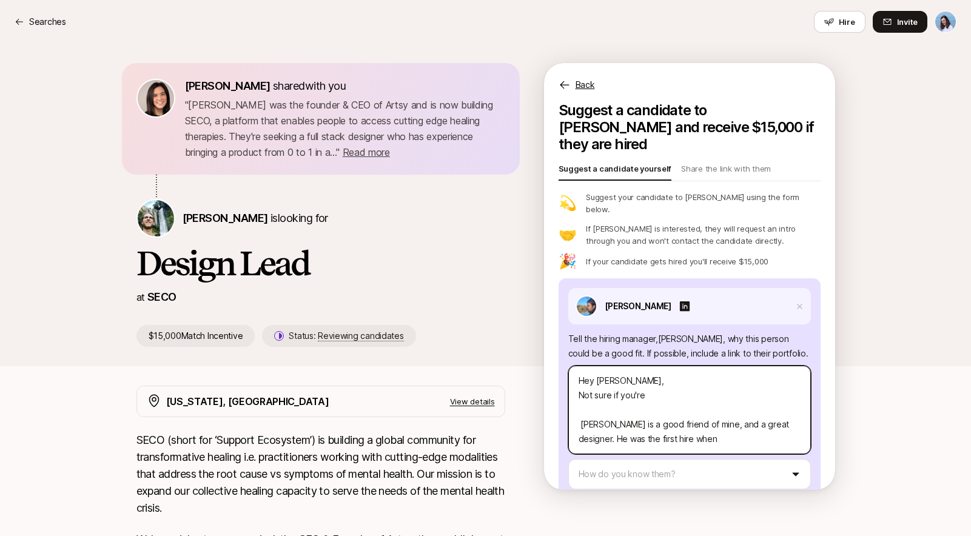
type textarea "Hey [PERSON_NAME], Not sure if you're [PERSON_NAME] is a good friend of mine, a…"
type textarea "x"
type textarea "Hey [PERSON_NAME], Not sure if you're o [PERSON_NAME] is a good friend of mine,…"
type textarea "x"
type textarea "Hey [PERSON_NAME], Not sure if you're op [PERSON_NAME] is a good friend of mine…"
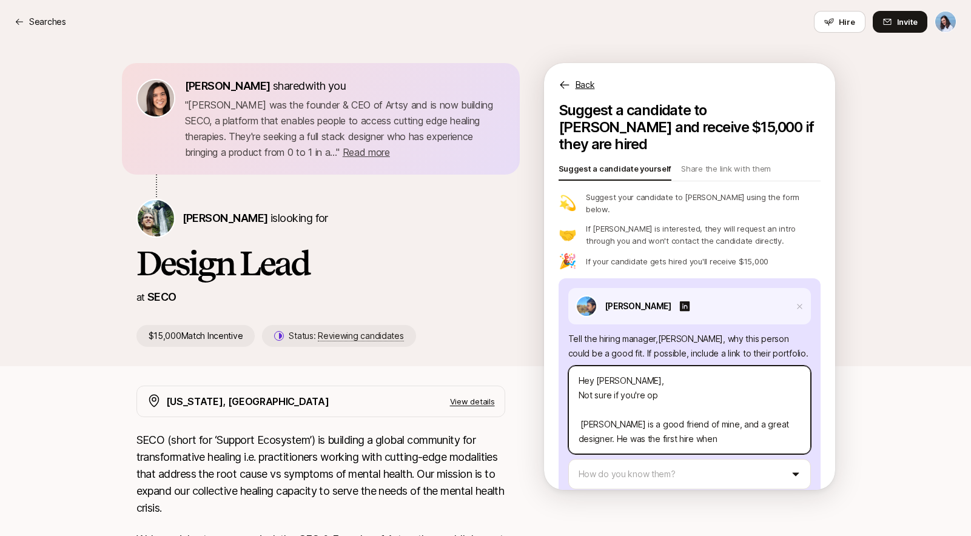
type textarea "x"
type textarea "Hey [PERSON_NAME], Not sure if you're ope [PERSON_NAME] is a good friend of min…"
type textarea "x"
type textarea "Hey [PERSON_NAME], Not sure if you're open [PERSON_NAME] is a good friend of mi…"
type textarea "x"
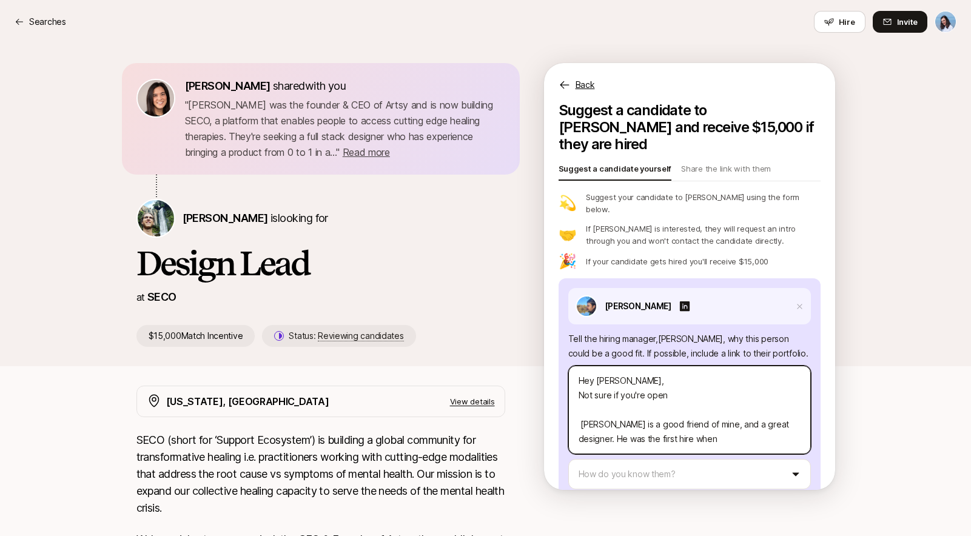
type textarea "Hey [PERSON_NAME], Not sure if you're open [PERSON_NAME] is a good friend of mi…"
type textarea "x"
type textarea "Hey [PERSON_NAME], Not sure if you're open t [PERSON_NAME] is a good friend of …"
type textarea "x"
type textarea "Hey [PERSON_NAME], Not sure if you're open to [PERSON_NAME] is a good friend of…"
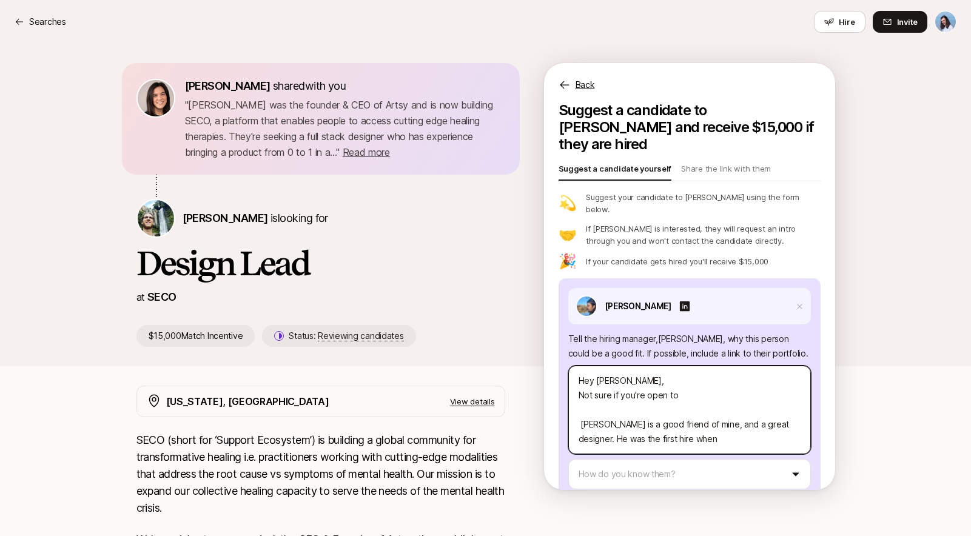
type textarea "x"
type textarea "Hey [PERSON_NAME], Not sure if you're open to [PERSON_NAME] is a good friend of…"
type textarea "x"
type textarea "Hey [PERSON_NAME], Not sure if you're open to c [PERSON_NAME] is a good friend …"
type textarea "x"
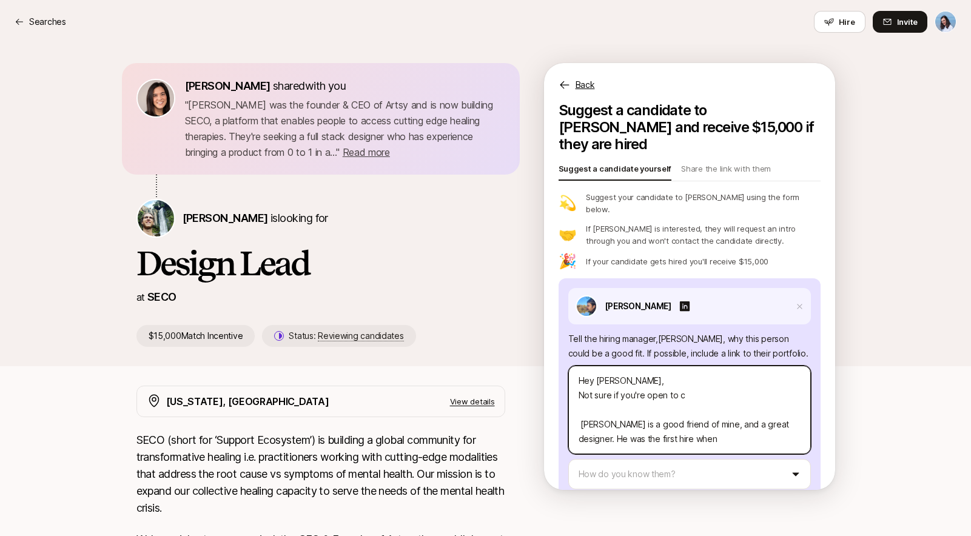
type textarea "Hey [PERSON_NAME], Not sure if you're open to co [PERSON_NAME] is a good friend…"
type textarea "x"
type textarea "Hey [PERSON_NAME], Not sure if you're open to con [PERSON_NAME] is a good frien…"
type textarea "x"
type textarea "Hey [PERSON_NAME], Not sure if you're open to cont [PERSON_NAME] is a good frie…"
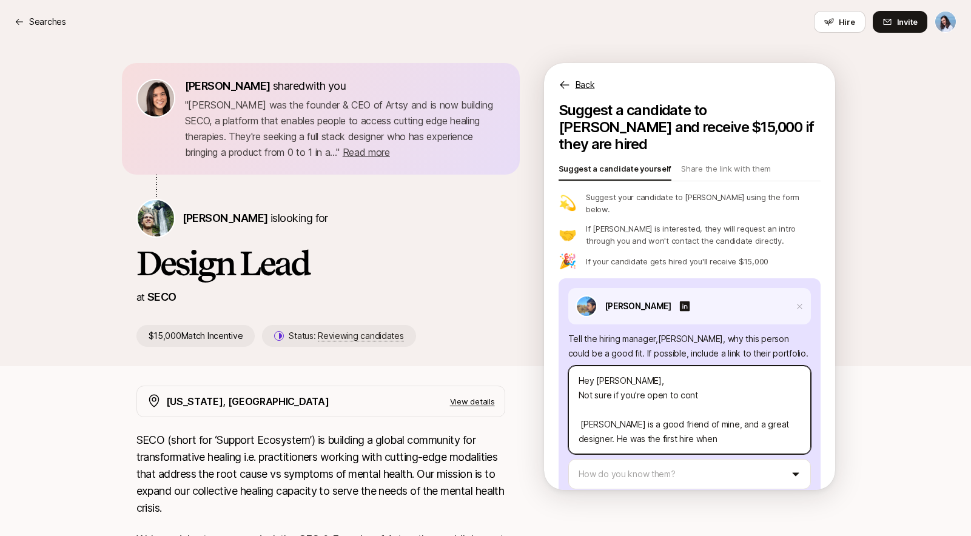
type textarea "x"
type textarea "Hey [PERSON_NAME], Not sure if you're open to contr [PERSON_NAME] is a good fri…"
type textarea "x"
type textarea "Hey [PERSON_NAME], Not sure if you're open to contra [PERSON_NAME] is a good fr…"
type textarea "x"
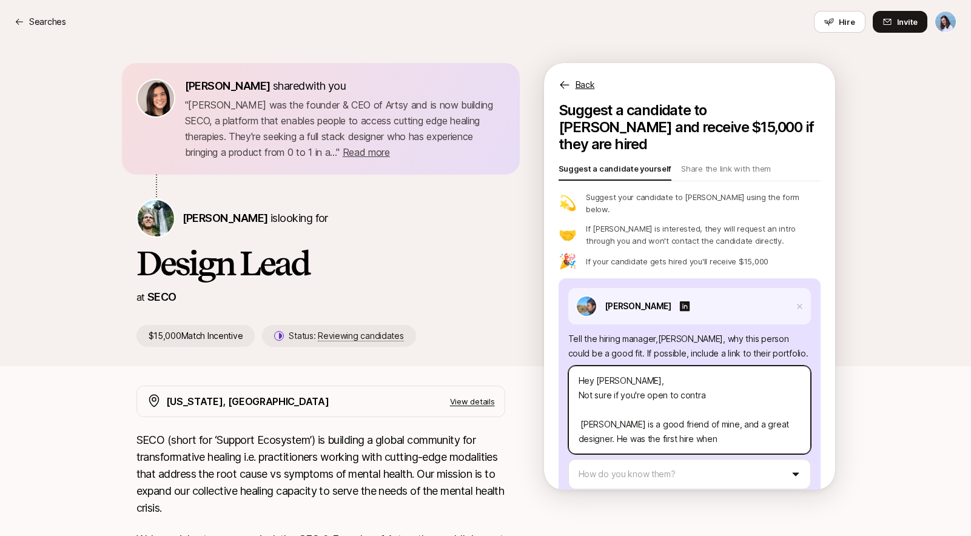
type textarea "Hey [PERSON_NAME], Not sure if you're open to contrac [PERSON_NAME] is a good f…"
type textarea "x"
type textarea "Hey [PERSON_NAME], Not sure if you're open to contract [PERSON_NAME] is a good …"
type textarea "x"
type textarea "Hey [PERSON_NAME], Not sure if you're open to contractr [PERSON_NAME] is a good…"
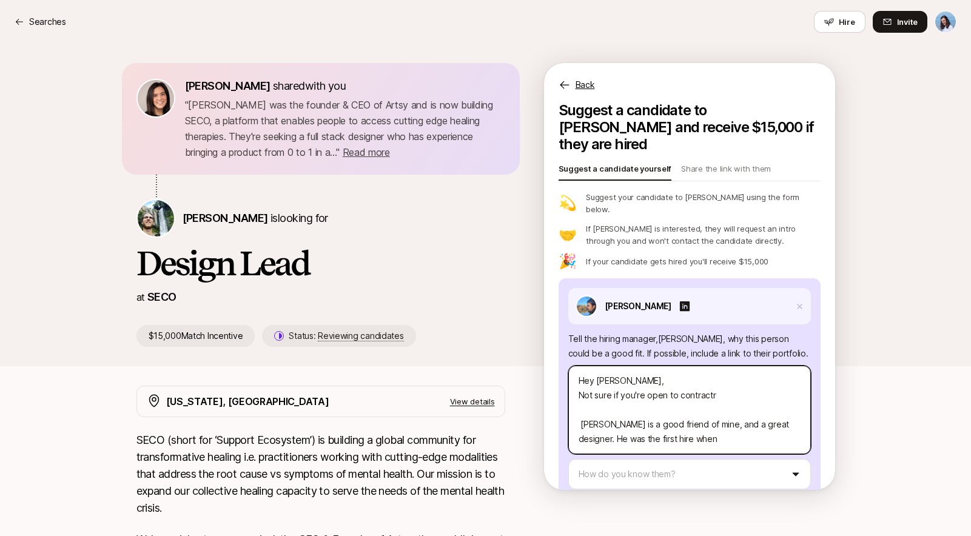
type textarea "x"
type textarea "Hey [PERSON_NAME], Not sure if you're open to contract [PERSON_NAME] is a good …"
type textarea "x"
type textarea "Hey [PERSON_NAME], Not sure if you're open to contracto [PERSON_NAME] is a good…"
type textarea "x"
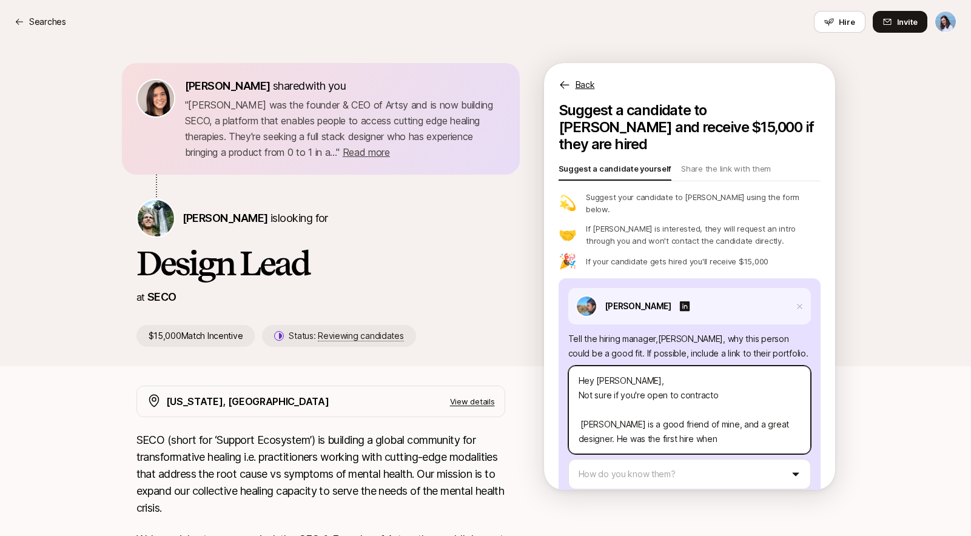
type textarea "Hey [PERSON_NAME], Not sure if you're open to contractor [PERSON_NAME] is a goo…"
type textarea "x"
type textarea "Hey [PERSON_NAME], Not sure if you're open to contractors [PERSON_NAME] is a go…"
type textarea "x"
type textarea "Hey [PERSON_NAME], Not sure if you're open to contractors f [PERSON_NAME] is a …"
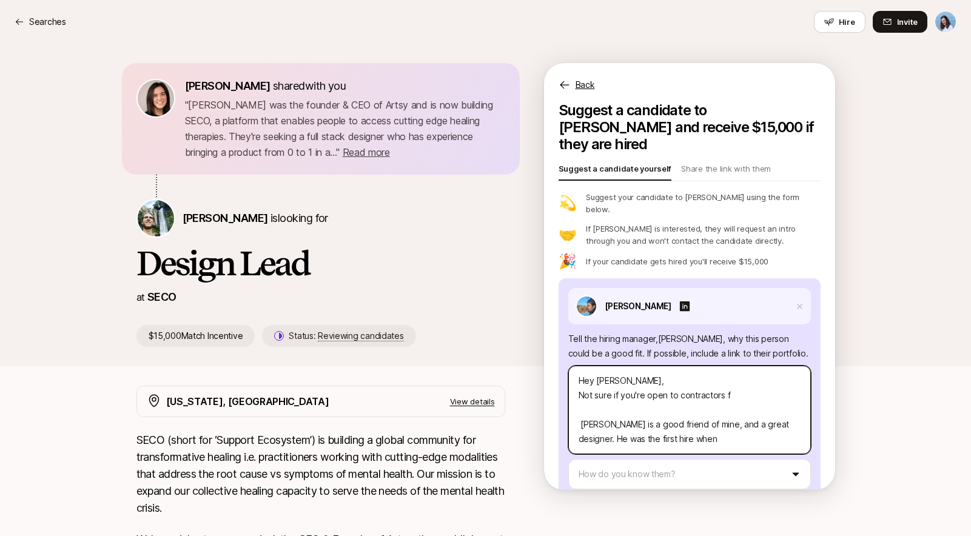
type textarea "x"
type textarea "Hey [PERSON_NAME], Not sure if you're open to contractors fo [PERSON_NAME] is a…"
type textarea "x"
type textarea "Hey [PERSON_NAME], Not sure if you're open to contractors for [PERSON_NAME] is …"
type textarea "x"
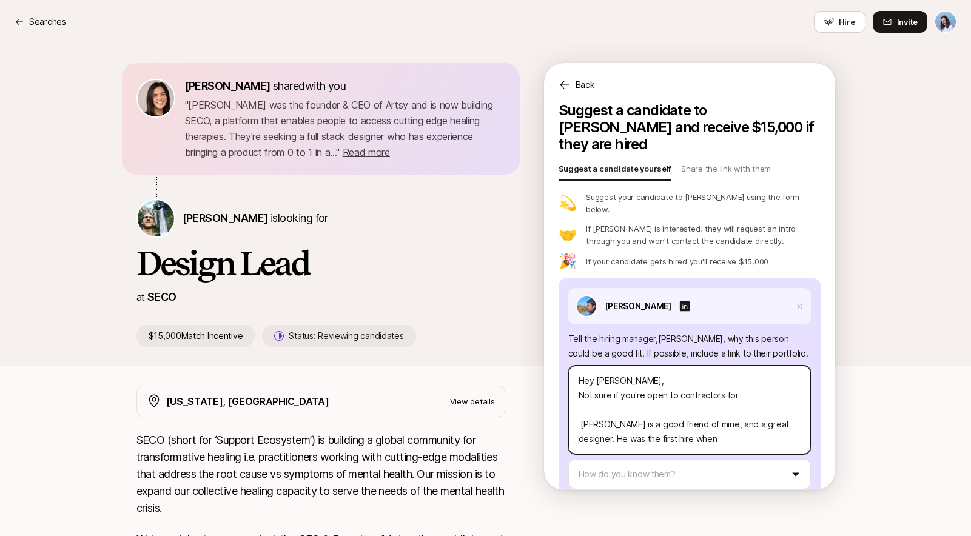
type textarea "Hey [PERSON_NAME], Not sure if you're open to contractors for [PERSON_NAME] is …"
type textarea "x"
type textarea "Hey [PERSON_NAME], Not sure if you're open to contractors for t [PERSON_NAME] i…"
type textarea "x"
type textarea "Hey [PERSON_NAME], Not sure if you're open to contractors for th [PERSON_NAME] …"
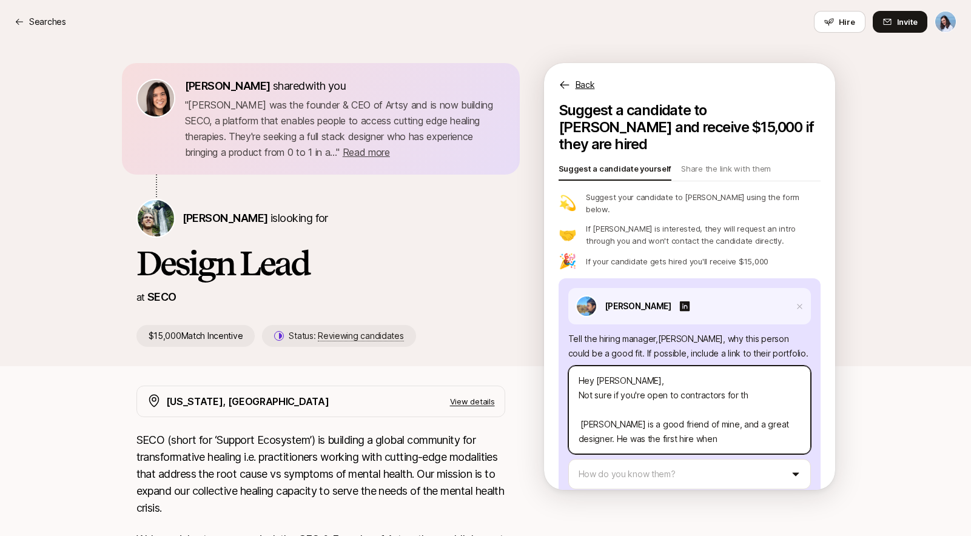
type textarea "x"
type textarea "Hey [PERSON_NAME], Not sure if you're open to contractors for [PERSON_NAME] is …"
type textarea "x"
type textarea "Hey [PERSON_NAME], Not sure if you're open to contractors for this [PERSON_NAME…"
type textarea "x"
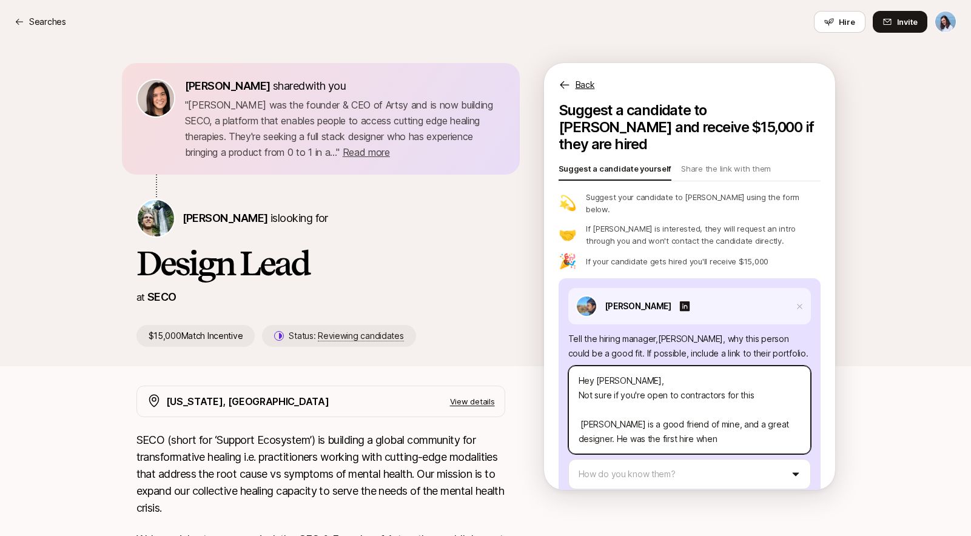
type textarea "Hey [PERSON_NAME], Not sure if you're open to contractors for this [PERSON_NAME…"
type textarea "x"
type textarea "Hey [PERSON_NAME], Not sure if you're open to contractors for this r [PERSON_NA…"
type textarea "x"
type textarea "Hey [PERSON_NAME], Not sure if you're open to contractors for this ro [PERSON_N…"
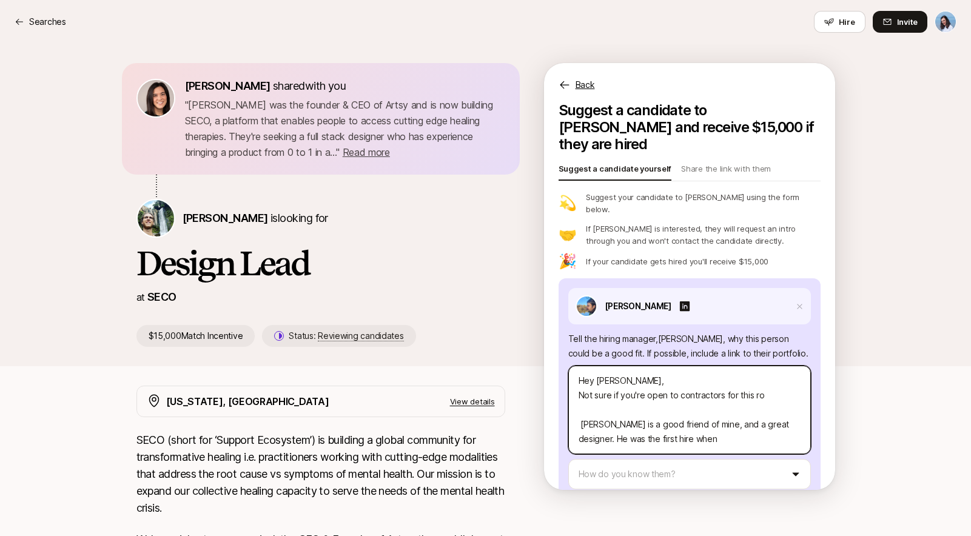
type textarea "x"
type textarea "Hey [PERSON_NAME], Not sure if you're open to contractors for this rol [PERSON_…"
type textarea "x"
type textarea "Hey [PERSON_NAME], Not sure if you're open to contractors for this role [PERSON…"
type textarea "x"
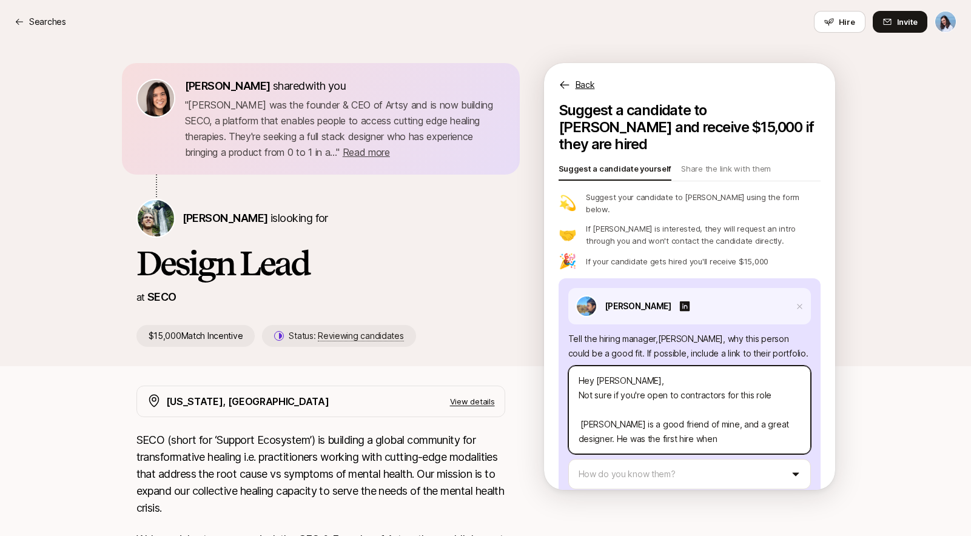
type textarea "Hey [PERSON_NAME], Not sure if you're open to contractors for this role, [PERSO…"
type textarea "x"
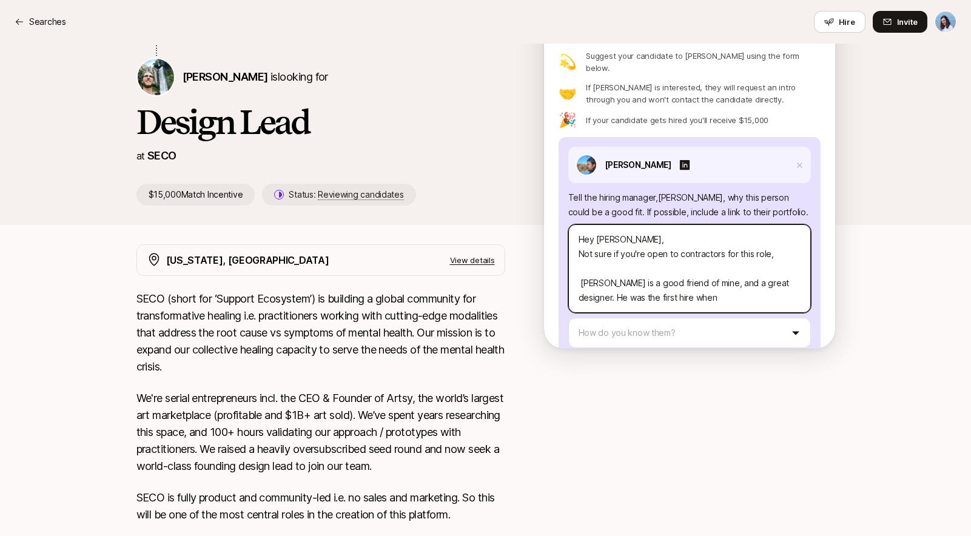
scroll to position [232, 0]
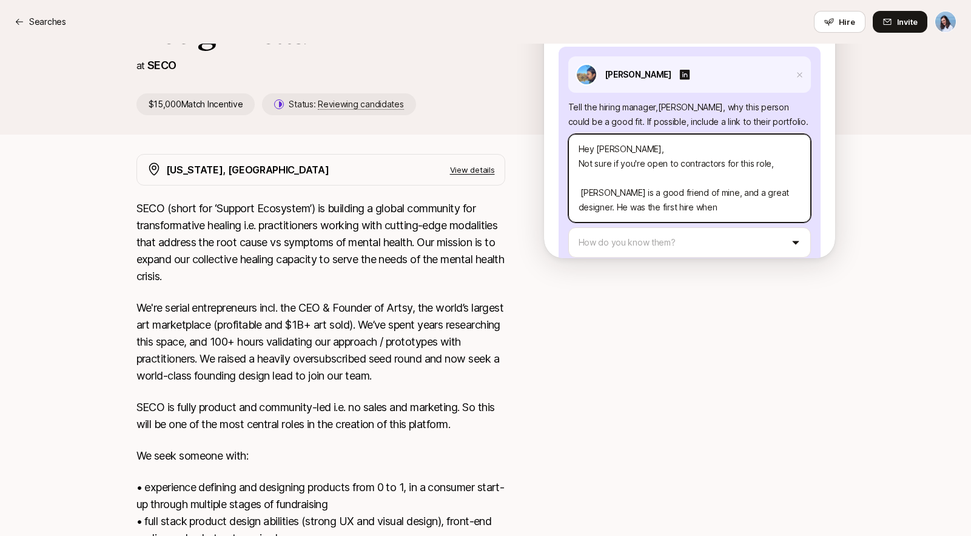
type textarea "Hey [PERSON_NAME], Not sure if you're open to contractors for this role, [PERSO…"
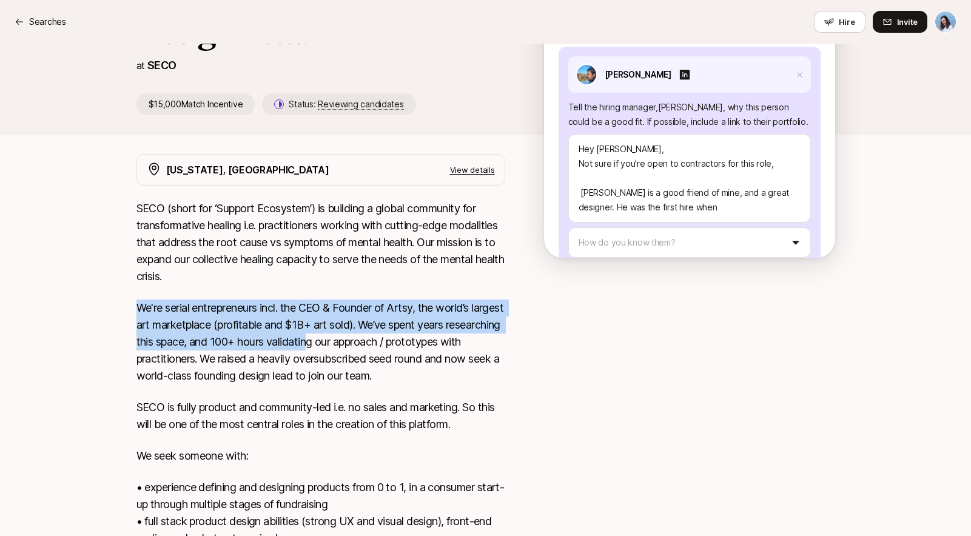
drag, startPoint x: 246, startPoint y: 315, endPoint x: 388, endPoint y: 355, distance: 148.1
click at [382, 353] on div "[US_STATE], [GEOGRAPHIC_DATA] View details SECO (short for ‘Support Ecosystem’)…" at bounding box center [486, 493] width 728 height 678
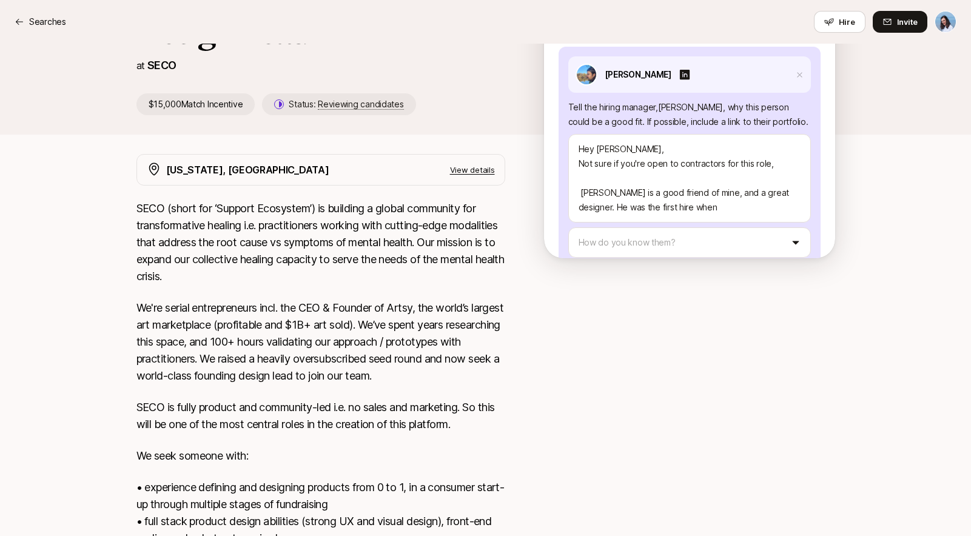
click at [424, 362] on p "We're serial entrepreneurs incl. the CEO & Founder of Artsy, the world’s larges…" at bounding box center [321, 342] width 369 height 85
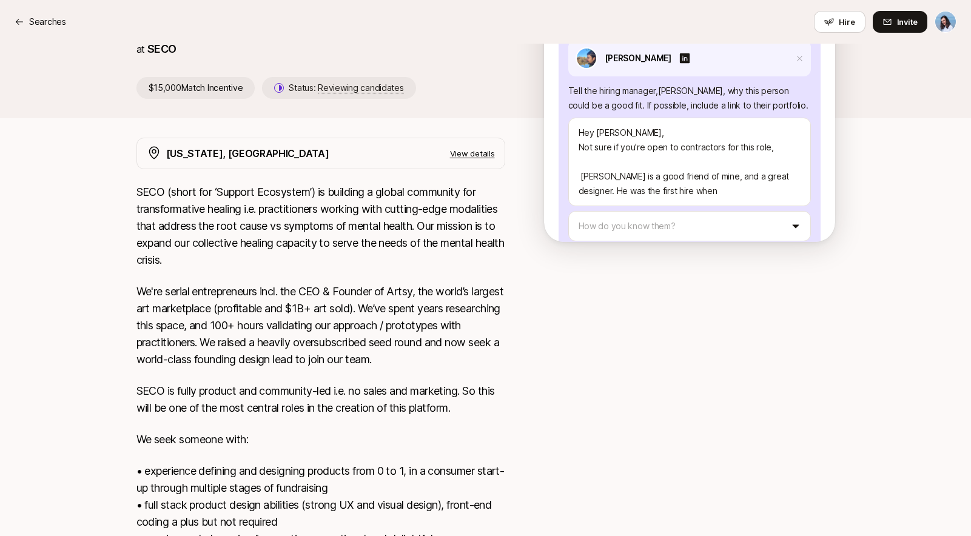
scroll to position [320, 0]
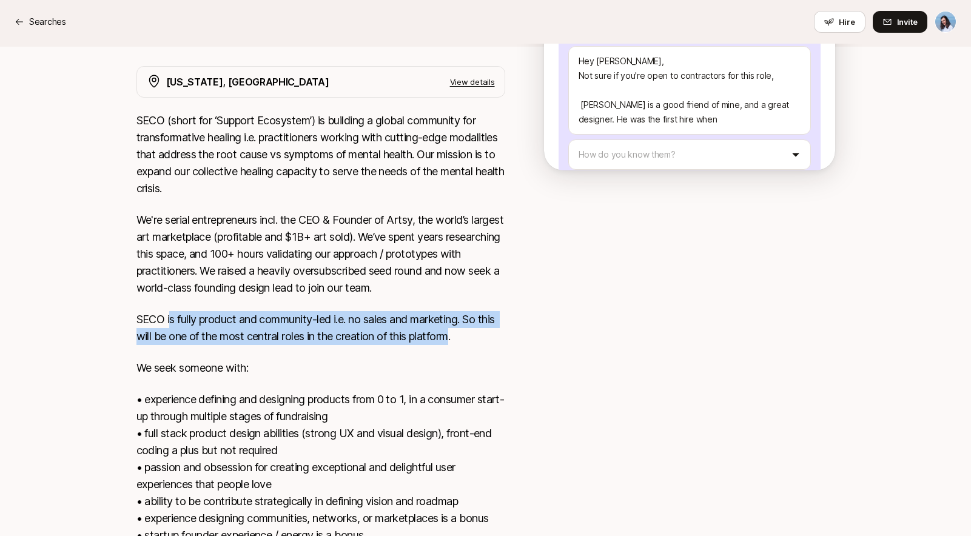
drag, startPoint x: 174, startPoint y: 315, endPoint x: 476, endPoint y: 336, distance: 302.8
click at [475, 336] on p "SECO is fully product and community-led i.e. no sales and marketing. So this wi…" at bounding box center [321, 328] width 369 height 34
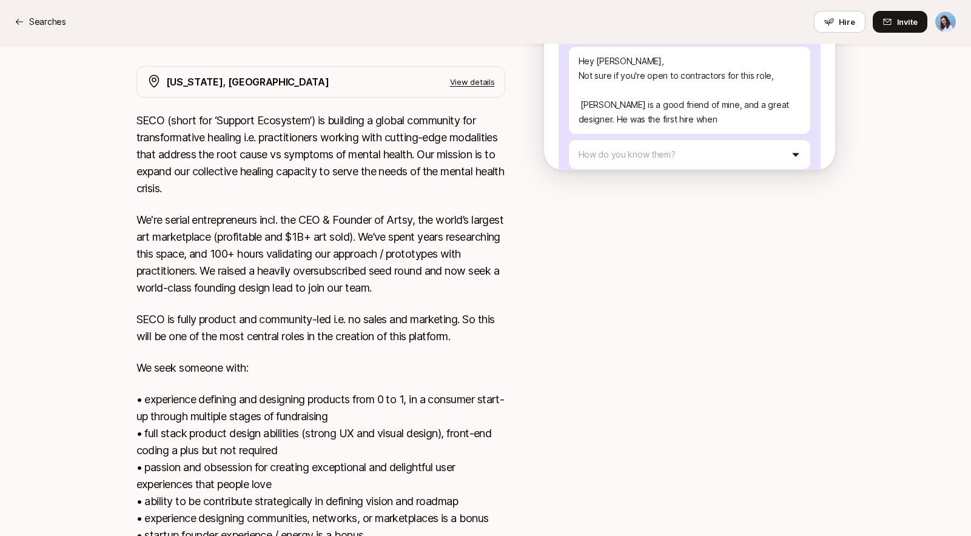
click at [481, 335] on p "SECO is fully product and community-led i.e. no sales and marketing. So this wi…" at bounding box center [321, 328] width 369 height 34
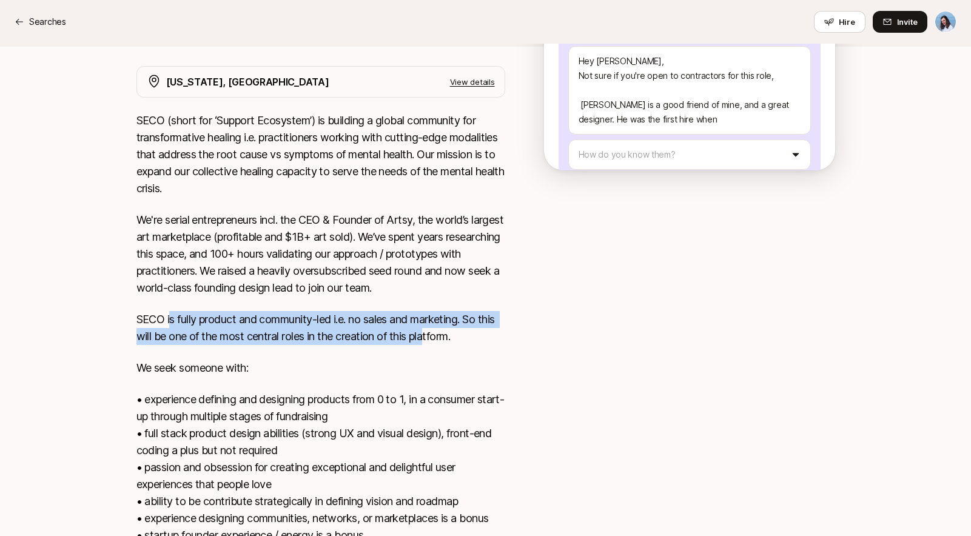
drag, startPoint x: 184, startPoint y: 320, endPoint x: 465, endPoint y: 338, distance: 282.1
click at [450, 337] on p "SECO is fully product and community-led i.e. no sales and marketing. So this wi…" at bounding box center [321, 328] width 369 height 34
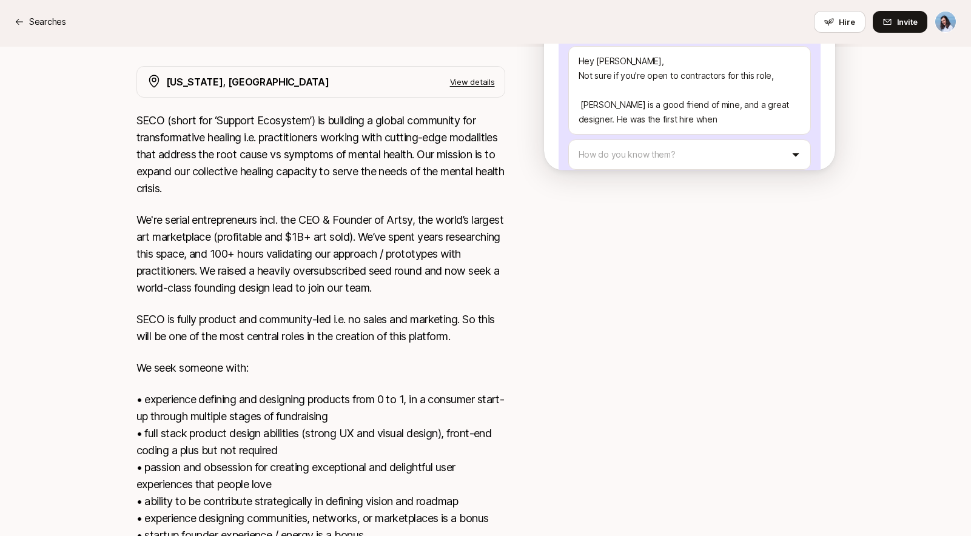
drag, startPoint x: 465, startPoint y: 338, endPoint x: 538, endPoint y: 353, distance: 74.4
click at [466, 338] on p "SECO is fully product and community-led i.e. no sales and marketing. So this wi…" at bounding box center [321, 328] width 369 height 34
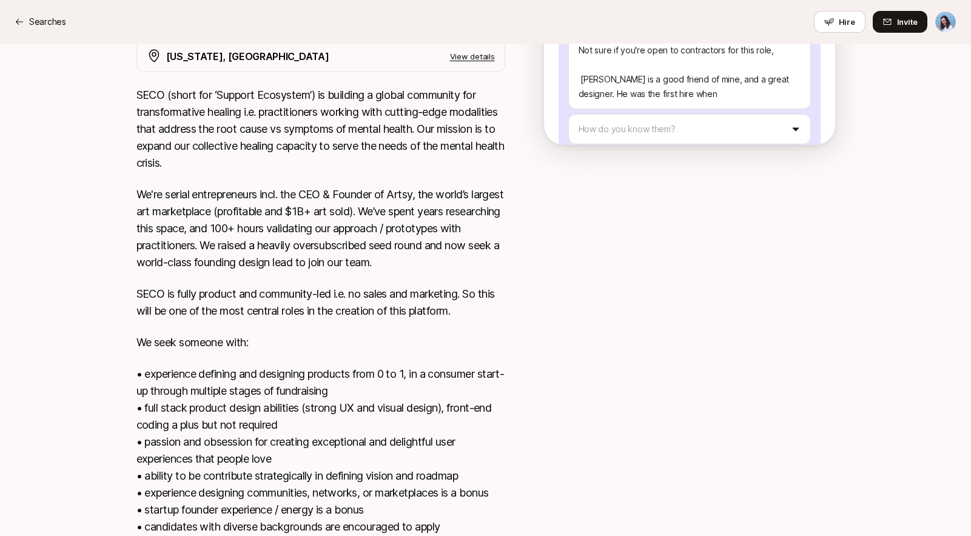
scroll to position [369, 0]
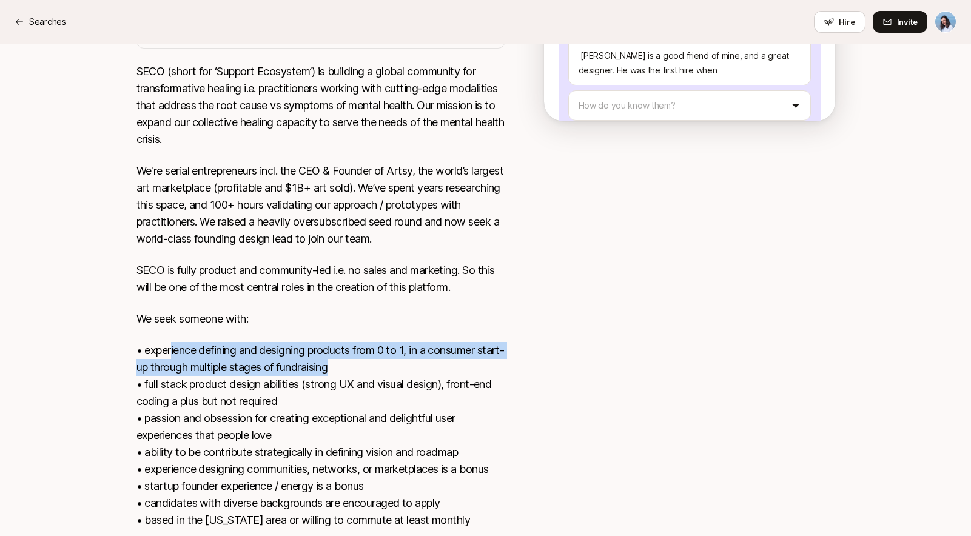
drag, startPoint x: 189, startPoint y: 353, endPoint x: 470, endPoint y: 369, distance: 281.4
click at [465, 368] on p "•⁠ ⁠experience defining and designing products from 0 to 1, in a consumer start…" at bounding box center [321, 435] width 369 height 187
click at [474, 369] on p "•⁠ ⁠experience defining and designing products from 0 to 1, in a consumer start…" at bounding box center [321, 435] width 369 height 187
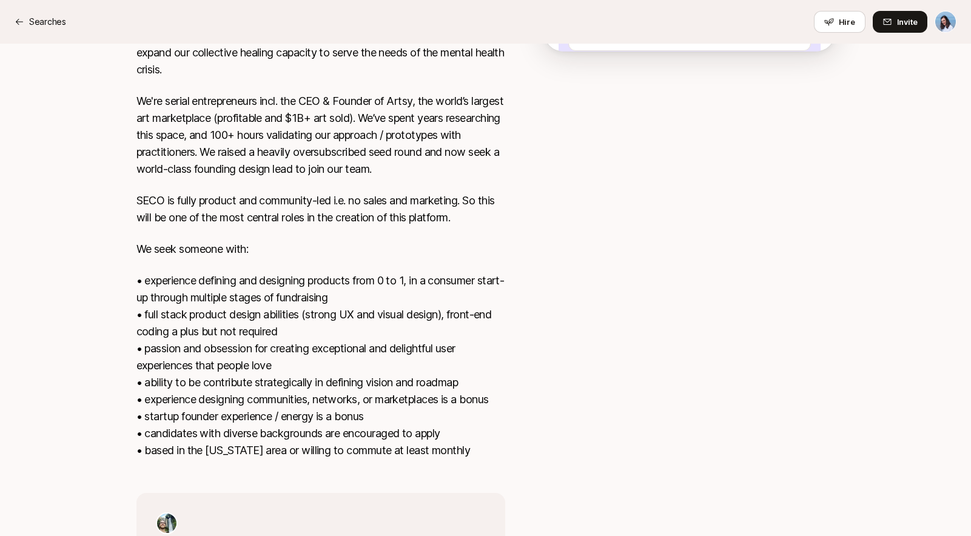
scroll to position [448, 0]
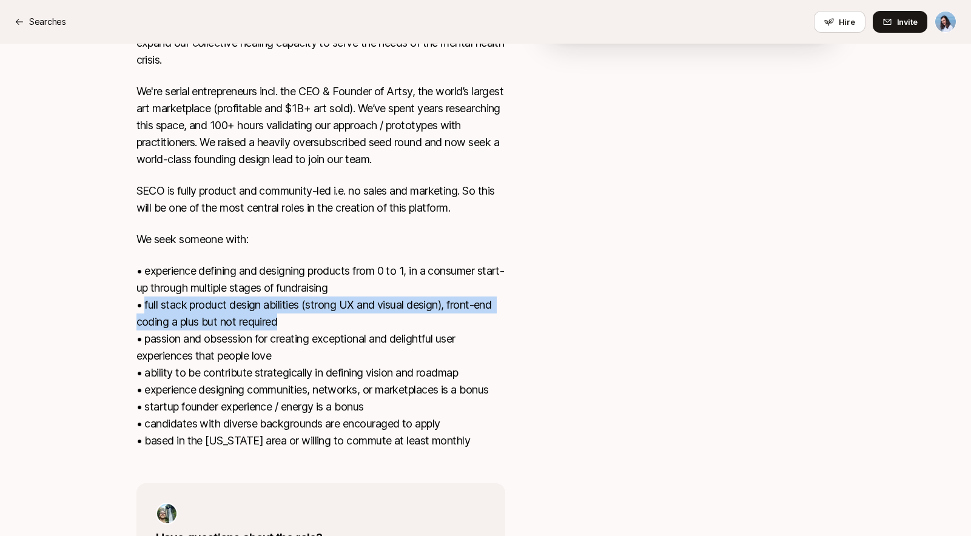
drag, startPoint x: 144, startPoint y: 303, endPoint x: 453, endPoint y: 326, distance: 309.7
click at [430, 324] on p "•⁠ ⁠experience defining and designing products from 0 to 1, in a consumer start…" at bounding box center [321, 356] width 369 height 187
click at [453, 326] on p "•⁠ ⁠experience defining and designing products from 0 to 1, in a consumer start…" at bounding box center [321, 356] width 369 height 187
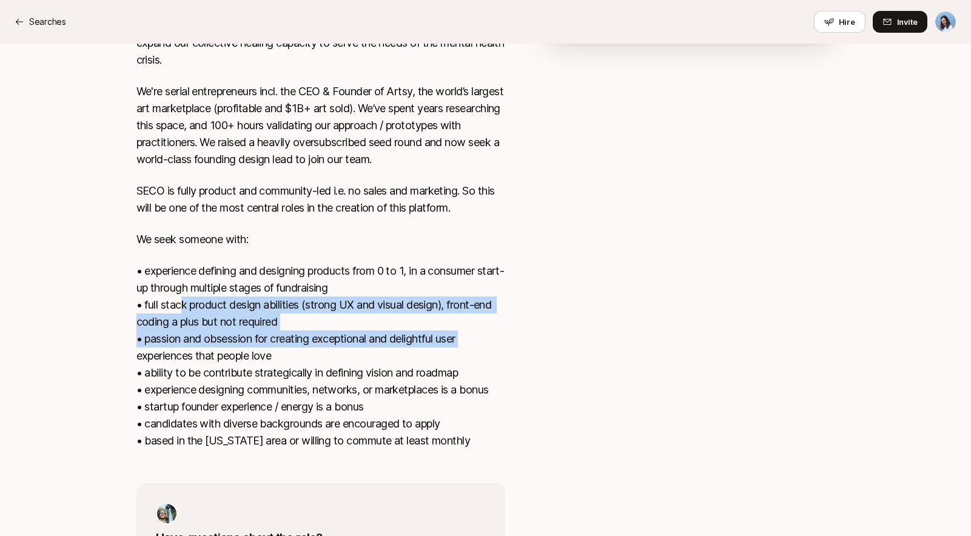
drag, startPoint x: 289, startPoint y: 319, endPoint x: 524, endPoint y: 346, distance: 235.8
click at [518, 346] on div "[US_STATE], [GEOGRAPHIC_DATA] View details SECO (short for ‘Support Ecosystem’)…" at bounding box center [486, 277] width 728 height 678
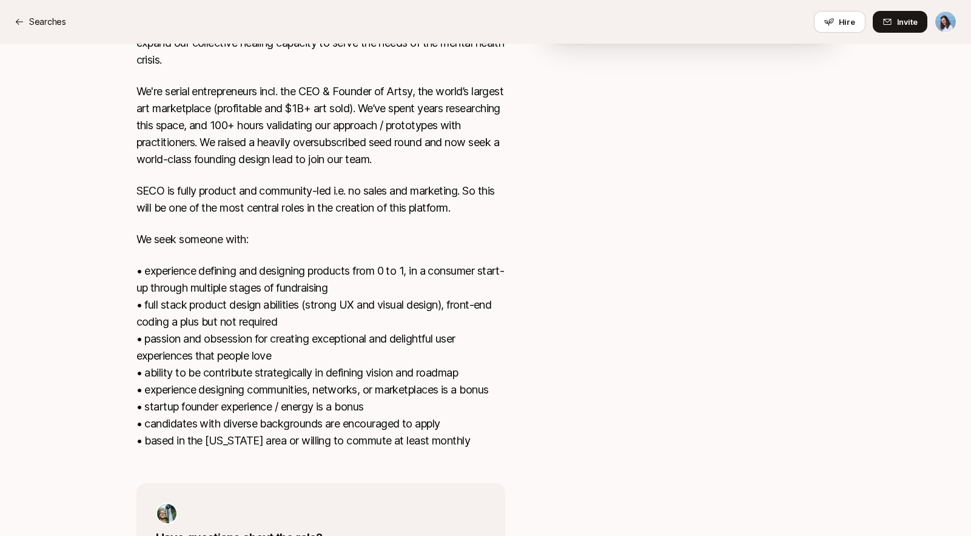
click at [540, 347] on div "[US_STATE], [GEOGRAPHIC_DATA] View details SECO (short for ‘Support Ecosystem’)…" at bounding box center [486, 277] width 728 height 678
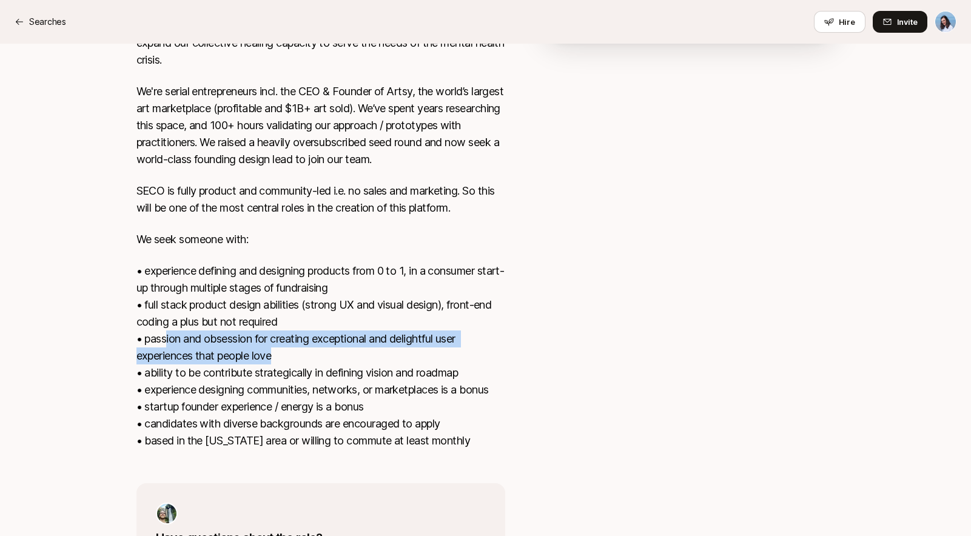
drag, startPoint x: 186, startPoint y: 339, endPoint x: 447, endPoint y: 360, distance: 261.1
click at [438, 360] on p "•⁠ ⁠experience defining and designing products from 0 to 1, in a consumer start…" at bounding box center [321, 356] width 369 height 187
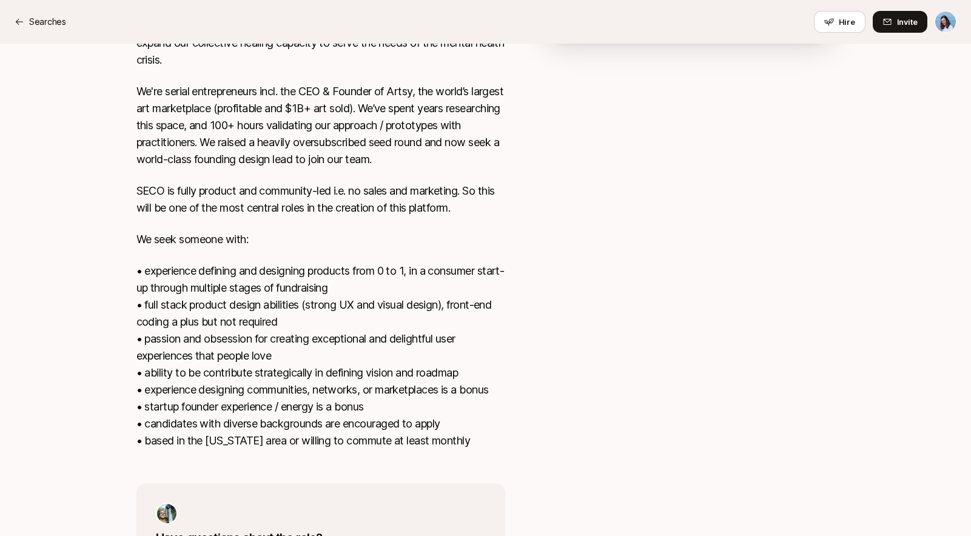
click at [447, 360] on p "•⁠ ⁠experience defining and designing products from 0 to 1, in a consumer start…" at bounding box center [321, 356] width 369 height 187
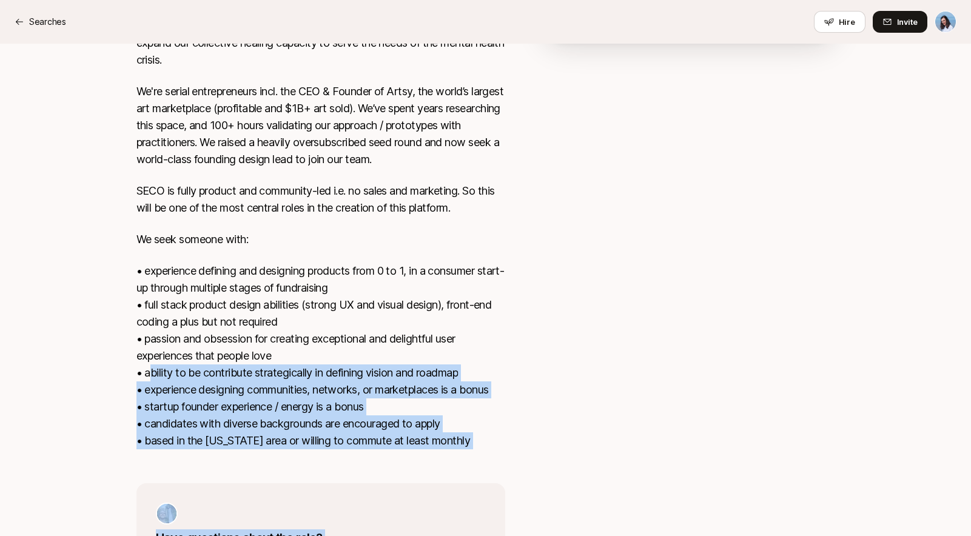
drag, startPoint x: 181, startPoint y: 376, endPoint x: 570, endPoint y: 377, distance: 388.3
click at [556, 378] on div "[US_STATE], [GEOGRAPHIC_DATA] View details SECO (short for ‘Support Ecosystem’)…" at bounding box center [486, 277] width 728 height 678
click at [570, 377] on div at bounding box center [689, 270] width 291 height 664
drag, startPoint x: 161, startPoint y: 385, endPoint x: 565, endPoint y: 399, distance: 403.7
click at [550, 397] on div "[US_STATE], [GEOGRAPHIC_DATA] View details SECO (short for ‘Support Ecosystem’)…" at bounding box center [486, 277] width 728 height 678
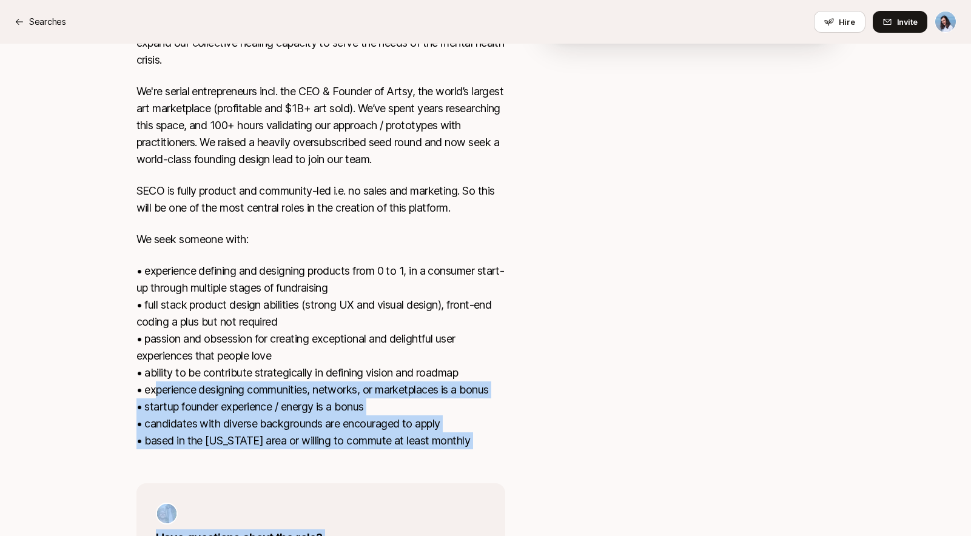
click at [572, 399] on div at bounding box center [689, 270] width 291 height 664
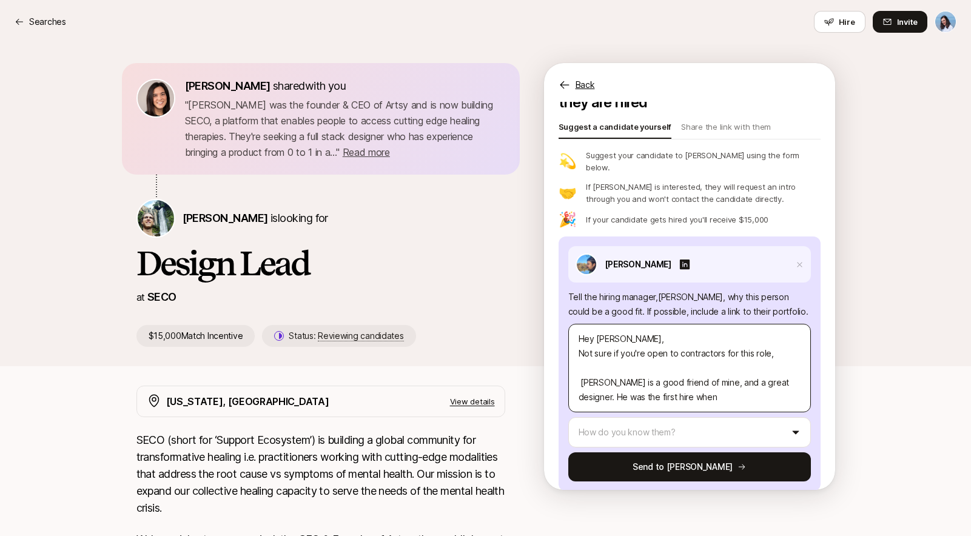
scroll to position [46, 0]
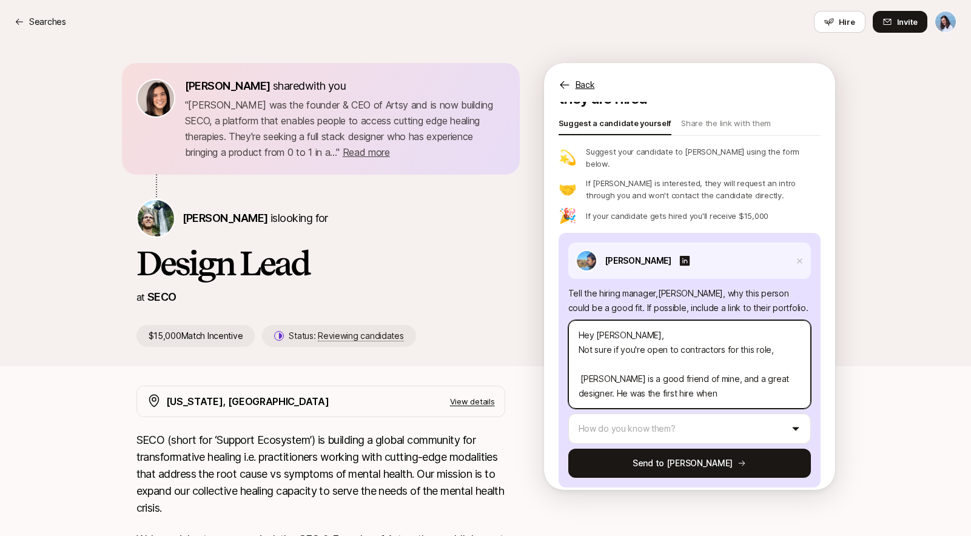
click at [777, 343] on textarea "Hey [PERSON_NAME], Not sure if you're open to contractors for this role, [PERSO…" at bounding box center [689, 364] width 243 height 89
click at [582, 365] on textarea "Hey [PERSON_NAME], Not sure if you're open to contractors for this role, [PERSO…" at bounding box center [689, 364] width 243 height 89
type textarea "x"
type textarea "Hey [PERSON_NAME], Not sure if you're open to contractors for this role, [PERSO…"
click at [774, 338] on textarea "Hey [PERSON_NAME], Not sure if you're open to contractors for this role, [PERSO…" at bounding box center [689, 364] width 243 height 89
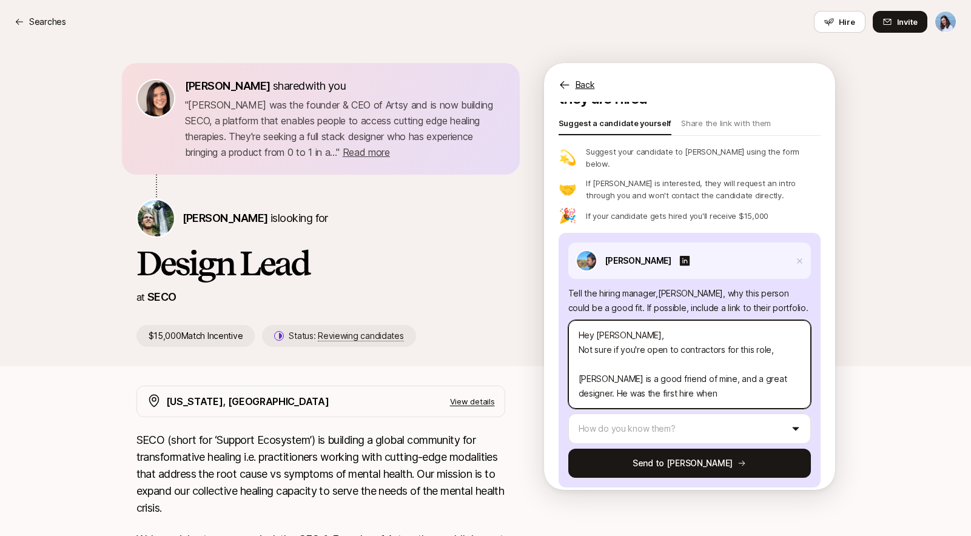
type textarea "x"
type textarea "Hey [PERSON_NAME], Not sure if you're open to contractors for this role, b [PER…"
type textarea "x"
type textarea "Hey [PERSON_NAME], Not sure if you're open to contractors for this role, bu [PE…"
type textarea "x"
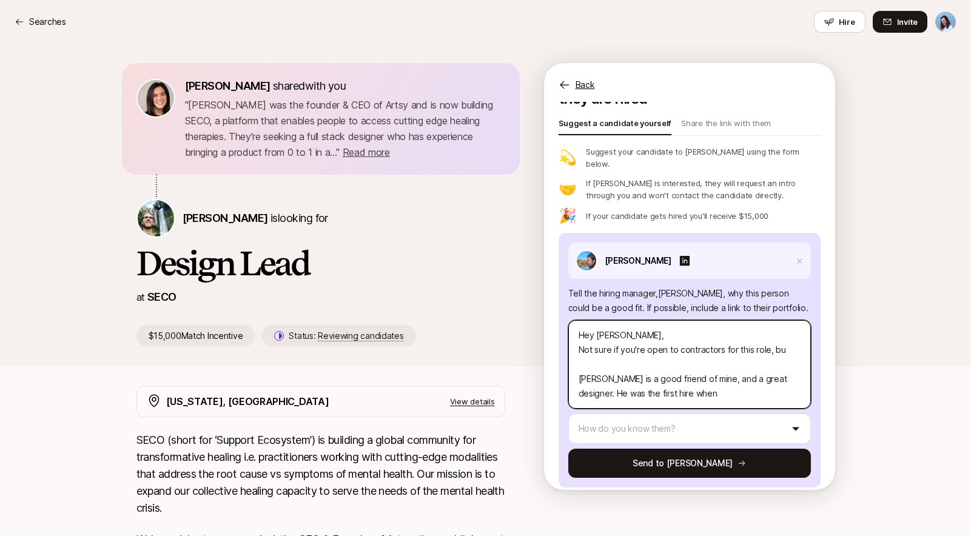
type textarea "Hey [PERSON_NAME], Not sure if you're open to contractors for this role, but [P…"
type textarea "x"
type textarea "Hey [PERSON_NAME], Not sure if you're open to contractors for this role, but [P…"
type textarea "x"
type textarea "Hey [PERSON_NAME], Not sure if you're open to contractors for this role, but a …"
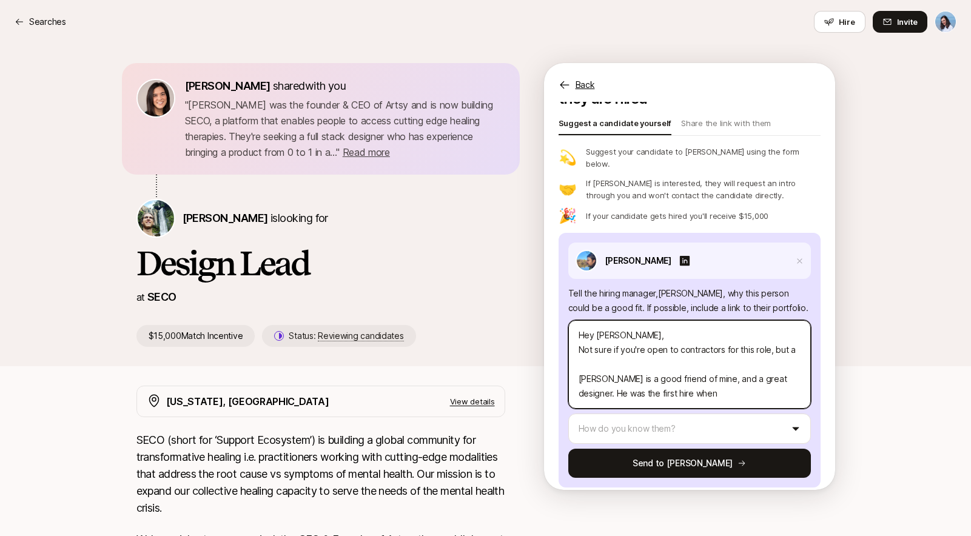
type textarea "x"
type textarea "Hey [PERSON_NAME], Not sure if you're open to contractors for this role, but a …"
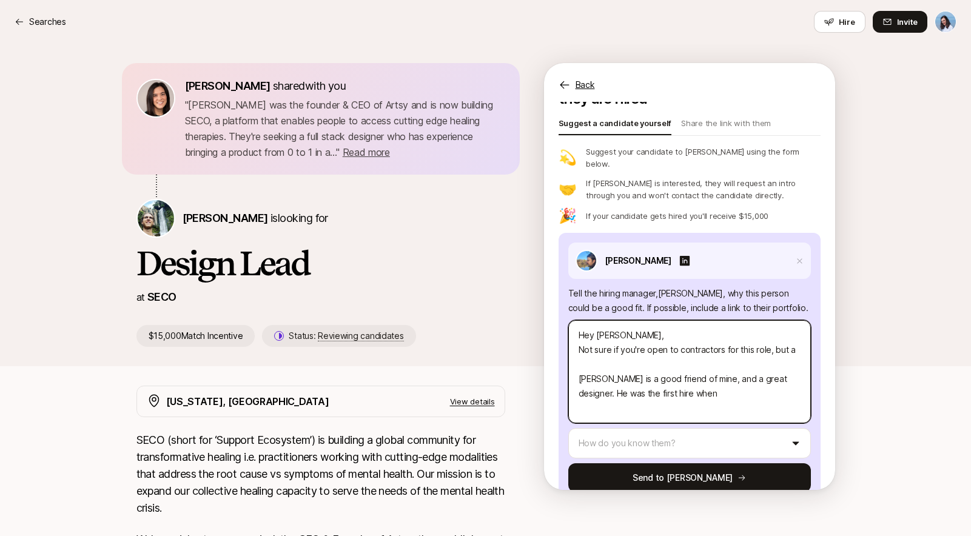
type textarea "x"
type textarea "Hey [PERSON_NAME], Not sure if you're open to contractors for this role, but a …"
type textarea "x"
type textarea "Hey [PERSON_NAME], Not sure if you're open to contractors for this role, but [P…"
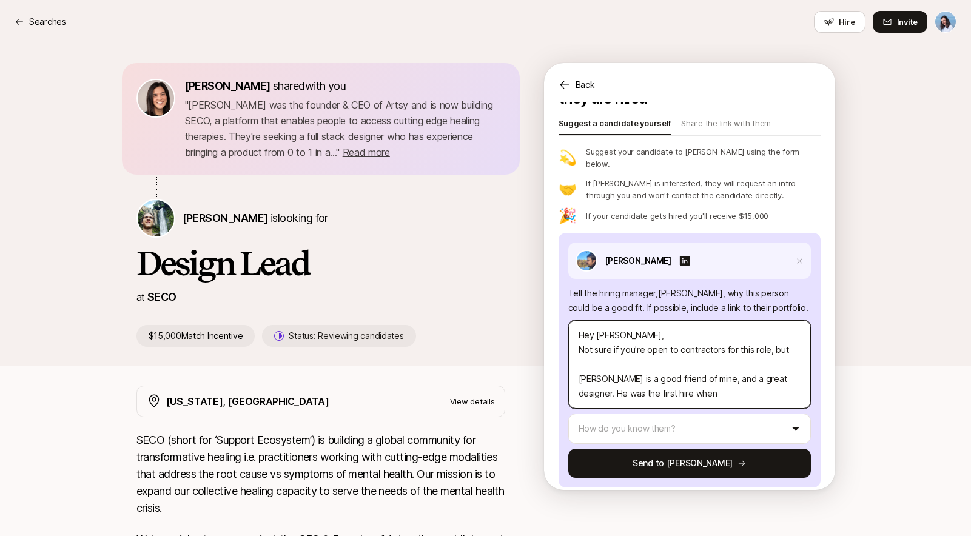
type textarea "x"
type textarea "Hey [PERSON_NAME], Not sure if you're open to contractors for this role, but [P…"
type textarea "x"
type textarea "Hey [PERSON_NAME], Not sure if you're open to contractors for this role, bu [PE…"
type textarea "x"
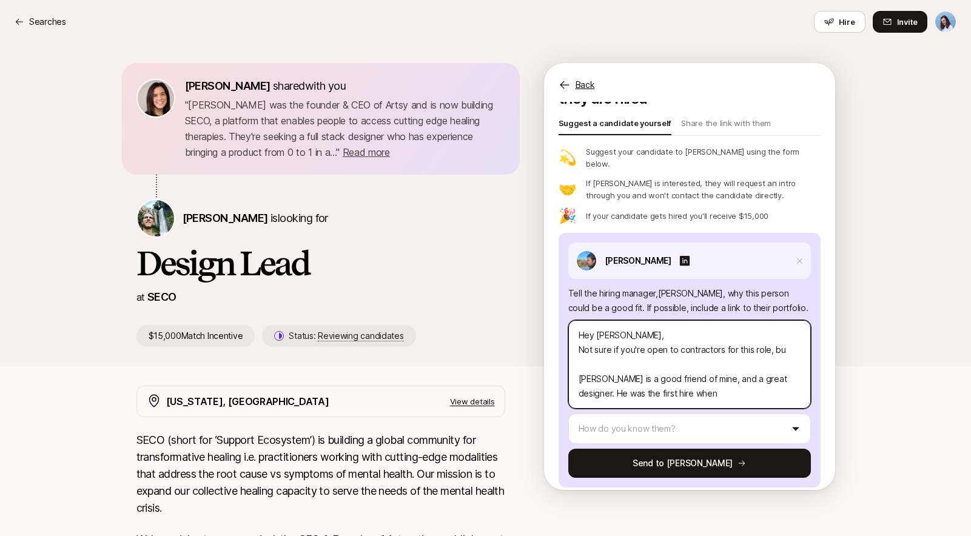
type textarea "Hey [PERSON_NAME], Not sure if you're open to contractors for this role, b [PER…"
type textarea "x"
type textarea "Hey [PERSON_NAME], Not sure if you're open to contractors for this role, [PERSO…"
type textarea "x"
type textarea "Hey [PERSON_NAME], Not sure if you're open to contractors for this role, [PERSO…"
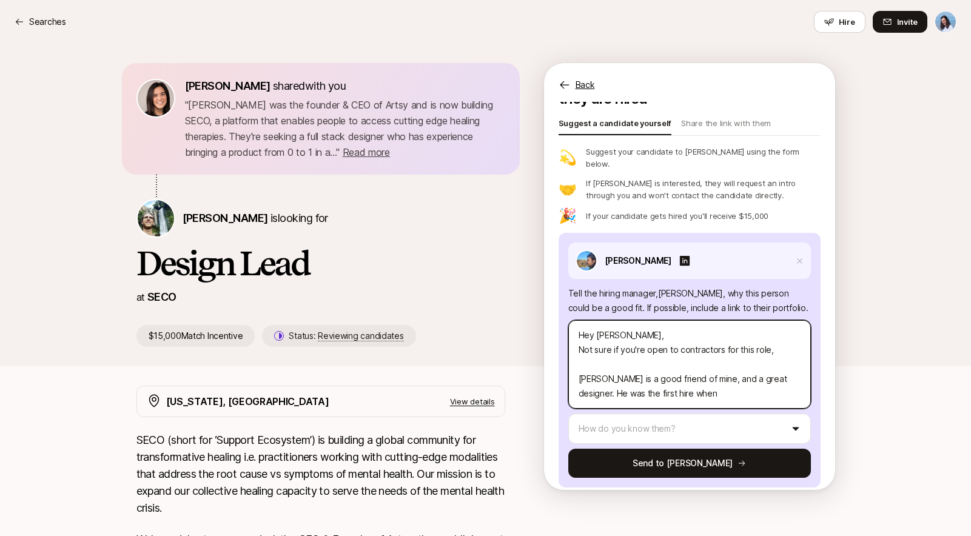
type textarea "x"
type textarea "Hey [PERSON_NAME], Not sure if you're open to contractors for this role [PERSON…"
type textarea "x"
type textarea "Hey [PERSON_NAME], Not sure if you're open to contractors for this role [PERSON…"
type textarea "x"
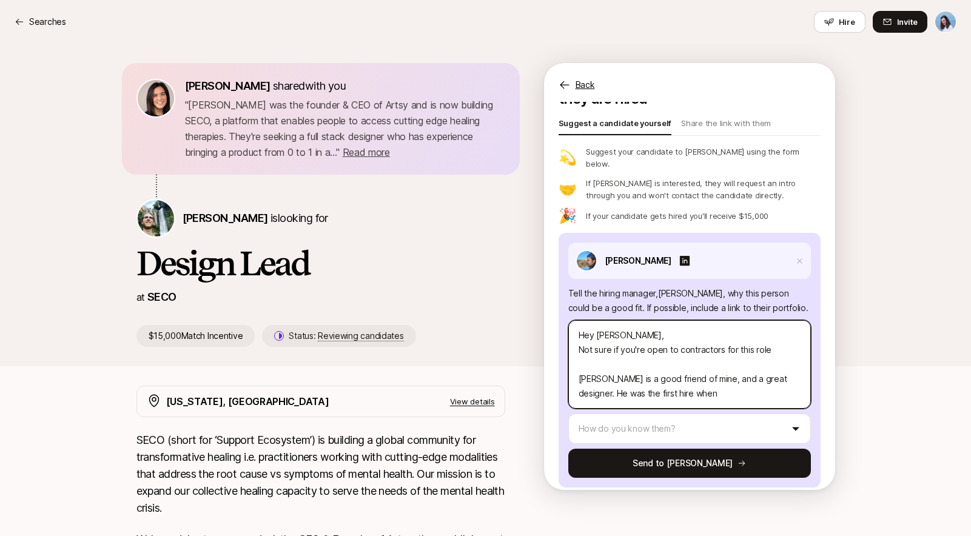
type textarea "Hey [PERSON_NAME], Not sure if you're open to contractors for this role ( [PERS…"
type textarea "x"
type textarea "Hey [PERSON_NAME], Not sure if you're open to contractors for this role () [PER…"
type textarea "x"
type textarea "Hey [PERSON_NAME], Not sure if you're open to contractors for this role (e) [PE…"
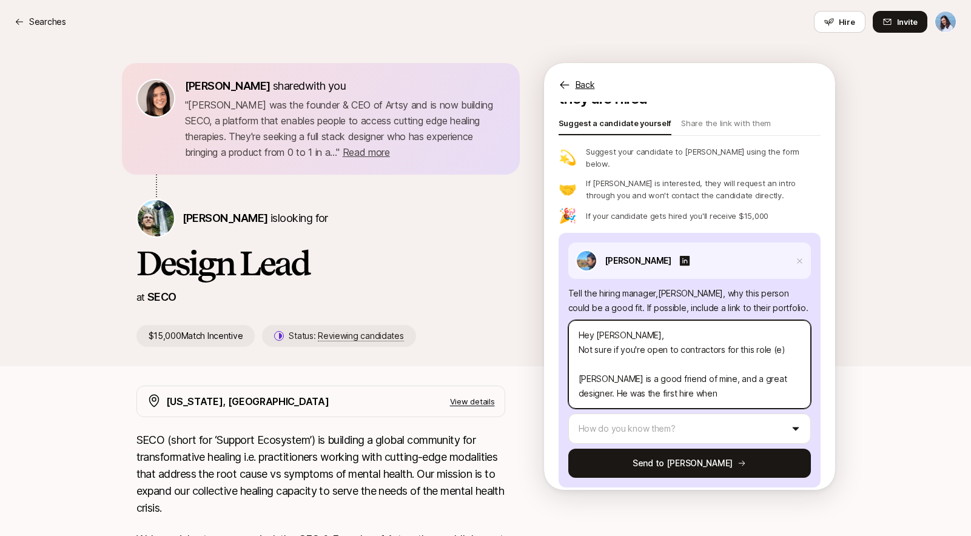
type textarea "x"
type textarea "Hey [PERSON_NAME], Not sure if you're open to contractors for this role (ev) [P…"
type textarea "x"
type textarea "Hey [PERSON_NAME], Not sure if you're open to contractors for this role (even) …"
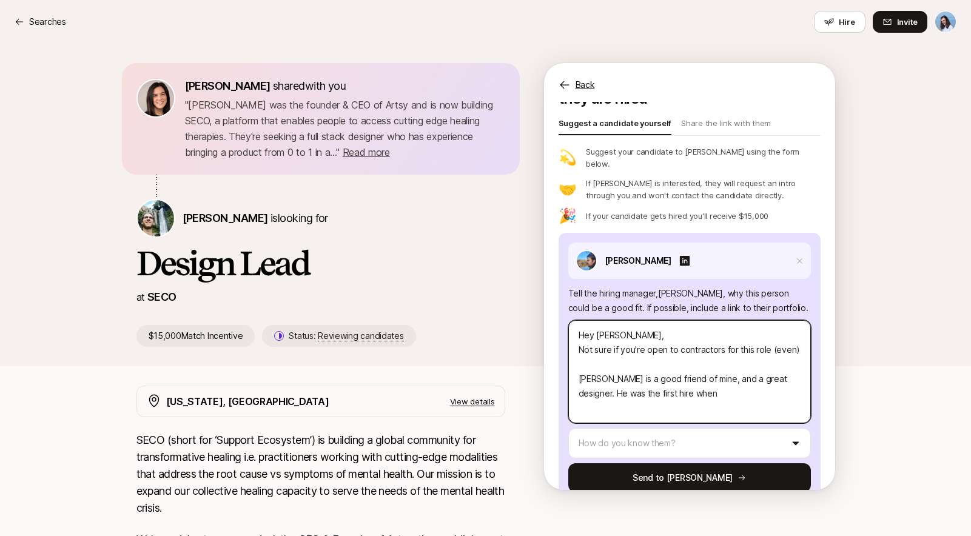
type textarea "x"
type textarea "Hey [PERSON_NAME], Not sure if you're open to contractors for this role (even )…"
type textarea "x"
type textarea "Hey [PERSON_NAME], Not sure if you're open to contractors for this role (even i…"
type textarea "x"
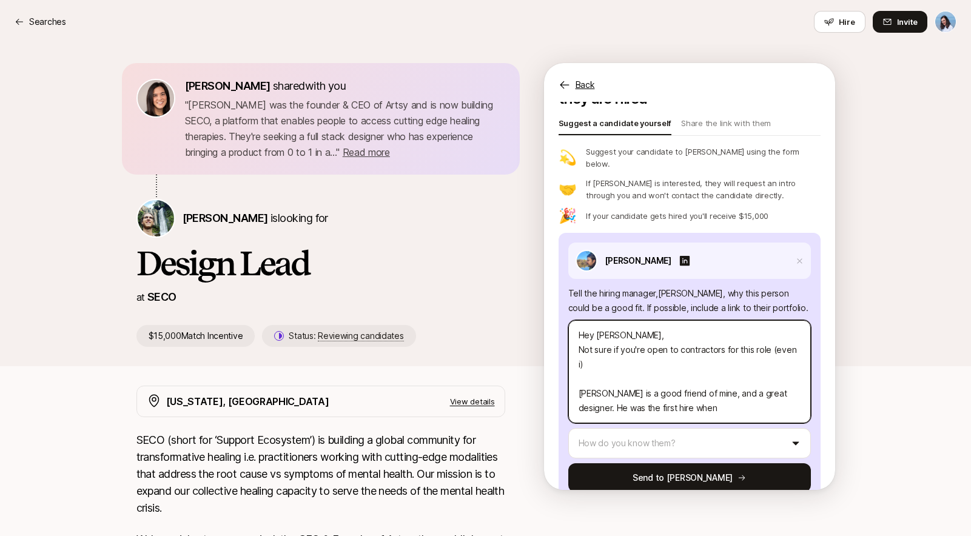
type textarea "Hey [PERSON_NAME], Not sure if you're open to contractors for this role (even i…"
type textarea "x"
type textarea "Hey [PERSON_NAME], Not sure if you're open to contractors for this role (even i…"
type textarea "x"
type textarea "Hey [PERSON_NAME], Not sure if you're open to contractors for this role (even i…"
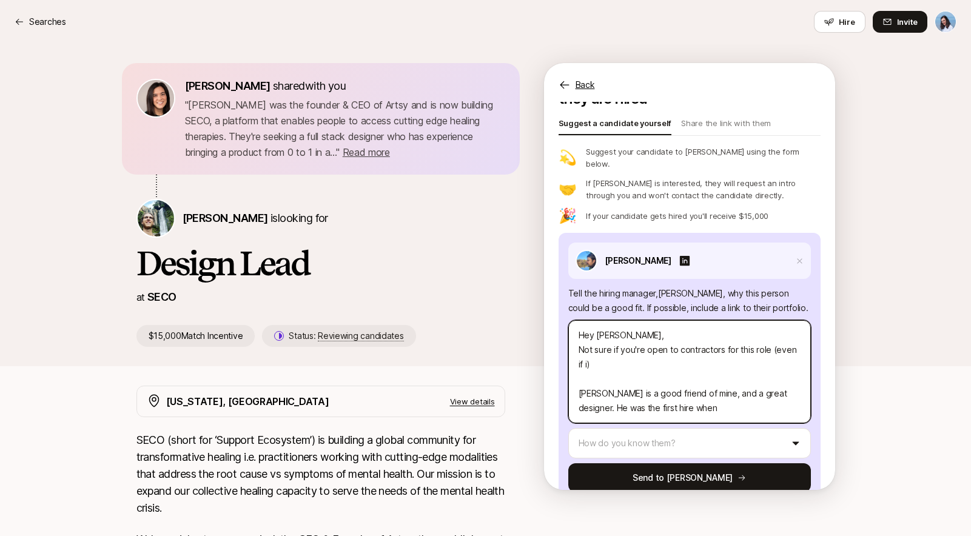
type textarea "x"
type textarea "Hey [PERSON_NAME], Not sure if you're open to contractors for this role (even i…"
type textarea "x"
type textarea "Hey [PERSON_NAME], Not sure if you're open to contractors for this role (even i…"
type textarea "x"
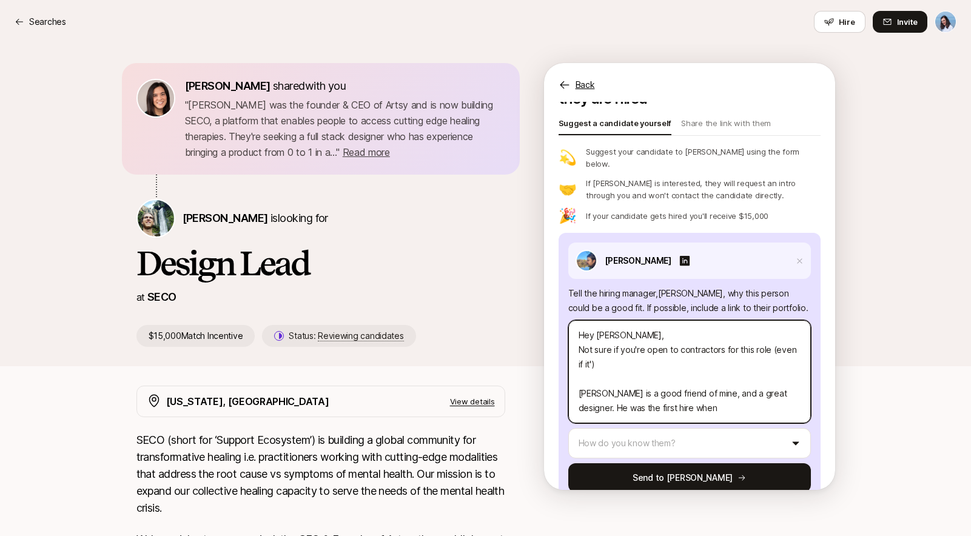
type textarea "Hey [PERSON_NAME], Not sure if you're open to contractors for this role (even i…"
type textarea "x"
type textarea "Hey [PERSON_NAME], Not sure if you're open to contractors for this role (even i…"
type textarea "x"
type textarea "Hey [PERSON_NAME], Not sure if you're open to contractors for this role (even i…"
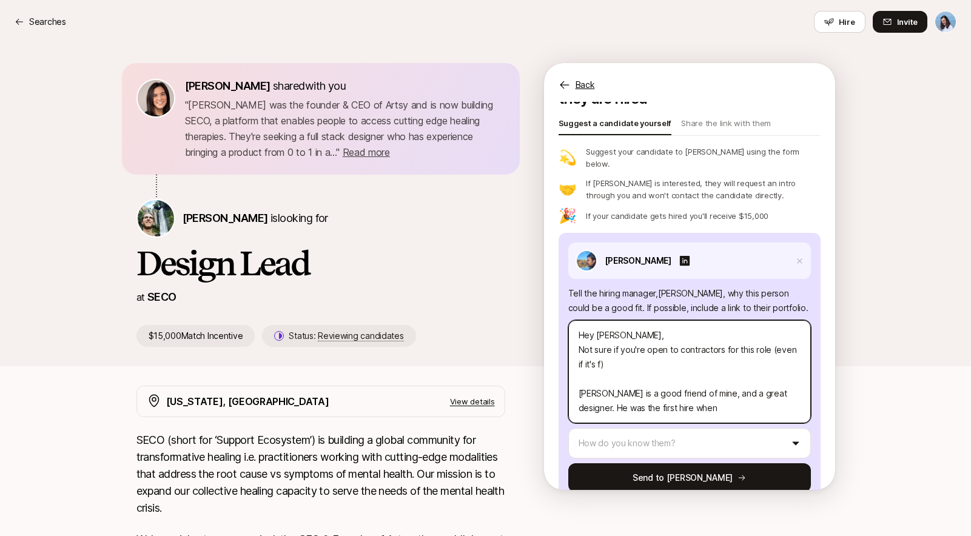
type textarea "x"
type textarea "Hey [PERSON_NAME], Not sure if you're open to contractors for this role (even i…"
type textarea "x"
type textarea "Hey [PERSON_NAME], Not sure if you're open to contractors for this role (even i…"
type textarea "x"
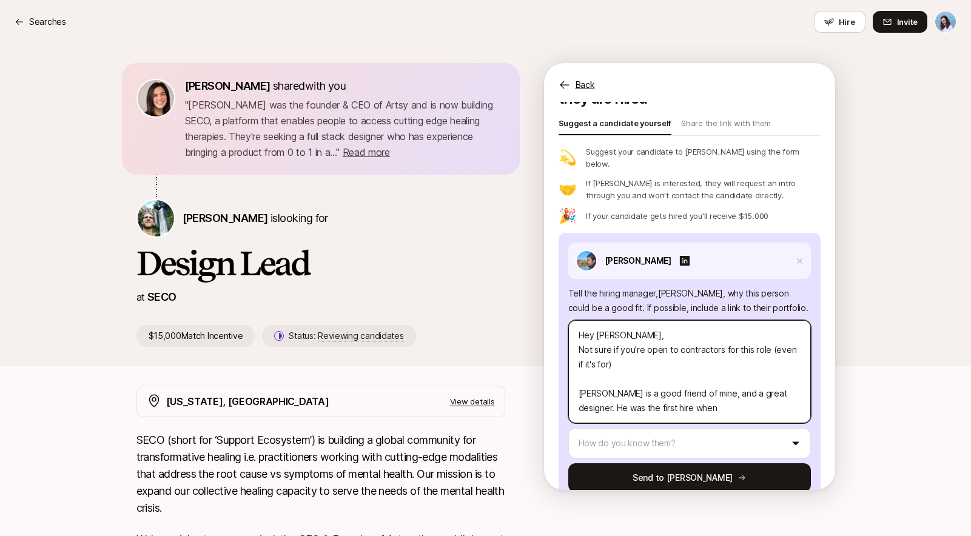
type textarea "Hey [PERSON_NAME], Not sure if you're open to contractors for this role (even i…"
type textarea "x"
type textarea "Hey [PERSON_NAME], Not sure if you're open to contractors for this role (even i…"
type textarea "x"
type textarea "Hey [PERSON_NAME], Not sure if you're open to contractors for this role (even i…"
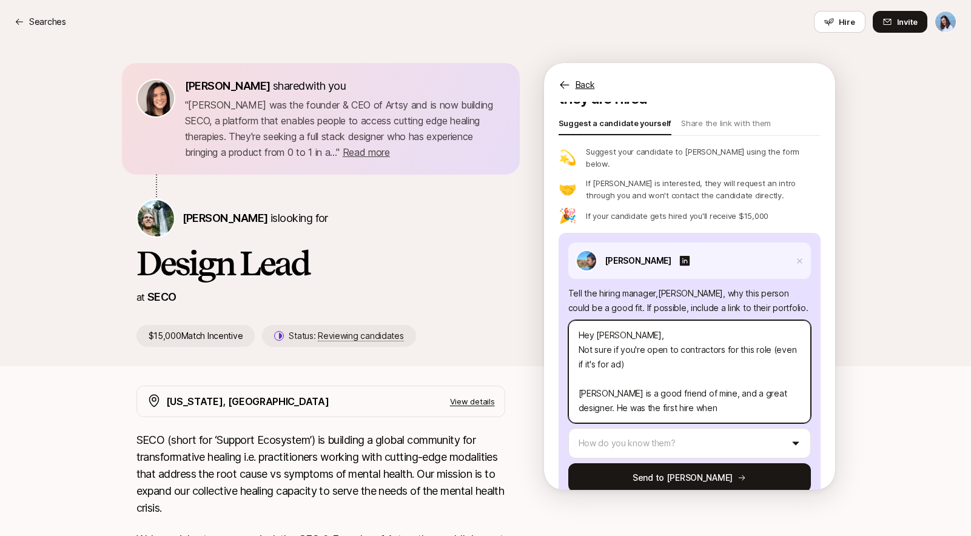
type textarea "x"
type textarea "Hey [PERSON_NAME], Not sure if you're open to contractors for this role (even i…"
type textarea "x"
type textarea "Hey [PERSON_NAME], Not sure if you're open to contractors for this role (even i…"
type textarea "x"
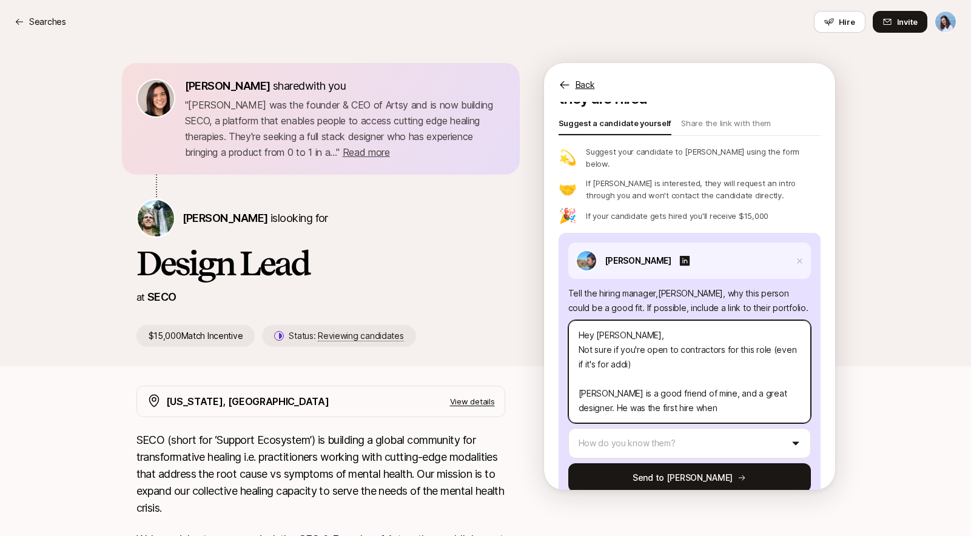
type textarea "Hey [PERSON_NAME], Not sure if you're open to contractors for this role (even i…"
type textarea "x"
type textarea "Hey [PERSON_NAME], Not sure if you're open to contractors for this role (even i…"
type textarea "x"
type textarea "Hey [PERSON_NAME], Not sure if you're open to contractors for this role (even i…"
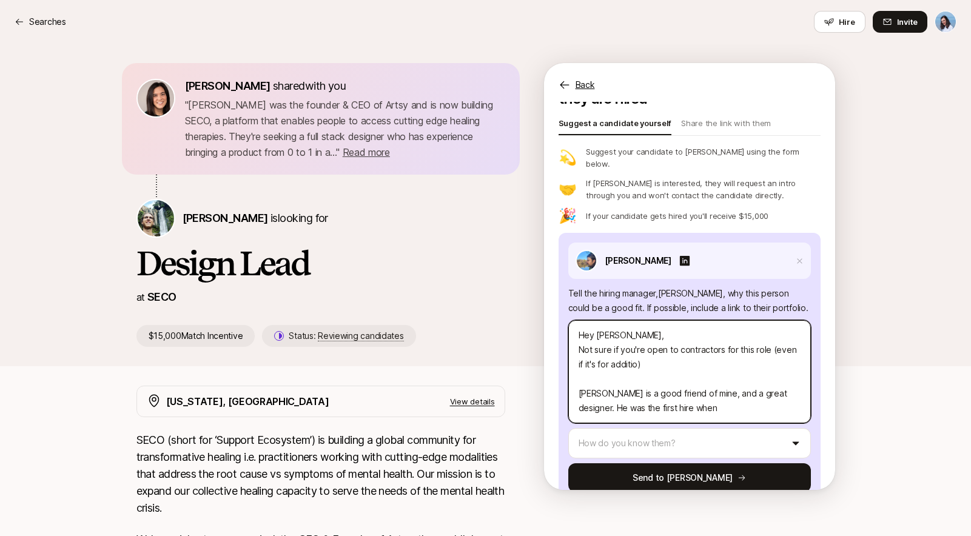
type textarea "x"
type textarea "Hey [PERSON_NAME], Not sure if you're open to contractors for this role (even i…"
type textarea "x"
type textarea "Hey [PERSON_NAME], Not sure if you're open to contractors for this role (even i…"
type textarea "x"
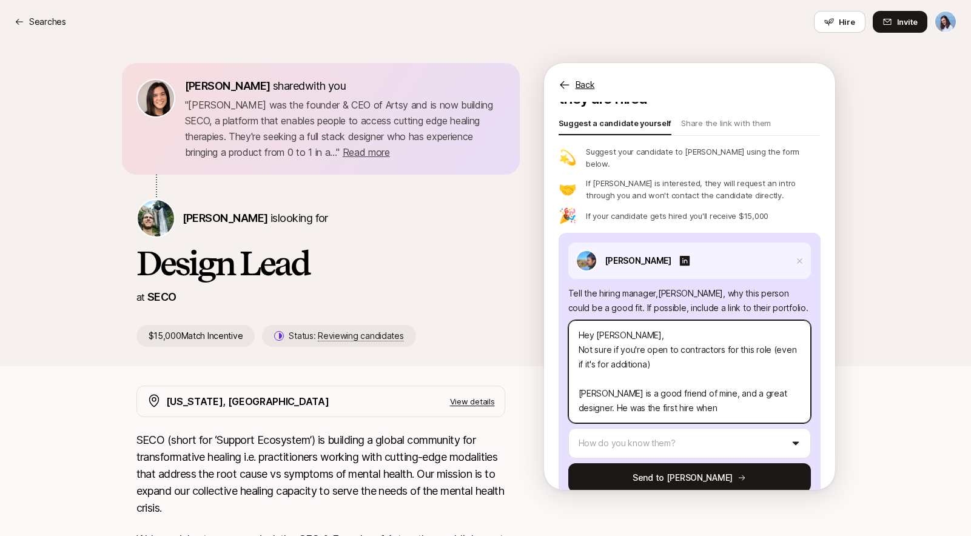
type textarea "Hey [PERSON_NAME], Not sure if you're open to contractors for this role (even i…"
type textarea "x"
type textarea "Hey [PERSON_NAME], Not sure if you're open to contractors for this role (even i…"
type textarea "x"
type textarea "Hey [PERSON_NAME], Not sure if you're open to contractors for this role (even i…"
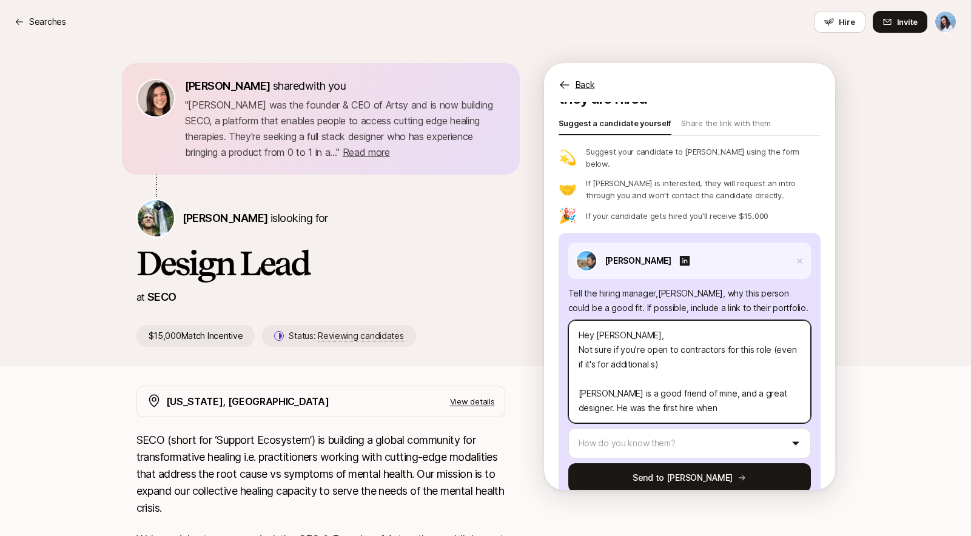
type textarea "x"
type textarea "Hey [PERSON_NAME], Not sure if you're open to contractors for this role (even i…"
type textarea "x"
type textarea "Hey [PERSON_NAME], Not sure if you're open to contractors for this role (even i…"
type textarea "x"
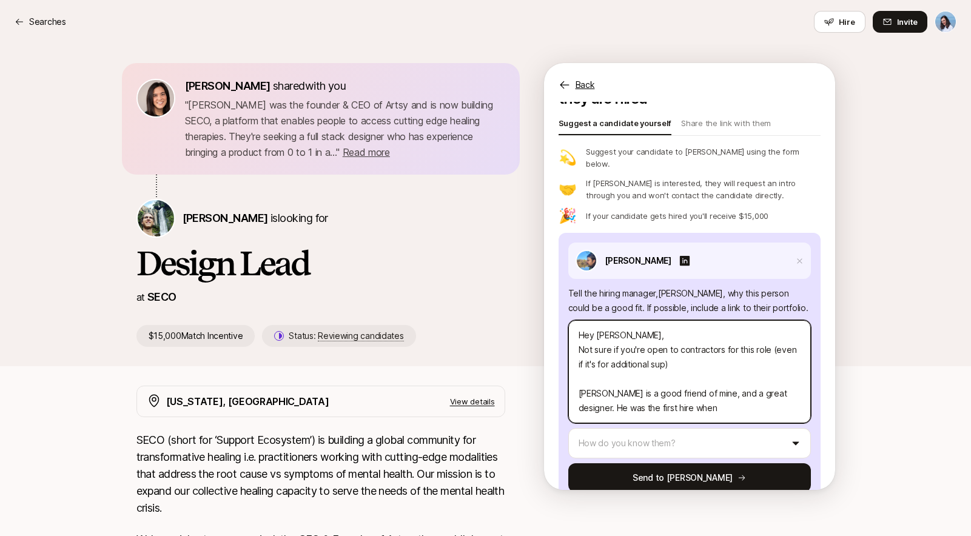
type textarea "Hey [PERSON_NAME], Not sure if you're open to contractors for this role (even i…"
type textarea "x"
type textarea "Hey [PERSON_NAME], Not sure if you're open to contractors for this role (even i…"
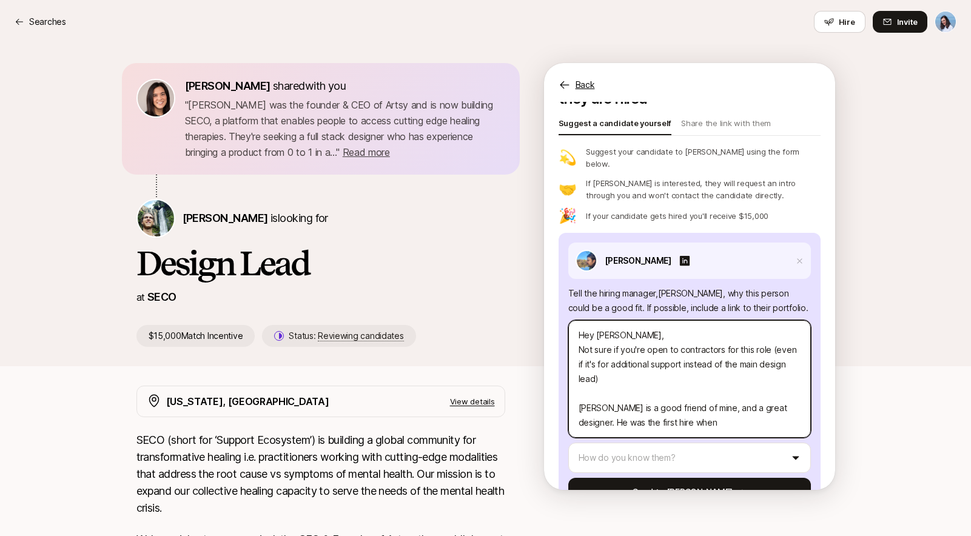
click at [679, 371] on textarea "Hey [PERSON_NAME], Not sure if you're open to contractors for this role (even i…" at bounding box center [689, 379] width 243 height 118
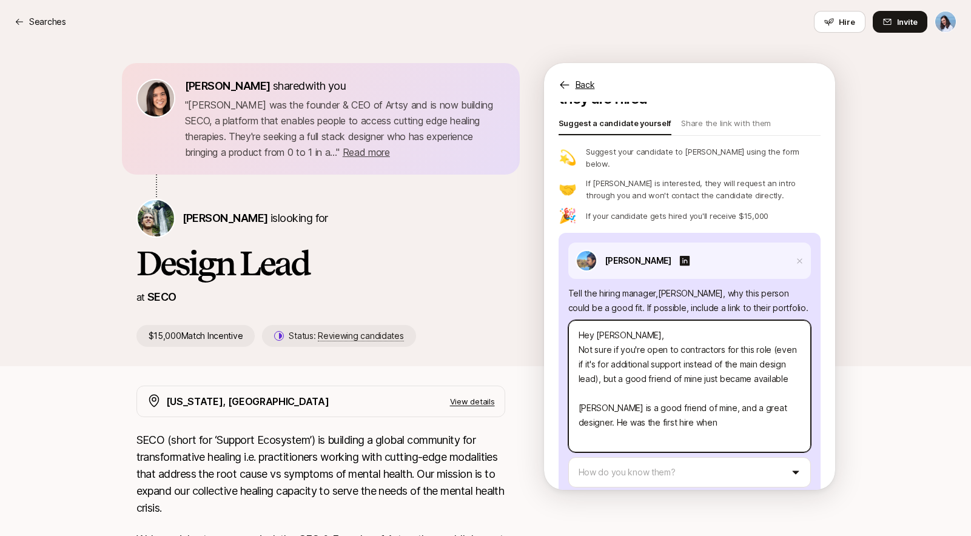
drag, startPoint x: 628, startPoint y: 383, endPoint x: 701, endPoint y: 369, distance: 74.0
click at [701, 369] on textarea "Hey [PERSON_NAME], Not sure if you're open to contractors for this role (even i…" at bounding box center [689, 386] width 243 height 132
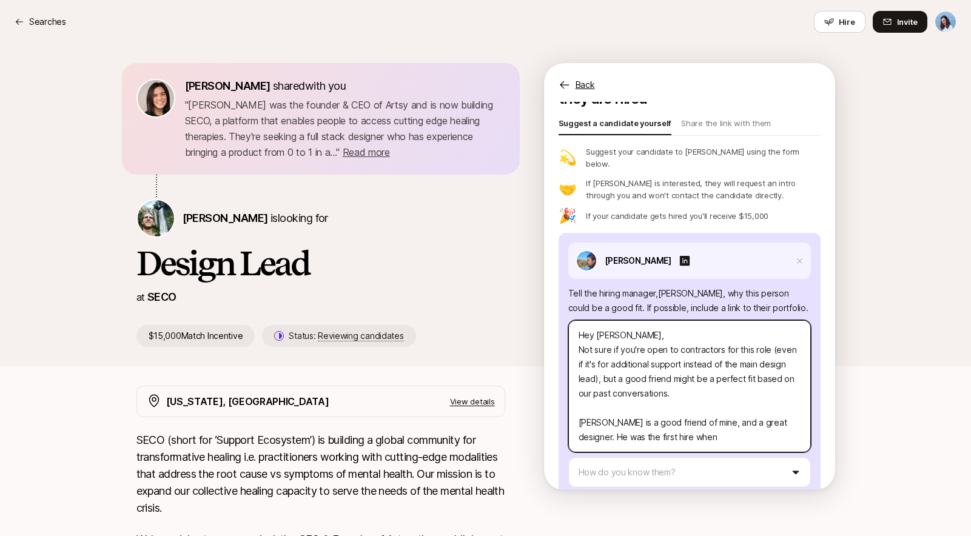
drag, startPoint x: 654, startPoint y: 336, endPoint x: 758, endPoint y: 354, distance: 105.3
click at [742, 353] on textarea "Hey [PERSON_NAME], Not sure if you're open to contractors for this role (even i…" at bounding box center [689, 386] width 243 height 132
click at [768, 355] on textarea "Hey [PERSON_NAME], Not sure if you're open to contractors for this role (even i…" at bounding box center [689, 386] width 243 height 132
drag, startPoint x: 636, startPoint y: 351, endPoint x: 747, endPoint y: 366, distance: 112.1
click at [740, 364] on textarea "Hey [PERSON_NAME], Not sure if you're open to contractors for this role (even i…" at bounding box center [689, 386] width 243 height 132
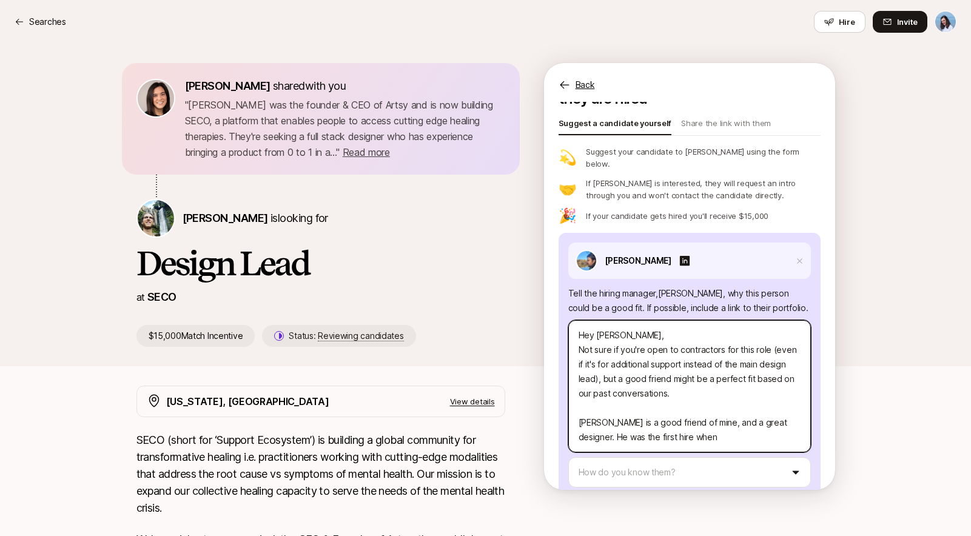
click at [763, 372] on textarea "Hey [PERSON_NAME], Not sure if you're open to contractors for this role (even i…" at bounding box center [689, 386] width 243 height 132
click at [774, 351] on textarea "Hey [PERSON_NAME], Not sure if you're open to contractors for this role (even i…" at bounding box center [689, 386] width 243 height 132
click at [618, 366] on textarea "Hey [PERSON_NAME], Not sure if you're open to contractors for this role (even i…" at bounding box center [689, 386] width 243 height 132
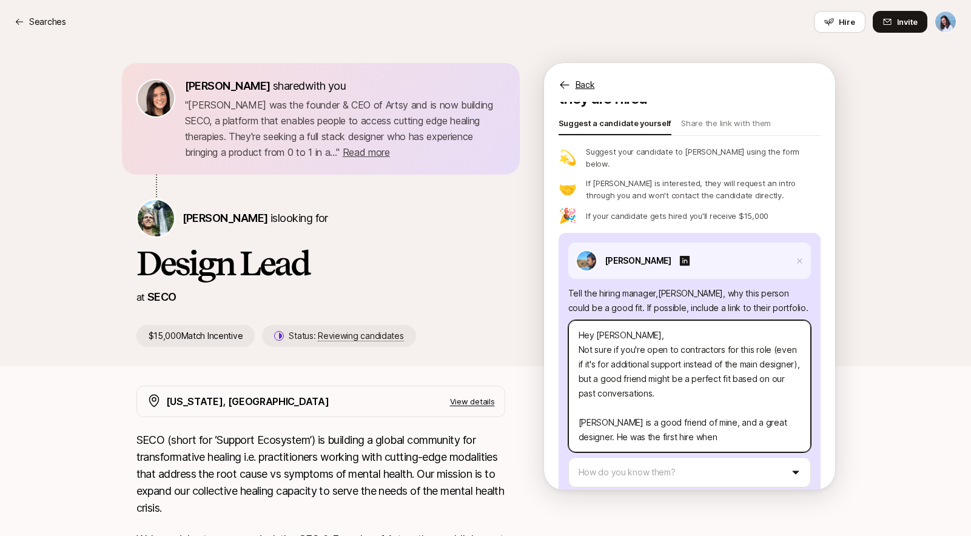
click at [727, 387] on textarea "Hey [PERSON_NAME], Not sure if you're open to contractors for this role (even i…" at bounding box center [689, 386] width 243 height 132
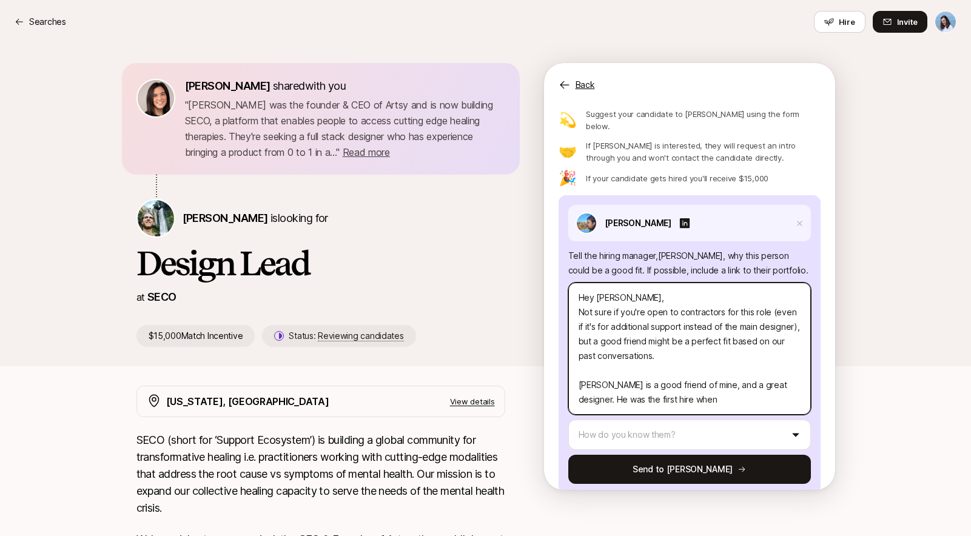
scroll to position [89, 0]
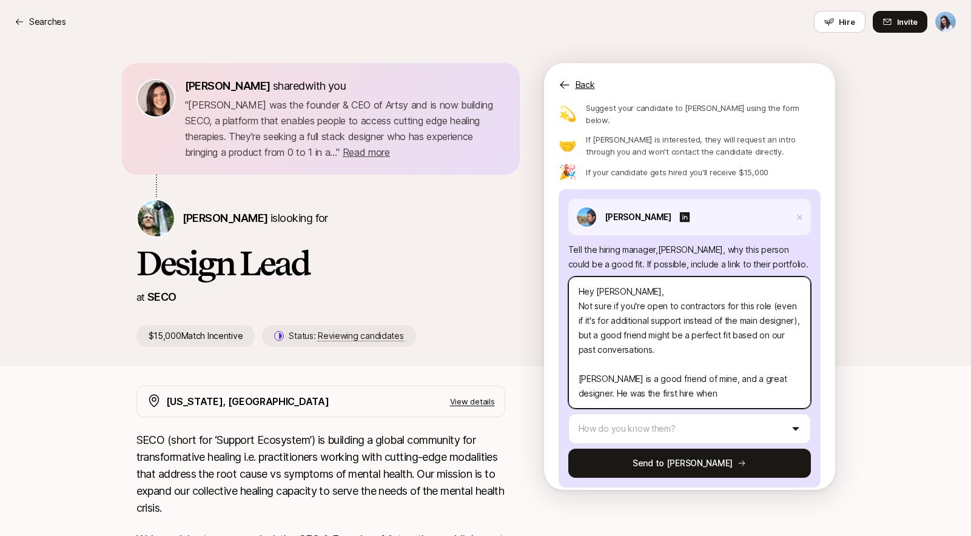
click at [683, 380] on textarea "Hey [PERSON_NAME], Not sure if you're open to contractors for this role (even i…" at bounding box center [689, 343] width 243 height 132
drag, startPoint x: 684, startPoint y: 383, endPoint x: 607, endPoint y: 366, distance: 78.9
click at [607, 366] on textarea "Hey [PERSON_NAME], Not sure if you're open to contractors for this role (even i…" at bounding box center [689, 343] width 243 height 132
drag, startPoint x: 598, startPoint y: 366, endPoint x: 701, endPoint y: 367, distance: 103.8
click at [701, 367] on textarea "Hey [PERSON_NAME], Not sure if you're open to contractors for this role (even i…" at bounding box center [689, 343] width 243 height 132
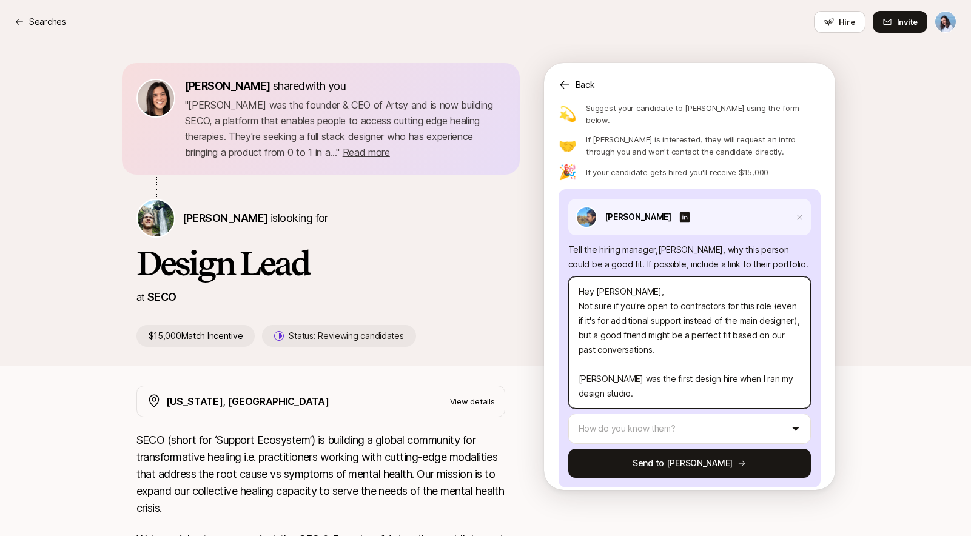
click at [681, 383] on textarea "Hey [PERSON_NAME], Not sure if you're open to contractors for this role (even i…" at bounding box center [689, 343] width 243 height 132
click at [762, 368] on textarea "Hey [PERSON_NAME], Not sure if you're open to contractors for this role (even i…" at bounding box center [689, 343] width 243 height 132
click at [666, 385] on textarea "Hey [PERSON_NAME], Not sure if you're open to contractors for this role (even i…" at bounding box center [689, 343] width 243 height 132
click at [626, 308] on textarea "Hey [PERSON_NAME], Not sure if you're open to contractors for this role (even i…" at bounding box center [689, 343] width 243 height 132
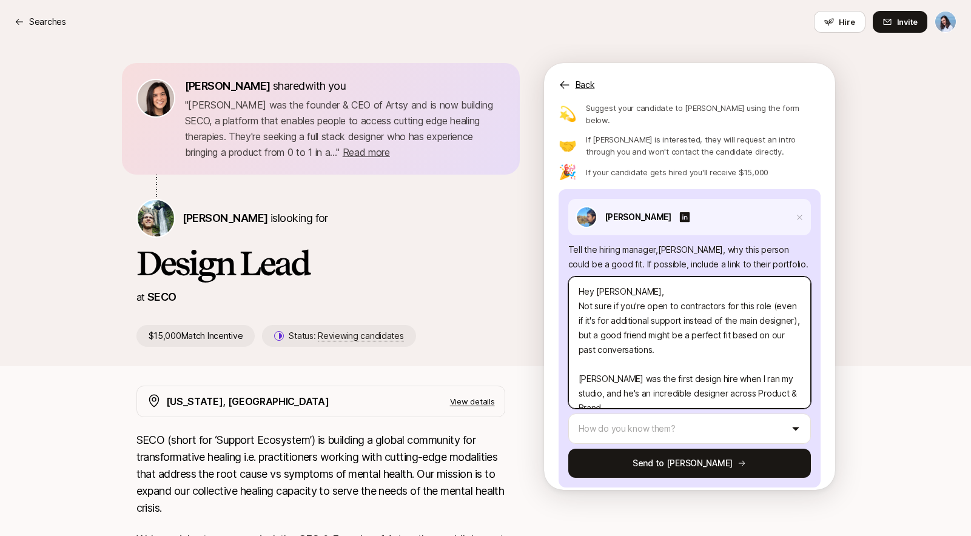
click at [626, 308] on textarea "Hey [PERSON_NAME], Not sure if you're open to contractors for this role (even i…" at bounding box center [689, 343] width 243 height 132
click at [669, 308] on textarea "Hey [PERSON_NAME], Not sure if you're open to contractors for this role (even i…" at bounding box center [689, 343] width 243 height 132
drag, startPoint x: 621, startPoint y: 309, endPoint x: 612, endPoint y: 323, distance: 17.0
click at [612, 323] on textarea "Hey [PERSON_NAME], Not sure if you're open to contractors for this role (even i…" at bounding box center [689, 343] width 243 height 132
click at [729, 343] on textarea "Hey [PERSON_NAME], Not sure if you're open to contractors for this role (even i…" at bounding box center [689, 343] width 243 height 132
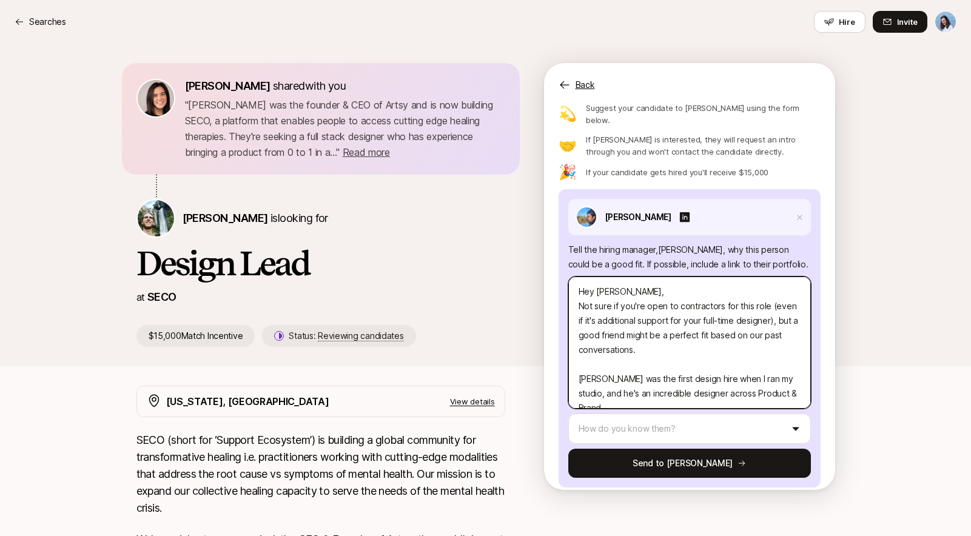
click at [734, 335] on textarea "Hey [PERSON_NAME], Not sure if you're open to contractors for this role (even i…" at bounding box center [689, 343] width 243 height 132
click at [741, 336] on textarea "Hey [PERSON_NAME], Not sure if you're open to contractors for this role (even i…" at bounding box center [689, 343] width 243 height 132
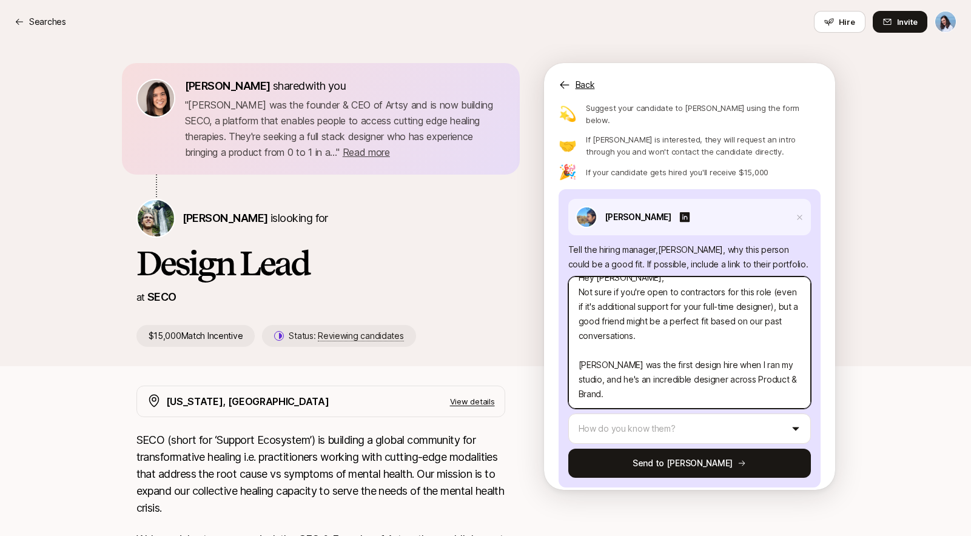
scroll to position [15, 0]
click at [687, 309] on textarea "Hey [PERSON_NAME], Not sure if you're open to contractors for this role (even i…" at bounding box center [689, 343] width 243 height 132
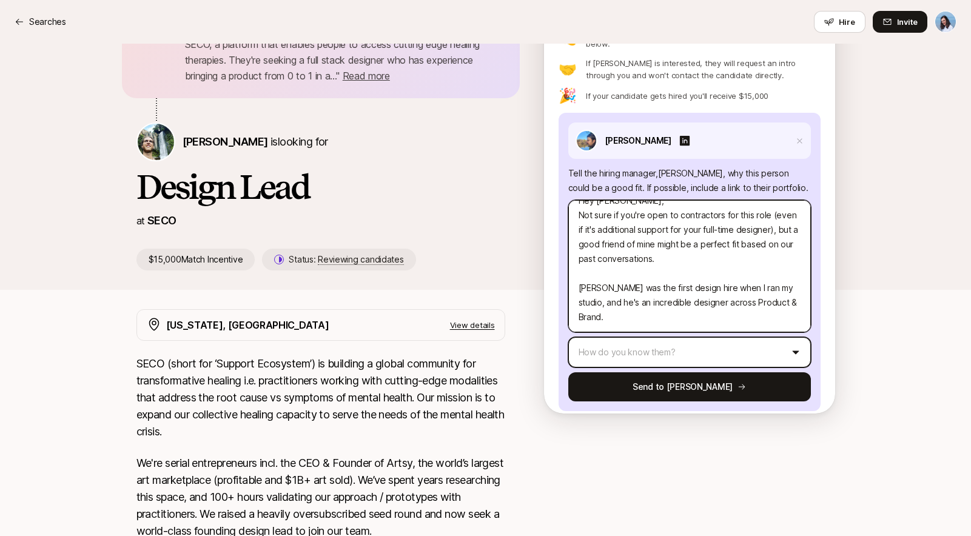
scroll to position [81, 0]
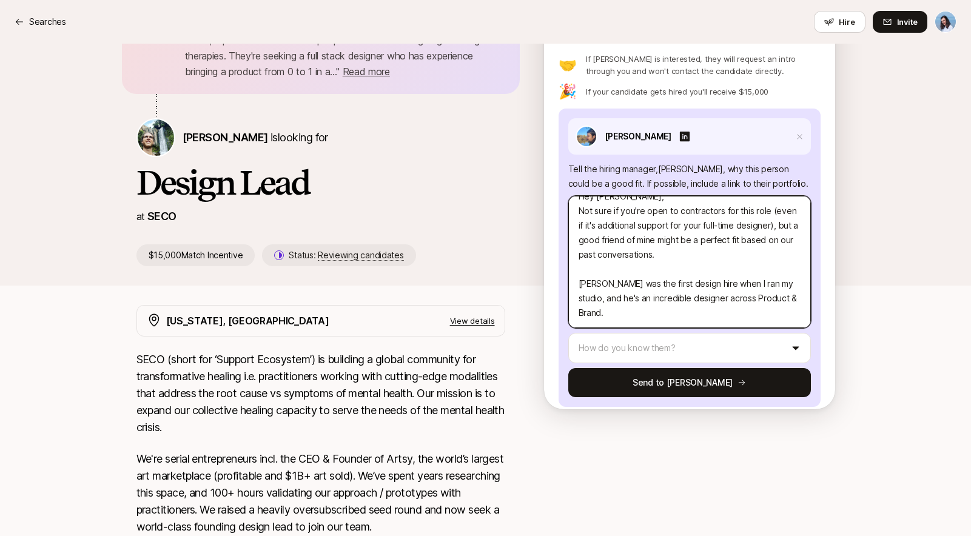
click at [629, 303] on textarea "Hey [PERSON_NAME], Not sure if you're open to contractors for this role (even i…" at bounding box center [689, 262] width 243 height 132
click at [623, 305] on textarea "Hey [PERSON_NAME], Not sure if you're open to contractors for this role (even i…" at bounding box center [689, 262] width 243 height 132
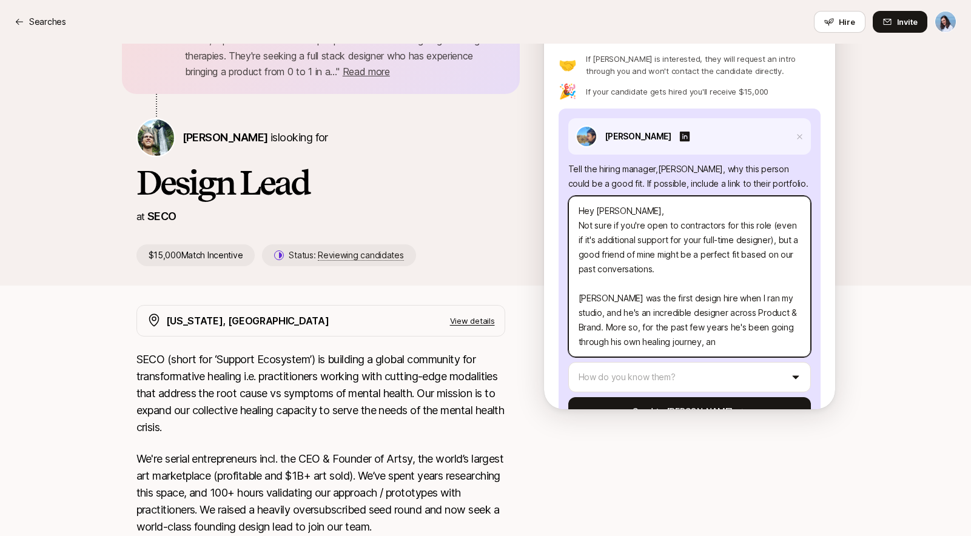
click at [670, 331] on textarea "Hey [PERSON_NAME], Not sure if you're open to contractors for this role (even i…" at bounding box center [689, 276] width 243 height 161
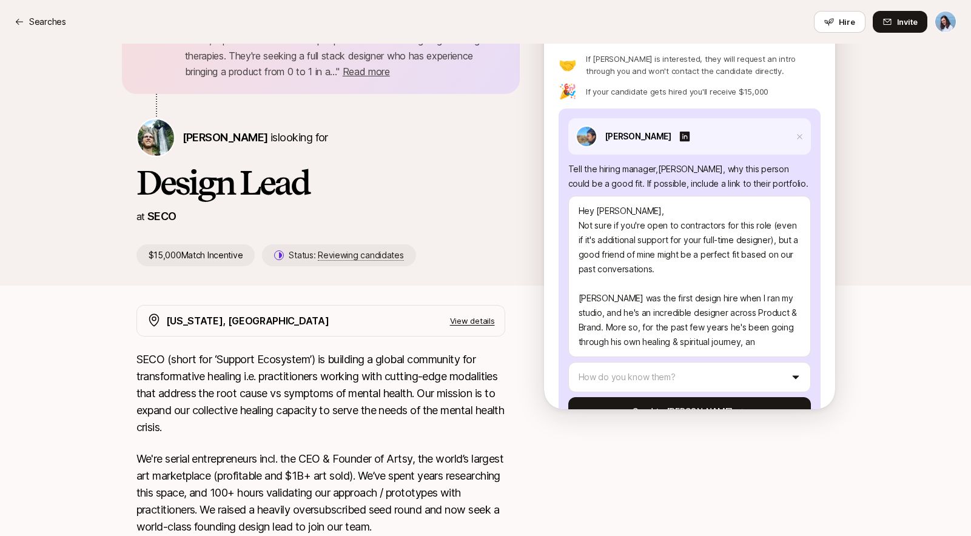
click at [912, 342] on div "[PERSON_NAME] shared with you " [PERSON_NAME] was the founder & CEO of Artsy an…" at bounding box center [485, 488] width 971 height 1050
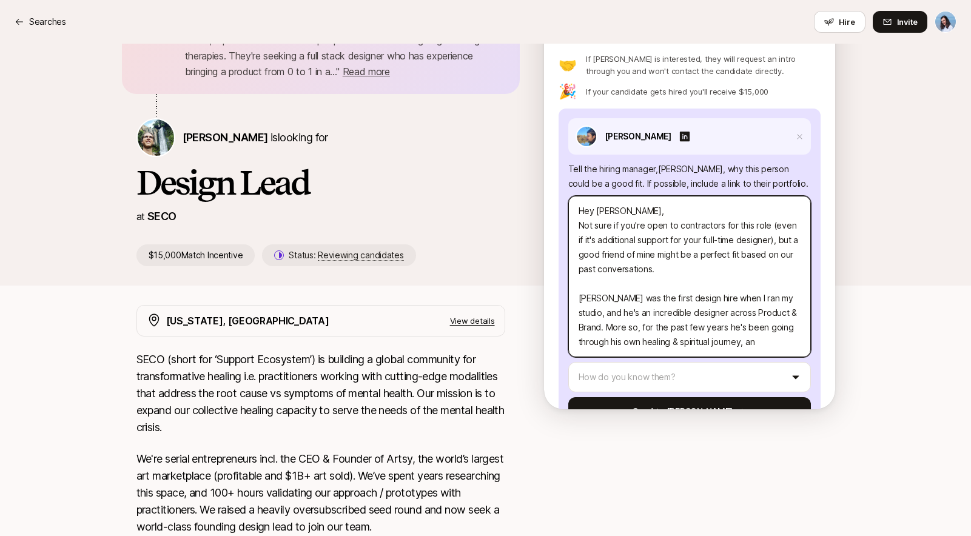
drag, startPoint x: 634, startPoint y: 289, endPoint x: 772, endPoint y: 308, distance: 139.7
click at [768, 307] on textarea "Hey [PERSON_NAME], Not sure if you're open to contractors for this role (even i…" at bounding box center [689, 276] width 243 height 161
click at [772, 309] on textarea "Hey [PERSON_NAME], Not sure if you're open to contractors for this role (even i…" at bounding box center [689, 276] width 243 height 161
drag, startPoint x: 591, startPoint y: 316, endPoint x: 768, endPoint y: 331, distance: 177.8
click at [768, 330] on textarea "Hey [PERSON_NAME], Not sure if you're open to contractors for this role (even i…" at bounding box center [689, 276] width 243 height 161
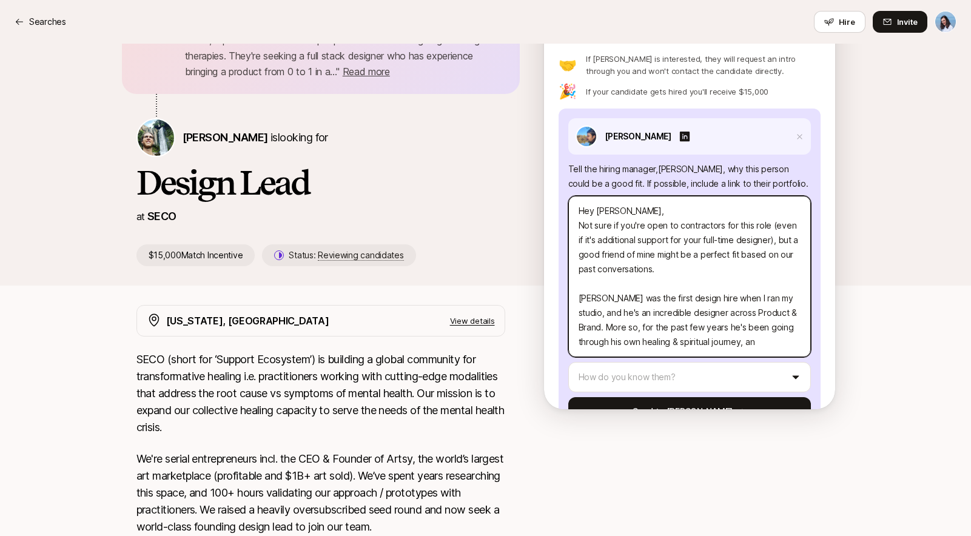
click at [768, 331] on textarea "Hey [PERSON_NAME], Not sure if you're open to contractors for this role (even i…" at bounding box center [689, 276] width 243 height 161
drag, startPoint x: 622, startPoint y: 326, endPoint x: 781, endPoint y: 332, distance: 159.1
click at [771, 331] on textarea "Hey [PERSON_NAME], Not sure if you're open to contractors for this role (even i…" at bounding box center [689, 276] width 243 height 161
click at [791, 332] on textarea "Hey [PERSON_NAME], Not sure if you're open to contractors for this role (even i…" at bounding box center [689, 276] width 243 height 161
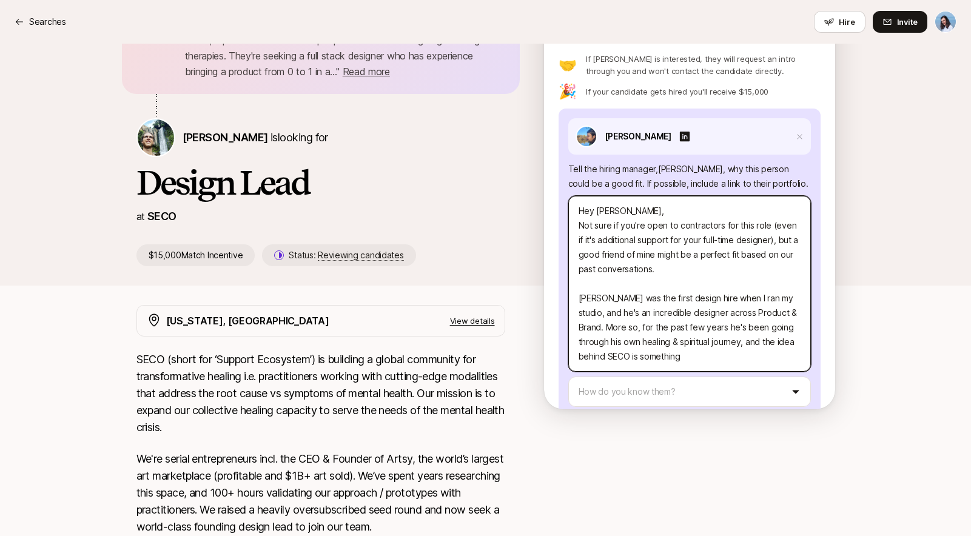
click at [718, 339] on textarea "Hey [PERSON_NAME], Not sure if you're open to contractors for this role (even i…" at bounding box center [689, 284] width 243 height 176
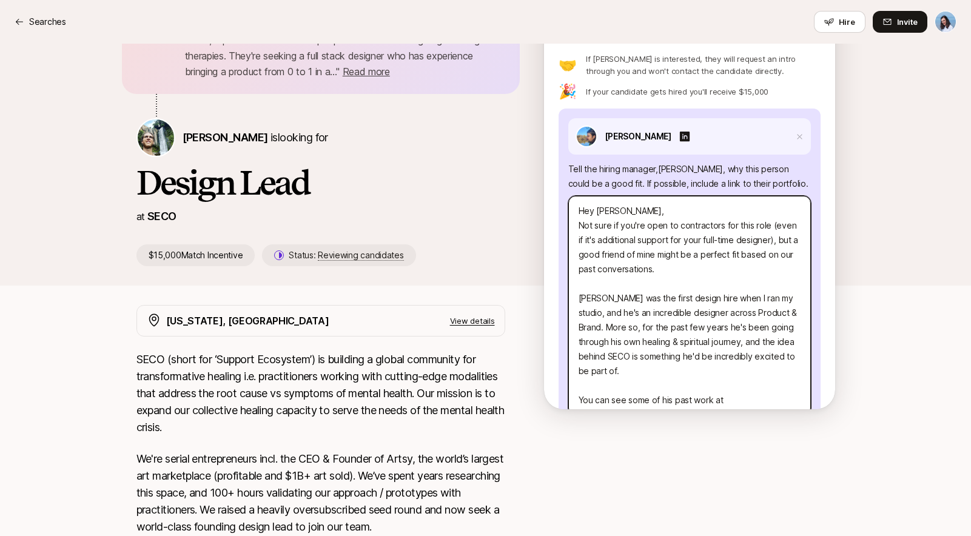
paste textarea "[URL][DOMAIN_NAME]"
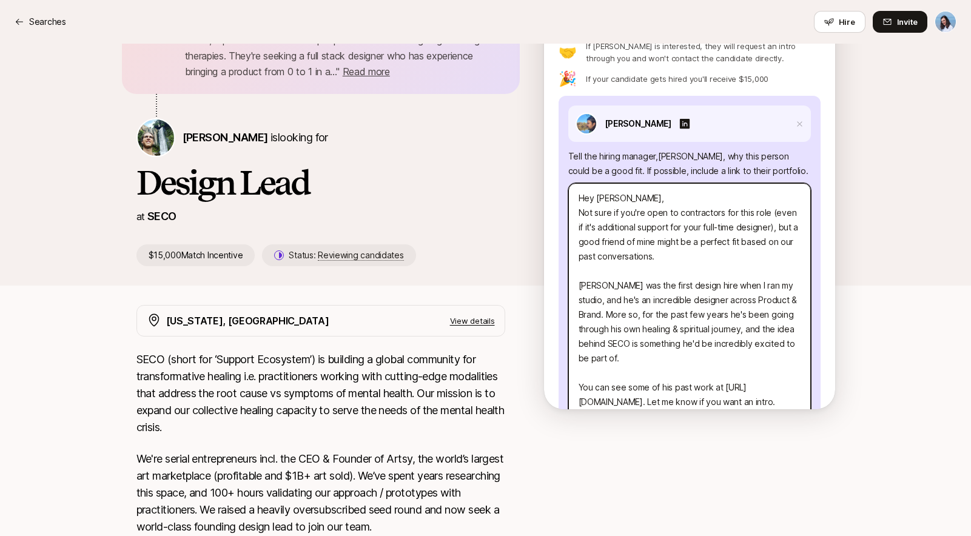
drag, startPoint x: 629, startPoint y: 212, endPoint x: 738, endPoint y: 237, distance: 112.1
click at [735, 238] on textarea "Hey [PERSON_NAME], Not sure if you're open to contractors for this role (even i…" at bounding box center [689, 307] width 243 height 249
click at [740, 237] on textarea "Hey [PERSON_NAME], Not sure if you're open to contractors for this role (even i…" at bounding box center [689, 307] width 243 height 249
drag, startPoint x: 630, startPoint y: 214, endPoint x: 759, endPoint y: 238, distance: 131.5
click at [753, 234] on textarea "Hey [PERSON_NAME], Not sure if you're open to contractors for this role (even i…" at bounding box center [689, 307] width 243 height 249
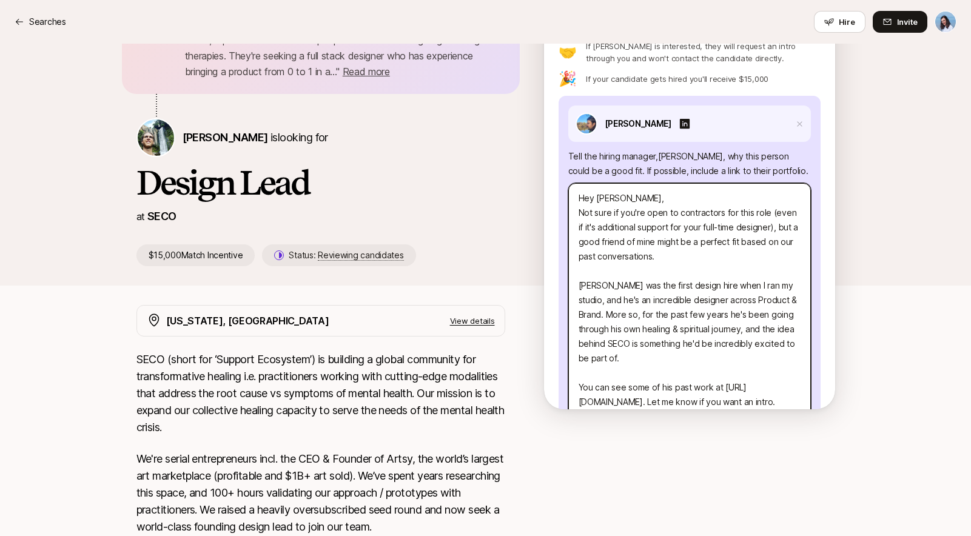
click at [761, 239] on textarea "Hey [PERSON_NAME], Not sure if you're open to contractors for this role (even i…" at bounding box center [689, 307] width 243 height 249
drag, startPoint x: 699, startPoint y: 234, endPoint x: 760, endPoint y: 246, distance: 62.0
click at [754, 245] on textarea "Hey [PERSON_NAME], Not sure if you're open to contractors for this role (even i…" at bounding box center [689, 307] width 243 height 249
click at [760, 246] on textarea "Hey [PERSON_NAME], Not sure if you're open to contractors for this role (even i…" at bounding box center [689, 307] width 243 height 249
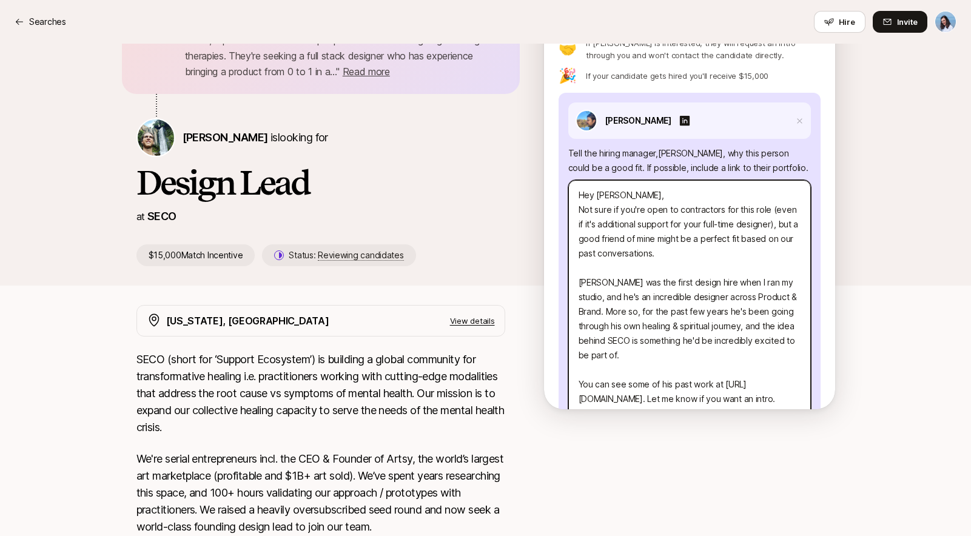
scroll to position [107, 0]
drag, startPoint x: 636, startPoint y: 197, endPoint x: 766, endPoint y: 216, distance: 131.2
click at [766, 215] on textarea "Hey [PERSON_NAME], Not sure if you're open to contractors for this role (even i…" at bounding box center [689, 302] width 243 height 249
click at [766, 223] on textarea "Hey [PERSON_NAME], Not sure if you're open to contractors for this role (even i…" at bounding box center [689, 302] width 243 height 249
drag, startPoint x: 625, startPoint y: 214, endPoint x: 764, endPoint y: 245, distance: 142.8
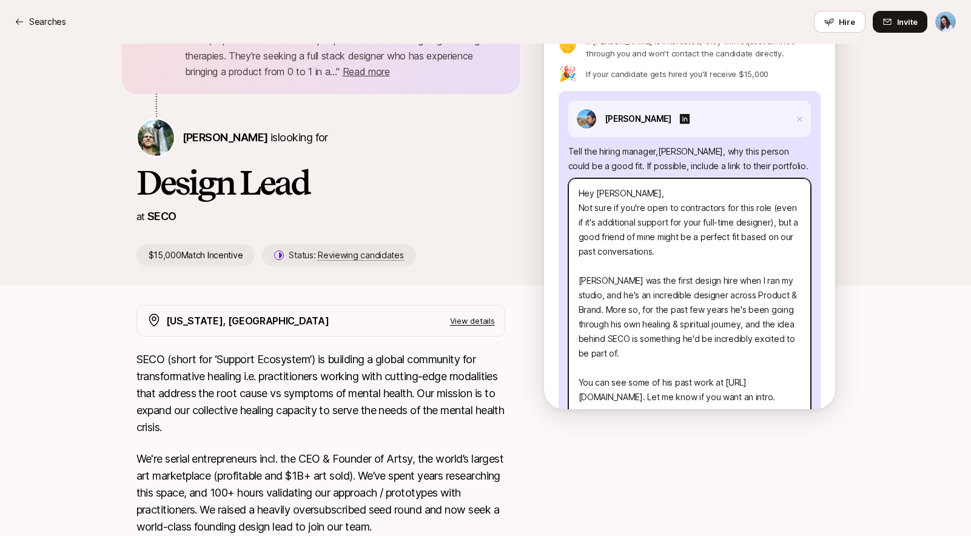
click at [758, 240] on textarea "Hey [PERSON_NAME], Not sure if you're open to contractors for this role (even i…" at bounding box center [689, 302] width 243 height 249
click at [764, 245] on textarea "Hey [PERSON_NAME], Not sure if you're open to contractors for this role (even i…" at bounding box center [689, 302] width 243 height 249
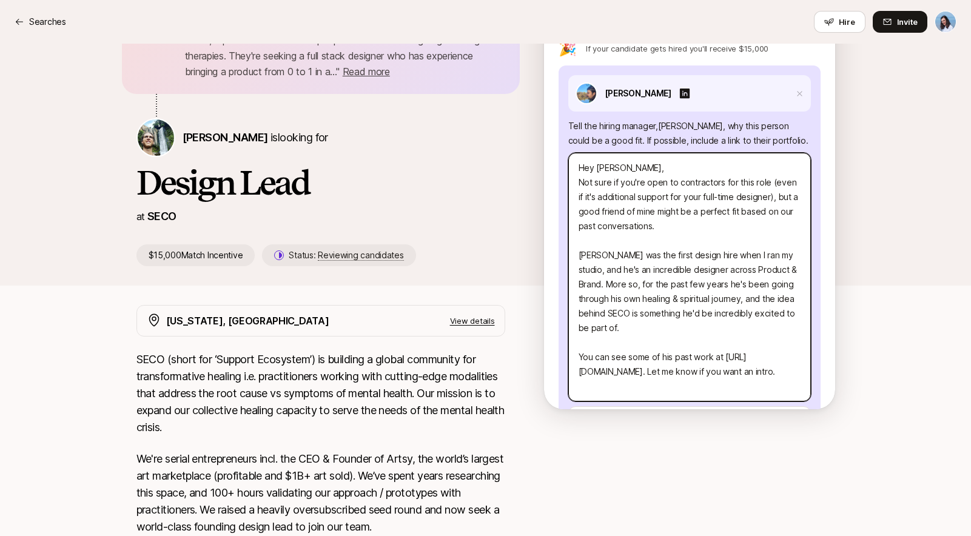
scroll to position [135, 0]
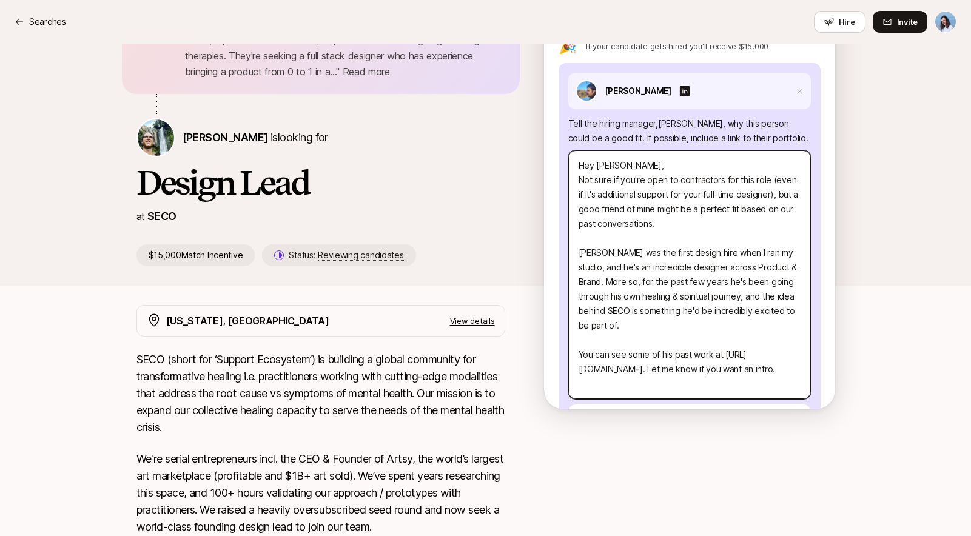
click at [727, 217] on textarea "Hey [PERSON_NAME], Not sure if you're open to contractors for this role (even i…" at bounding box center [689, 274] width 243 height 249
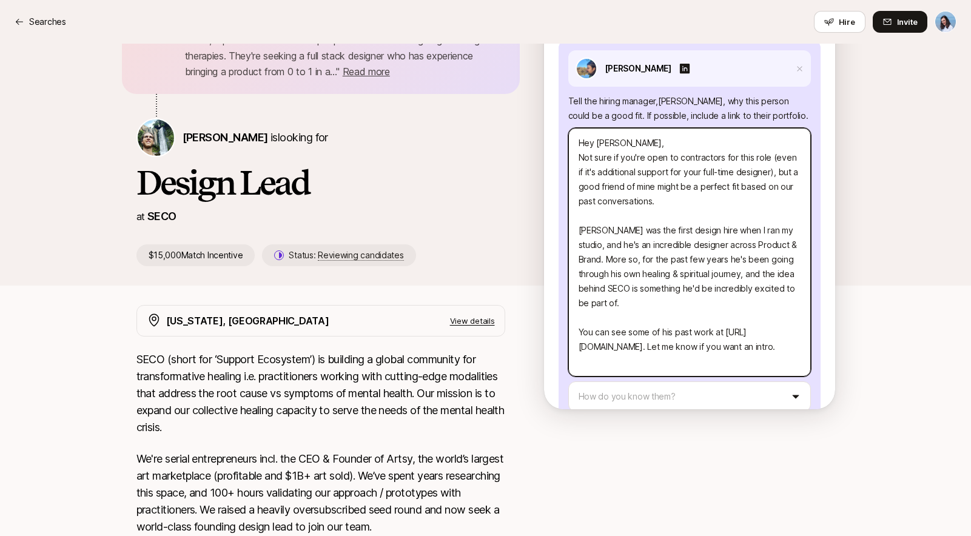
scroll to position [162, 0]
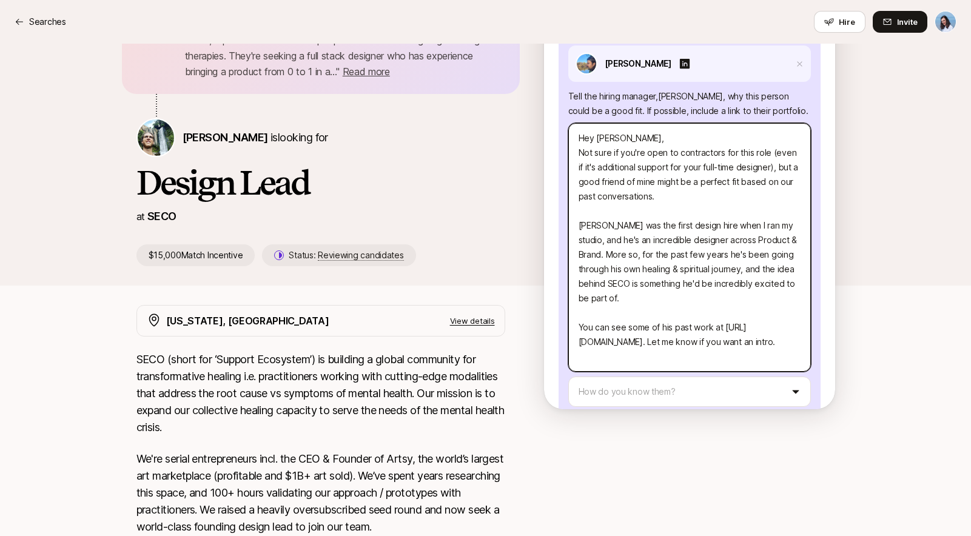
drag, startPoint x: 613, startPoint y: 219, endPoint x: 771, endPoint y: 230, distance: 158.1
click at [771, 231] on textarea "Hey [PERSON_NAME], Not sure if you're open to contractors for this role (even i…" at bounding box center [689, 247] width 243 height 249
click at [772, 230] on textarea "Hey [PERSON_NAME], Not sure if you're open to contractors for this role (even i…" at bounding box center [689, 247] width 243 height 249
click at [780, 229] on textarea "Hey [PERSON_NAME], Not sure if you're open to contractors for this role (even i…" at bounding box center [689, 247] width 243 height 249
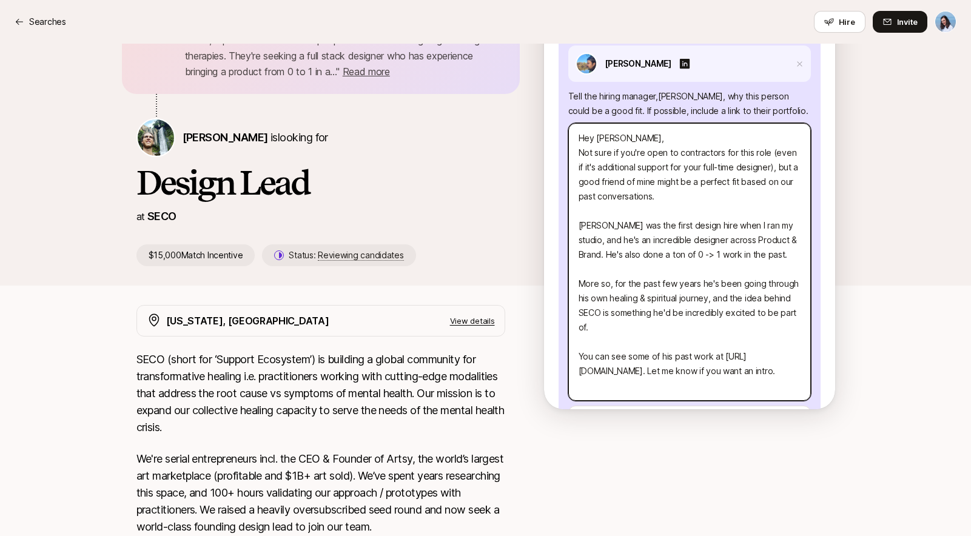
click at [616, 260] on textarea "Hey [PERSON_NAME], Not sure if you're open to contractors for this role (even i…" at bounding box center [689, 262] width 243 height 278
drag, startPoint x: 609, startPoint y: 256, endPoint x: 604, endPoint y: 242, distance: 15.0
click at [600, 242] on textarea "Hey [PERSON_NAME], Not sure if you're open to contractors for this role (even i…" at bounding box center [689, 262] width 243 height 278
click at [680, 315] on textarea "Hey [PERSON_NAME], Not sure if you're open to contractors for this role (even i…" at bounding box center [689, 262] width 243 height 278
click at [680, 361] on textarea "Hey [PERSON_NAME], Not sure if you're open to contractors for this role (even i…" at bounding box center [689, 262] width 243 height 278
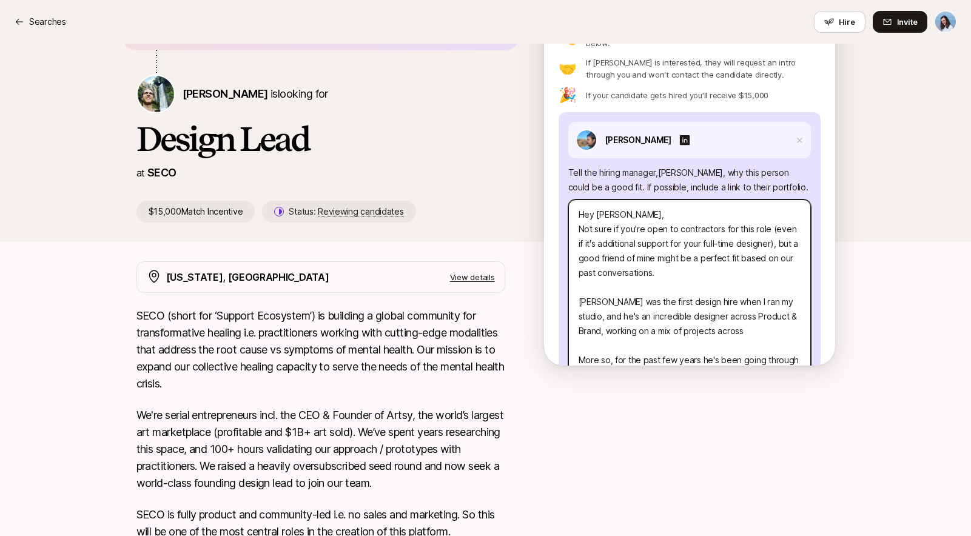
scroll to position [116, 0]
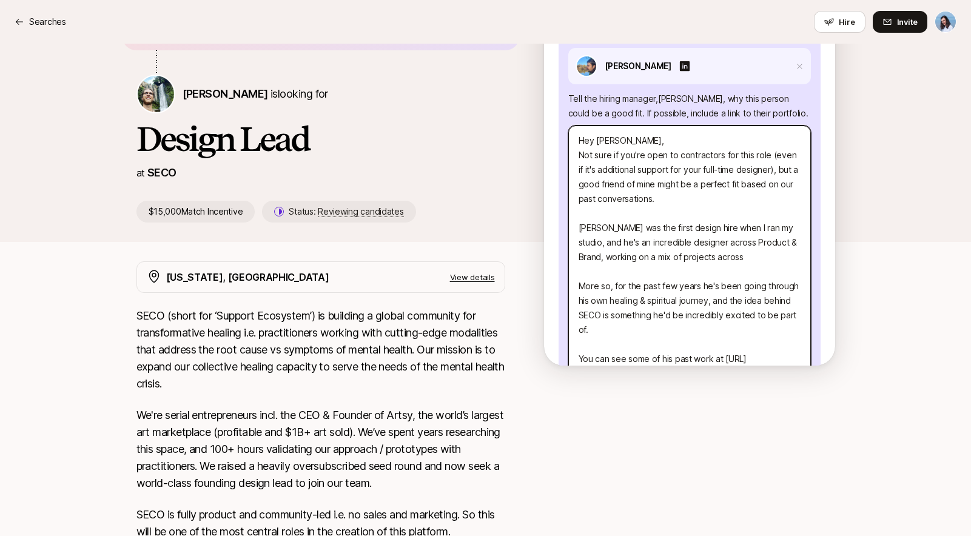
drag, startPoint x: 619, startPoint y: 174, endPoint x: 767, endPoint y: 198, distance: 150.6
click at [750, 199] on textarea "Hey [PERSON_NAME], Not sure if you're open to contractors for this role (even i…" at bounding box center [689, 265] width 243 height 278
click at [767, 198] on textarea "Hey [PERSON_NAME], Not sure if you're open to contractors for this role (even i…" at bounding box center [689, 265] width 243 height 278
drag, startPoint x: 644, startPoint y: 219, endPoint x: 764, endPoint y: 245, distance: 122.8
click at [759, 241] on textarea "Hey [PERSON_NAME], Not sure if you're open to contractors for this role (even i…" at bounding box center [689, 265] width 243 height 278
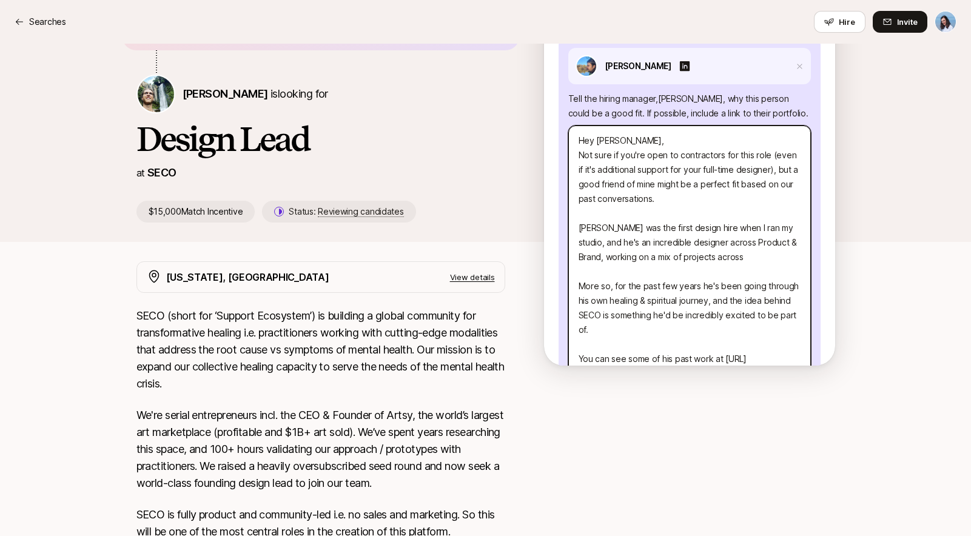
click at [764, 245] on textarea "Hey [PERSON_NAME], Not sure if you're open to contractors for this role (even i…" at bounding box center [689, 265] width 243 height 278
drag, startPoint x: 633, startPoint y: 272, endPoint x: 760, endPoint y: 296, distance: 129.7
click at [737, 291] on textarea "Hey [PERSON_NAME], Not sure if you're open to contractors for this role (even i…" at bounding box center [689, 265] width 243 height 278
click at [760, 296] on textarea "Hey [PERSON_NAME], Not sure if you're open to contractors for this role (even i…" at bounding box center [689, 265] width 243 height 278
click at [741, 290] on textarea "Hey [PERSON_NAME], Not sure if you're open to contractors for this role (even i…" at bounding box center [689, 265] width 243 height 278
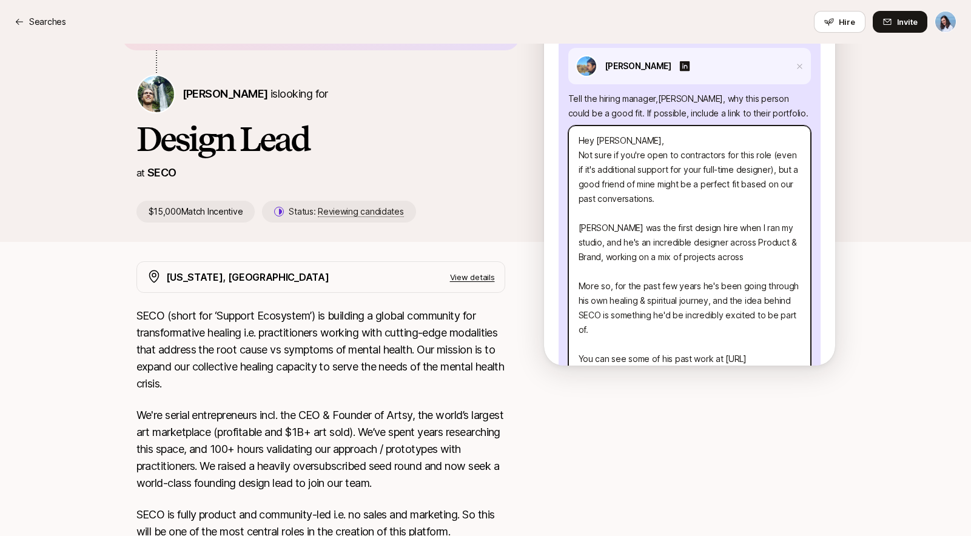
drag, startPoint x: 609, startPoint y: 299, endPoint x: 723, endPoint y: 309, distance: 114.6
click at [720, 308] on textarea "Hey [PERSON_NAME], Not sure if you're open to contractors for this role (even i…" at bounding box center [689, 265] width 243 height 278
click at [735, 314] on textarea "Hey [PERSON_NAME], Not sure if you're open to contractors for this role (even i…" at bounding box center [689, 265] width 243 height 278
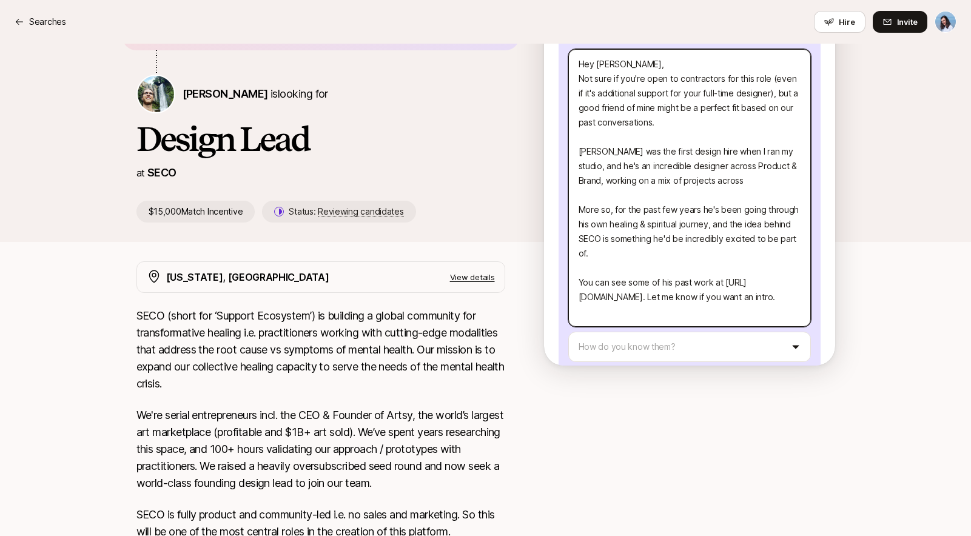
scroll to position [209, 0]
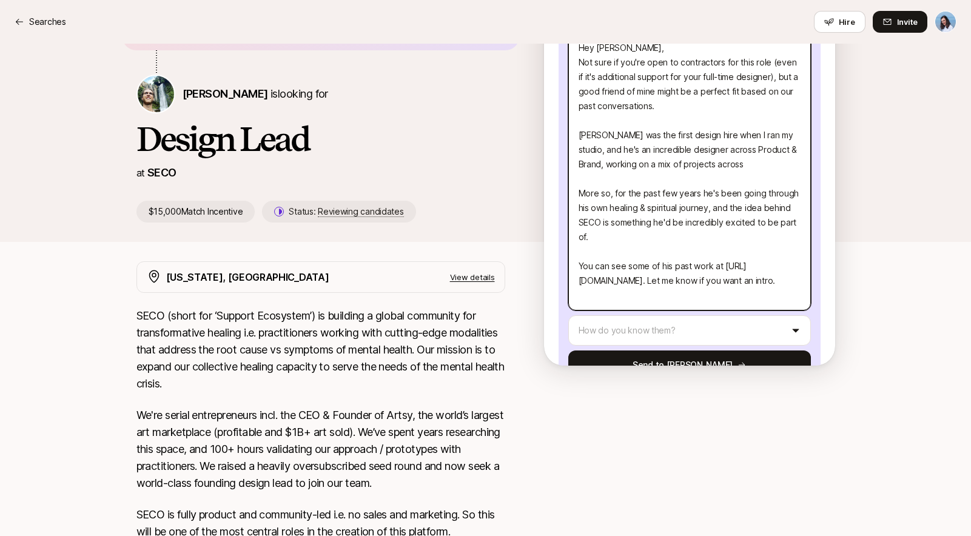
click at [678, 226] on textarea "Hey [PERSON_NAME], Not sure if you're open to contractors for this role (even i…" at bounding box center [689, 172] width 243 height 278
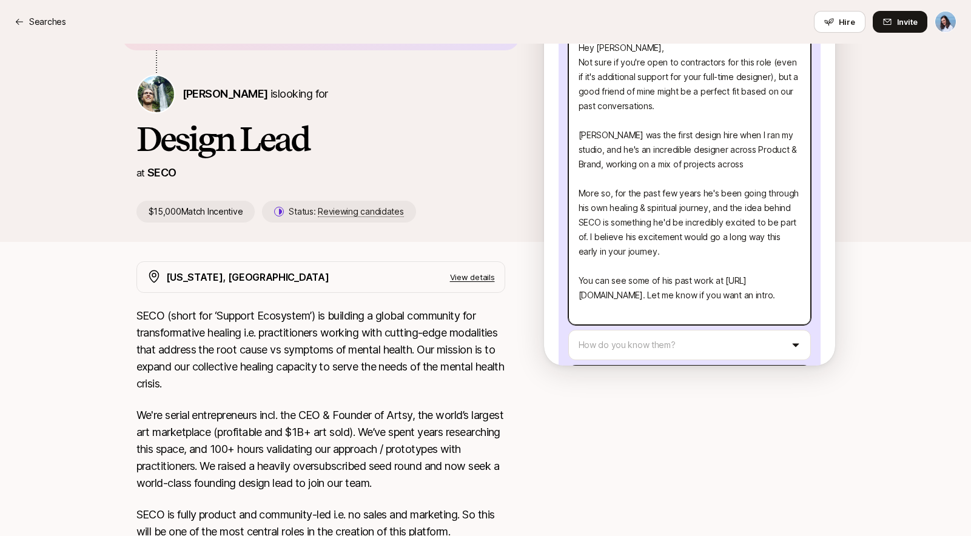
click at [731, 155] on textarea "Hey [PERSON_NAME], Not sure if you're open to contractors for this role (even i…" at bounding box center [689, 179] width 243 height 292
drag, startPoint x: 734, startPoint y: 153, endPoint x: 691, endPoint y: 154, distance: 42.5
click at [691, 154] on textarea "Hey [PERSON_NAME], Not sure if you're open to contractors for this role (even i…" at bounding box center [689, 179] width 243 height 292
click at [734, 155] on textarea "Hey [PERSON_NAME], Not sure if you're open to contractors for this role (even i…" at bounding box center [689, 179] width 243 height 292
drag, startPoint x: 732, startPoint y: 152, endPoint x: 712, endPoint y: 135, distance: 25.4
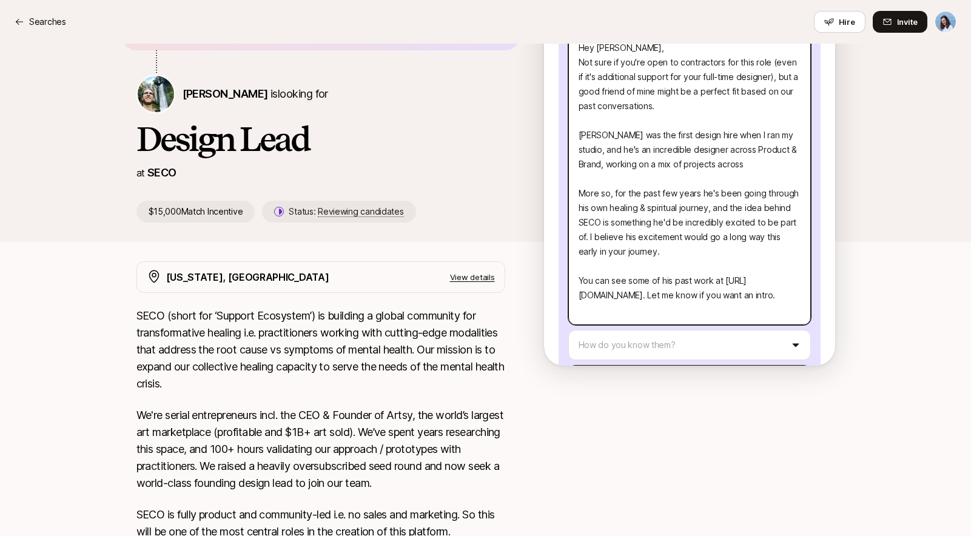
click at [712, 135] on textarea "Hey [PERSON_NAME], Not sure if you're open to contractors for this role (even i…" at bounding box center [689, 179] width 243 height 292
drag, startPoint x: 747, startPoint y: 155, endPoint x: 601, endPoint y: 155, distance: 146.2
click at [601, 155] on textarea "Hey [PERSON_NAME], Not sure if you're open to contractors for this role (even i…" at bounding box center [689, 179] width 243 height 292
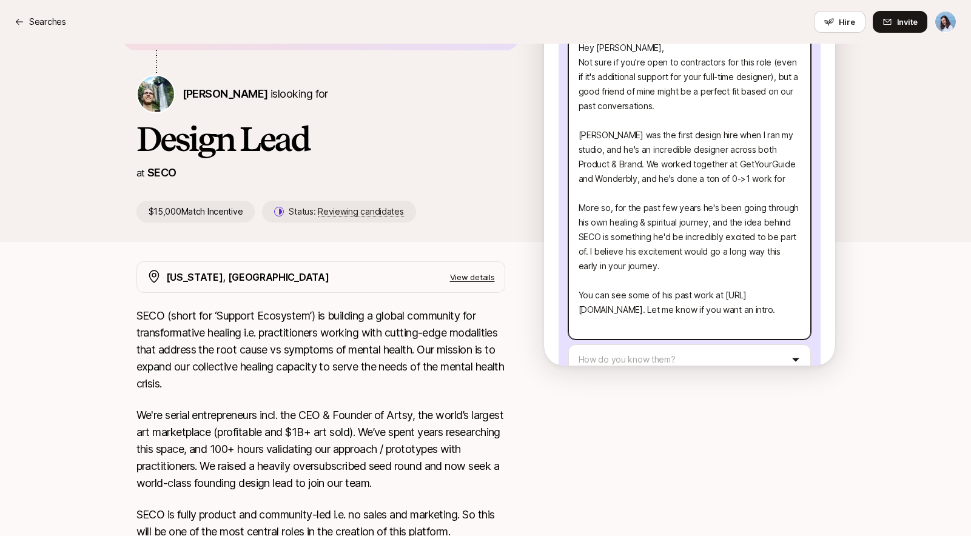
click at [760, 164] on textarea "Hey [PERSON_NAME], Not sure if you're open to contractors for this role (even i…" at bounding box center [689, 186] width 243 height 307
click at [777, 163] on textarea "Hey [PERSON_NAME], Not sure if you're open to contractors for this role (even i…" at bounding box center [689, 186] width 243 height 307
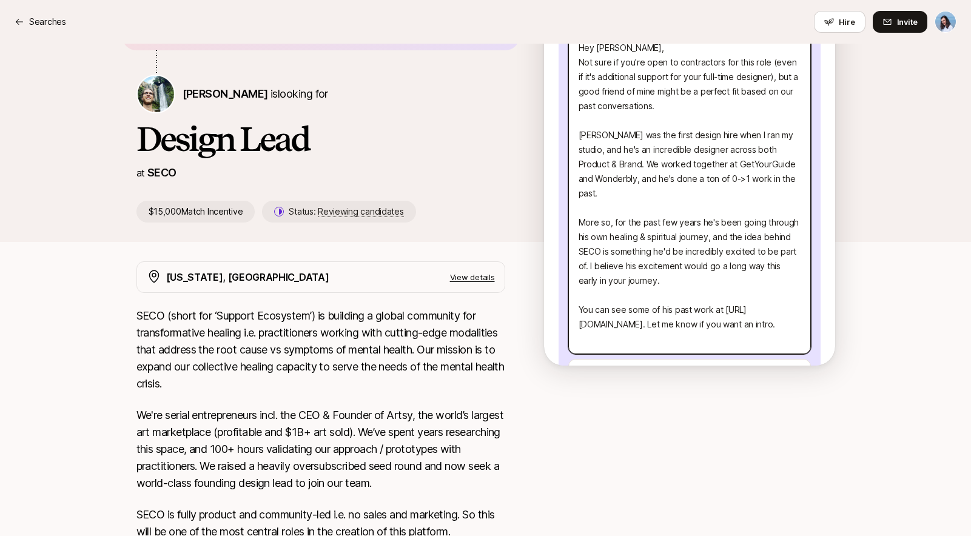
drag, startPoint x: 627, startPoint y: 214, endPoint x: 751, endPoint y: 235, distance: 125.6
click at [751, 235] on textarea "Hey [PERSON_NAME], Not sure if you're open to contractors for this role (even i…" at bounding box center [689, 194] width 243 height 322
click at [754, 237] on textarea "Hey [PERSON_NAME], Not sure if you're open to contractors for this role (even i…" at bounding box center [689, 194] width 243 height 322
drag, startPoint x: 607, startPoint y: 231, endPoint x: 746, endPoint y: 251, distance: 139.8
click at [744, 251] on textarea "Hey [PERSON_NAME], Not sure if you're open to contractors for this role (even i…" at bounding box center [689, 194] width 243 height 322
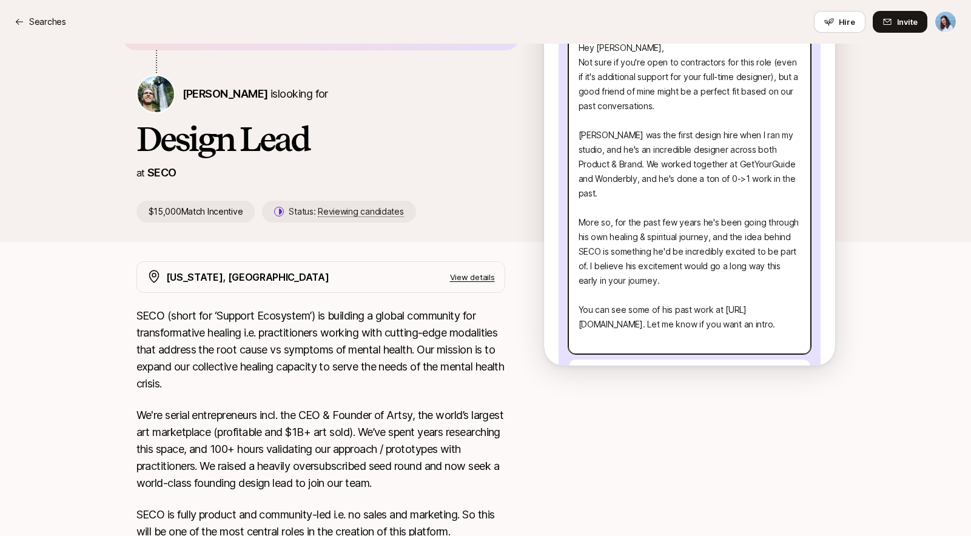
click at [746, 251] on textarea "Hey [PERSON_NAME], Not sure if you're open to contractors for this role (even i…" at bounding box center [689, 194] width 243 height 322
drag, startPoint x: 684, startPoint y: 248, endPoint x: 760, endPoint y: 263, distance: 78.1
click at [752, 261] on textarea "Hey [PERSON_NAME], Not sure if you're open to contractors for this role (even i…" at bounding box center [689, 194] width 243 height 322
click at [768, 266] on textarea "Hey [PERSON_NAME], Not sure if you're open to contractors for this role (even i…" at bounding box center [689, 194] width 243 height 322
drag, startPoint x: 664, startPoint y: 251, endPoint x: 779, endPoint y: 268, distance: 115.9
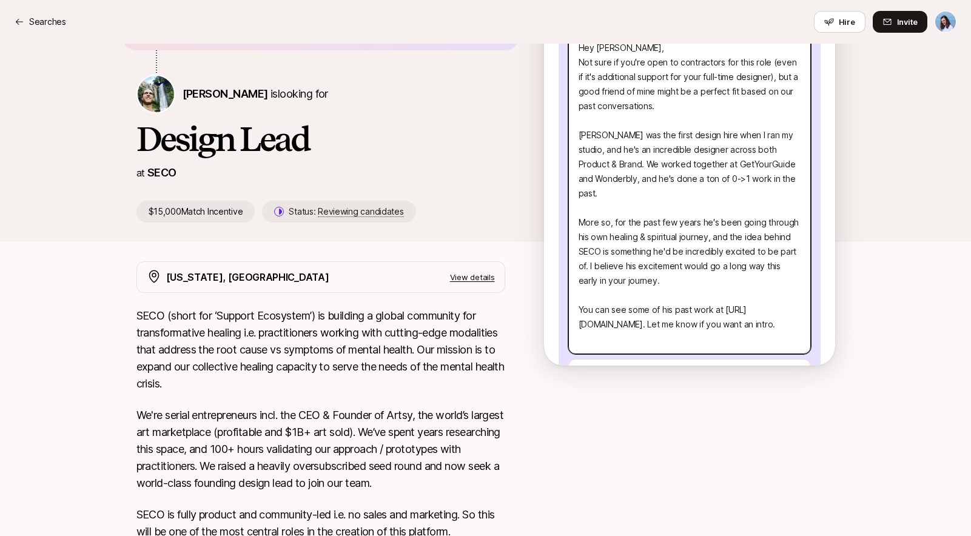
click at [751, 262] on textarea "Hey [PERSON_NAME], Not sure if you're open to contractors for this role (even i…" at bounding box center [689, 194] width 243 height 322
click at [779, 268] on textarea "Hey [PERSON_NAME], Not sure if you're open to contractors for this role (even i…" at bounding box center [689, 194] width 243 height 322
drag, startPoint x: 608, startPoint y: 227, endPoint x: 737, endPoint y: 223, distance: 128.7
click at [726, 223] on textarea "Hey [PERSON_NAME], Not sure if you're open to contractors for this role (even i…" at bounding box center [689, 194] width 243 height 322
click at [744, 223] on textarea "Hey [PERSON_NAME], Not sure if you're open to contractors for this role (even i…" at bounding box center [689, 194] width 243 height 322
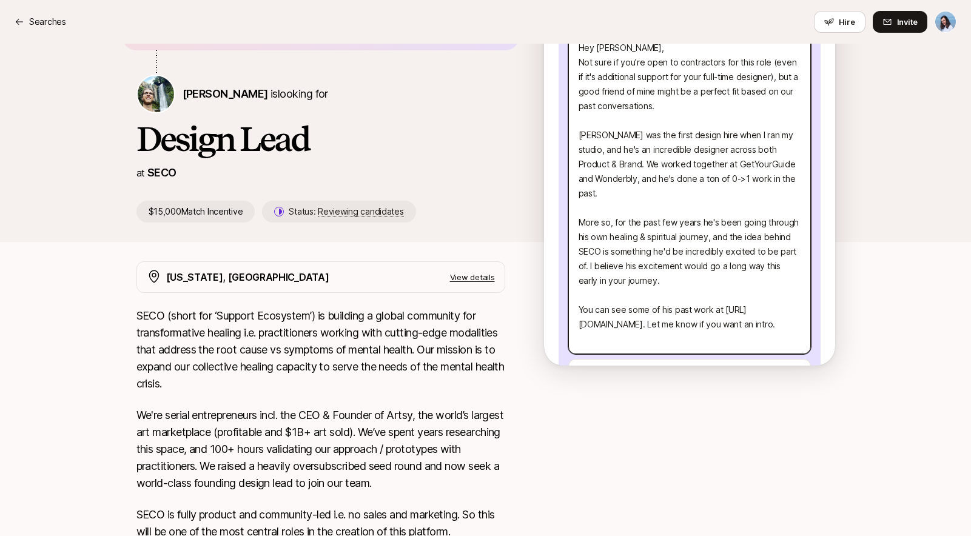
click at [645, 228] on textarea "Hey [PERSON_NAME], Not sure if you're open to contractors for this role (even i…" at bounding box center [689, 194] width 243 height 322
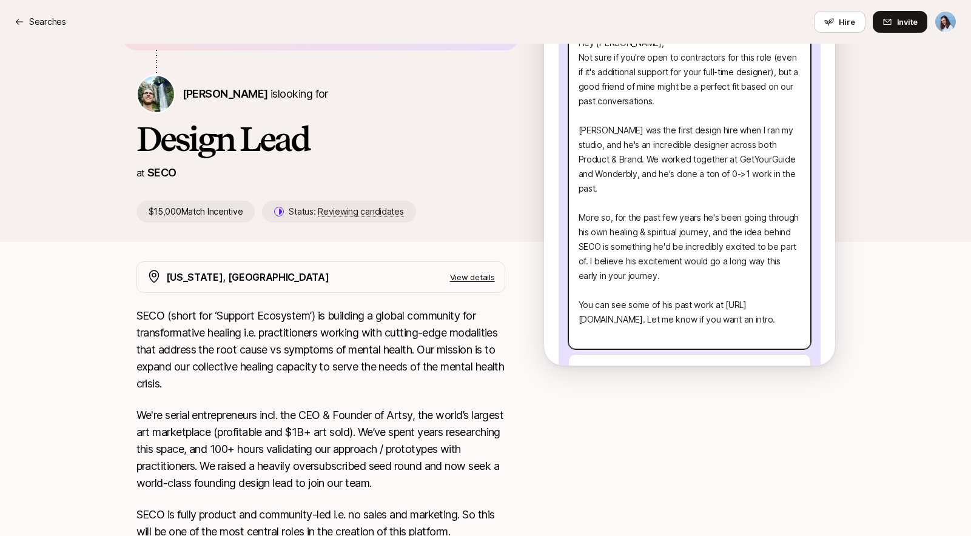
click at [747, 266] on textarea "Hey [PERSON_NAME], Not sure if you're open to contractors for this role (even i…" at bounding box center [689, 189] width 243 height 322
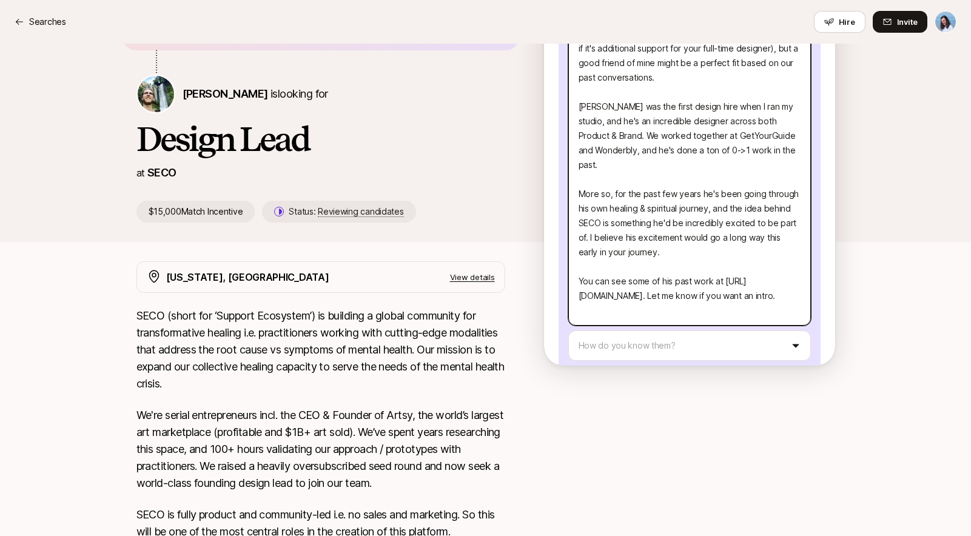
scroll to position [256, 0]
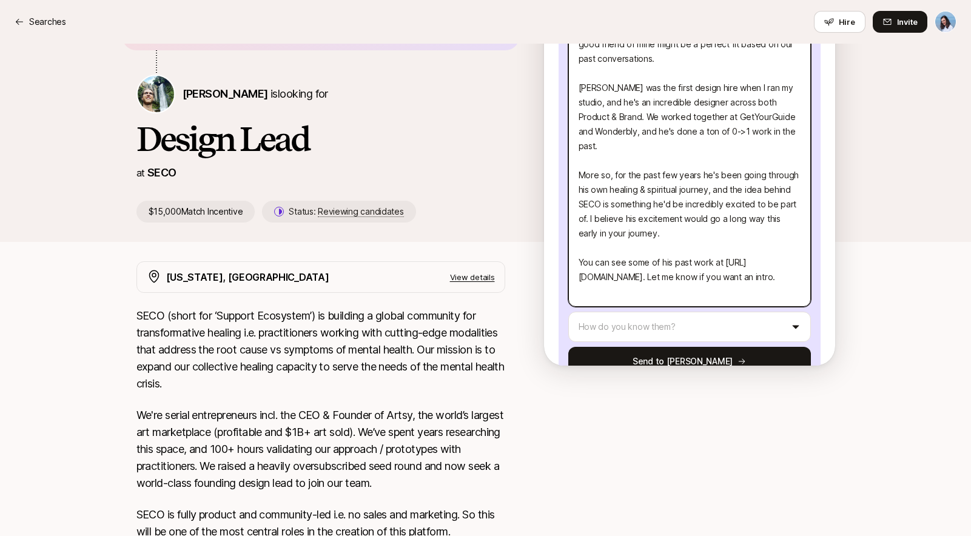
click at [736, 226] on textarea "Hey [PERSON_NAME], Not sure if you're open to contractors for this role (even i…" at bounding box center [689, 146] width 243 height 322
drag, startPoint x: 727, startPoint y: 225, endPoint x: 657, endPoint y: 221, distance: 69.9
click at [657, 221] on textarea "Hey [PERSON_NAME], Not sure if you're open to contractors for this role (even i…" at bounding box center [689, 146] width 243 height 322
drag, startPoint x: 673, startPoint y: 201, endPoint x: 769, endPoint y: 226, distance: 98.3
click at [760, 224] on textarea "Hey [PERSON_NAME], Not sure if you're open to contractors for this role (even i…" at bounding box center [689, 146] width 243 height 322
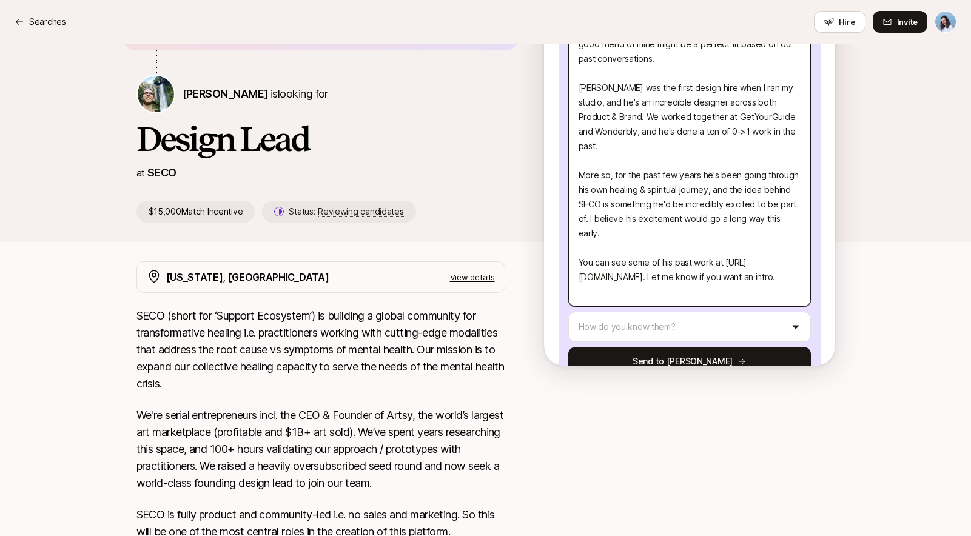
click at [769, 226] on textarea "Hey [PERSON_NAME], Not sure if you're open to contractors for this role (even i…" at bounding box center [689, 146] width 243 height 322
drag, startPoint x: 673, startPoint y: 224, endPoint x: 619, endPoint y: 224, distance: 54.6
click at [619, 224] on textarea "Hey [PERSON_NAME], Not sure if you're open to contractors for this role (even i…" at bounding box center [689, 146] width 243 height 322
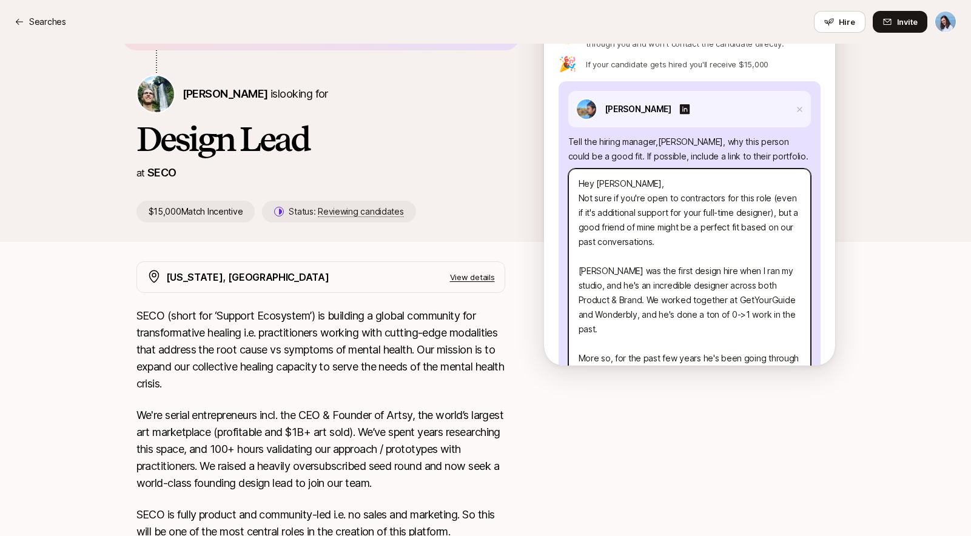
scroll to position [75, 0]
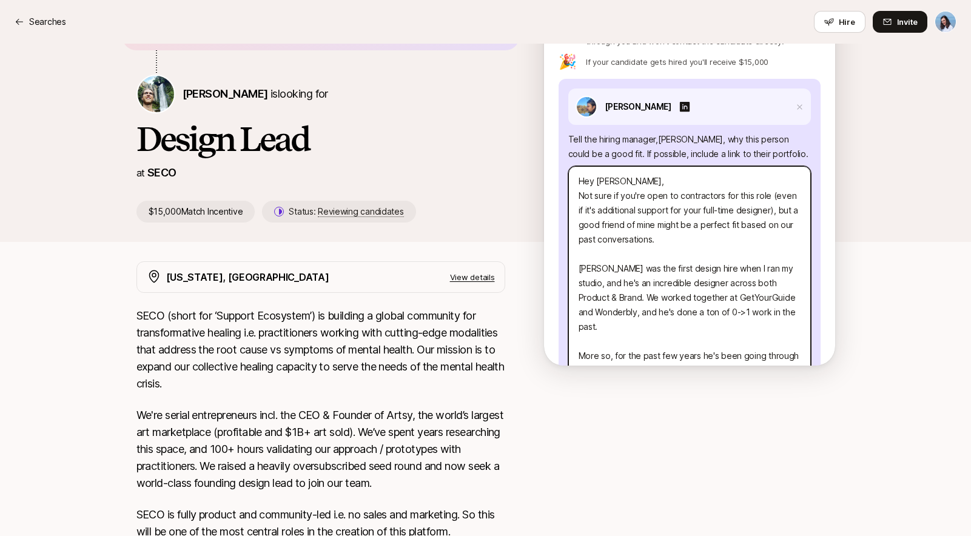
drag, startPoint x: 610, startPoint y: 183, endPoint x: 777, endPoint y: 231, distance: 173.4
click at [781, 218] on textarea "Hey [PERSON_NAME], Not sure if you're open to contractors for this role (even i…" at bounding box center [689, 327] width 243 height 322
click at [774, 235] on textarea "Hey [PERSON_NAME], Not sure if you're open to contractors for this role (even i…" at bounding box center [689, 327] width 243 height 322
drag, startPoint x: 599, startPoint y: 198, endPoint x: 760, endPoint y: 219, distance: 161.5
click at [758, 217] on textarea "Hey [PERSON_NAME], Not sure if you're open to contractors for this role (even i…" at bounding box center [689, 327] width 243 height 322
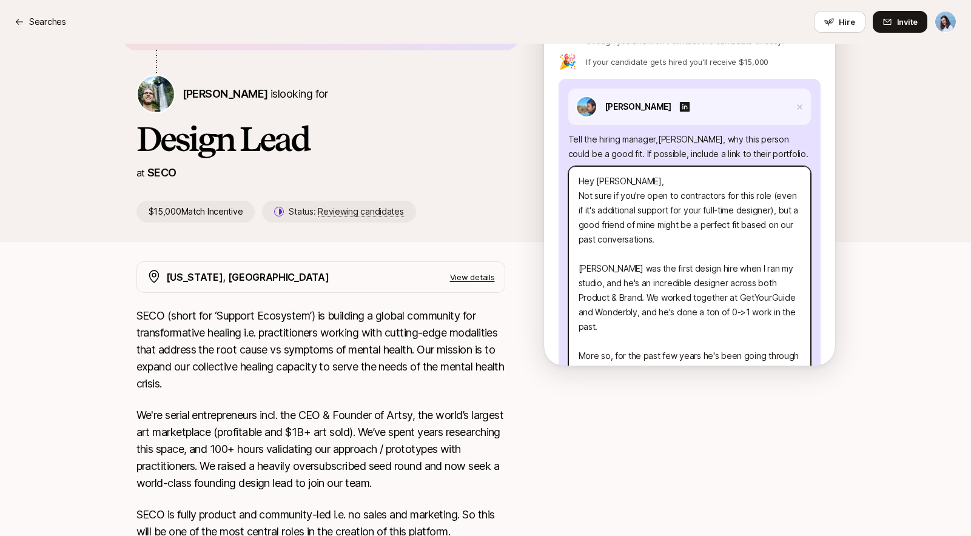
click at [760, 219] on textarea "Hey [PERSON_NAME], Not sure if you're open to contractors for this role (even i…" at bounding box center [689, 327] width 243 height 322
drag, startPoint x: 606, startPoint y: 211, endPoint x: 781, endPoint y: 231, distance: 176.5
click at [768, 230] on textarea "Hey [PERSON_NAME], Not sure if you're open to contractors for this role (even i…" at bounding box center [689, 327] width 243 height 322
click at [781, 231] on textarea "Hey [PERSON_NAME], Not sure if you're open to contractors for this role (even i…" at bounding box center [689, 327] width 243 height 322
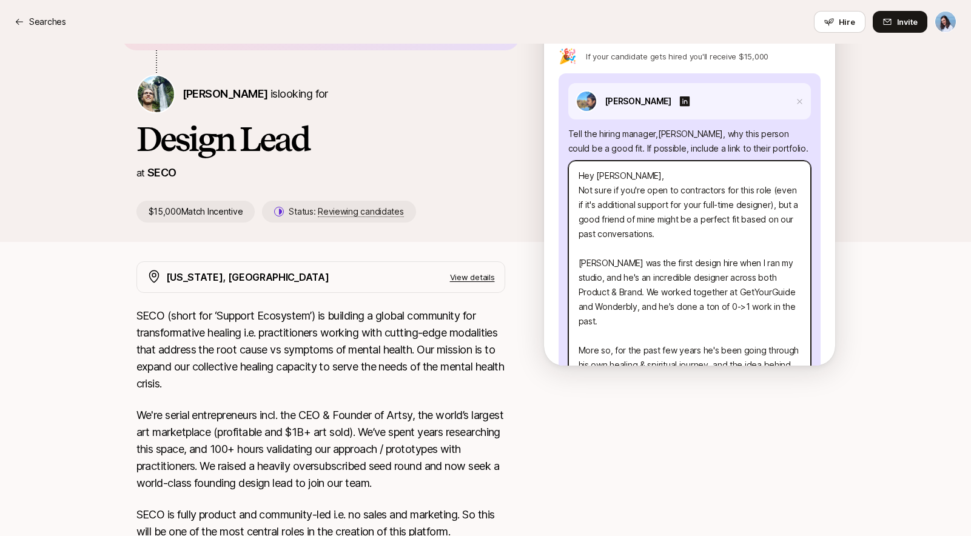
scroll to position [123, 0]
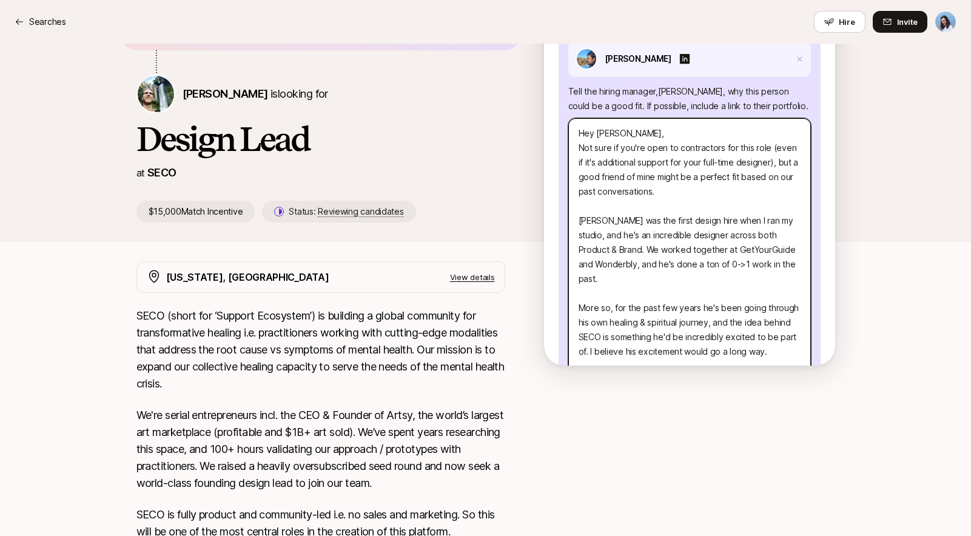
drag, startPoint x: 604, startPoint y: 178, endPoint x: 733, endPoint y: 181, distance: 129.3
click at [729, 181] on textarea "Hey [PERSON_NAME], Not sure if you're open to contractors for this role (even i…" at bounding box center [689, 279] width 243 height 322
click at [760, 181] on textarea "Hey [PERSON_NAME], Not sure if you're open to contractors for this role (even i…" at bounding box center [689, 279] width 243 height 322
click at [754, 186] on textarea "Hey [PERSON_NAME], Not sure if you're open to contractors for this role (even i…" at bounding box center [689, 279] width 243 height 322
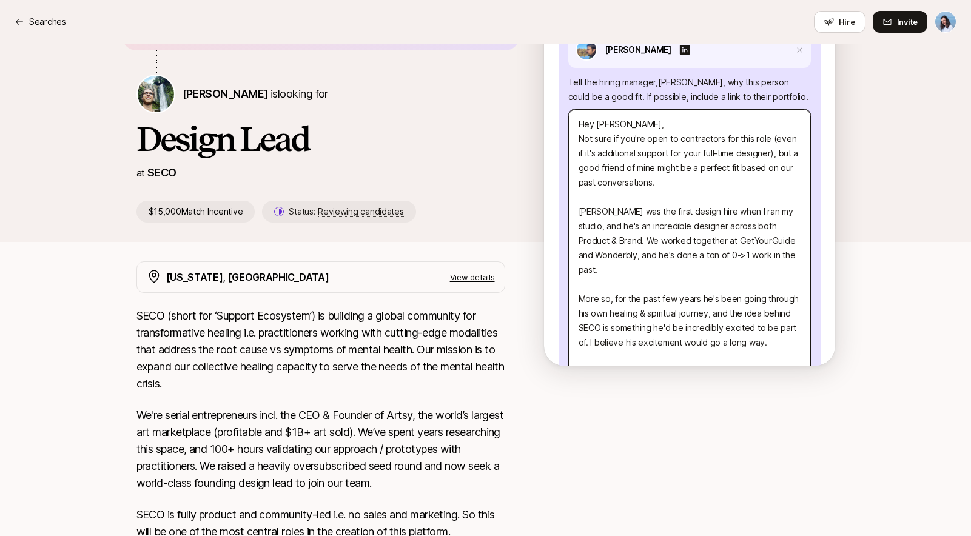
scroll to position [144, 0]
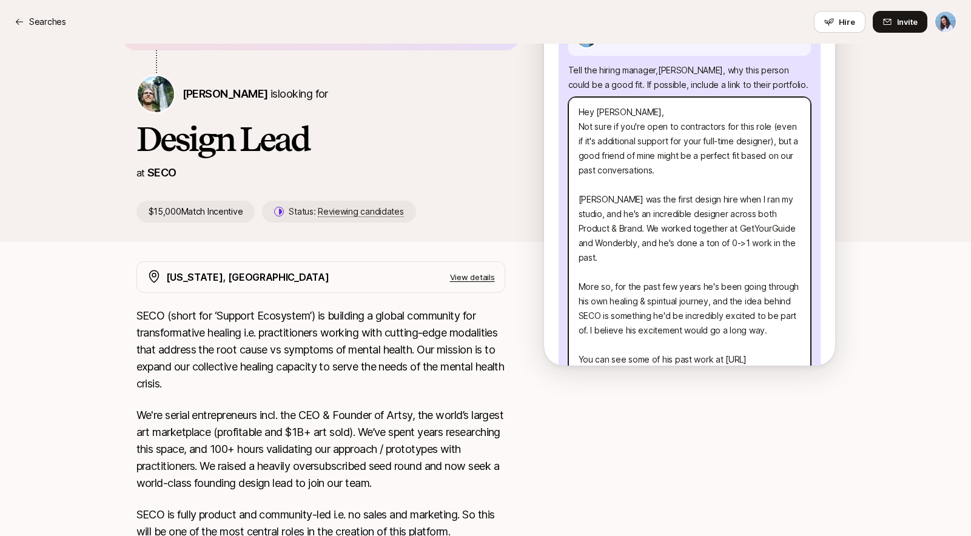
drag, startPoint x: 597, startPoint y: 187, endPoint x: 781, endPoint y: 199, distance: 184.2
click at [781, 199] on textarea "Hey [PERSON_NAME], Not sure if you're open to contractors for this role (even i…" at bounding box center [689, 258] width 243 height 322
click at [770, 203] on textarea "Hey [PERSON_NAME], Not sure if you're open to contractors for this role (even i…" at bounding box center [689, 258] width 243 height 322
drag, startPoint x: 624, startPoint y: 201, endPoint x: 766, endPoint y: 206, distance: 142.1
click at [766, 206] on textarea "Hey [PERSON_NAME], Not sure if you're open to contractors for this role (even i…" at bounding box center [689, 258] width 243 height 322
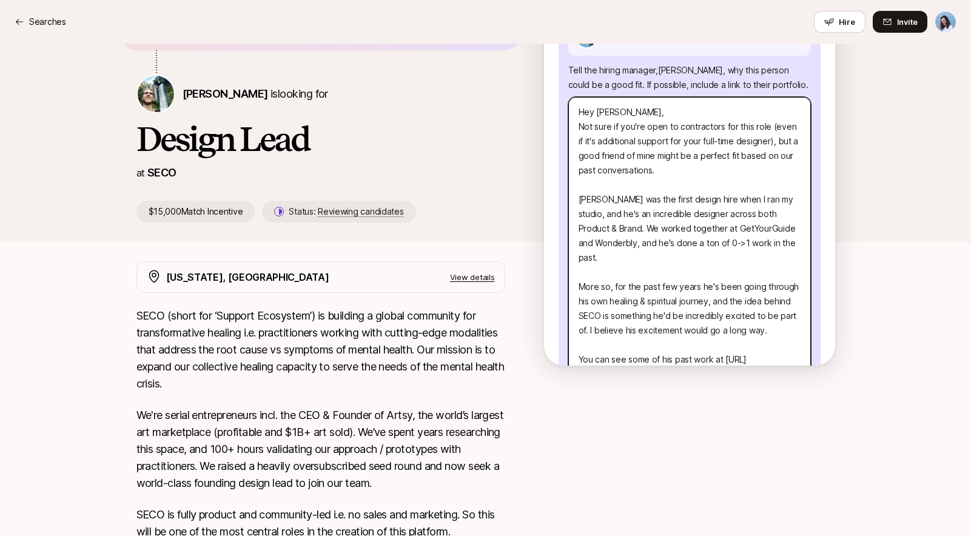
click at [767, 206] on textarea "Hey [PERSON_NAME], Not sure if you're open to contractors for this role (even i…" at bounding box center [689, 258] width 243 height 322
drag, startPoint x: 635, startPoint y: 214, endPoint x: 780, endPoint y: 229, distance: 145.8
click at [780, 229] on textarea "Hey [PERSON_NAME], Not sure if you're open to contractors for this role (even i…" at bounding box center [689, 258] width 243 height 322
click at [784, 230] on textarea "Hey [PERSON_NAME], Not sure if you're open to contractors for this role (even i…" at bounding box center [689, 258] width 243 height 322
drag, startPoint x: 618, startPoint y: 232, endPoint x: 698, endPoint y: 258, distance: 84.2
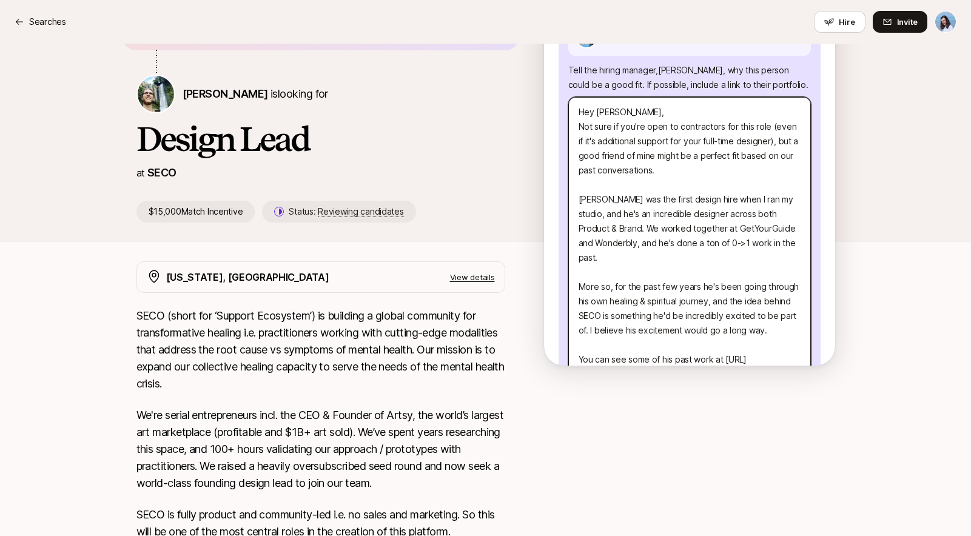
click at [689, 257] on textarea "Hey [PERSON_NAME], Not sure if you're open to contractors for this role (even i…" at bounding box center [689, 258] width 243 height 322
click at [700, 258] on textarea "Hey [PERSON_NAME], Not sure if you're open to contractors for this role (even i…" at bounding box center [689, 258] width 243 height 322
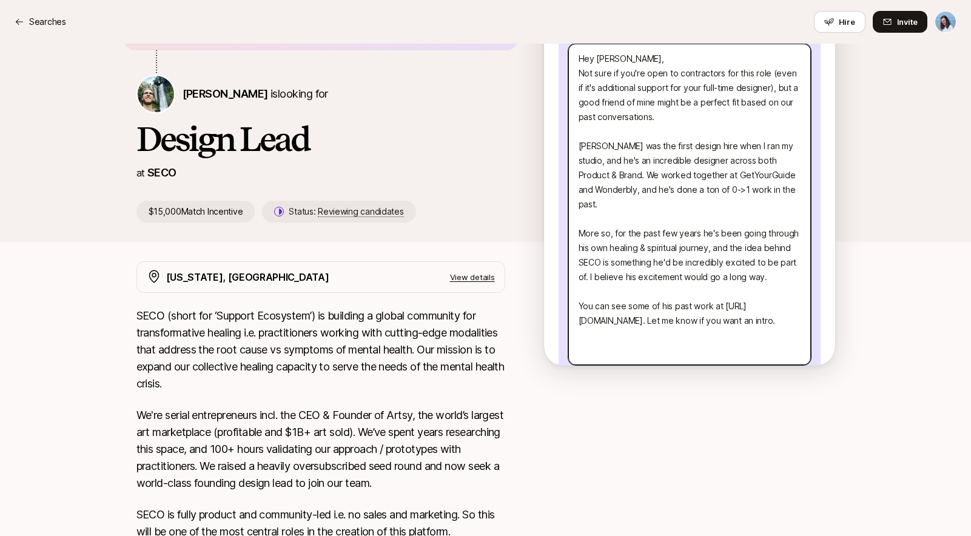
scroll to position [209, 0]
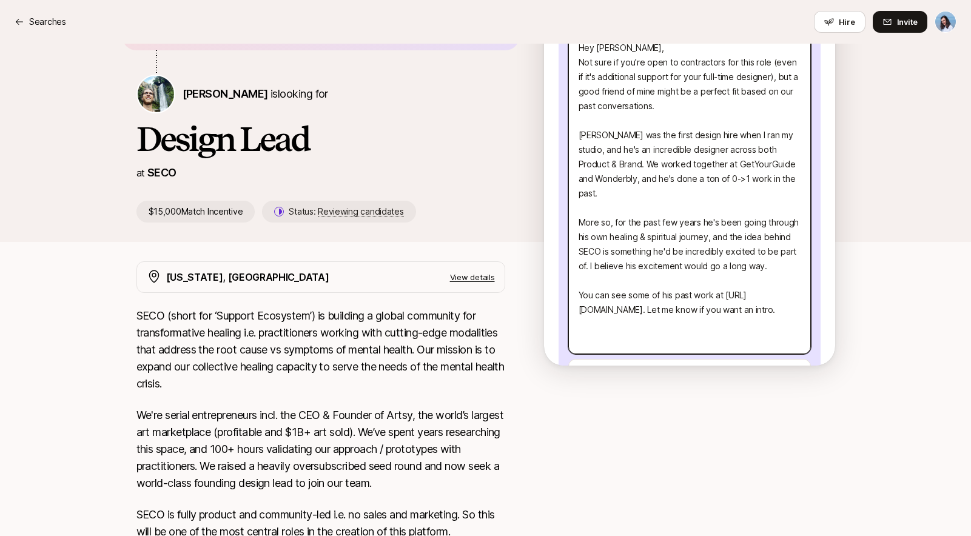
drag, startPoint x: 605, startPoint y: 215, endPoint x: 755, endPoint y: 238, distance: 151.7
click at [745, 237] on textarea "Hey [PERSON_NAME], Not sure if you're open to contractors for this role (even i…" at bounding box center [689, 194] width 243 height 322
click at [755, 238] on textarea "Hey [PERSON_NAME], Not sure if you're open to contractors for this role (even i…" at bounding box center [689, 194] width 243 height 322
drag, startPoint x: 596, startPoint y: 242, endPoint x: 755, endPoint y: 249, distance: 159.7
click at [755, 249] on textarea "Hey [PERSON_NAME], Not sure if you're open to contractors for this role (even i…" at bounding box center [689, 194] width 243 height 322
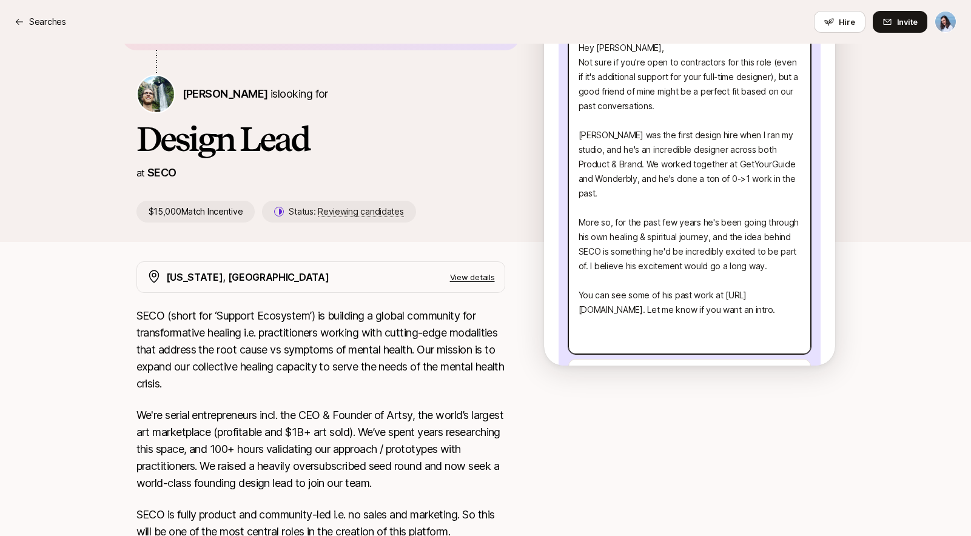
click at [758, 251] on textarea "Hey [PERSON_NAME], Not sure if you're open to contractors for this role (even i…" at bounding box center [689, 194] width 243 height 322
drag, startPoint x: 596, startPoint y: 251, endPoint x: 707, endPoint y: 269, distance: 112.6
click at [700, 266] on textarea "Hey [PERSON_NAME], Not sure if you're open to contractors for this role (even i…" at bounding box center [689, 194] width 243 height 322
click at [709, 270] on textarea "Hey [PERSON_NAME], Not sure if you're open to contractors for this role (even i…" at bounding box center [689, 194] width 243 height 322
drag, startPoint x: 661, startPoint y: 252, endPoint x: 669, endPoint y: 264, distance: 14.0
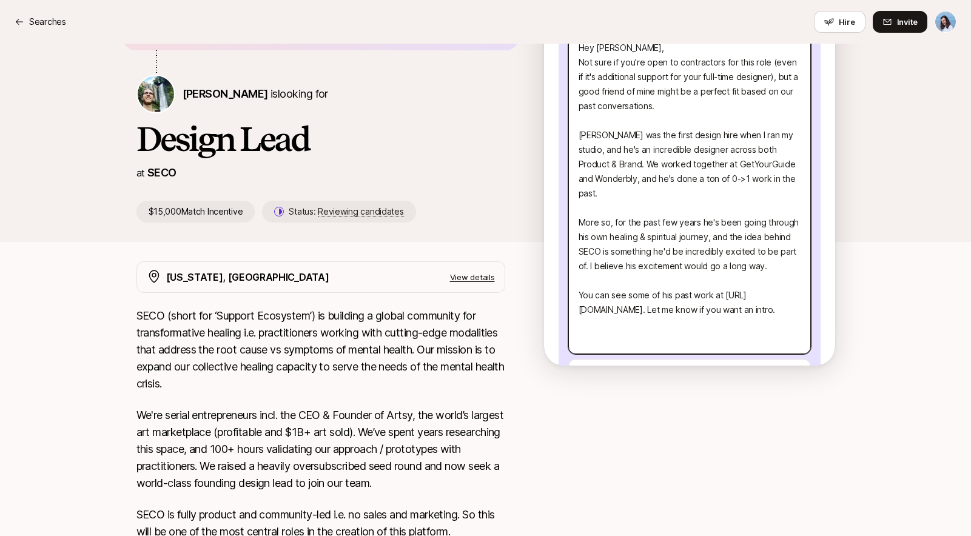
click at [669, 264] on textarea "Hey [PERSON_NAME], Not sure if you're open to contractors for this role (even i…" at bounding box center [689, 194] width 243 height 322
click at [739, 226] on textarea "Hey [PERSON_NAME], Not sure if you're open to contractors for this role (even i…" at bounding box center [689, 186] width 243 height 307
click at [692, 258] on textarea "Hey [PERSON_NAME], Not sure if you're open to contractors for this role (even i…" at bounding box center [689, 186] width 243 height 307
drag, startPoint x: 635, startPoint y: 213, endPoint x: 770, endPoint y: 213, distance: 135.3
click at [749, 211] on textarea "Hey [PERSON_NAME], Not sure if you're open to contractors for this role (even i…" at bounding box center [689, 194] width 243 height 322
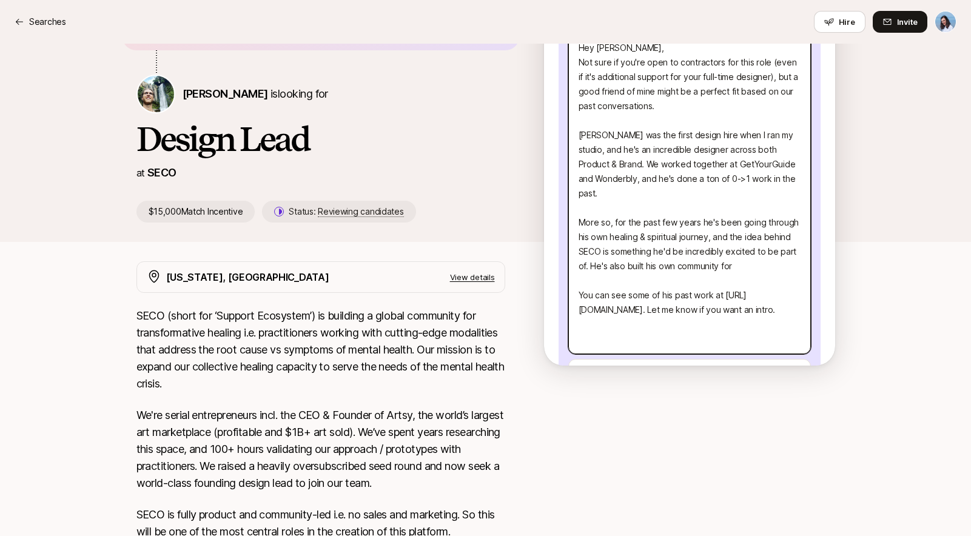
click at [771, 213] on textarea "Hey [PERSON_NAME], Not sure if you're open to contractors for this role (even i…" at bounding box center [689, 194] width 243 height 322
drag, startPoint x: 661, startPoint y: 254, endPoint x: 673, endPoint y: 271, distance: 21.4
click at [673, 271] on textarea "Hey [PERSON_NAME], Not sure if you're open to contractors for this role (even i…" at bounding box center [689, 194] width 243 height 322
click at [664, 265] on textarea "Hey [PERSON_NAME], Not sure if you're open to contractors for this role (even i…" at bounding box center [689, 194] width 243 height 322
drag, startPoint x: 662, startPoint y: 254, endPoint x: 670, endPoint y: 263, distance: 11.6
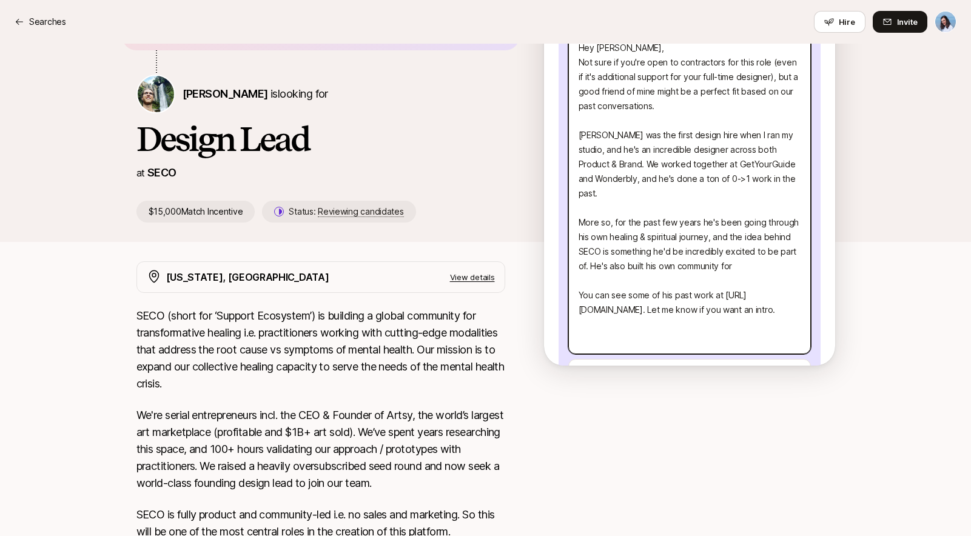
click at [670, 263] on textarea "Hey [PERSON_NAME], Not sure if you're open to contractors for this role (even i…" at bounding box center [689, 194] width 243 height 322
click at [676, 262] on textarea "Hey [PERSON_NAME], Not sure if you're open to contractors for this role (even i…" at bounding box center [689, 194] width 243 height 322
click at [739, 224] on textarea "Hey [PERSON_NAME], Not sure if you're open to contractors for this role (even i…" at bounding box center [689, 194] width 243 height 322
drag, startPoint x: 660, startPoint y: 254, endPoint x: 670, endPoint y: 263, distance: 14.2
click at [670, 263] on textarea "Hey [PERSON_NAME], Not sure if you're open to contractors for this role (even i…" at bounding box center [689, 194] width 243 height 322
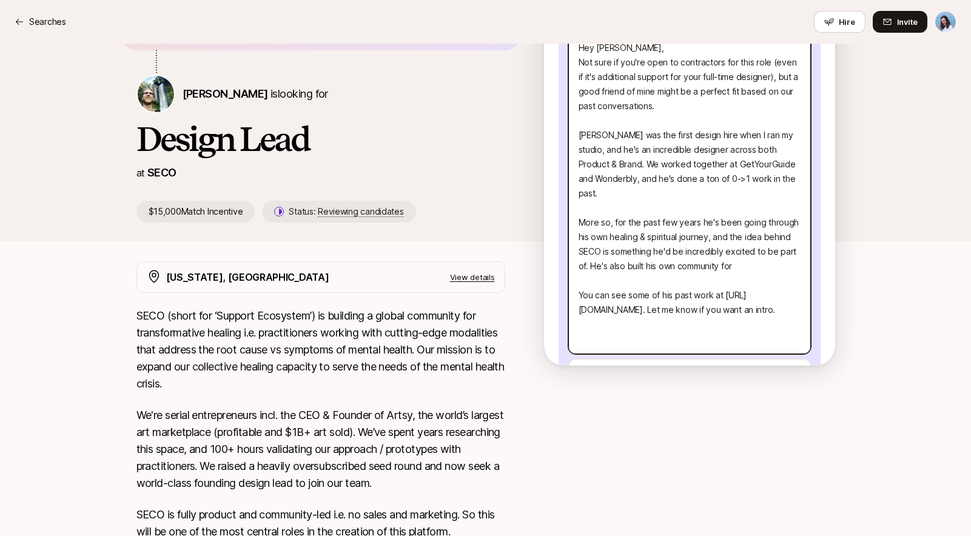
click at [643, 265] on textarea "Hey [PERSON_NAME], Not sure if you're open to contractors for this role (even i…" at bounding box center [689, 194] width 243 height 322
drag, startPoint x: 661, startPoint y: 254, endPoint x: 668, endPoint y: 262, distance: 10.8
click at [668, 262] on textarea "Hey [PERSON_NAME], Not sure if you're open to contractors for this role (even i…" at bounding box center [689, 194] width 243 height 322
click at [738, 225] on textarea "Hey [PERSON_NAME], Not sure if you're open to contractors for this role (even i…" at bounding box center [689, 186] width 243 height 307
click at [631, 255] on textarea "Hey [PERSON_NAME], Not sure if you're open to contractors for this role (even i…" at bounding box center [689, 186] width 243 height 307
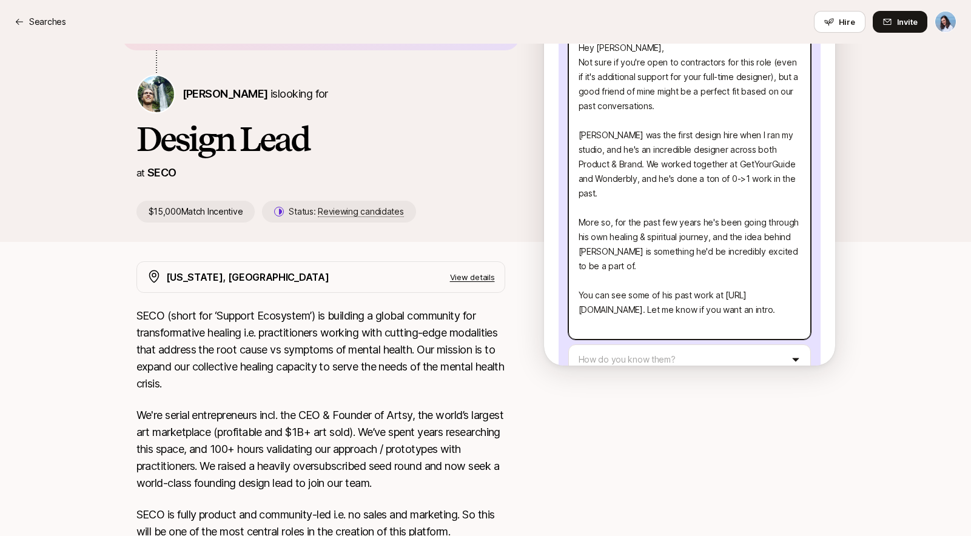
click at [686, 254] on textarea "Hey [PERSON_NAME], Not sure if you're open to contractors for this role (even i…" at bounding box center [689, 186] width 243 height 307
click at [680, 255] on textarea "Hey [PERSON_NAME], Not sure if you're open to contractors for this role (even i…" at bounding box center [689, 186] width 243 height 307
click at [740, 226] on textarea "Hey [PERSON_NAME], Not sure if you're open to contractors for this role (even i…" at bounding box center [689, 186] width 243 height 307
drag, startPoint x: 652, startPoint y: 240, endPoint x: 746, endPoint y: 250, distance: 95.1
click at [736, 249] on textarea "Hey [PERSON_NAME], Not sure if you're open to contractors for this role (even i…" at bounding box center [689, 186] width 243 height 307
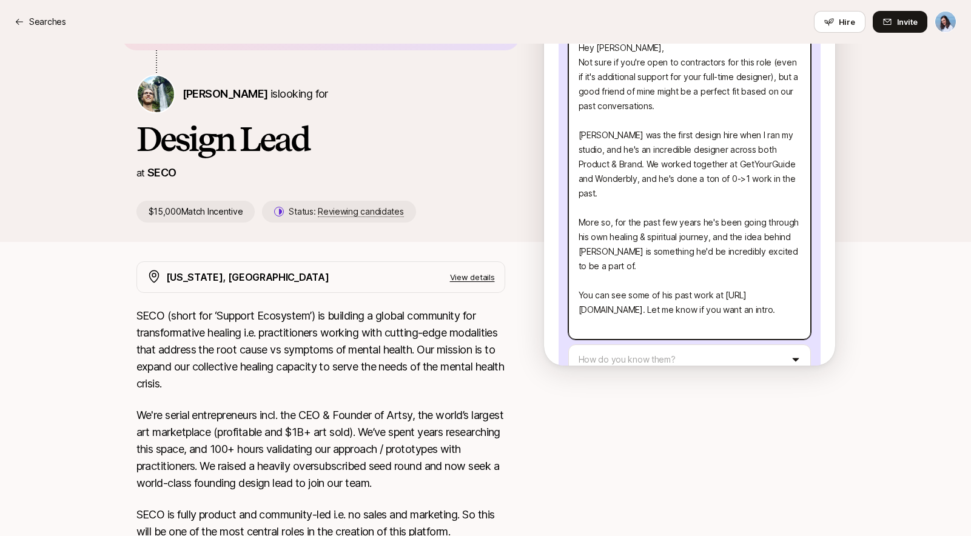
click at [746, 250] on textarea "Hey [PERSON_NAME], Not sure if you're open to contractors for this role (even i…" at bounding box center [689, 186] width 243 height 307
drag, startPoint x: 599, startPoint y: 237, endPoint x: 741, endPoint y: 254, distance: 143.0
click at [741, 254] on textarea "Hey [PERSON_NAME], Not sure if you're open to contractors for this role (even i…" at bounding box center [689, 186] width 243 height 307
drag, startPoint x: 609, startPoint y: 256, endPoint x: 711, endPoint y: 255, distance: 101.9
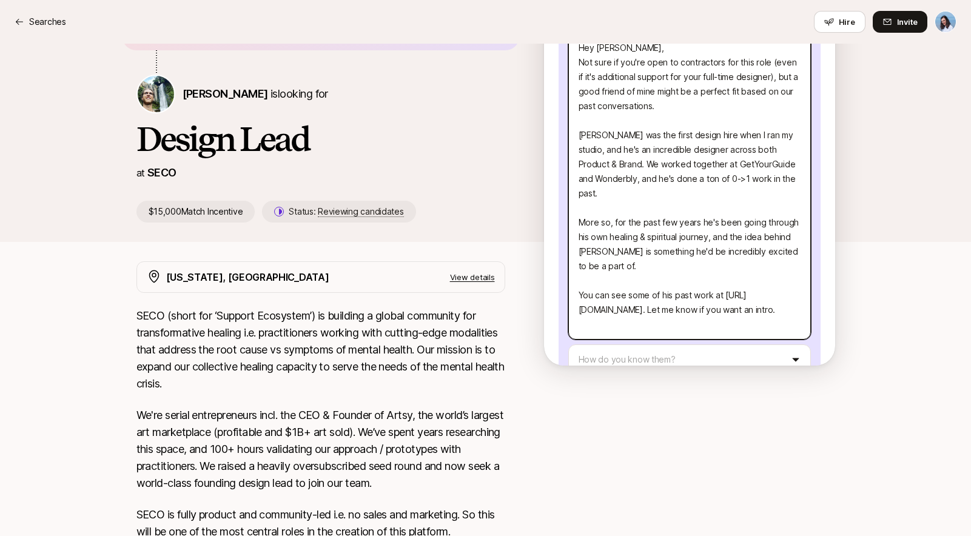
click at [704, 255] on textarea "Hey [PERSON_NAME], Not sure if you're open to contractors for this role (even i…" at bounding box center [689, 186] width 243 height 307
click at [711, 255] on textarea "Hey [PERSON_NAME], Not sure if you're open to contractors for this role (even i…" at bounding box center [689, 186] width 243 height 307
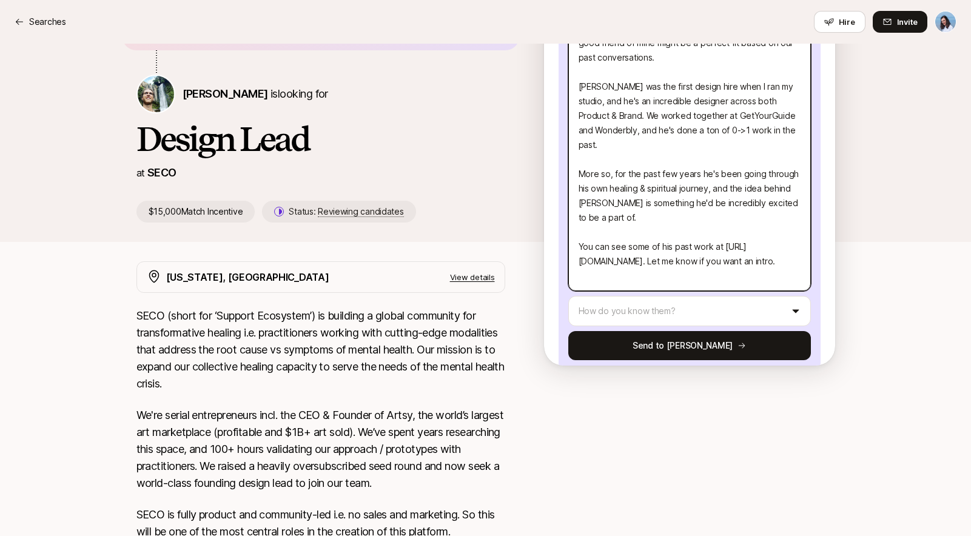
scroll to position [264, 0]
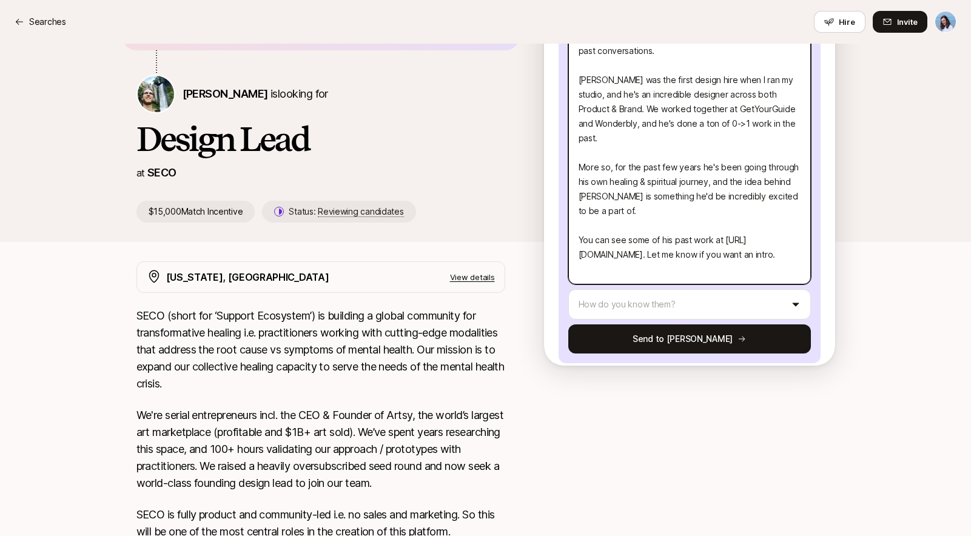
click at [676, 257] on textarea "Hey [PERSON_NAME], Not sure if you're open to contractors for this role (even i…" at bounding box center [689, 131] width 243 height 307
click at [695, 243] on textarea "Hey [PERSON_NAME], Not sure if you're open to contractors for this role (even i…" at bounding box center [689, 131] width 243 height 307
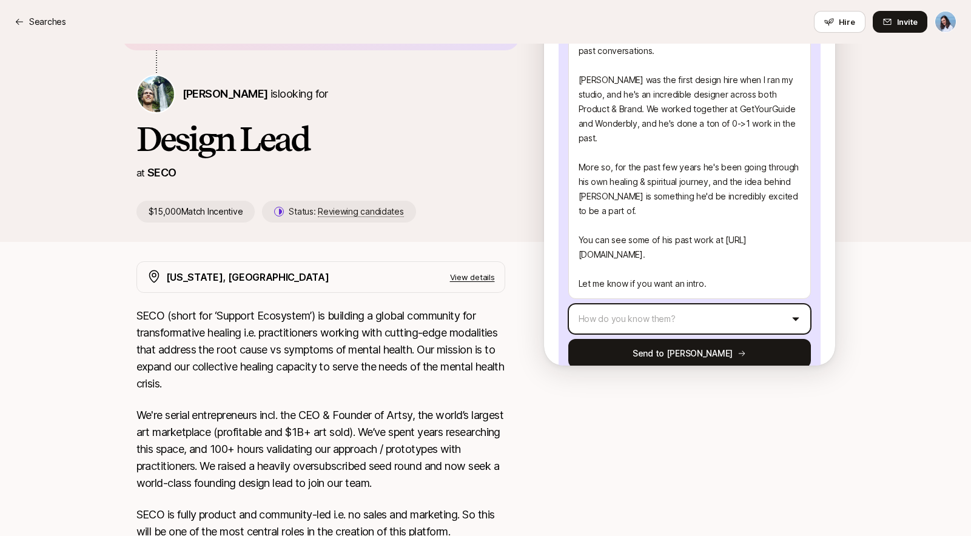
click at [612, 308] on html "Searches Searches Hire Invite [PERSON_NAME] shared with you " [PERSON_NAME] was…" at bounding box center [485, 144] width 971 height 536
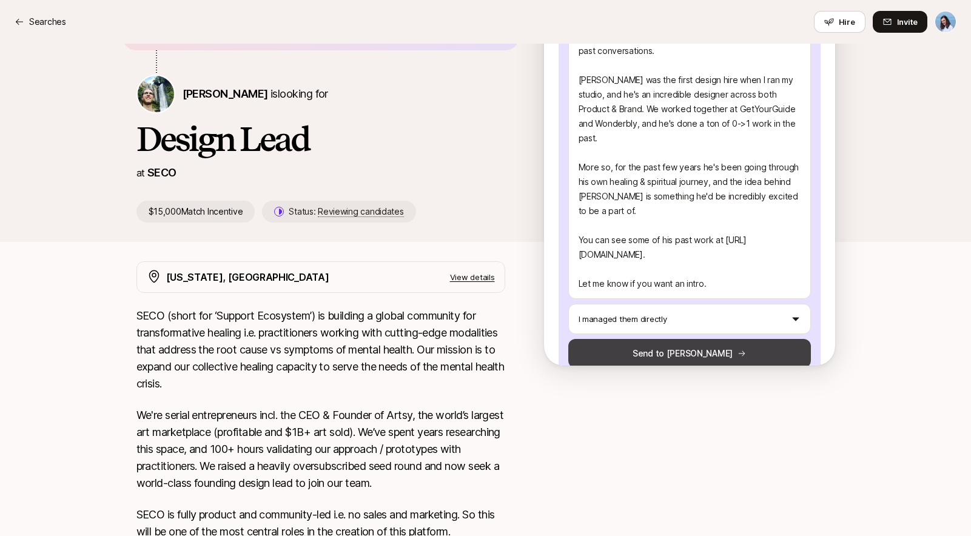
click at [696, 341] on button "Send to [PERSON_NAME]" at bounding box center [689, 353] width 243 height 29
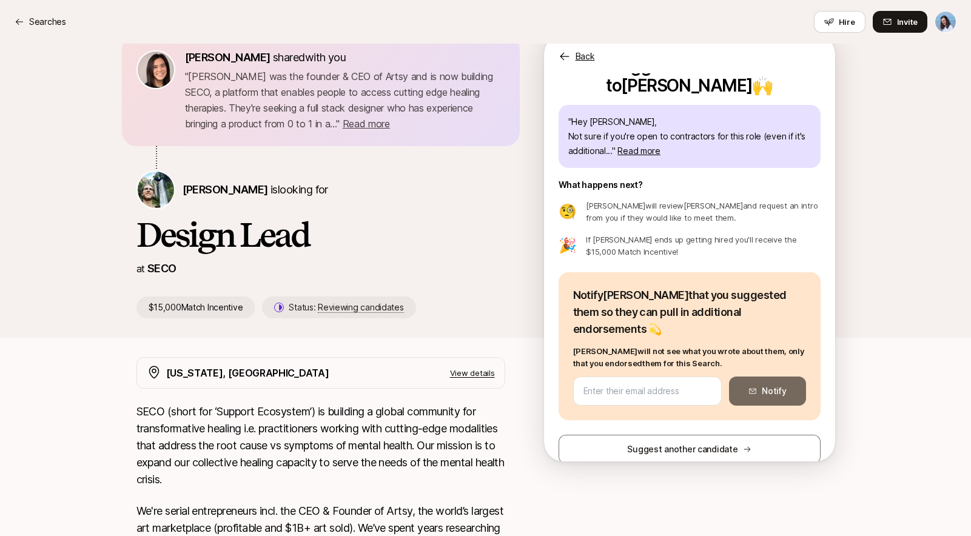
scroll to position [0, 0]
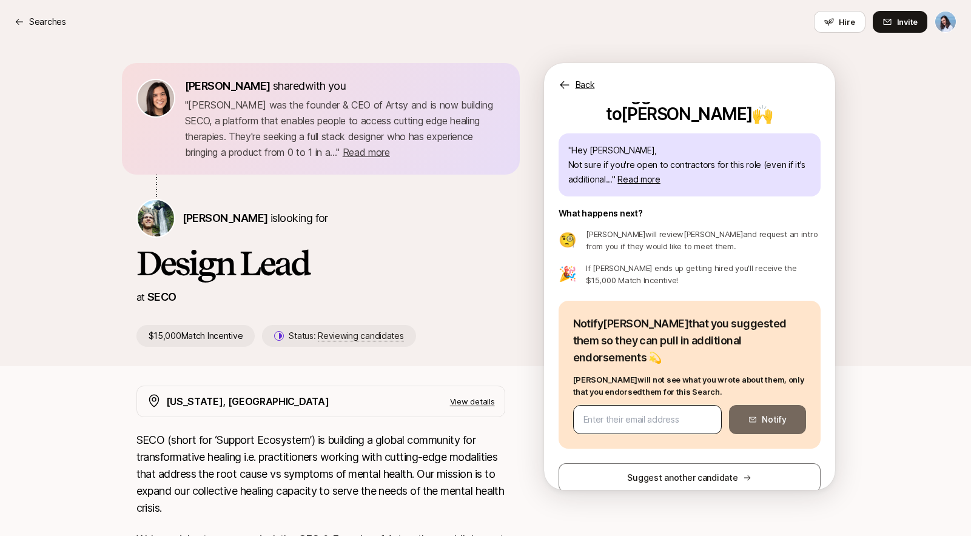
click at [621, 413] on input "email" at bounding box center [648, 420] width 129 height 15
click at [636, 413] on input "email" at bounding box center [648, 420] width 129 height 15
click at [645, 413] on input "email" at bounding box center [648, 420] width 129 height 15
click at [760, 405] on button "Notify" at bounding box center [767, 419] width 76 height 29
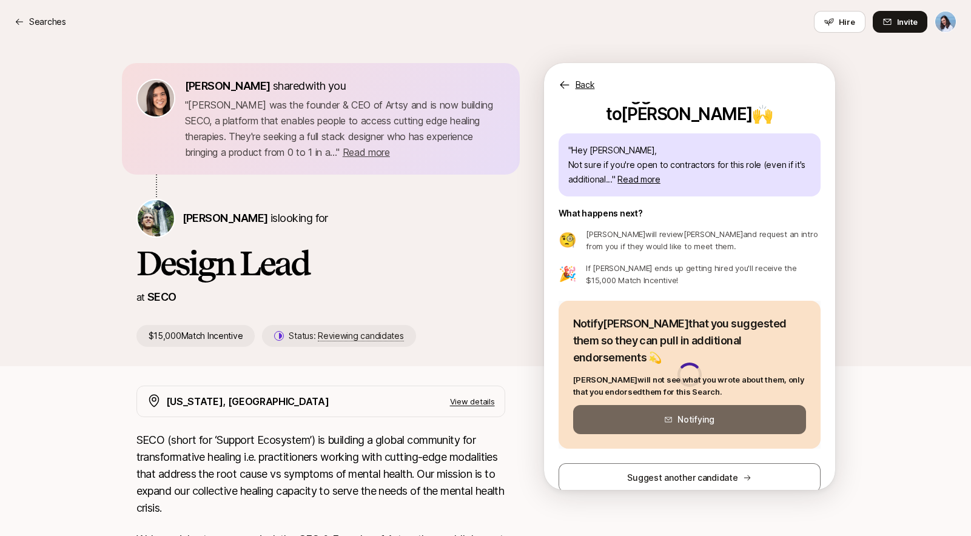
scroll to position [17, 0]
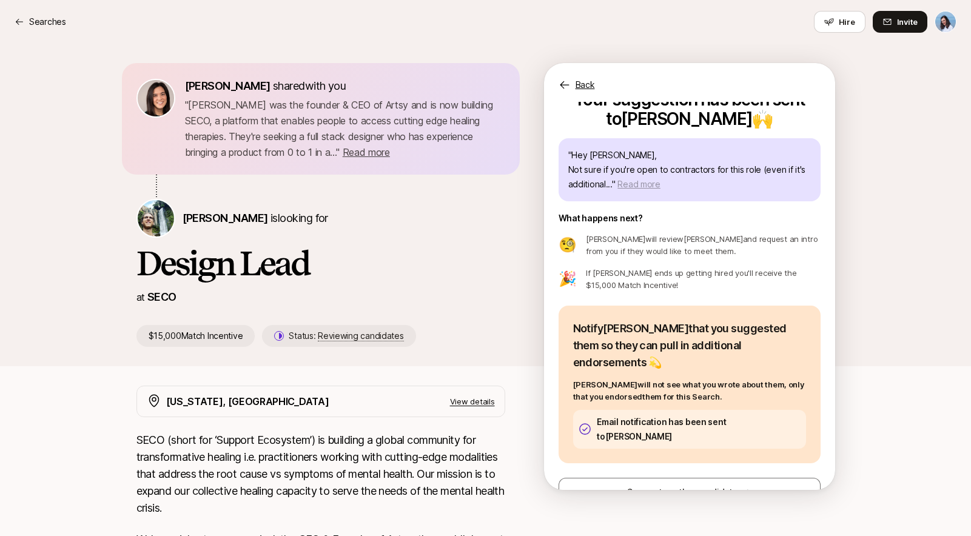
click at [638, 183] on span "Read more" at bounding box center [639, 184] width 42 height 10
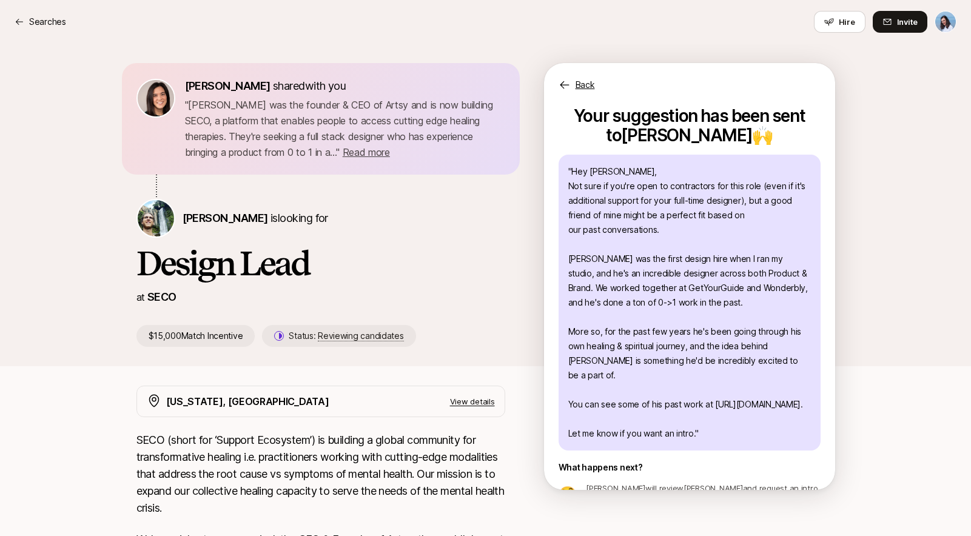
scroll to position [0, 0]
drag, startPoint x: 616, startPoint y: 202, endPoint x: 762, endPoint y: 218, distance: 147.1
click at [761, 217] on p "" Hey [PERSON_NAME], Not sure if you're open to contractors for this role (even…" at bounding box center [689, 303] width 243 height 277
click at [763, 220] on p "" Hey [PERSON_NAME], Not sure if you're open to contractors for this role (even…" at bounding box center [689, 303] width 243 height 277
drag, startPoint x: 650, startPoint y: 257, endPoint x: 763, endPoint y: 267, distance: 113.3
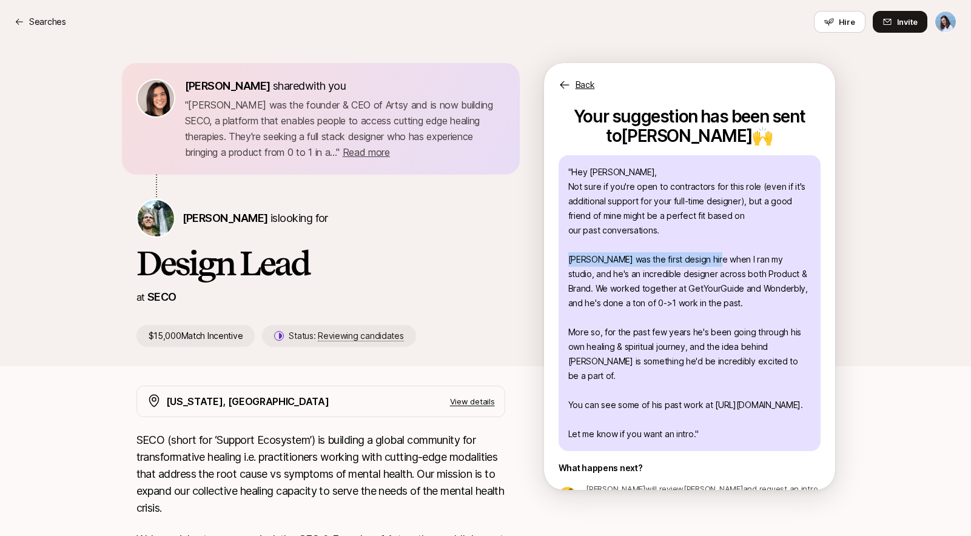
click at [756, 265] on p "" Hey [PERSON_NAME], Not sure if you're open to contractors for this role (even…" at bounding box center [689, 303] width 243 height 277
click at [763, 267] on p "" Hey [PERSON_NAME], Not sure if you're open to contractors for this role (even…" at bounding box center [689, 303] width 243 height 277
drag, startPoint x: 583, startPoint y: 275, endPoint x: 740, endPoint y: 277, distance: 156.5
click at [728, 278] on p "" Hey [PERSON_NAME], Not sure if you're open to contractors for this role (even…" at bounding box center [689, 303] width 243 height 277
click at [742, 277] on p "" Hey [PERSON_NAME], Not sure if you're open to contractors for this role (even…" at bounding box center [689, 303] width 243 height 277
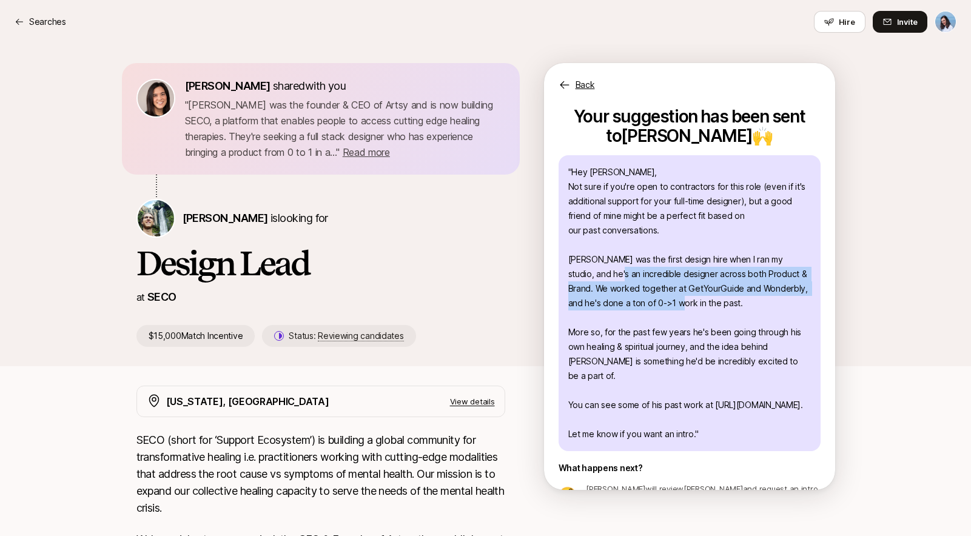
drag, startPoint x: 695, startPoint y: 275, endPoint x: 730, endPoint y: 304, distance: 45.3
click at [727, 303] on p "" Hey [PERSON_NAME], Not sure if you're open to contractors for this role (even…" at bounding box center [689, 303] width 243 height 277
click at [738, 306] on p "" Hey [PERSON_NAME], Not sure if you're open to contractors for this role (even…" at bounding box center [689, 303] width 243 height 277
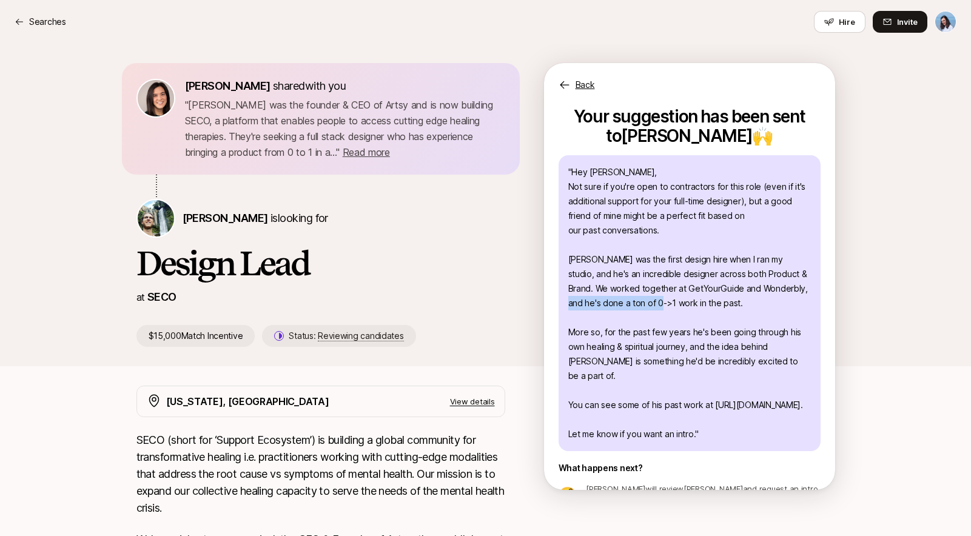
drag, startPoint x: 626, startPoint y: 305, endPoint x: 726, endPoint y: 308, distance: 100.2
click at [702, 308] on p "" Hey [PERSON_NAME], Not sure if you're open to contractors for this role (even…" at bounding box center [689, 303] width 243 height 277
click at [726, 308] on p "" Hey [PERSON_NAME], Not sure if you're open to contractors for this role (even…" at bounding box center [689, 303] width 243 height 277
drag, startPoint x: 596, startPoint y: 335, endPoint x: 765, endPoint y: 344, distance: 169.5
click at [781, 332] on p "" Hey [PERSON_NAME], Not sure if you're open to contractors for this role (even…" at bounding box center [689, 303] width 243 height 277
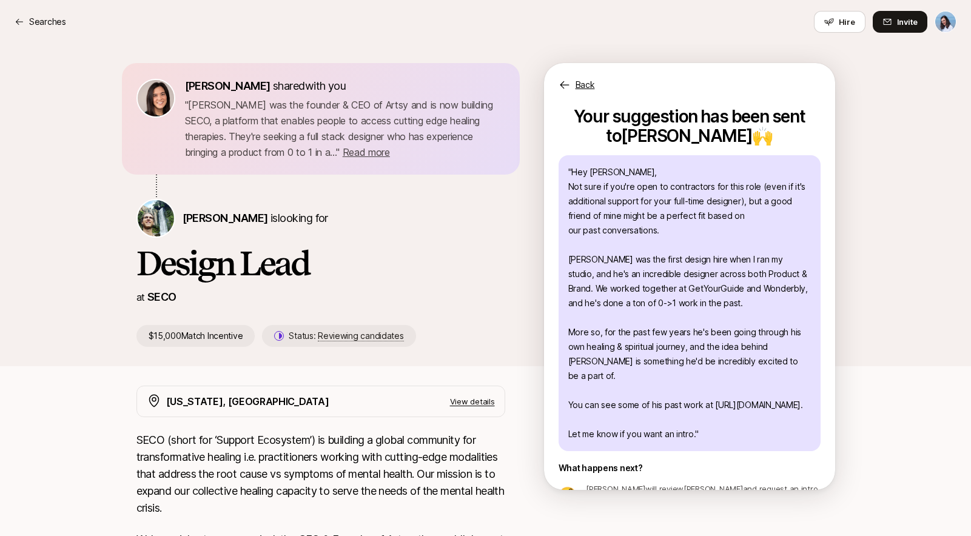
click at [765, 344] on p "" Hey [PERSON_NAME], Not sure if you're open to contractors for this role (even…" at bounding box center [689, 303] width 243 height 277
drag, startPoint x: 573, startPoint y: 347, endPoint x: 781, endPoint y: 347, distance: 208.1
click at [778, 346] on p "" Hey [PERSON_NAME], Not sure if you're open to contractors for this role (even…" at bounding box center [689, 303] width 243 height 277
click at [781, 348] on p "" Hey [PERSON_NAME], Not sure if you're open to contractors for this role (even…" at bounding box center [689, 303] width 243 height 277
drag, startPoint x: 667, startPoint y: 363, endPoint x: 780, endPoint y: 363, distance: 112.8
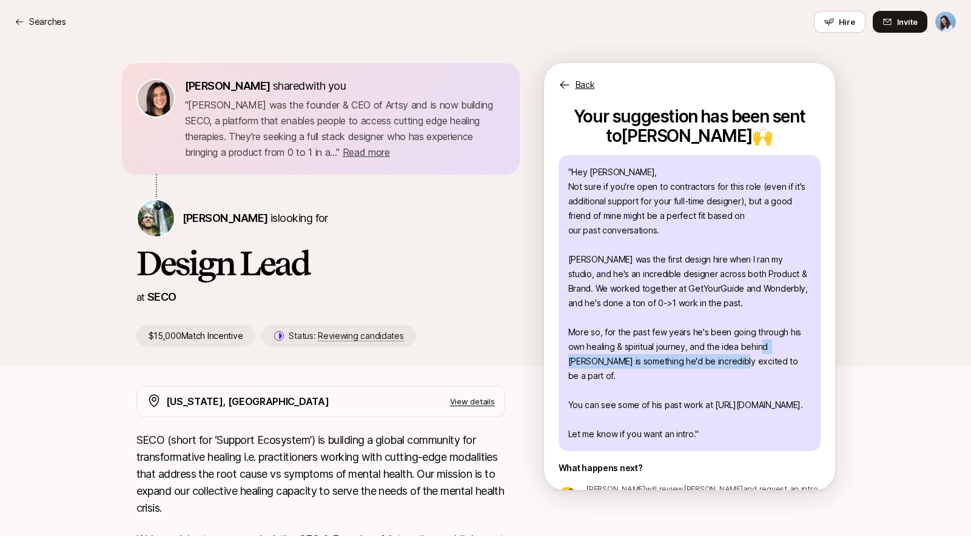
click at [771, 363] on p "" Hey [PERSON_NAME], Not sure if you're open to contractors for this role (even…" at bounding box center [689, 303] width 243 height 277
click at [794, 363] on p "" Hey [PERSON_NAME], Not sure if you're open to contractors for this role (even…" at bounding box center [689, 303] width 243 height 277
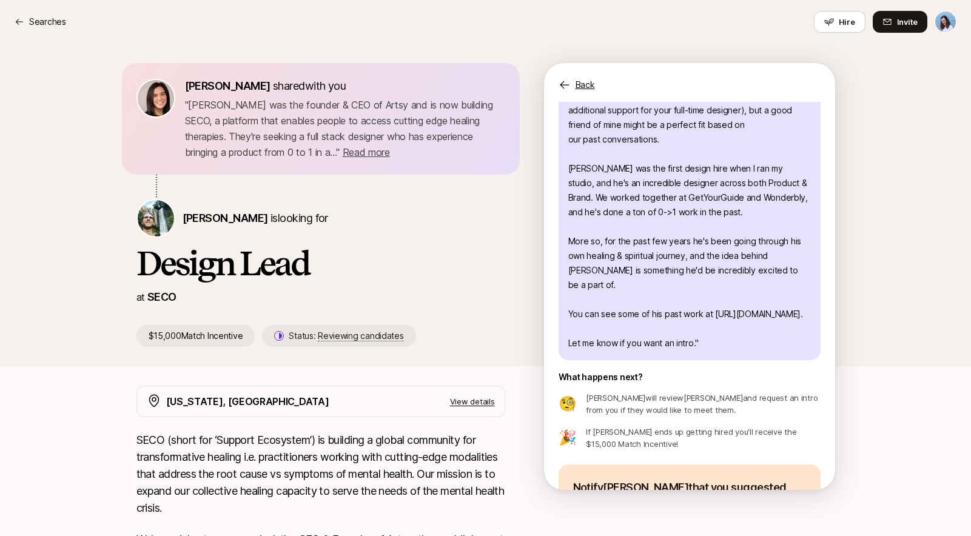
scroll to position [92, 0]
click at [50, 28] on p "Searches" at bounding box center [47, 22] width 37 height 15
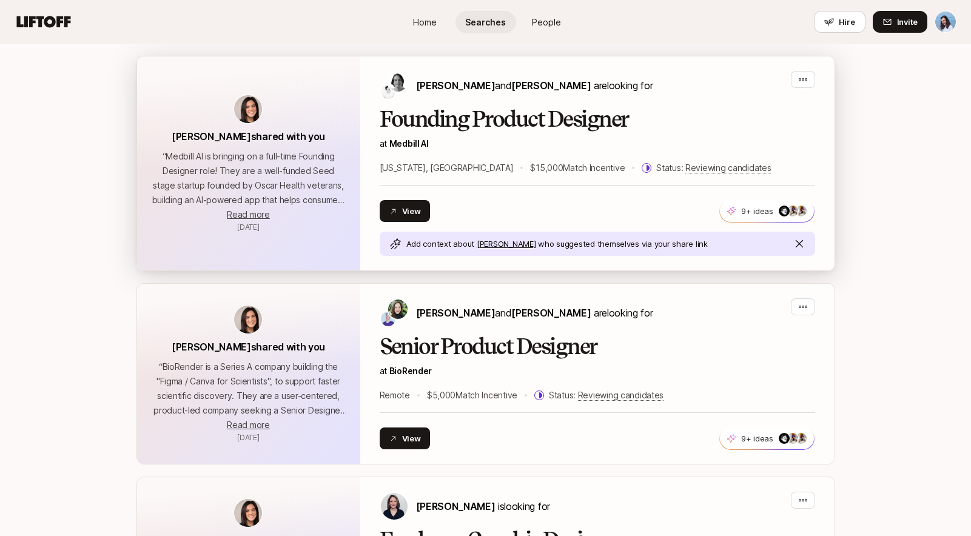
scroll to position [3945, 0]
